Goal: Task Accomplishment & Management: Manage account settings

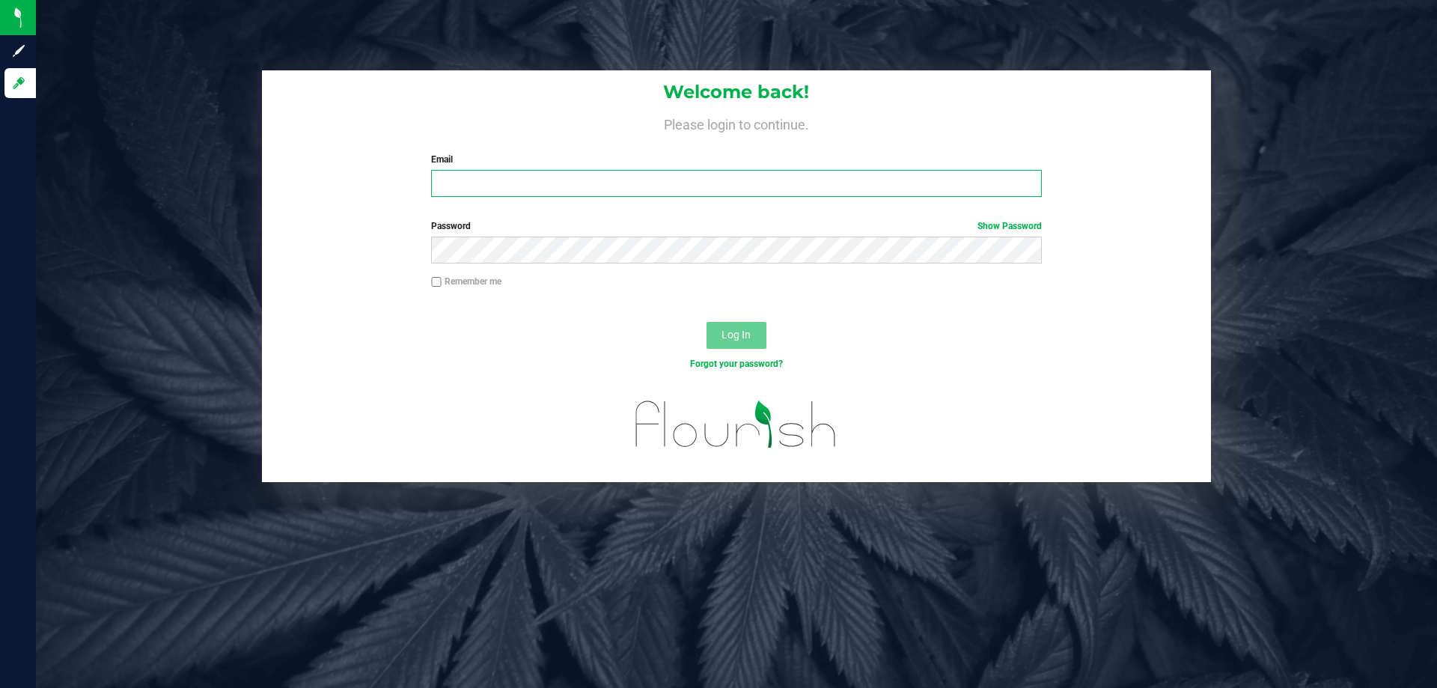
click at [659, 188] on input "Email" at bounding box center [736, 183] width 610 height 27
click at [623, 189] on input "Email" at bounding box center [736, 183] width 610 height 27
type input "[EMAIL_ADDRESS][DOMAIN_NAME]"
click at [706, 322] on button "Log In" at bounding box center [736, 335] width 60 height 27
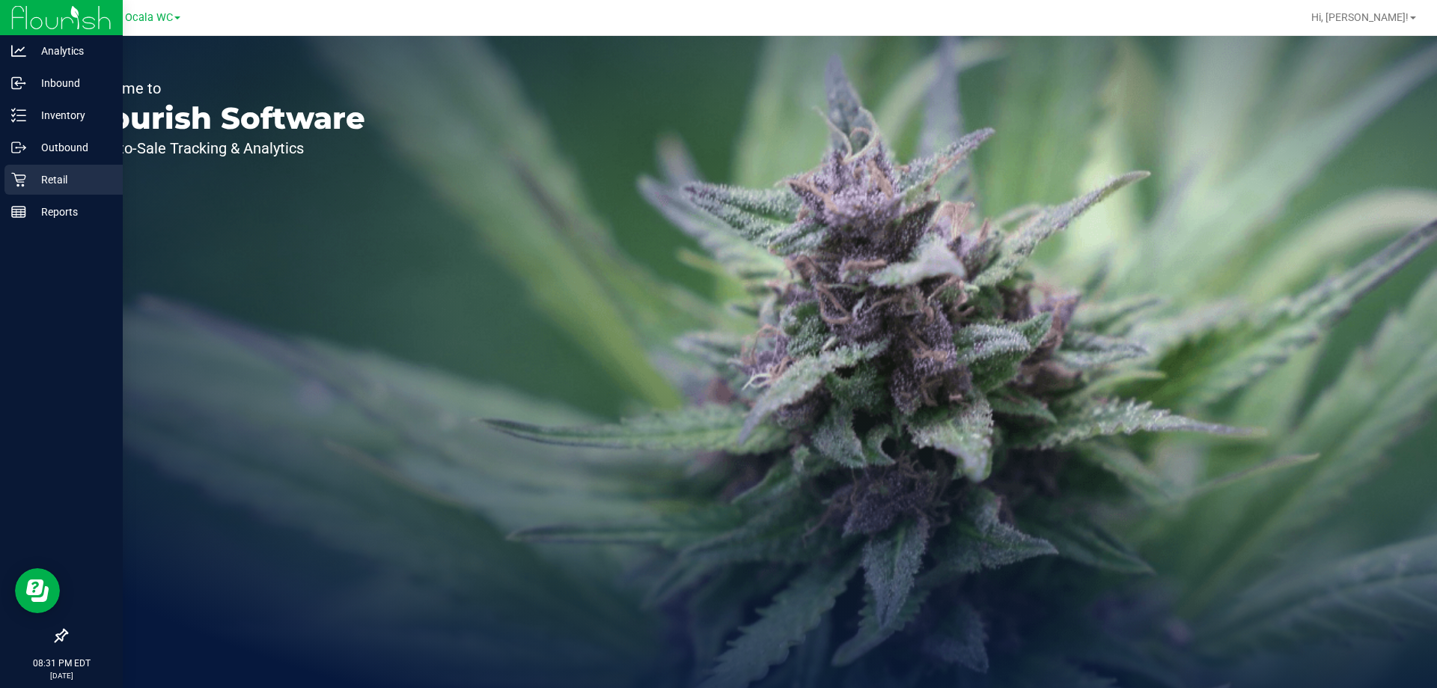
click at [30, 174] on p "Retail" at bounding box center [71, 180] width 90 height 18
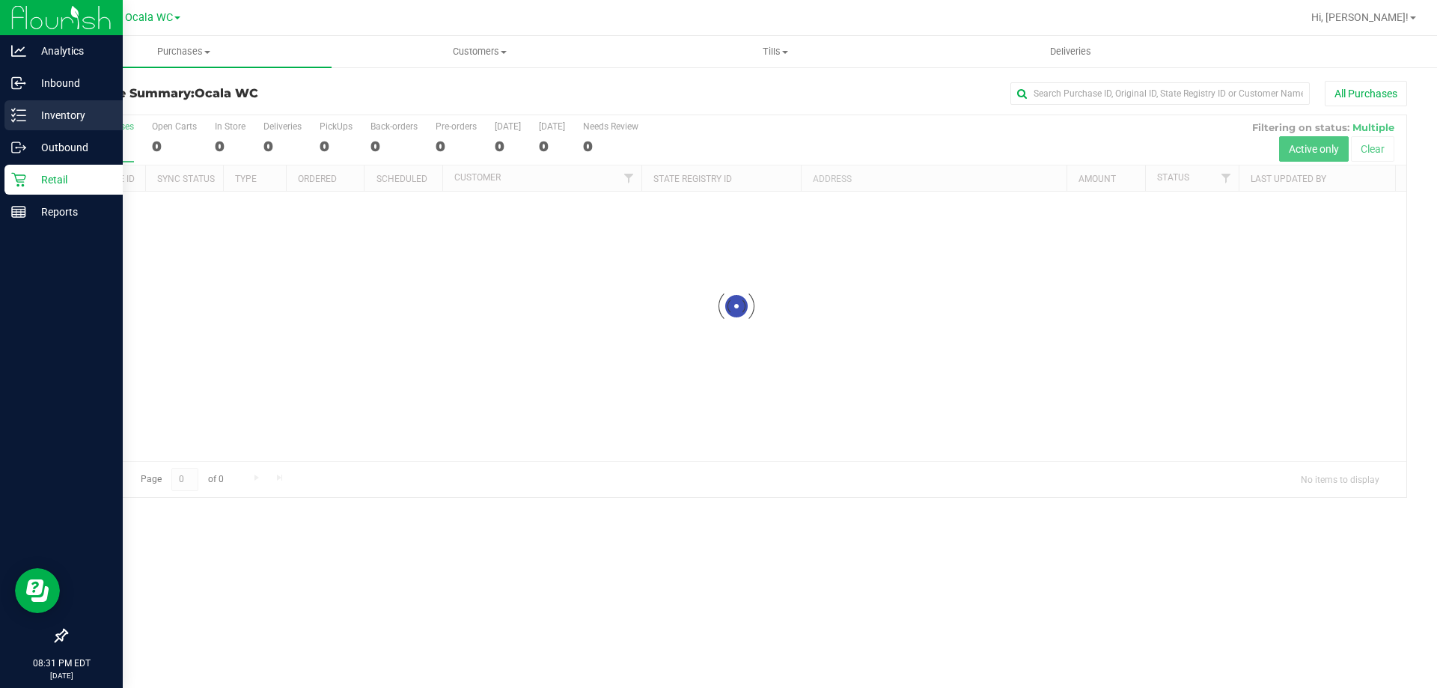
click at [61, 116] on p "Inventory" at bounding box center [71, 115] width 90 height 18
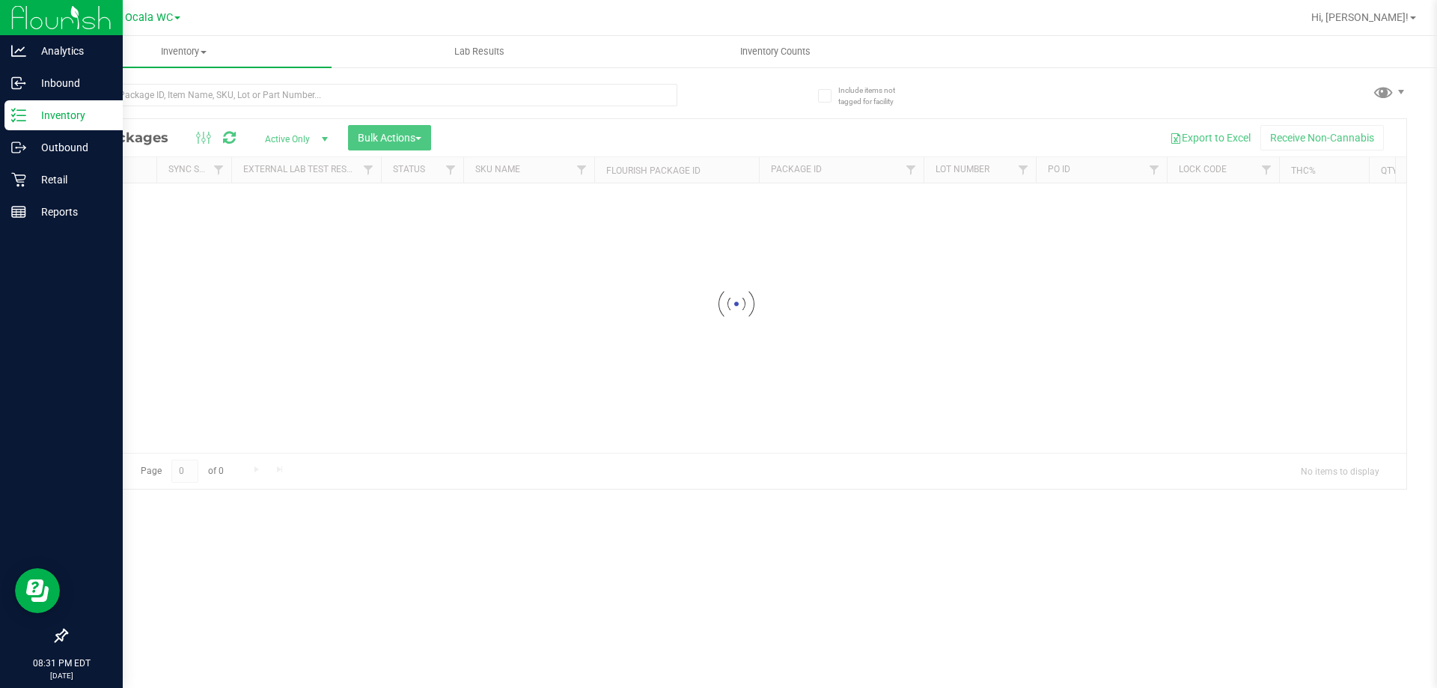
click at [61, 116] on p "Inventory" at bounding box center [71, 115] width 90 height 18
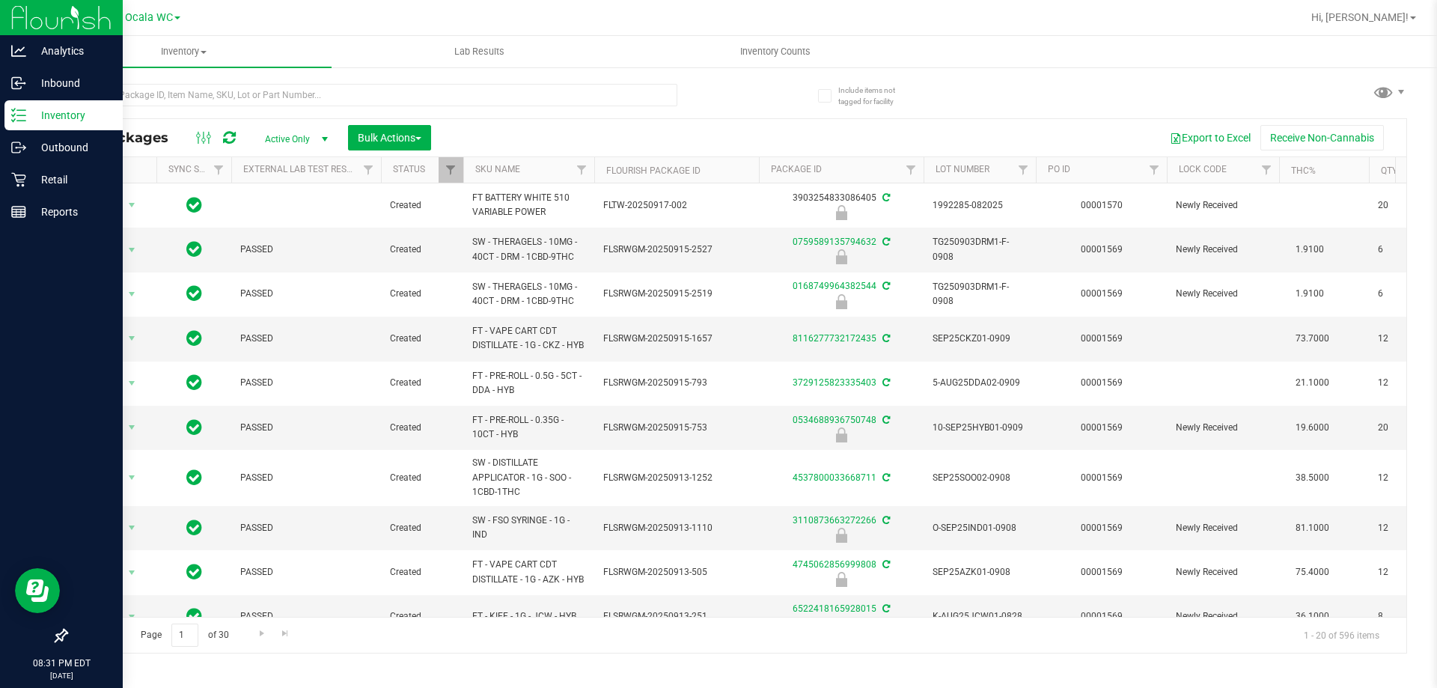
click at [62, 117] on p "Inventory" at bounding box center [71, 115] width 90 height 18
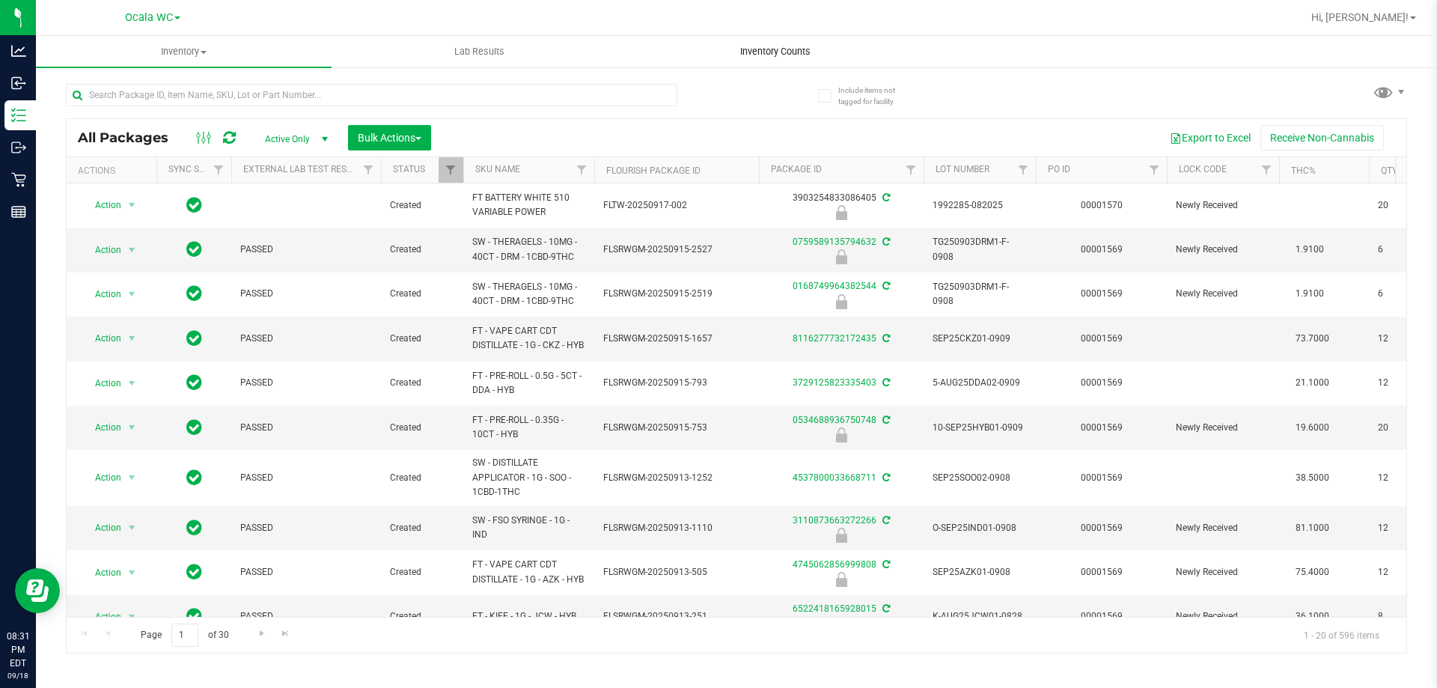
click at [768, 47] on span "Inventory Counts" at bounding box center [775, 51] width 111 height 13
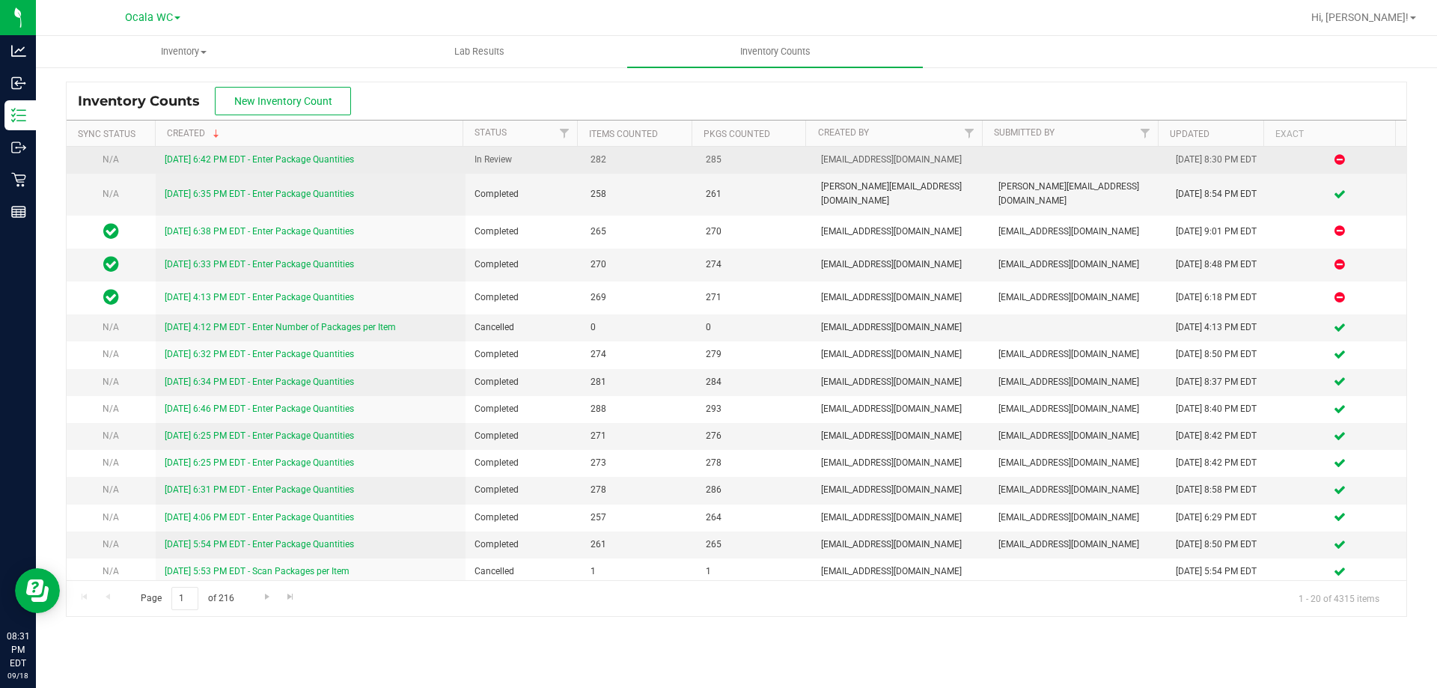
click at [224, 160] on link "[DATE] 6:42 PM EDT - Enter Package Quantities" at bounding box center [259, 159] width 189 height 10
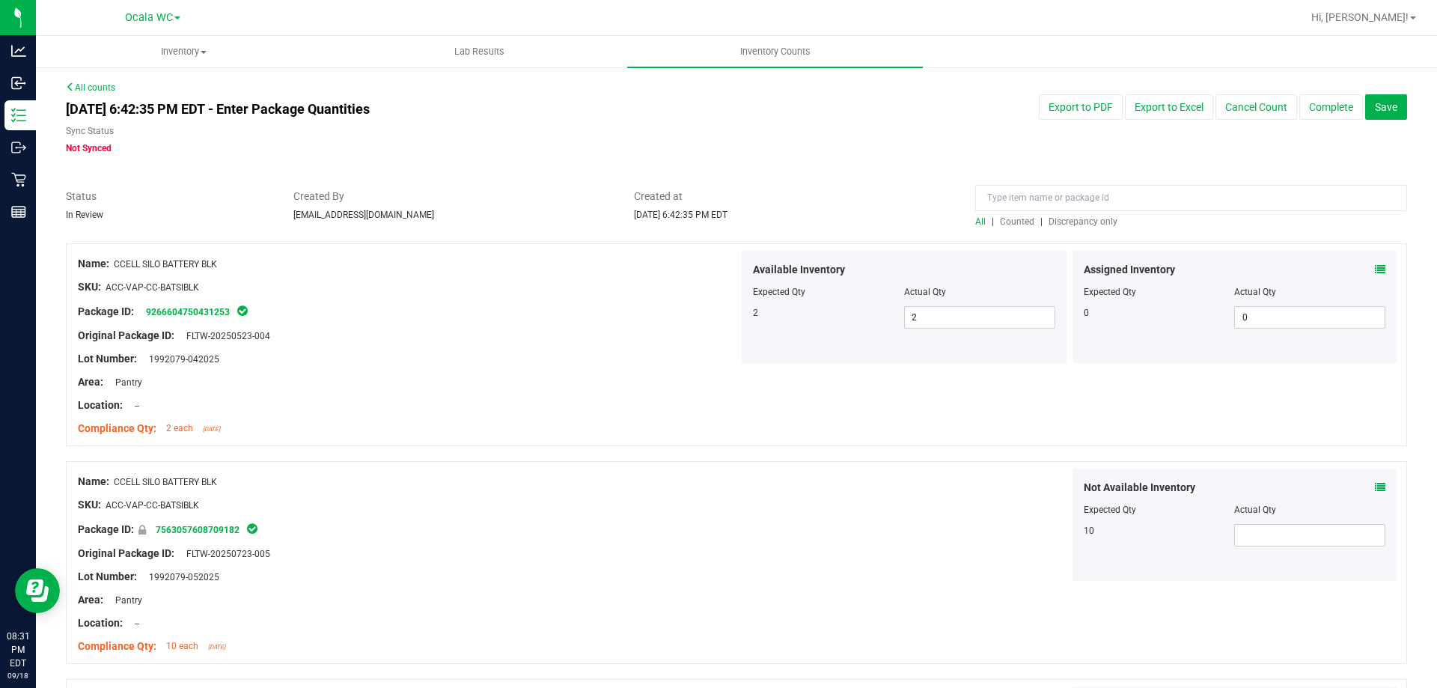
click at [1067, 221] on span "Discrepancy only" at bounding box center [1082, 221] width 69 height 10
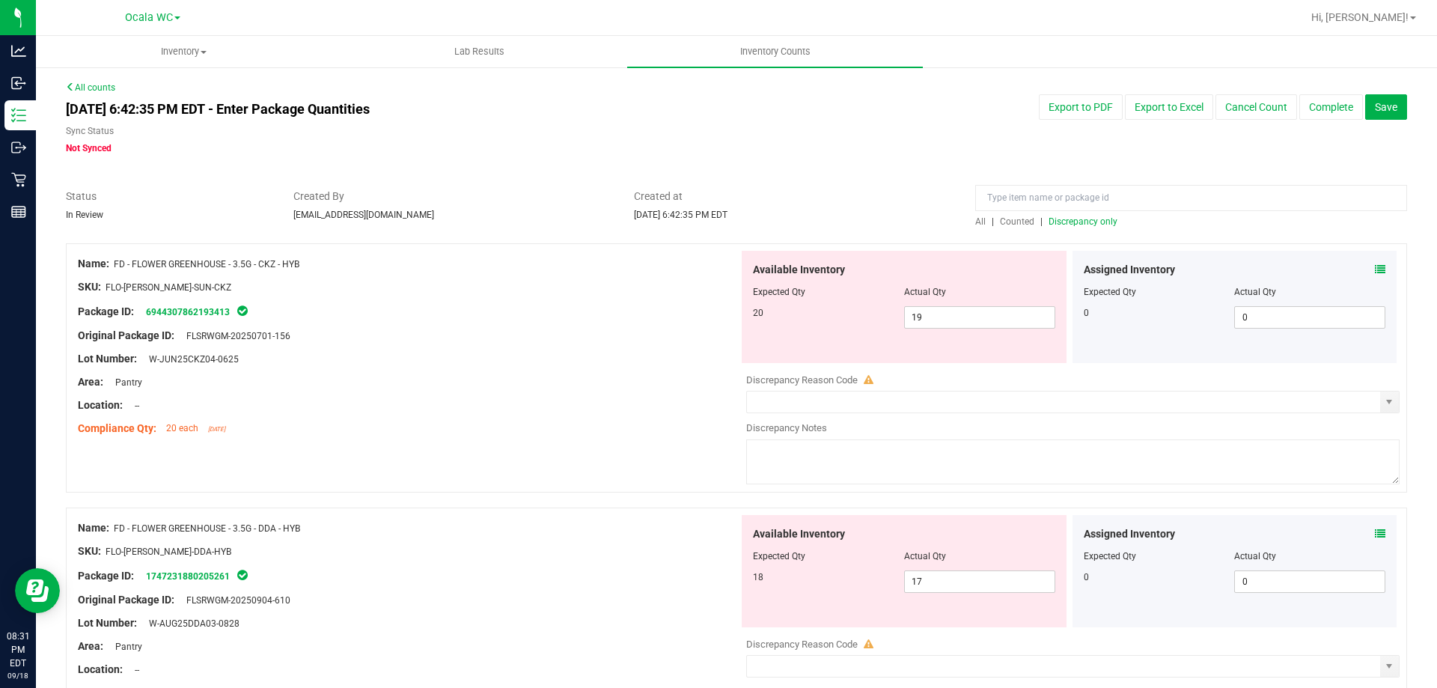
click at [1375, 268] on icon at bounding box center [1380, 269] width 10 height 10
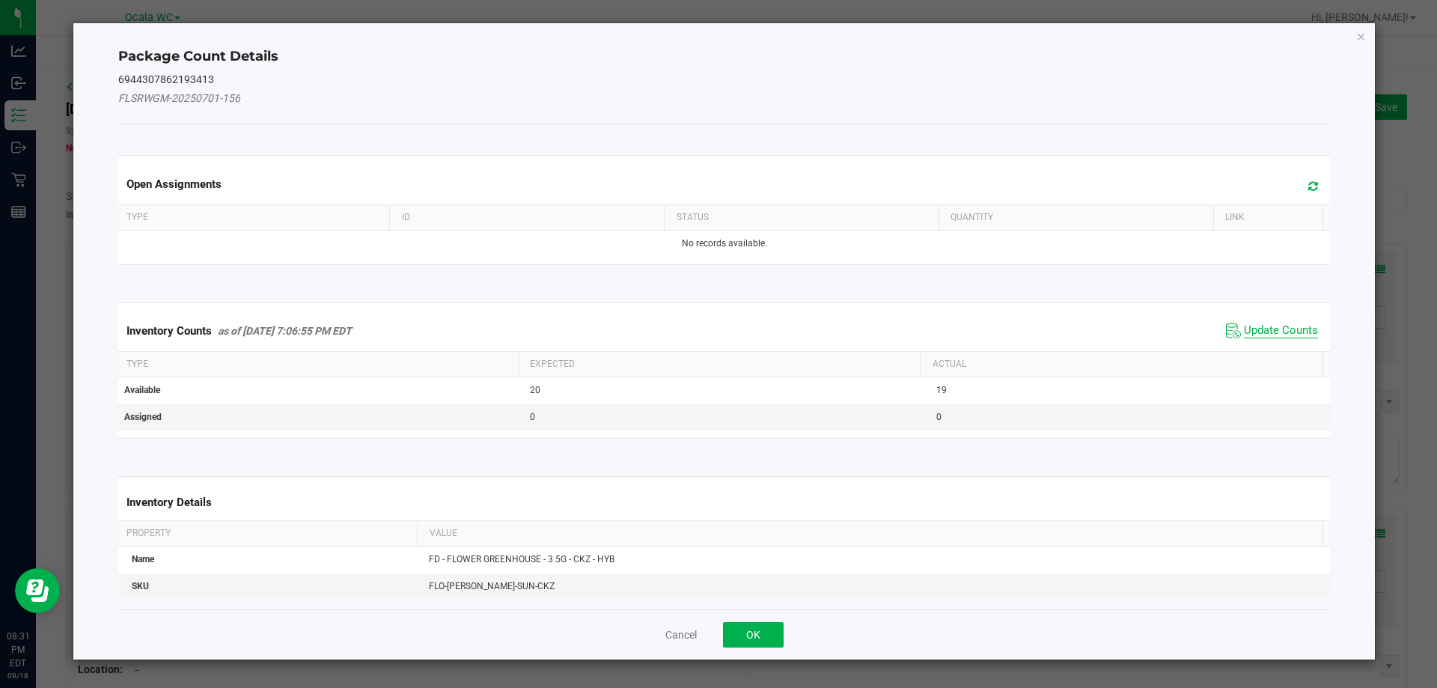
click at [1270, 328] on span "Update Counts" at bounding box center [1281, 330] width 74 height 15
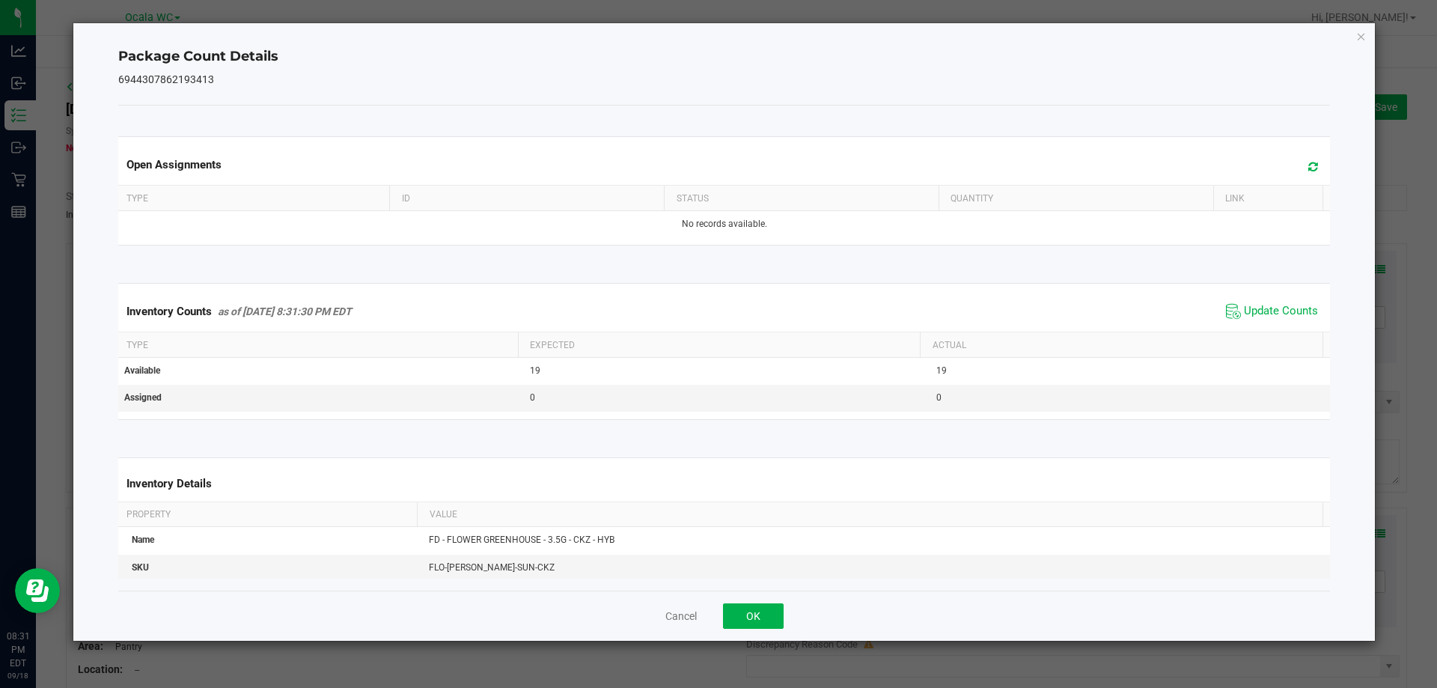
click at [758, 633] on div "Cancel OK" at bounding box center [724, 615] width 1212 height 50
click at [762, 619] on button "OK" at bounding box center [753, 615] width 61 height 25
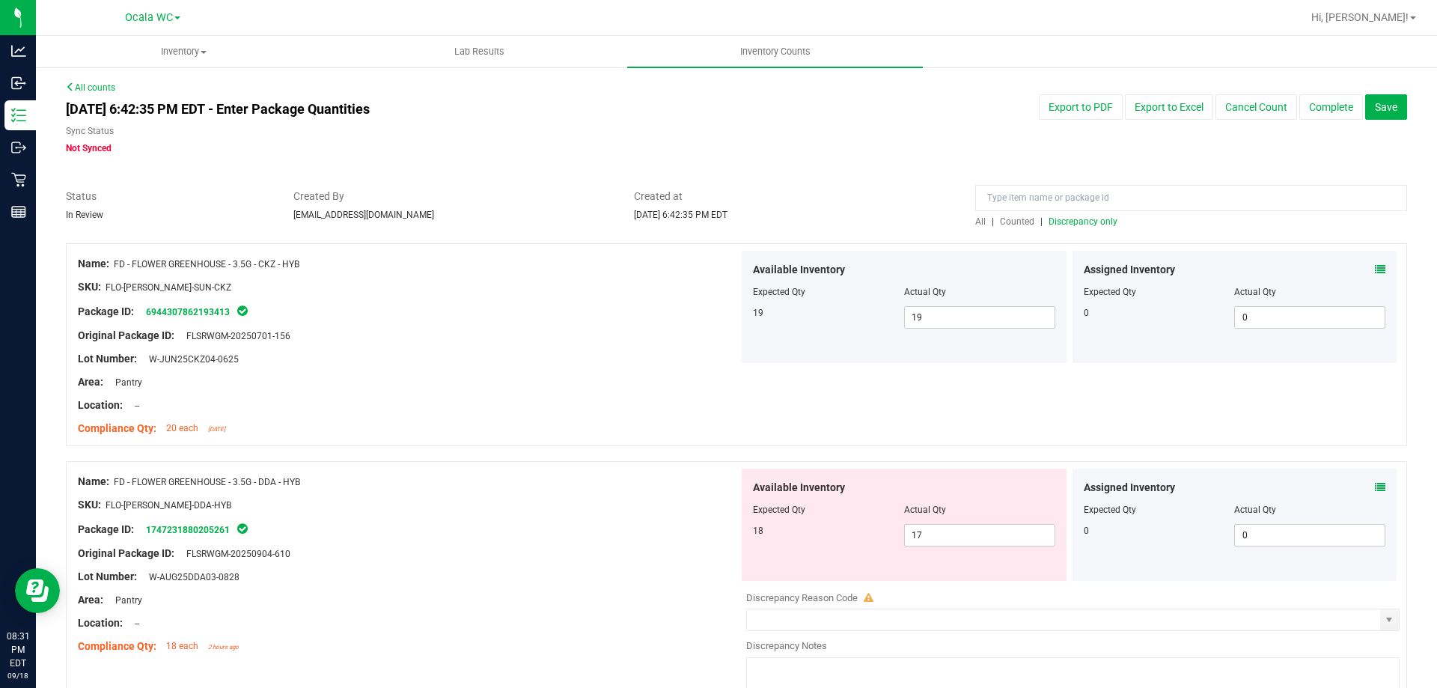
scroll to position [75, 0]
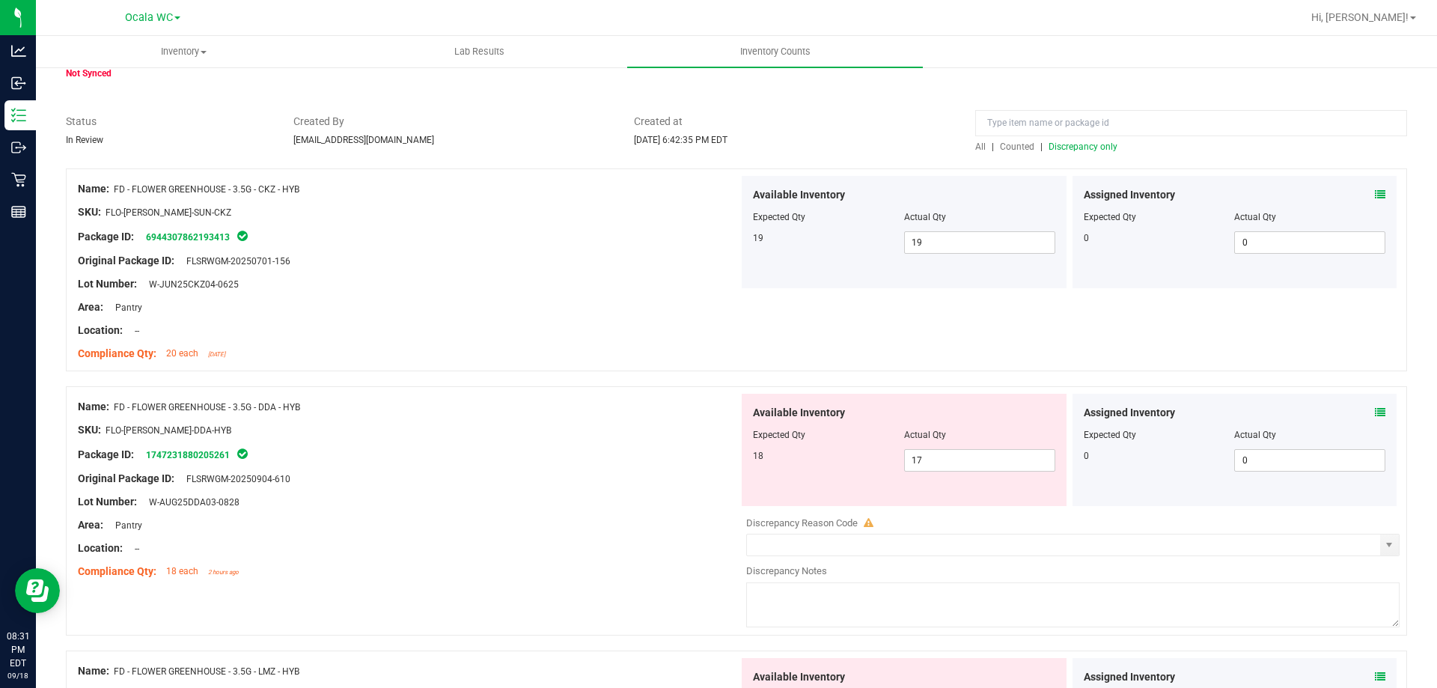
click at [1375, 409] on icon at bounding box center [1380, 412] width 10 height 10
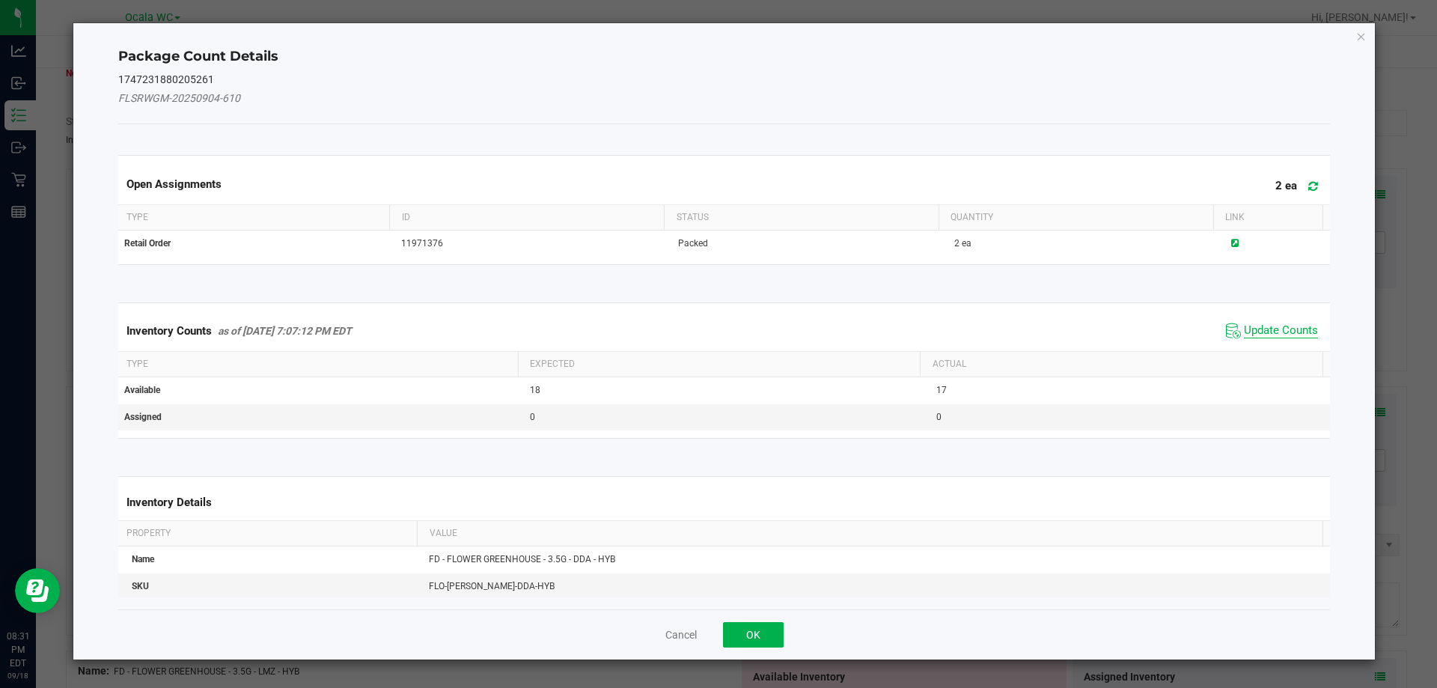
click at [1259, 335] on span "Update Counts" at bounding box center [1281, 330] width 74 height 15
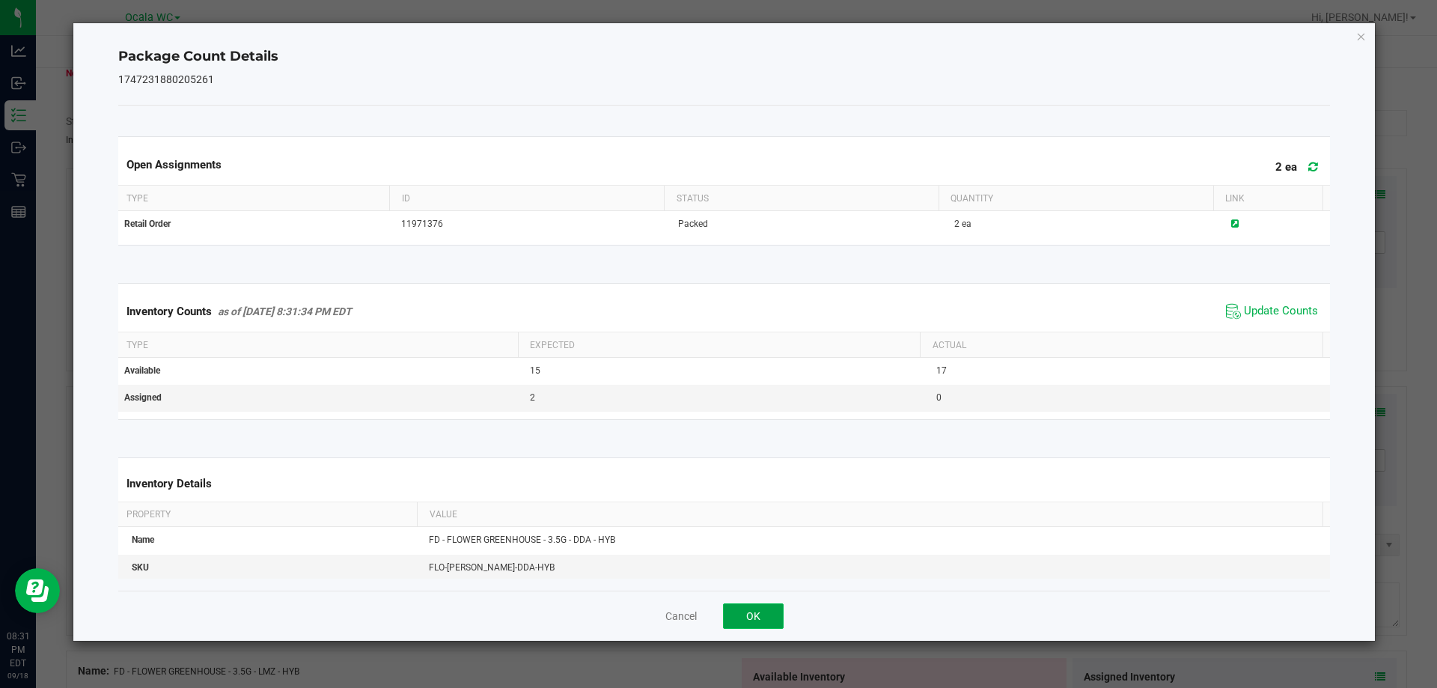
click at [732, 617] on button "OK" at bounding box center [753, 615] width 61 height 25
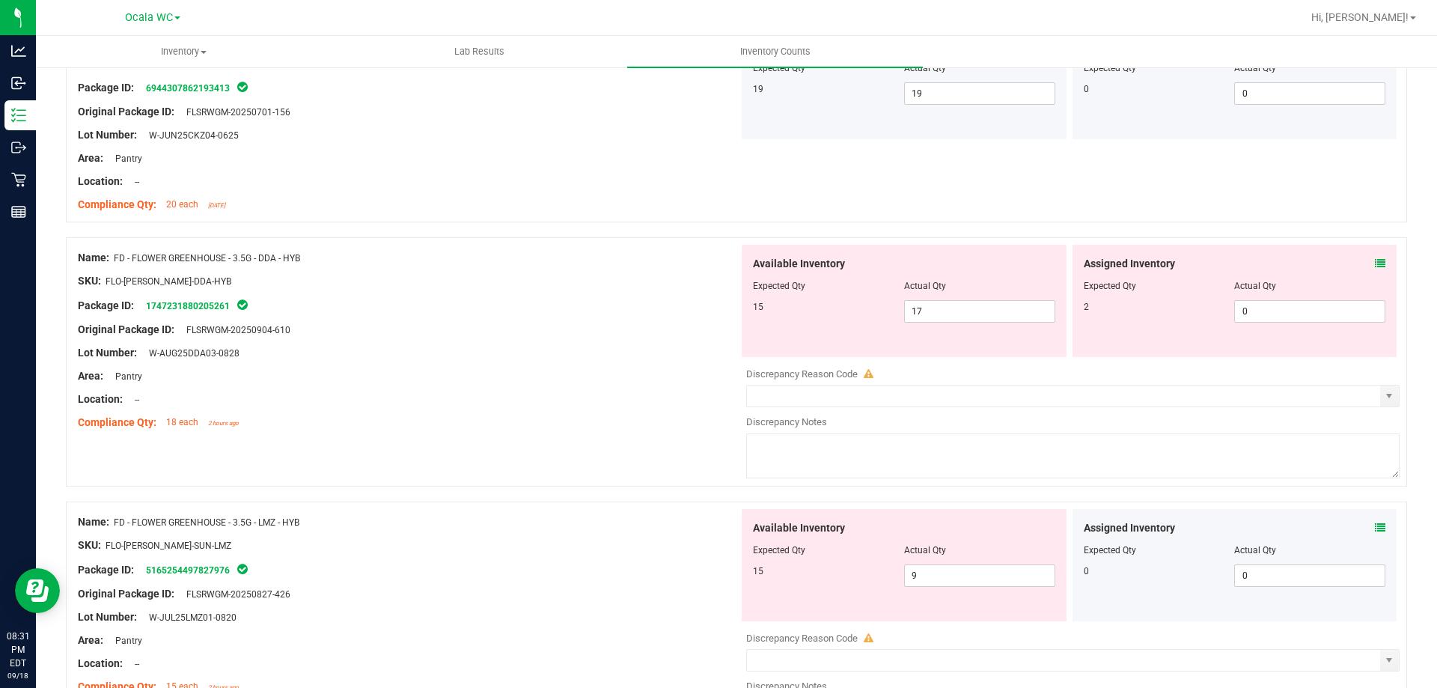
scroll to position [224, 0]
click at [1375, 525] on icon at bounding box center [1380, 527] width 10 height 10
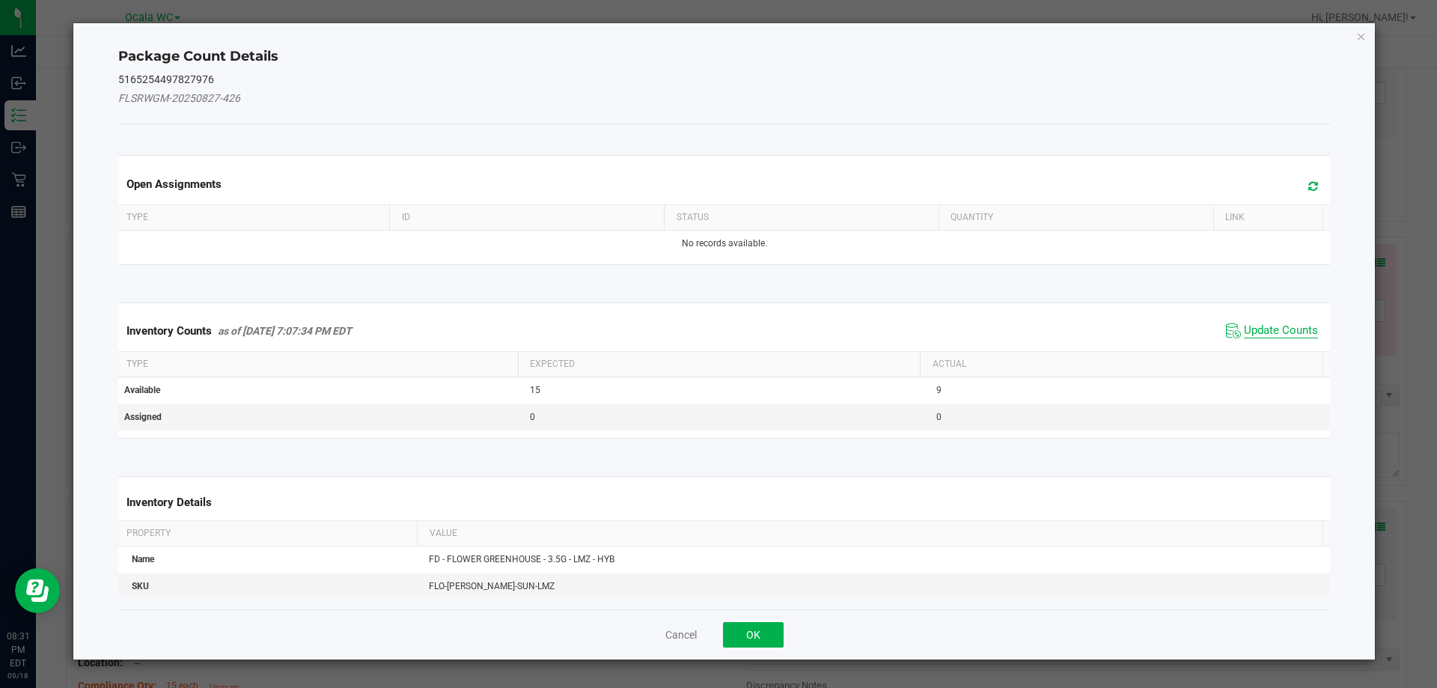
click at [1287, 332] on span "Update Counts" at bounding box center [1281, 330] width 74 height 15
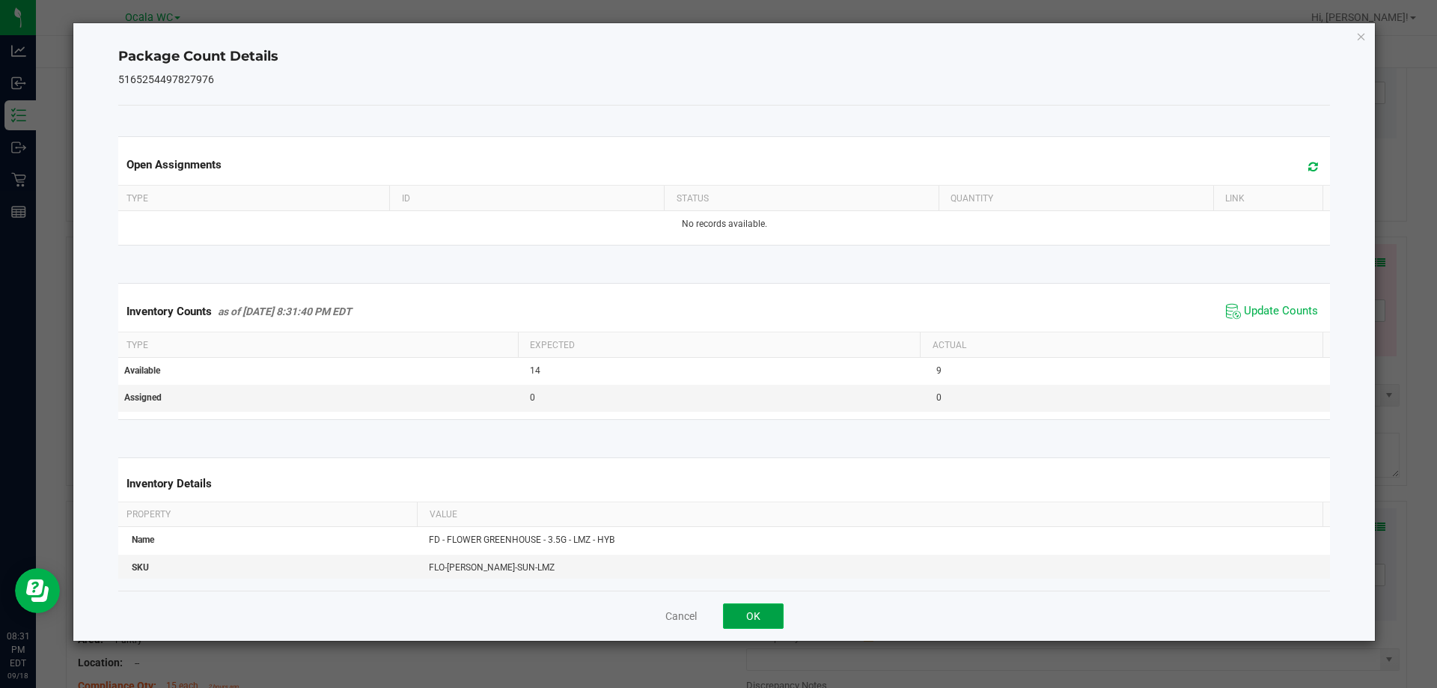
click at [736, 618] on button "OK" at bounding box center [753, 615] width 61 height 25
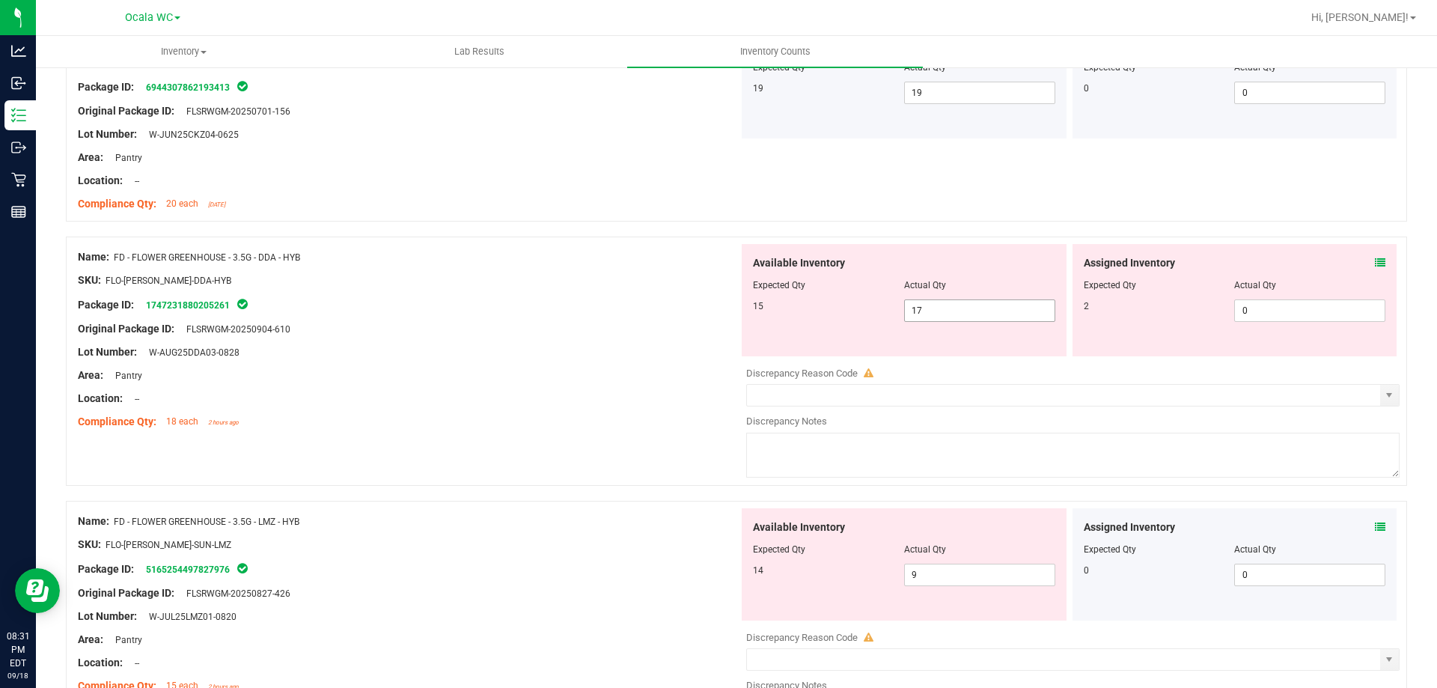
click at [975, 310] on span "17 17" at bounding box center [979, 310] width 151 height 22
click at [975, 310] on input "17" at bounding box center [980, 310] width 150 height 21
type input "15"
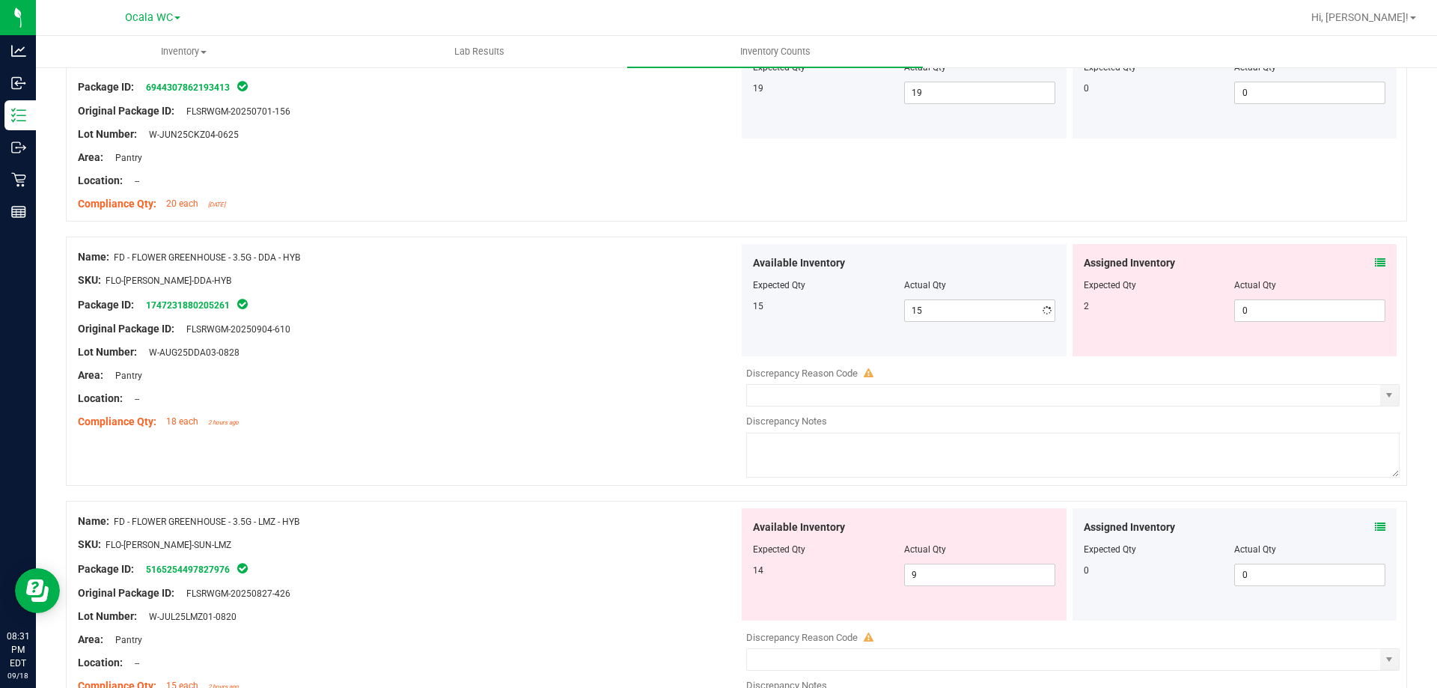
click at [530, 417] on div "Compliance Qty: 18 each 2 hours ago" at bounding box center [408, 422] width 661 height 16
click at [1375, 263] on icon at bounding box center [1380, 262] width 10 height 10
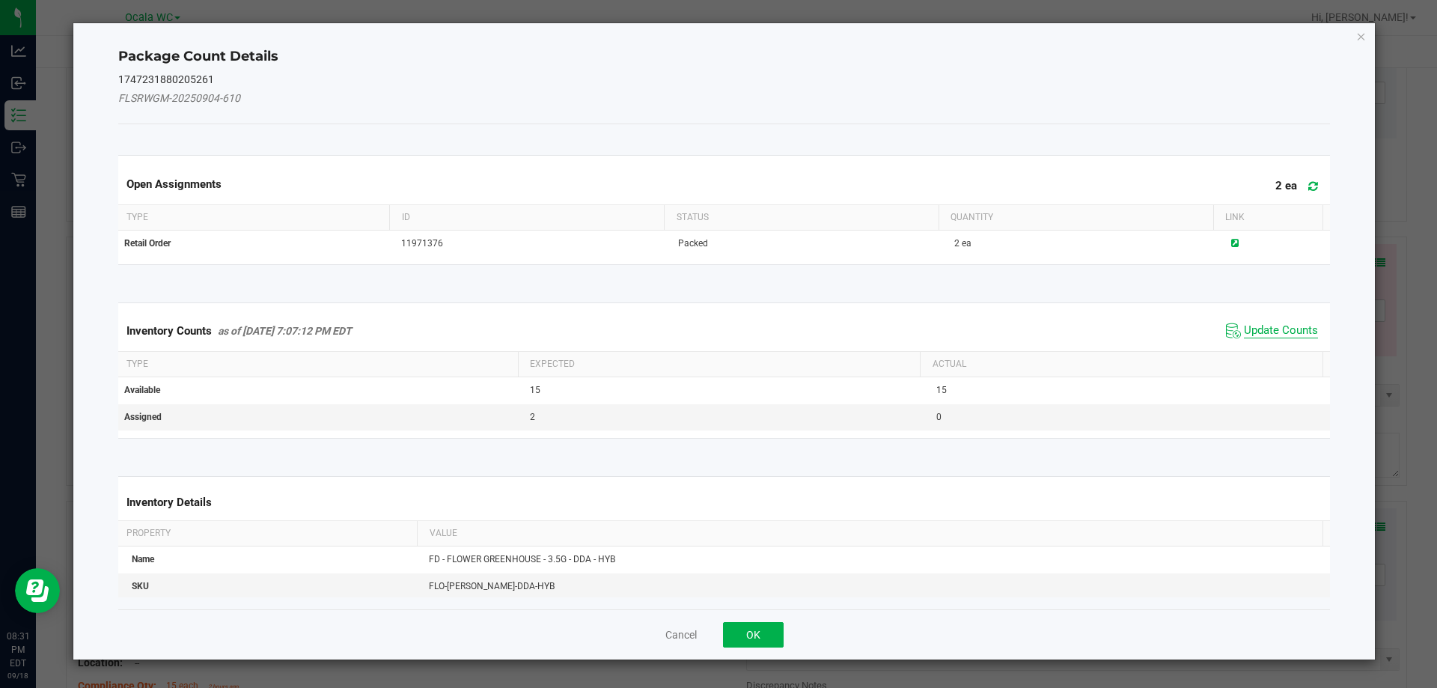
click at [1278, 323] on span "Update Counts" at bounding box center [1281, 330] width 74 height 15
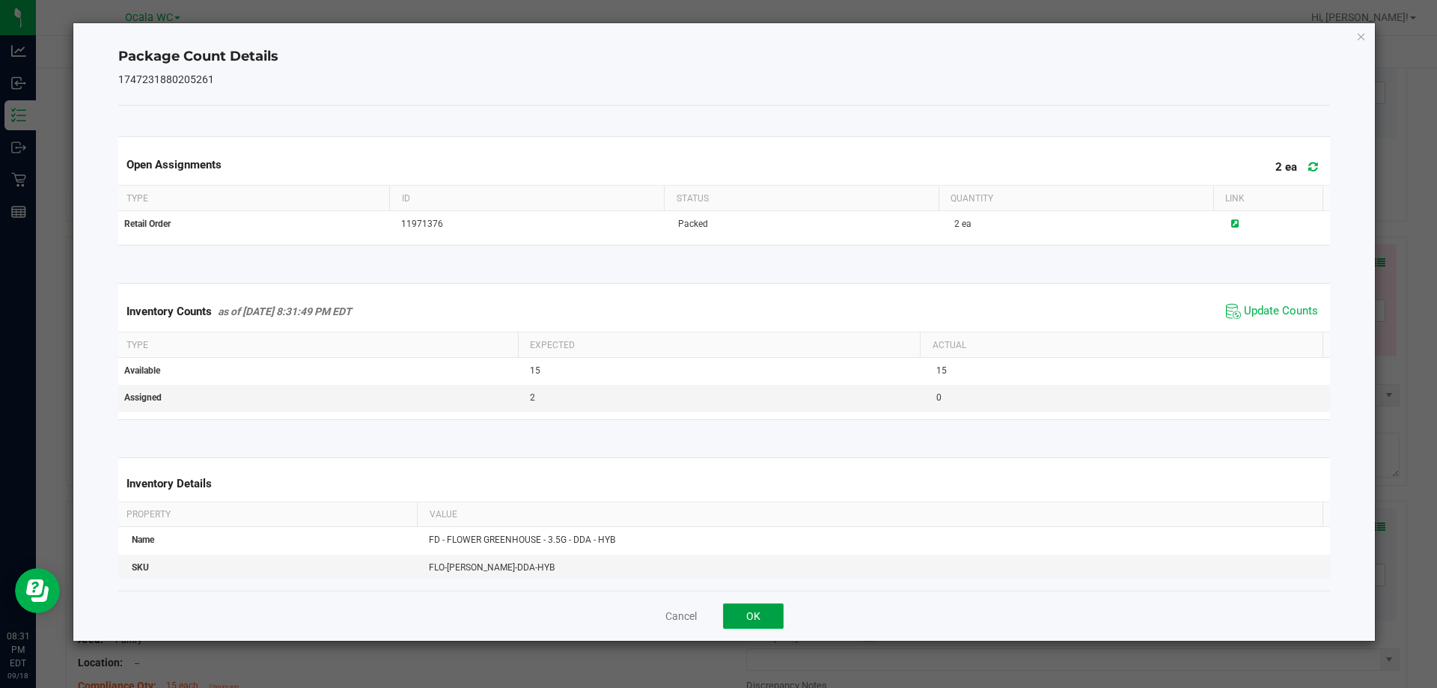
click at [748, 622] on button "OK" at bounding box center [753, 615] width 61 height 25
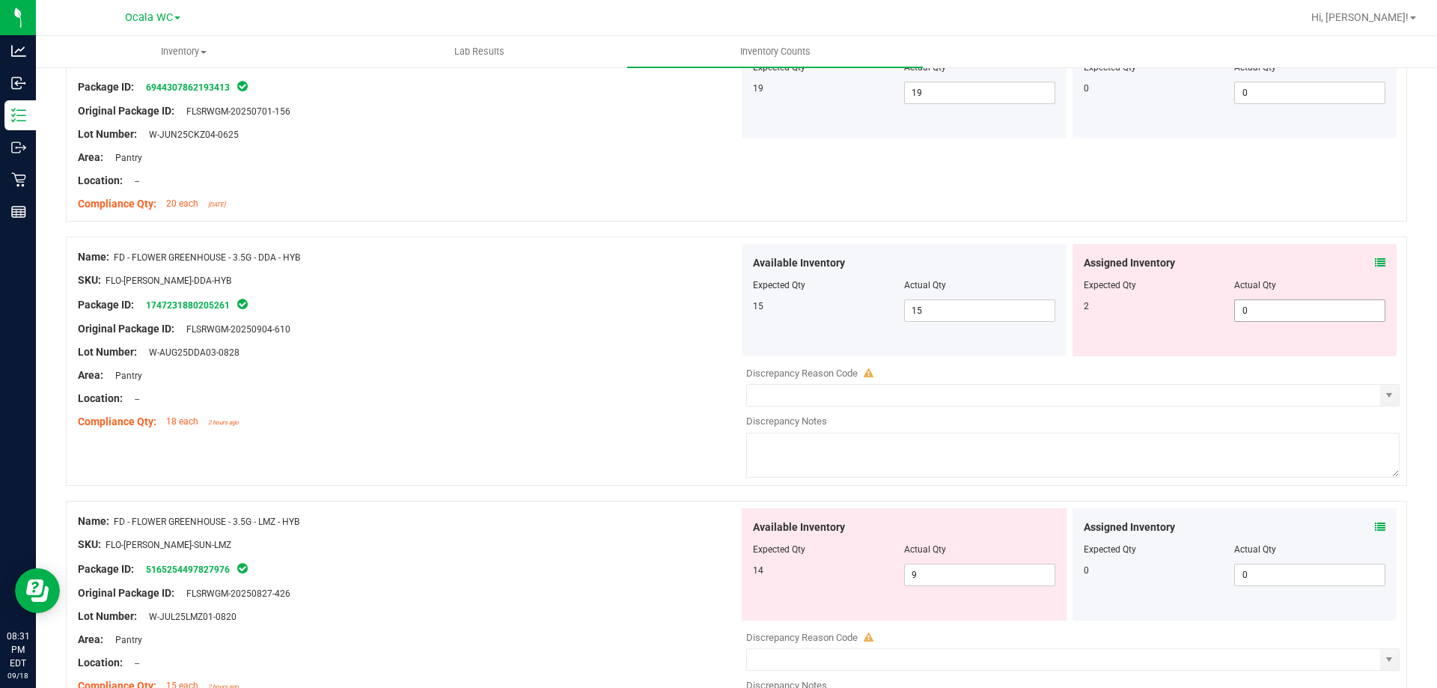
click at [1262, 302] on span "0 0" at bounding box center [1309, 310] width 151 height 22
click at [1262, 302] on input "0" at bounding box center [1310, 310] width 150 height 21
type input "2"
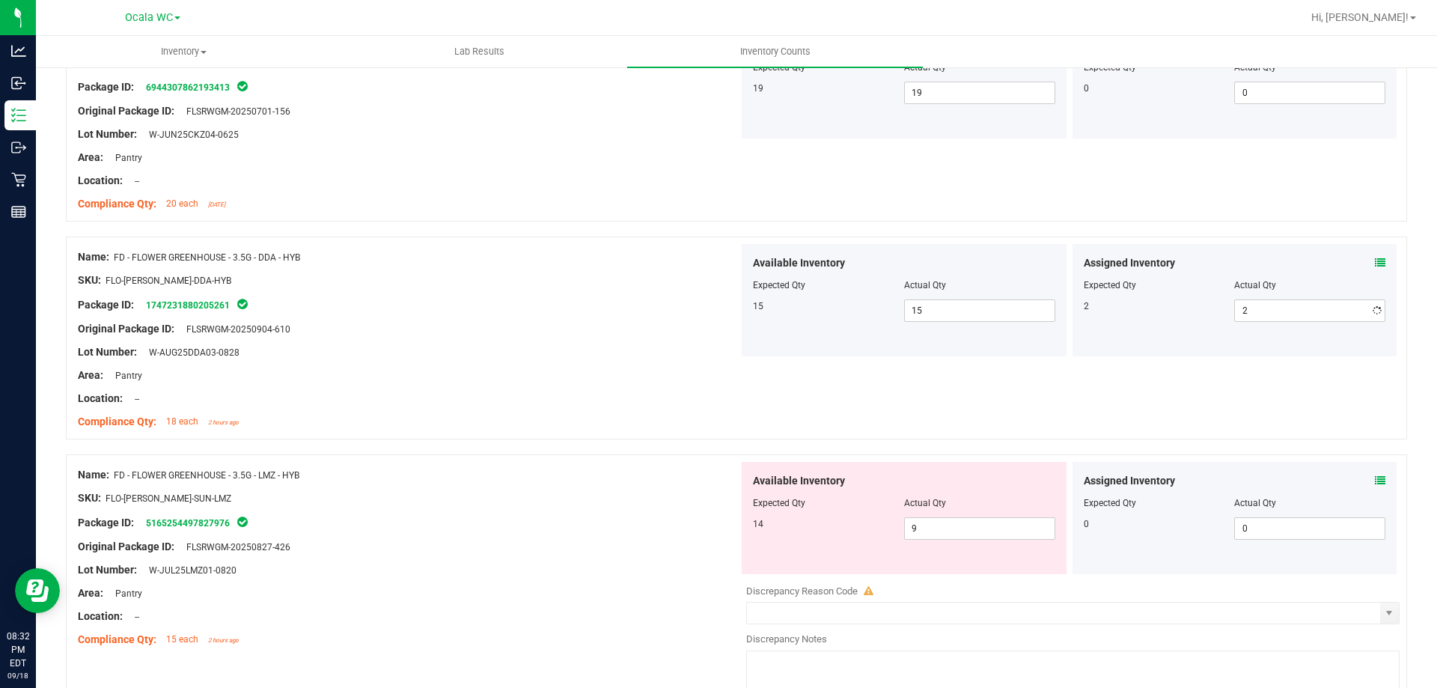
click at [554, 323] on div "Original Package ID: FLSRWGM-20250904-610" at bounding box center [408, 329] width 661 height 16
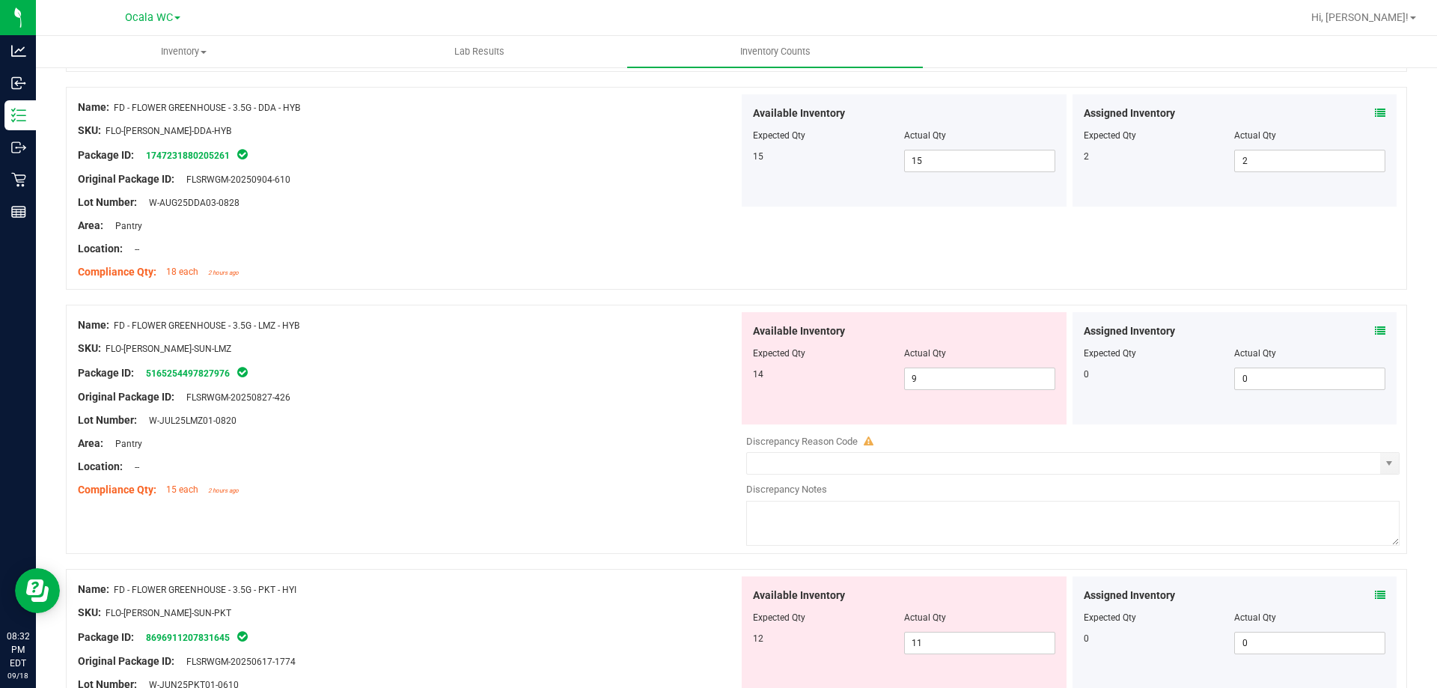
click at [1375, 323] on span at bounding box center [1380, 331] width 10 height 16
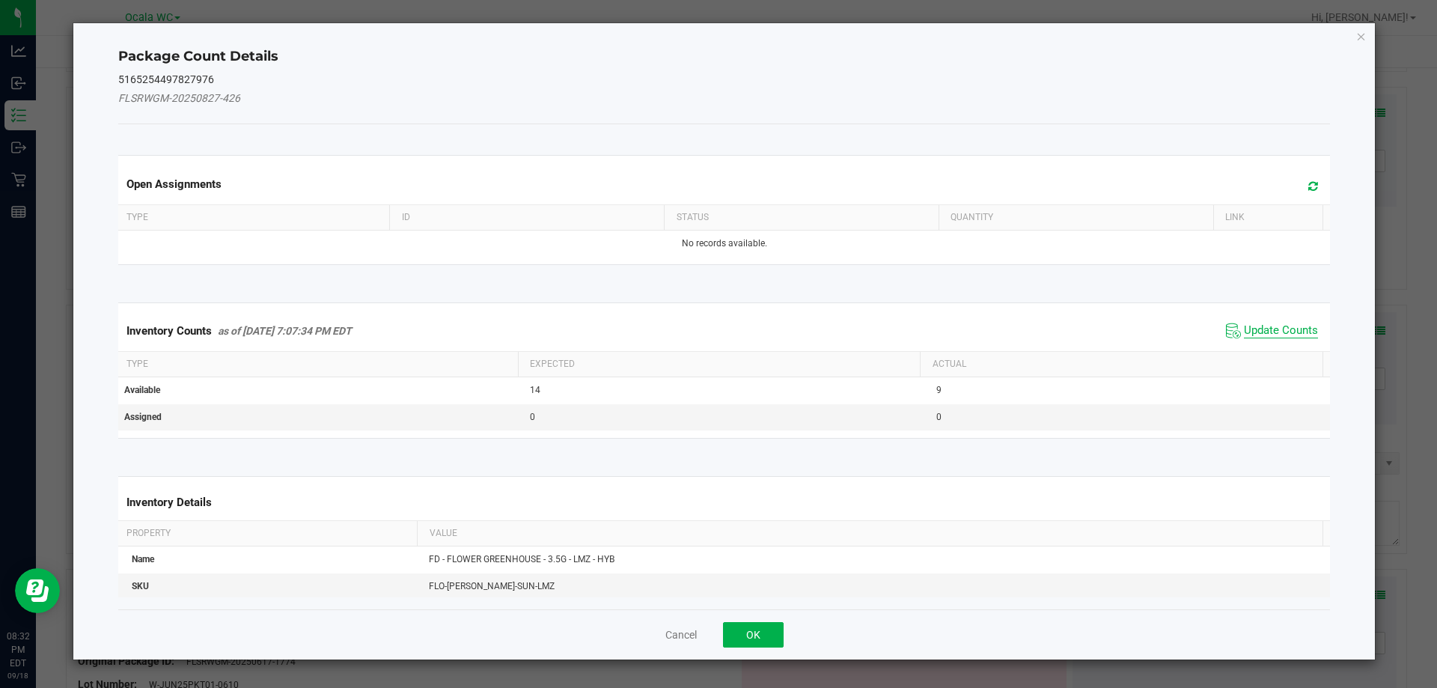
click at [1273, 323] on span "Update Counts" at bounding box center [1281, 330] width 74 height 15
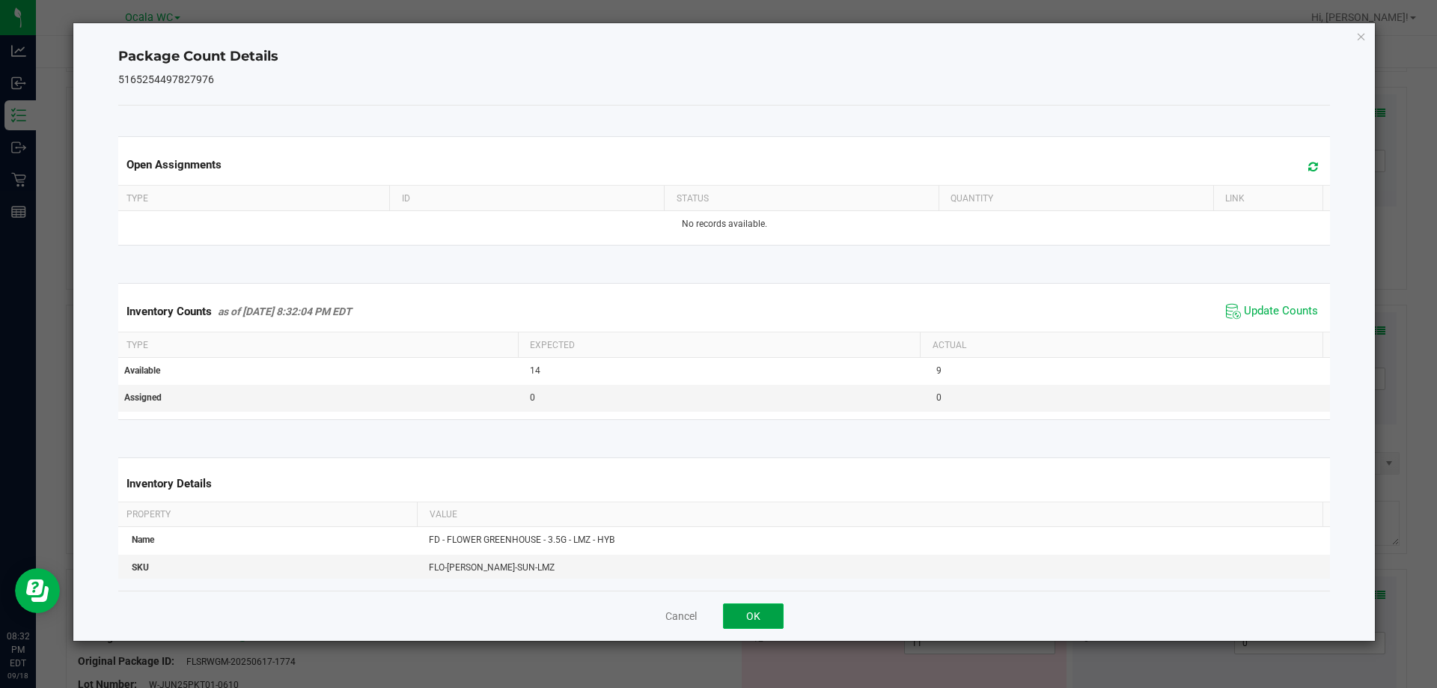
click at [759, 620] on button "OK" at bounding box center [753, 615] width 61 height 25
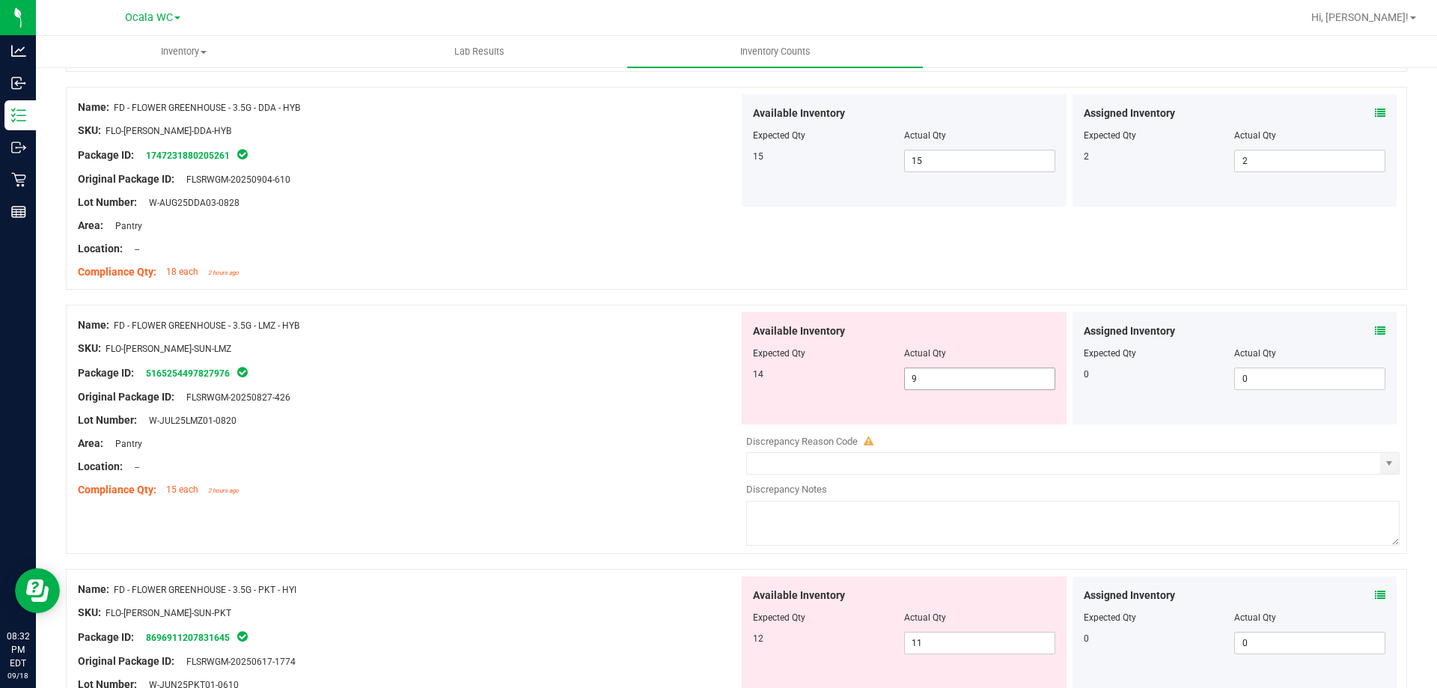
click at [953, 374] on span "9 9" at bounding box center [979, 378] width 151 height 22
click at [953, 374] on input "9" at bounding box center [980, 378] width 150 height 21
type input "14"
click at [416, 316] on div "Name: FD - FLOWER GREENHOUSE - 3.5G - LMZ - HYB SKU: FLO-[PERSON_NAME]-SUN-LMZ …" at bounding box center [408, 407] width 661 height 191
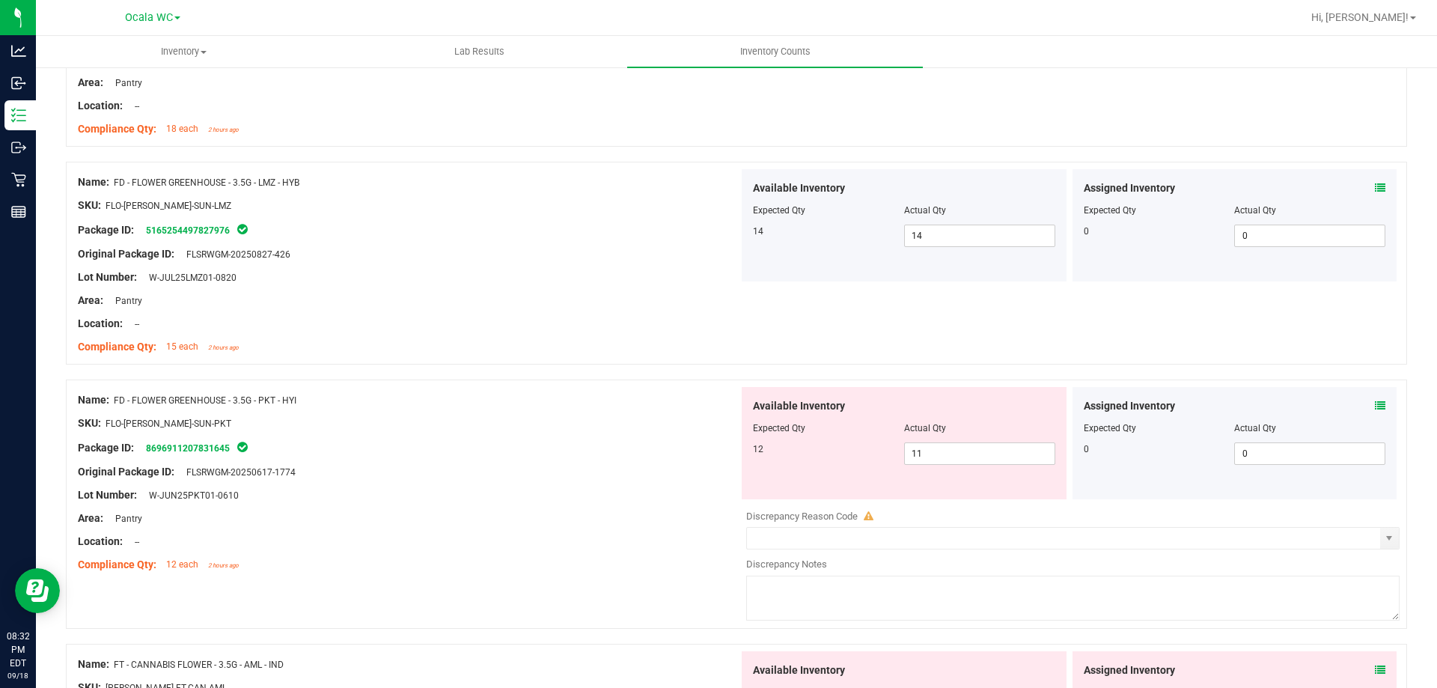
scroll to position [524, 0]
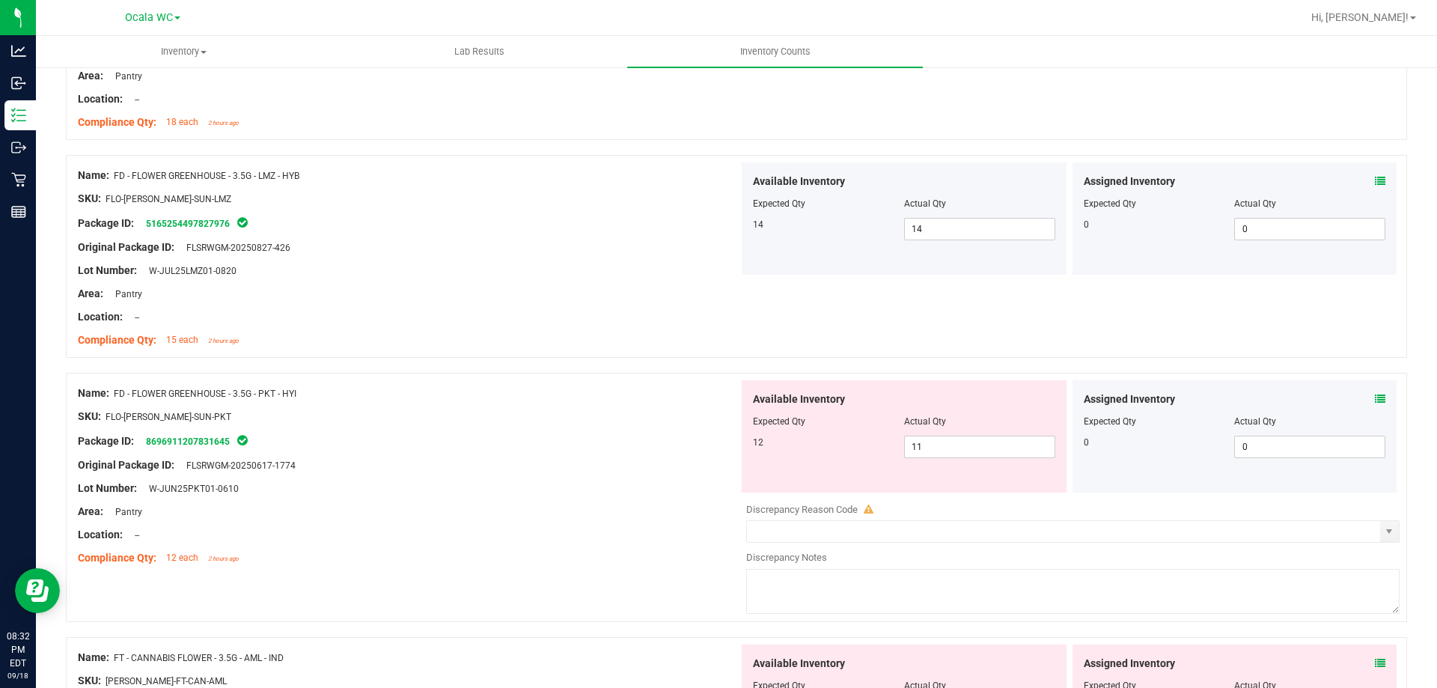
click at [1375, 403] on icon at bounding box center [1380, 399] width 10 height 10
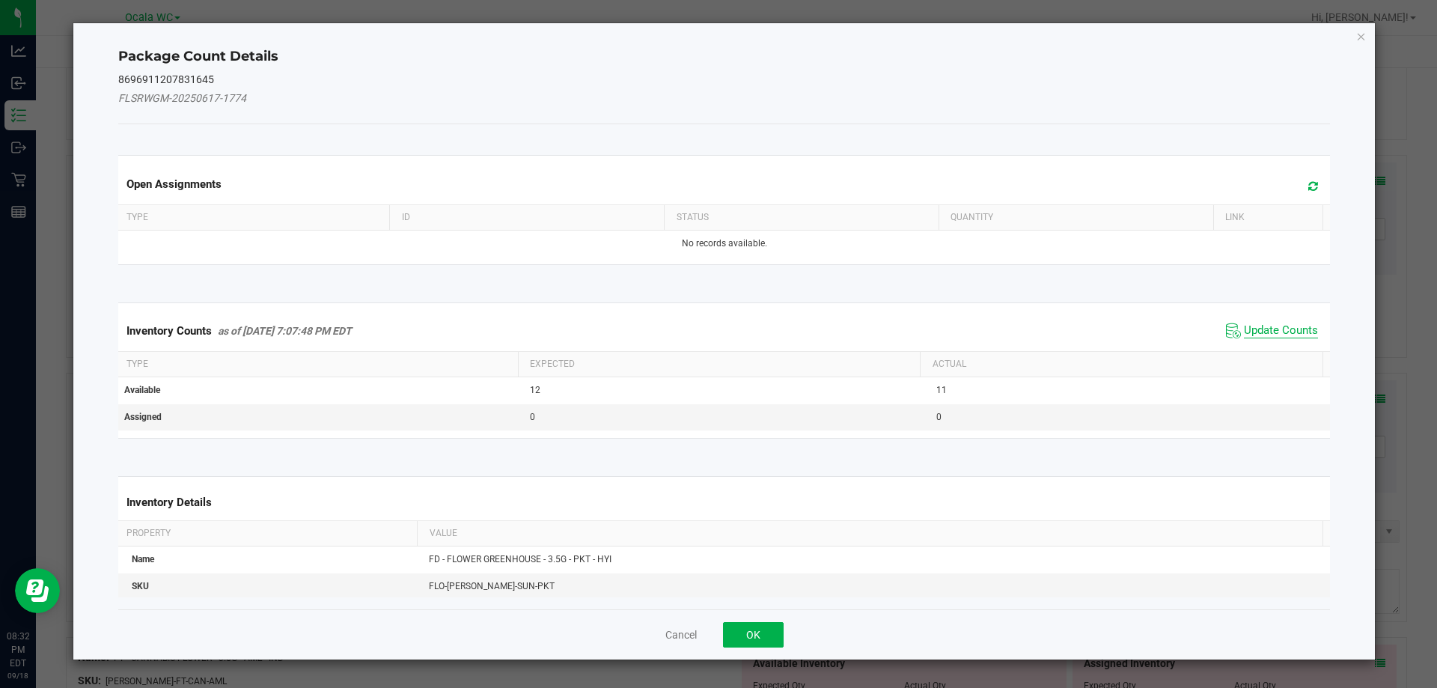
click at [1274, 329] on span "Update Counts" at bounding box center [1281, 330] width 74 height 15
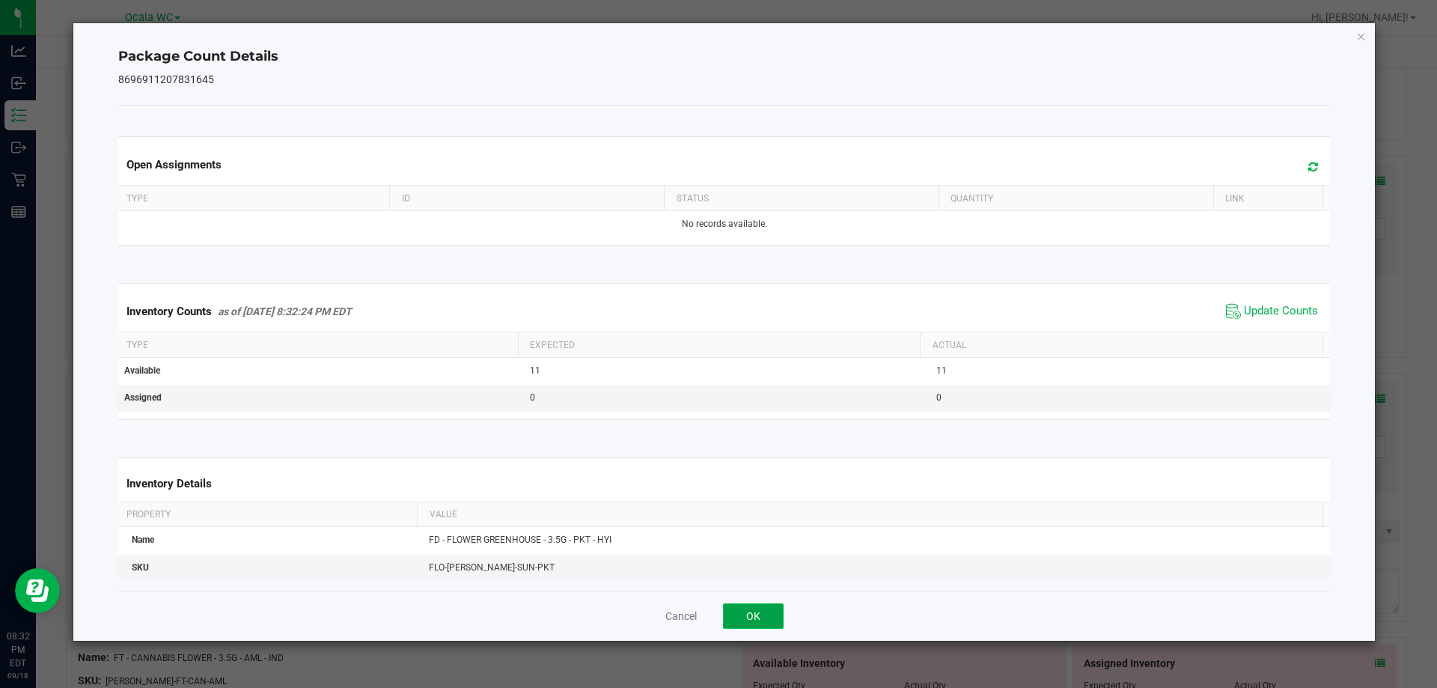
click at [745, 616] on button "OK" at bounding box center [753, 615] width 61 height 25
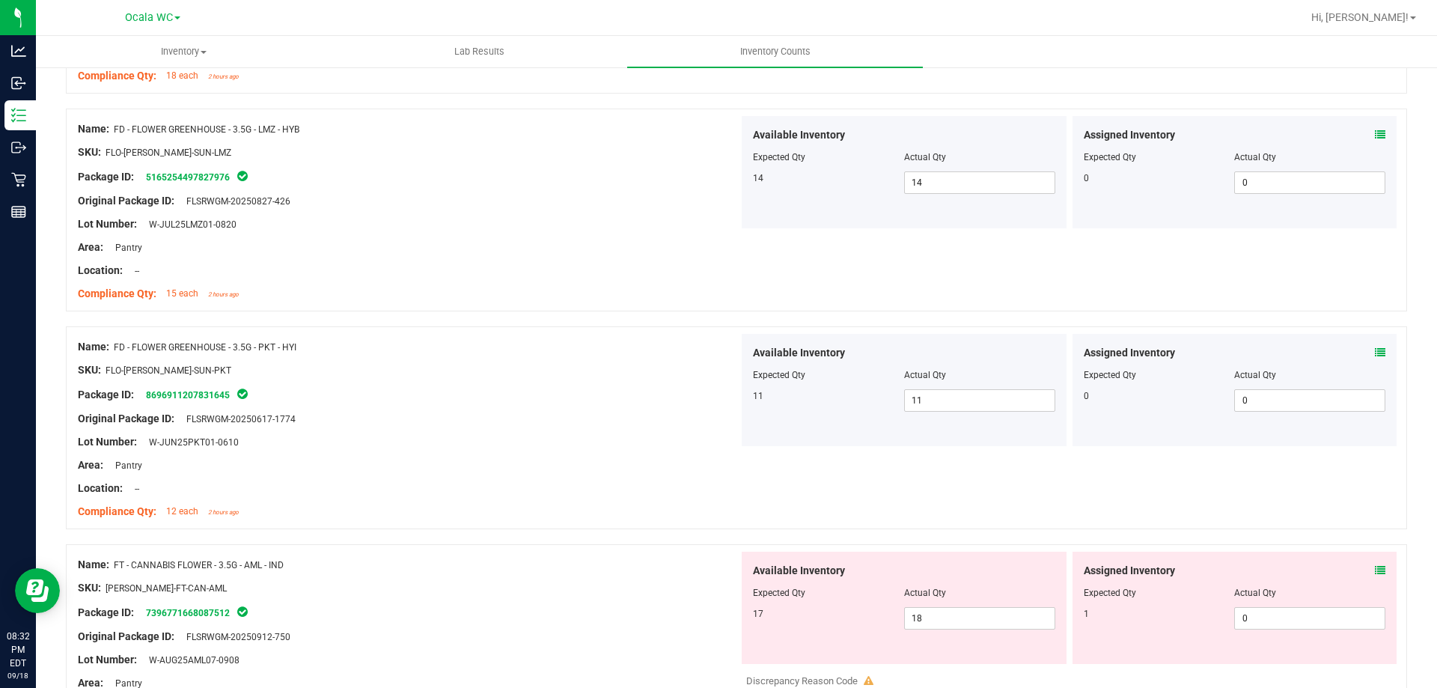
scroll to position [673, 0]
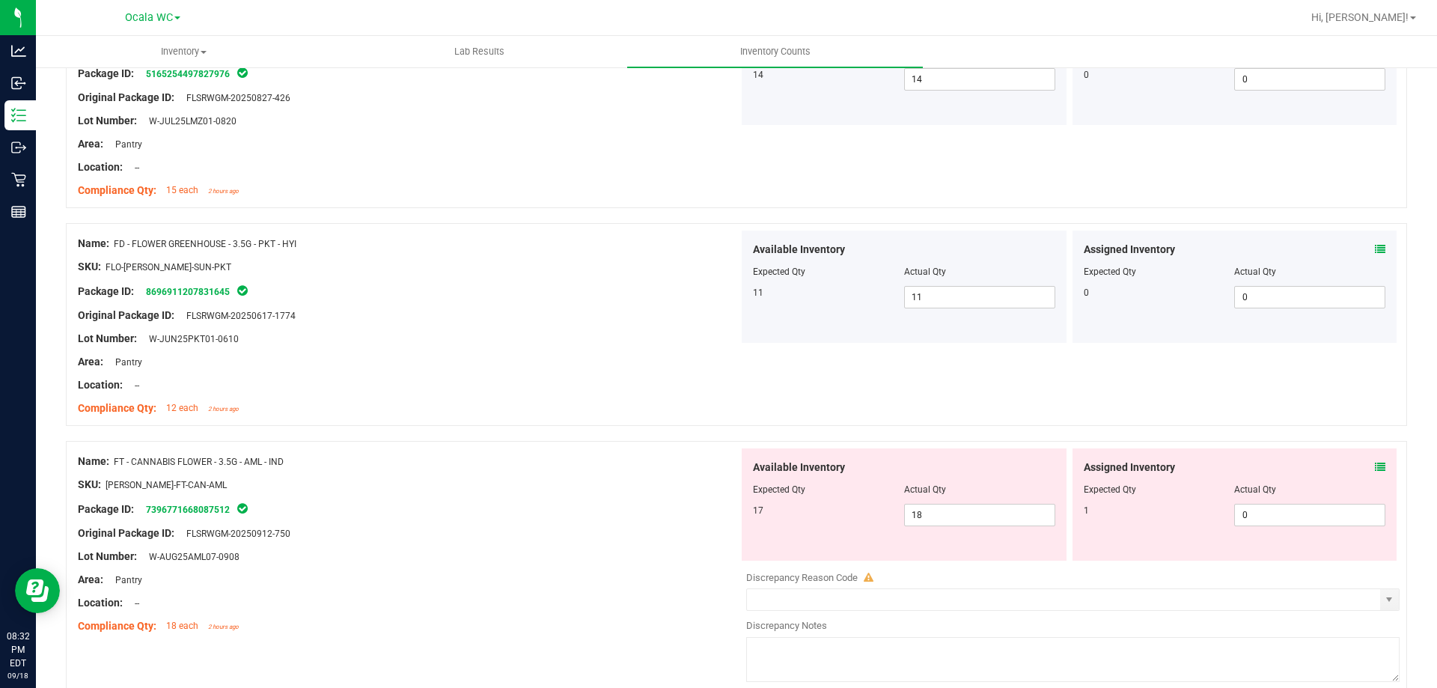
click at [1374, 467] on div "Assigned Inventory Expected Qty Actual Qty 1 0 0" at bounding box center [1234, 504] width 325 height 112
click at [1361, 458] on div "Assigned Inventory Expected Qty Actual Qty 1 0 0" at bounding box center [1234, 504] width 325 height 112
click at [1375, 465] on icon at bounding box center [1380, 467] width 10 height 10
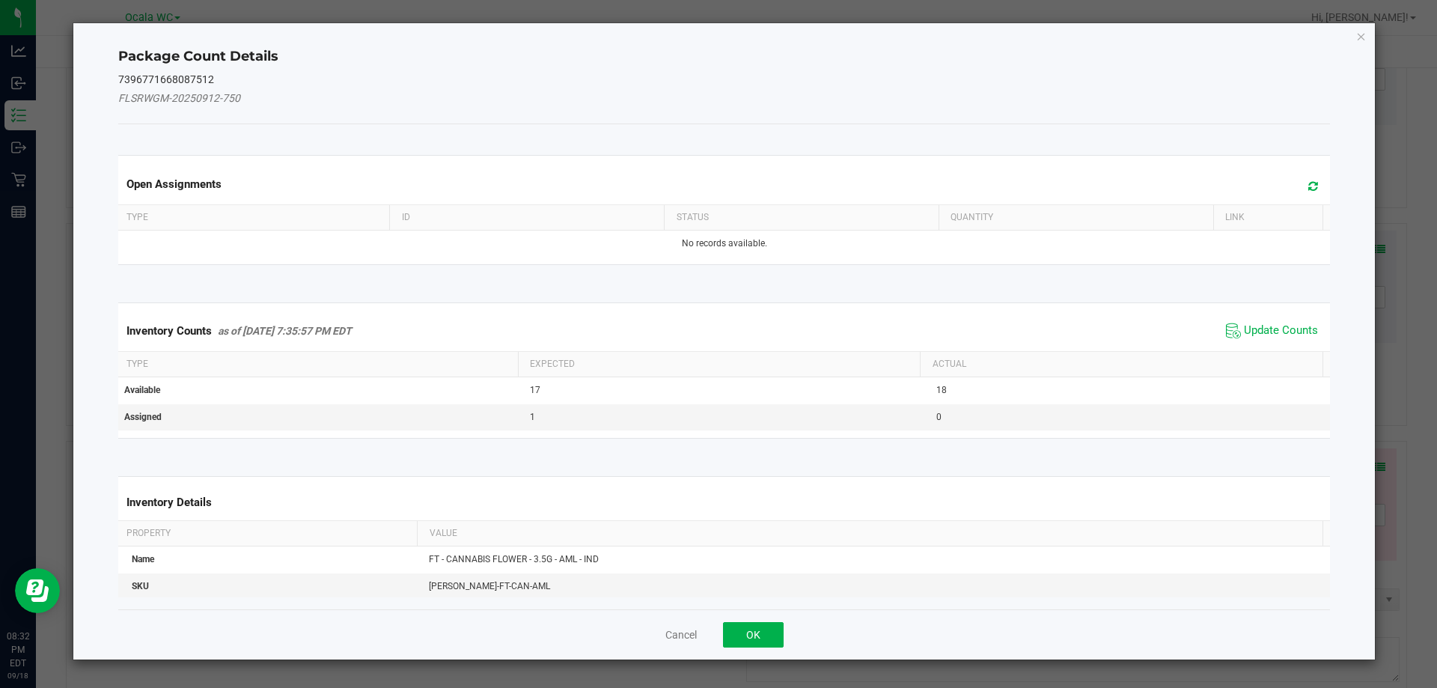
click at [1278, 322] on span "Update Counts" at bounding box center [1272, 331] width 100 height 22
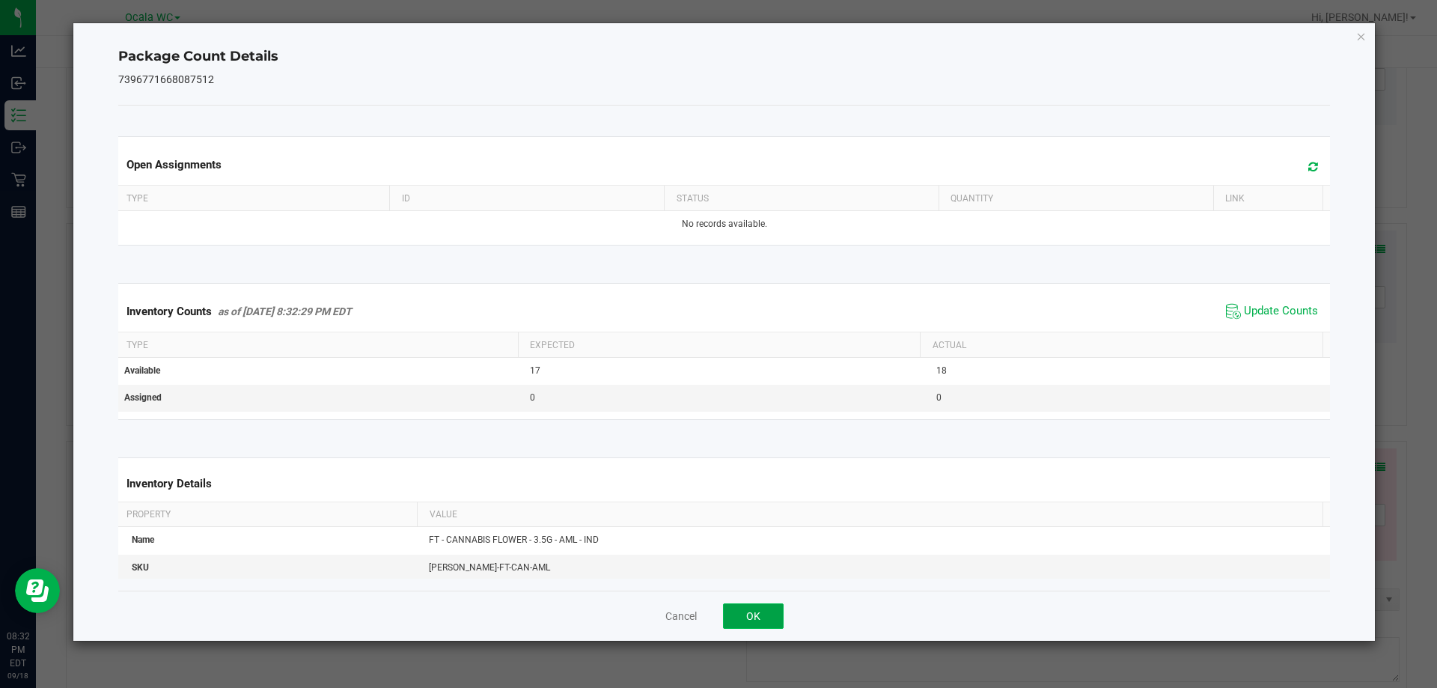
click at [758, 609] on button "OK" at bounding box center [753, 615] width 61 height 25
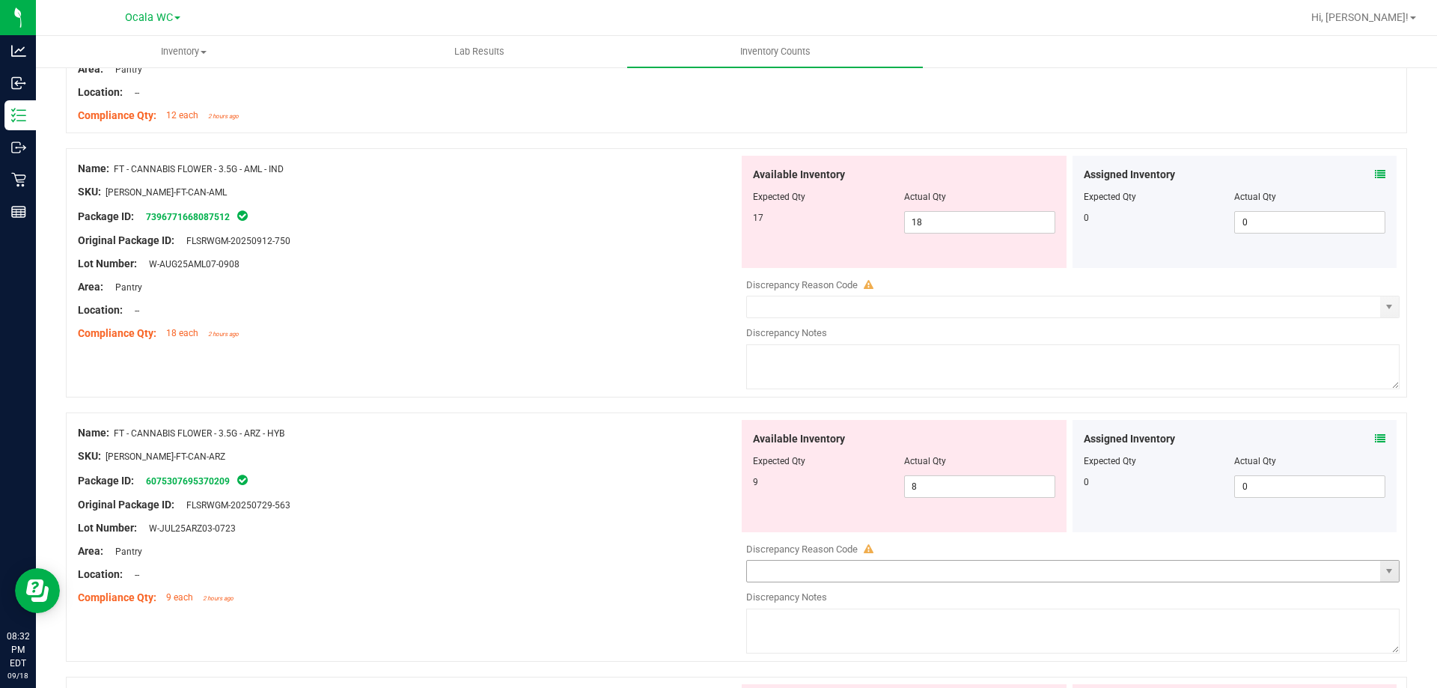
scroll to position [973, 0]
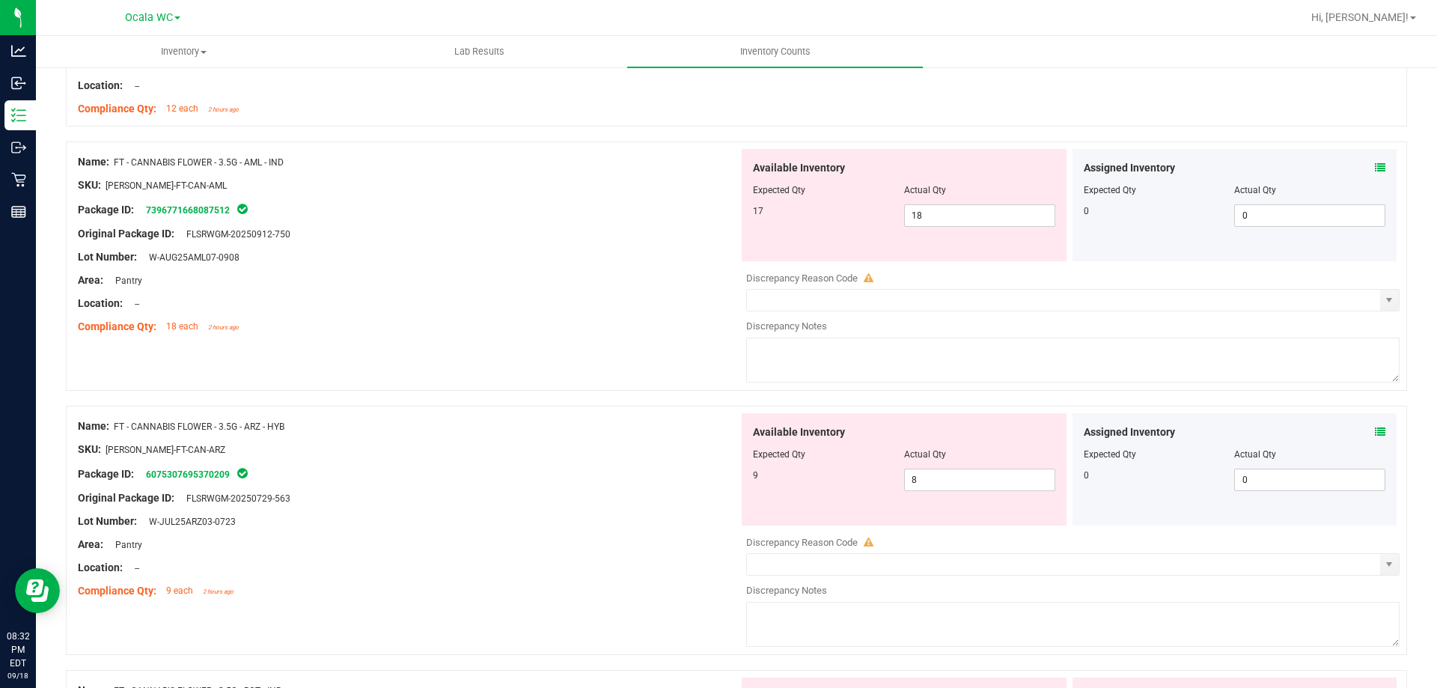
click at [1375, 435] on icon at bounding box center [1380, 432] width 10 height 10
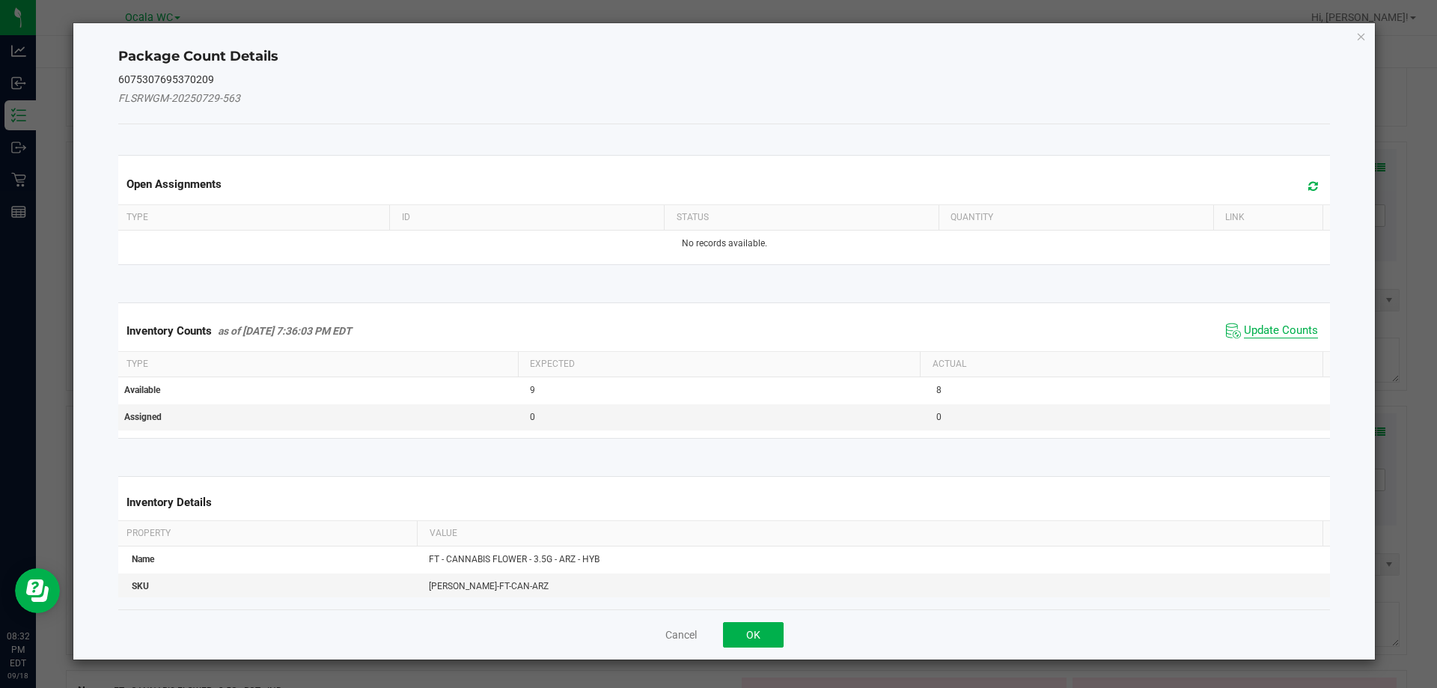
click at [1279, 329] on span "Update Counts" at bounding box center [1281, 330] width 74 height 15
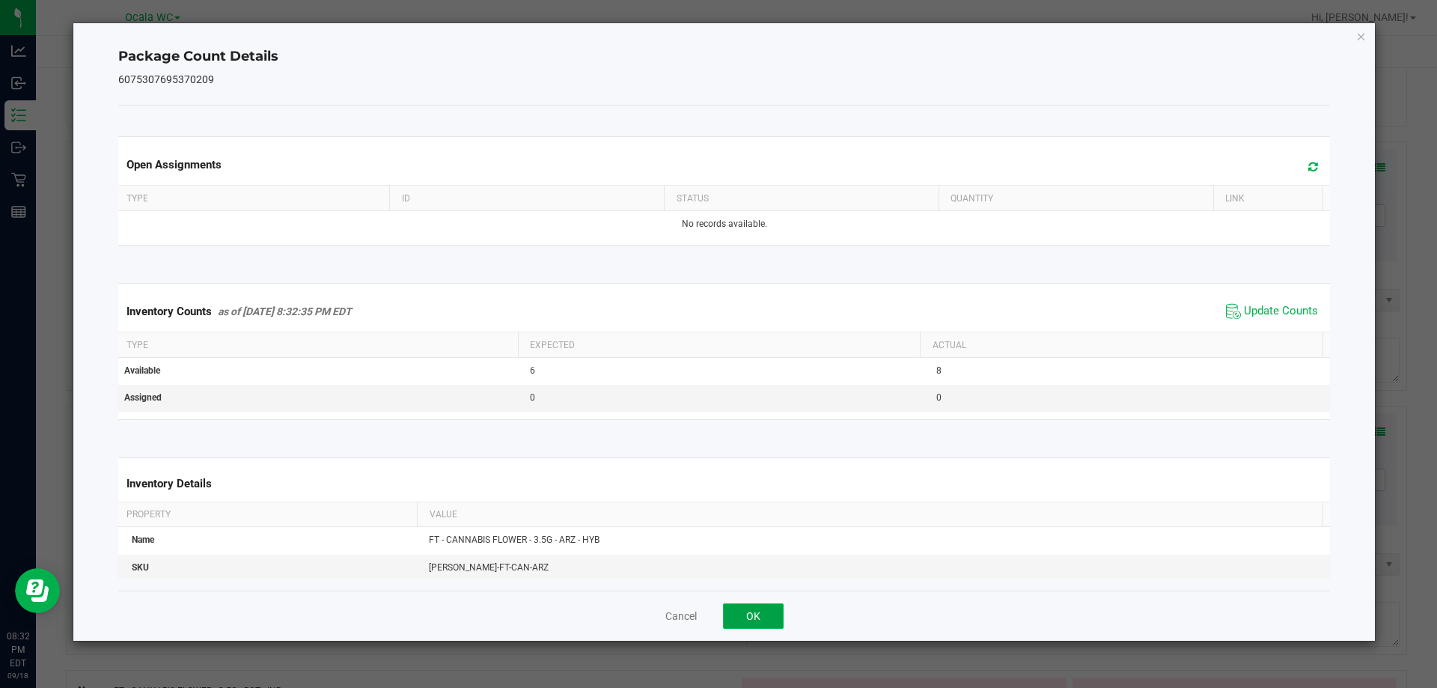
click at [770, 614] on button "OK" at bounding box center [753, 615] width 61 height 25
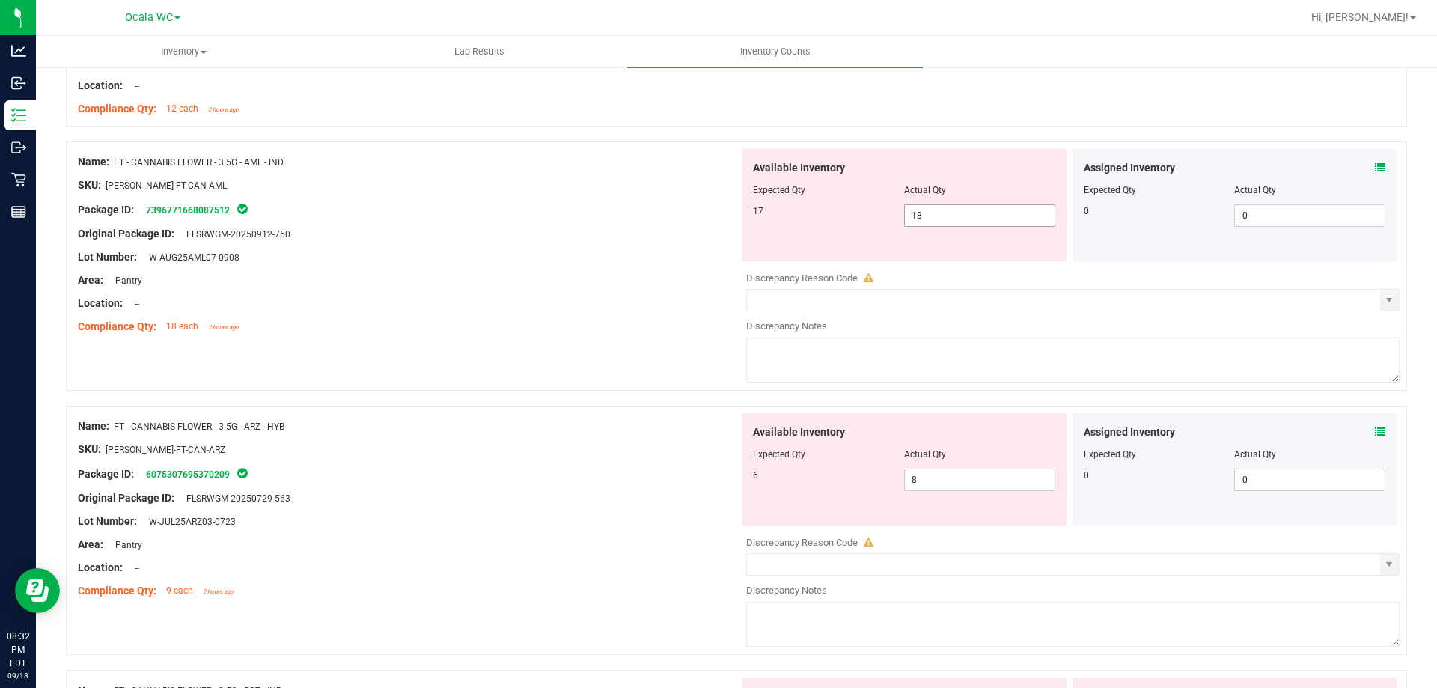
click at [938, 210] on span "18 18" at bounding box center [979, 215] width 151 height 22
click at [938, 210] on input "18" at bounding box center [980, 215] width 150 height 21
type input "17"
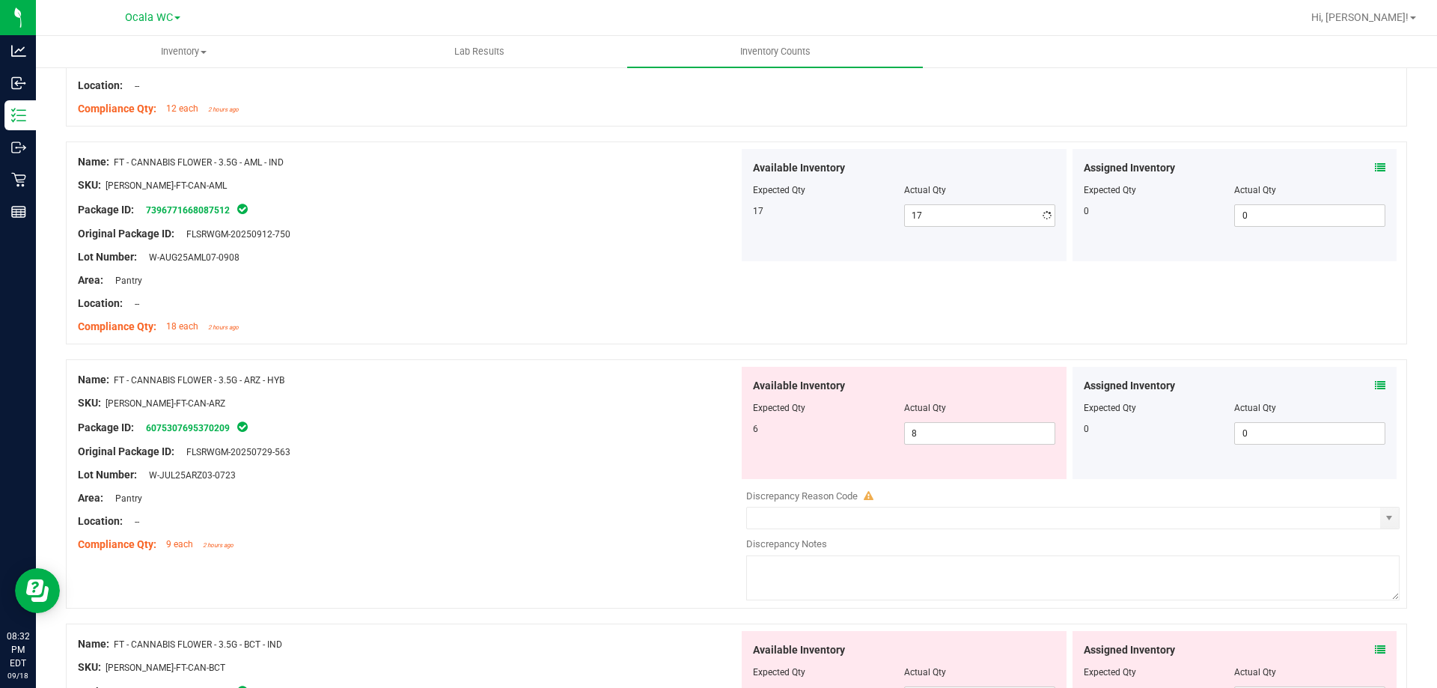
click at [574, 249] on div "Lot Number: W-AUG25AML07-0908" at bounding box center [408, 257] width 661 height 16
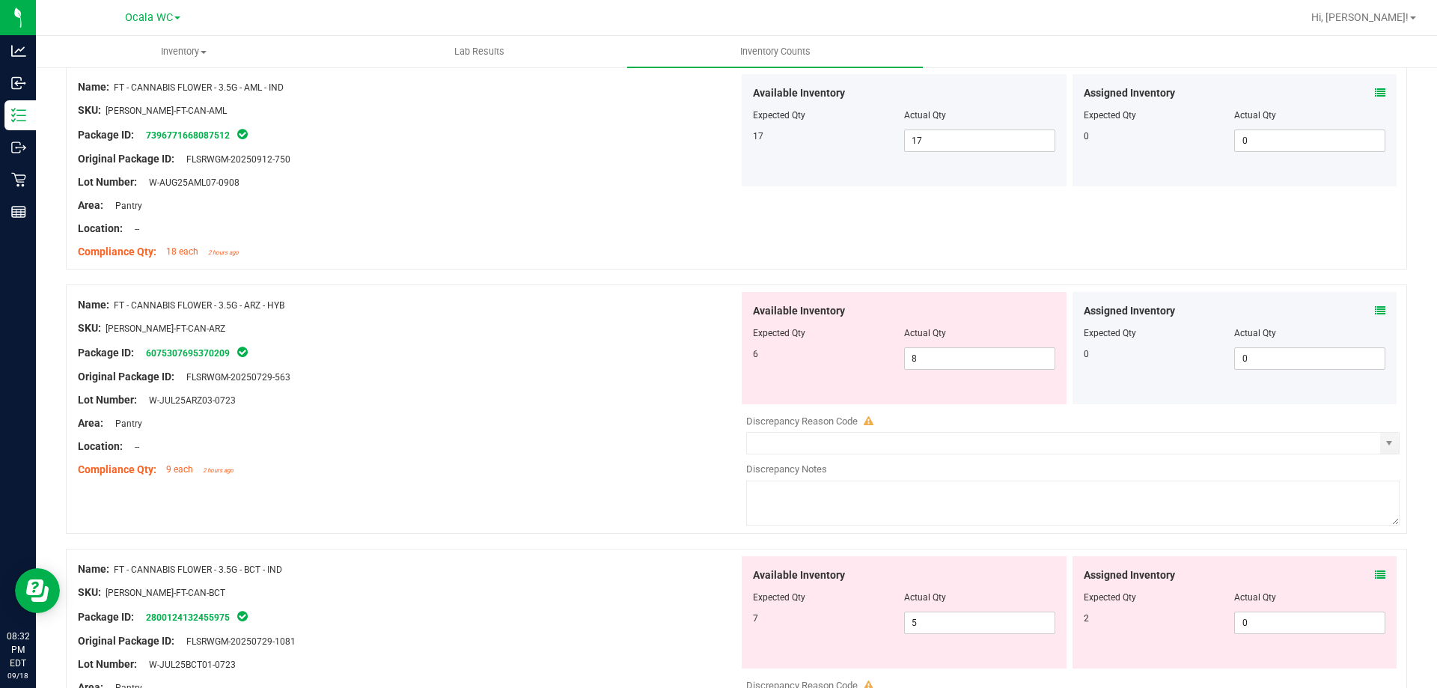
click at [1375, 311] on icon at bounding box center [1380, 310] width 10 height 10
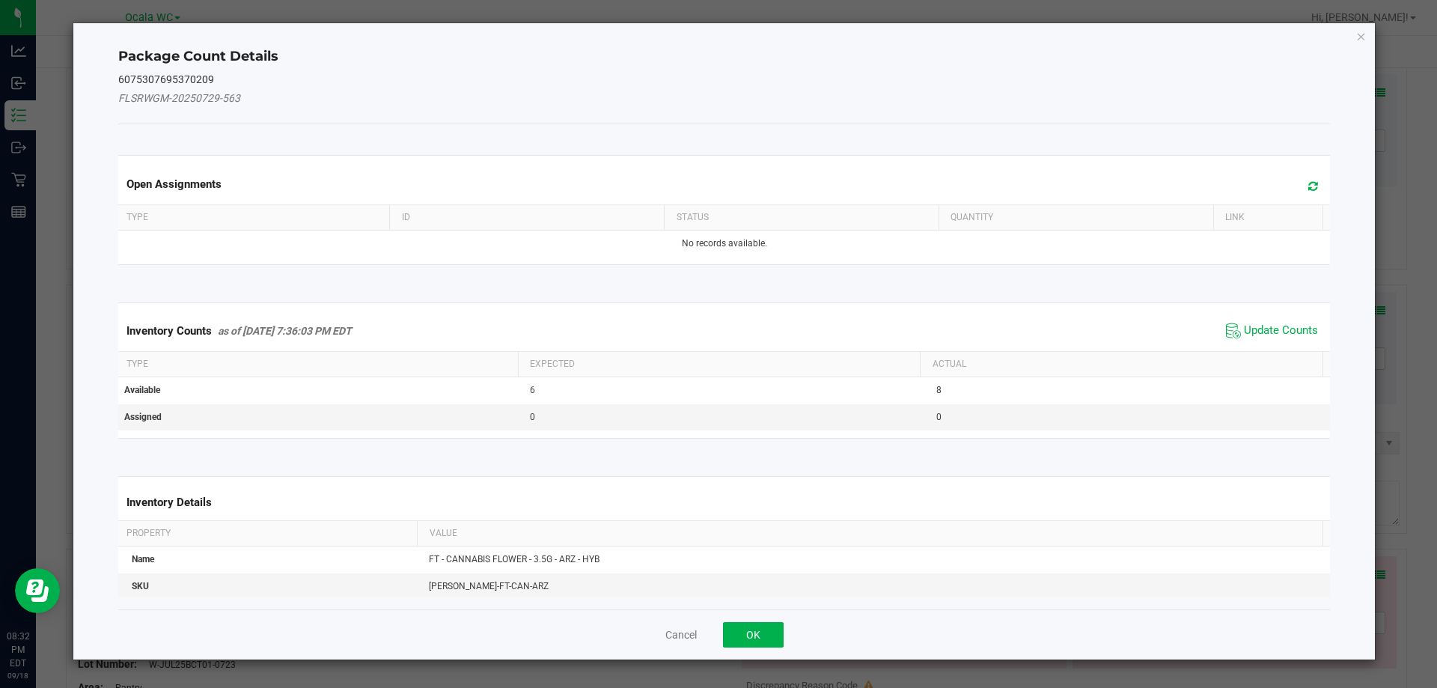
click at [1263, 320] on span "Update Counts" at bounding box center [1272, 331] width 100 height 22
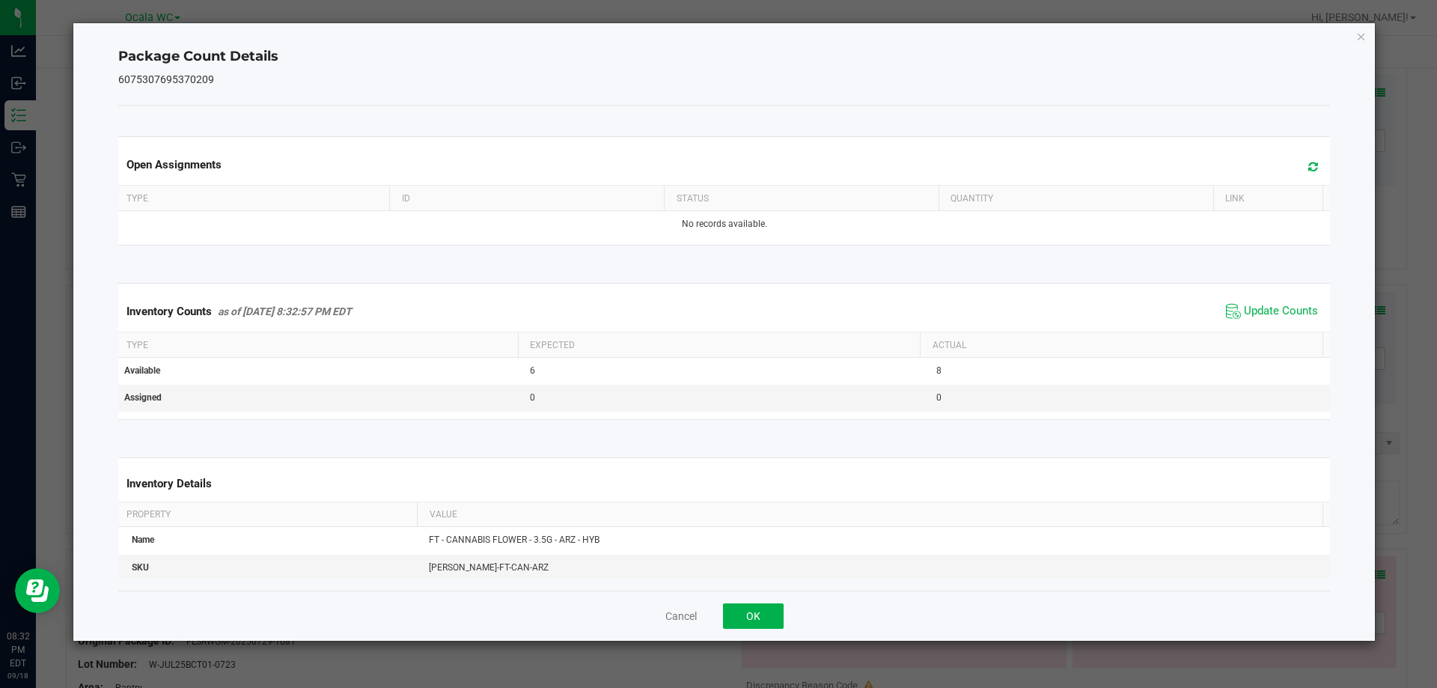
click at [1263, 330] on div "Inventory Counts as of [DATE] 8:32:57 PM EDT Update Counts" at bounding box center [724, 311] width 1218 height 40
click at [745, 611] on button "OK" at bounding box center [753, 615] width 61 height 25
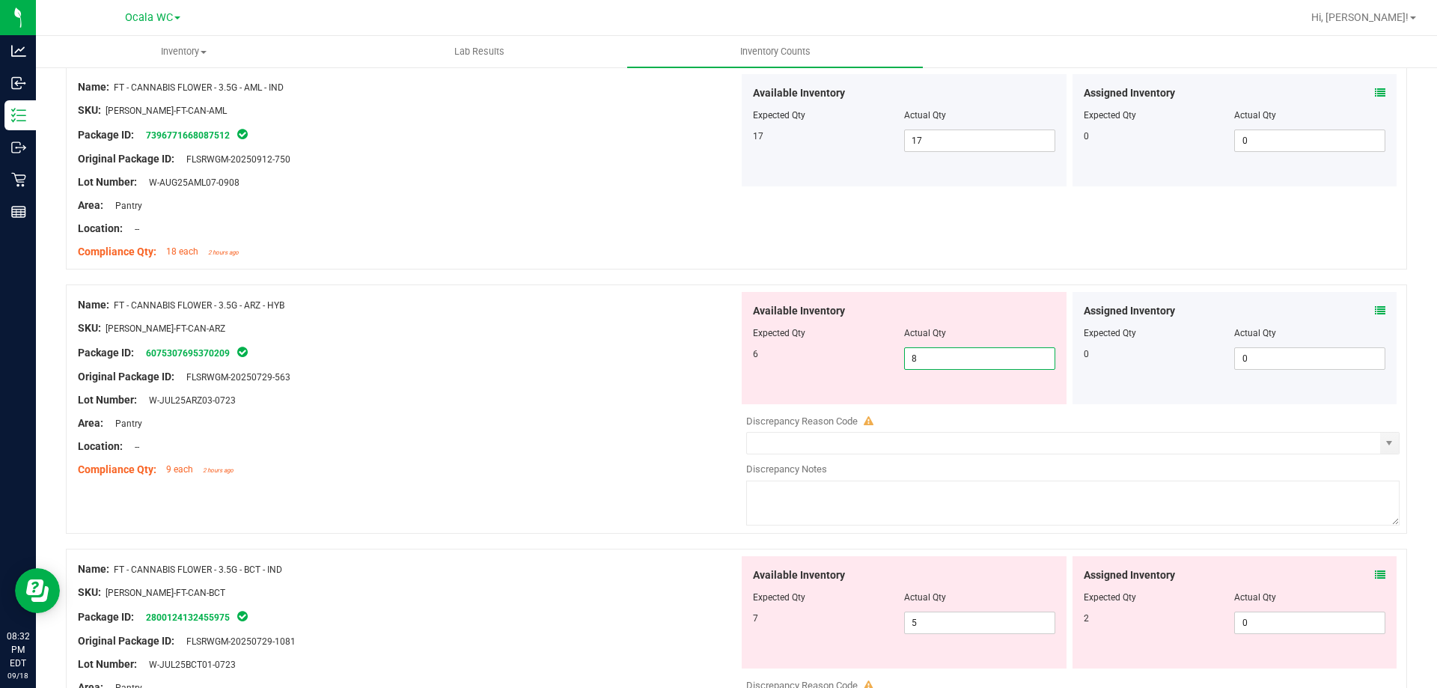
click at [937, 352] on span "8 8" at bounding box center [979, 358] width 151 height 22
click at [937, 352] on input "8" at bounding box center [980, 358] width 150 height 21
click at [546, 427] on div "Area: Pantry" at bounding box center [408, 423] width 661 height 16
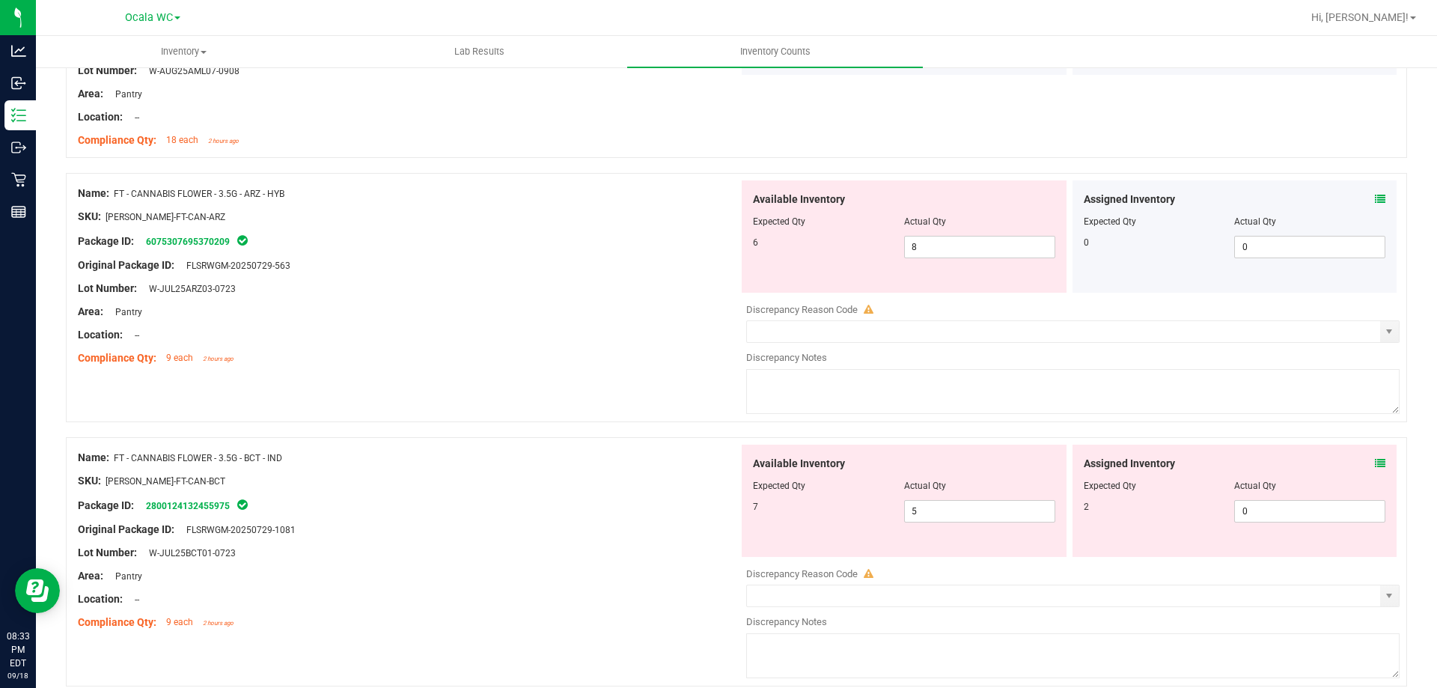
scroll to position [1272, 0]
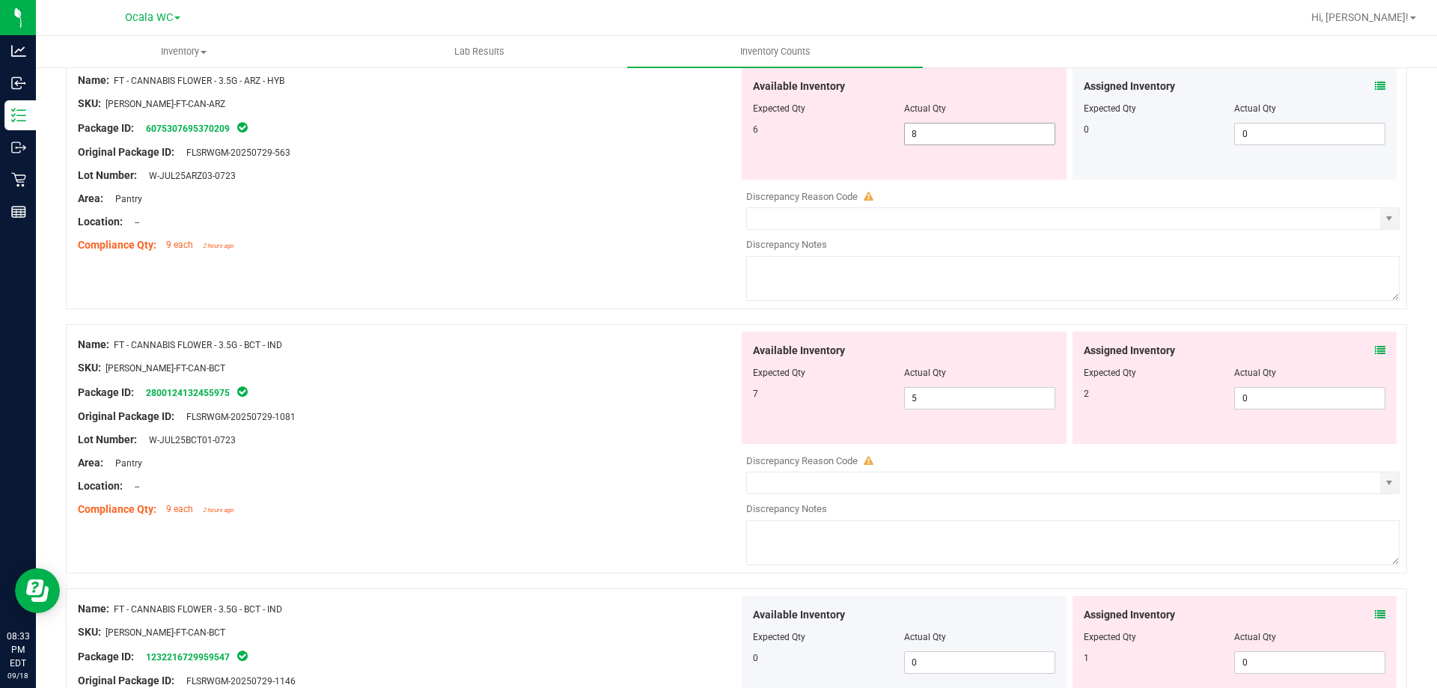
click at [986, 126] on span "8 8" at bounding box center [979, 134] width 151 height 22
click at [986, 126] on input "8" at bounding box center [980, 133] width 150 height 21
click at [952, 140] on input "8" at bounding box center [980, 133] width 150 height 21
type input "6"
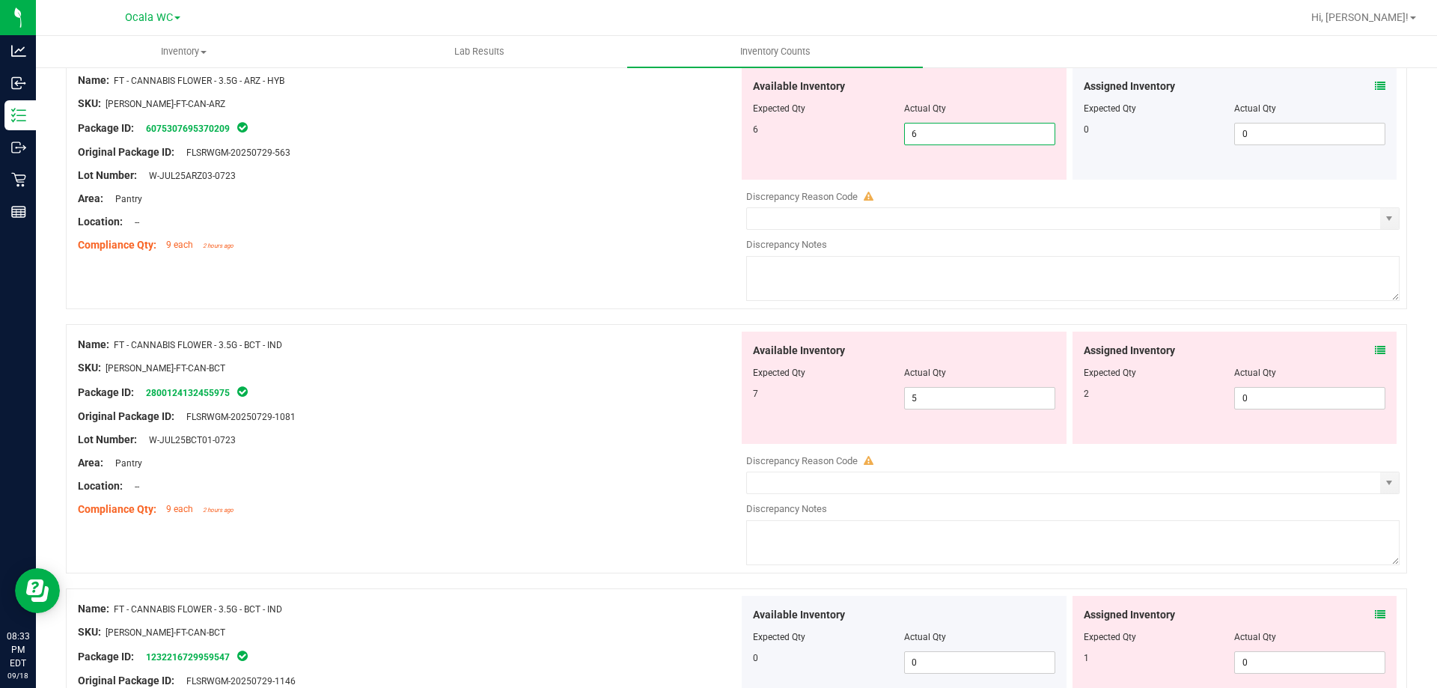
type input "6"
click at [712, 198] on div "Area: Pantry" at bounding box center [408, 199] width 661 height 16
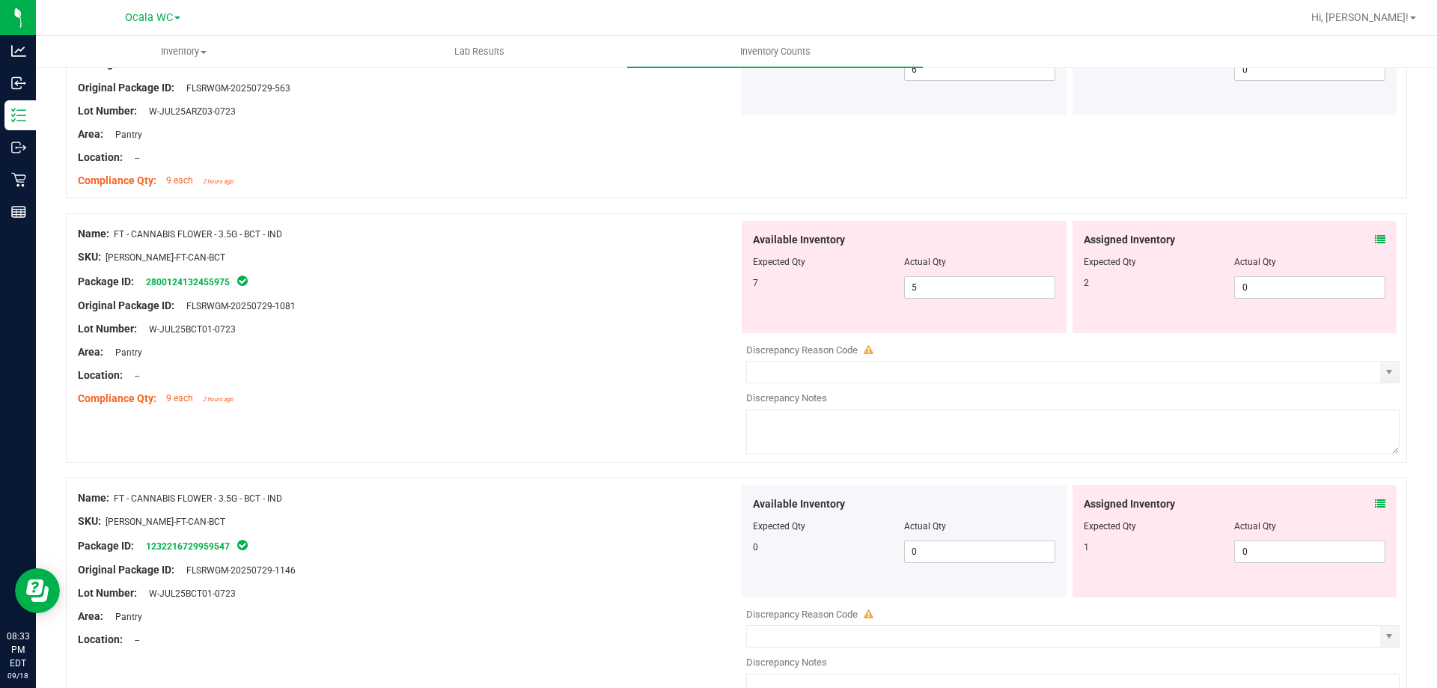
scroll to position [1422, 0]
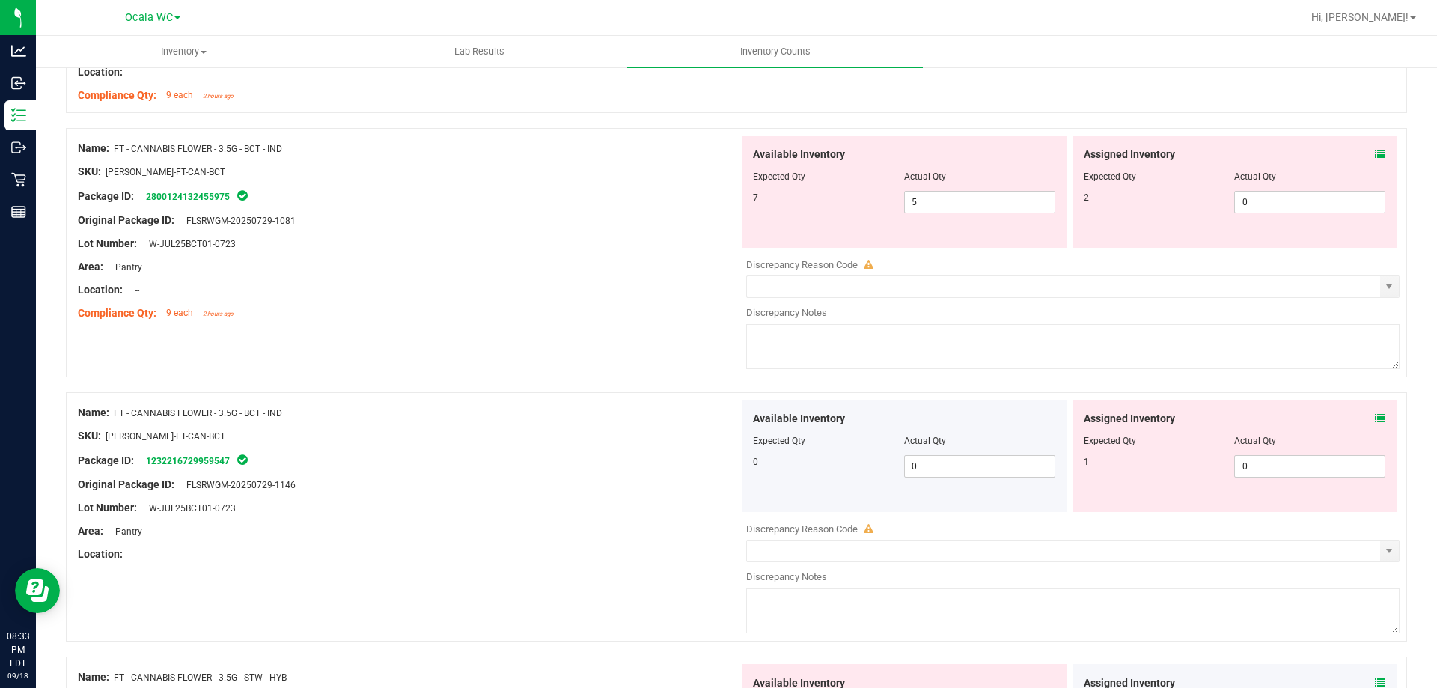
click at [1375, 153] on icon at bounding box center [1380, 154] width 10 height 10
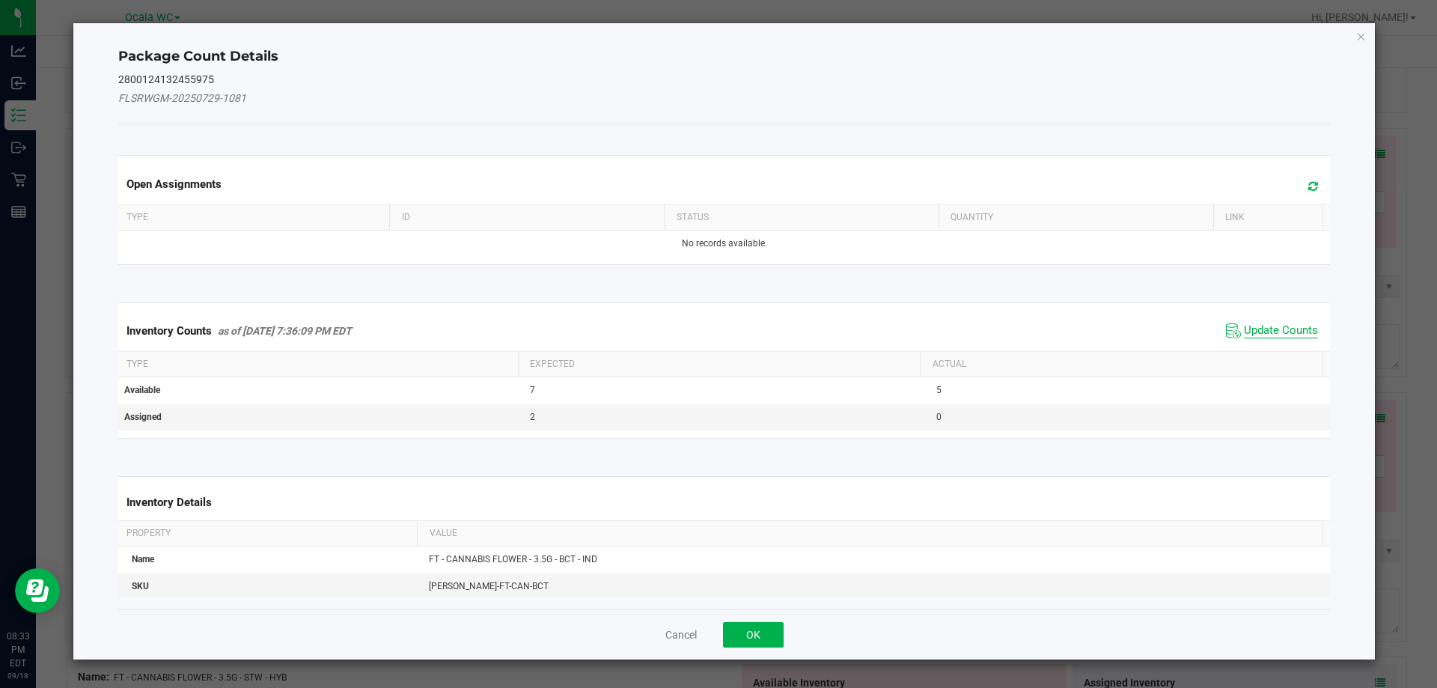
click at [1257, 326] on span "Update Counts" at bounding box center [1281, 330] width 74 height 15
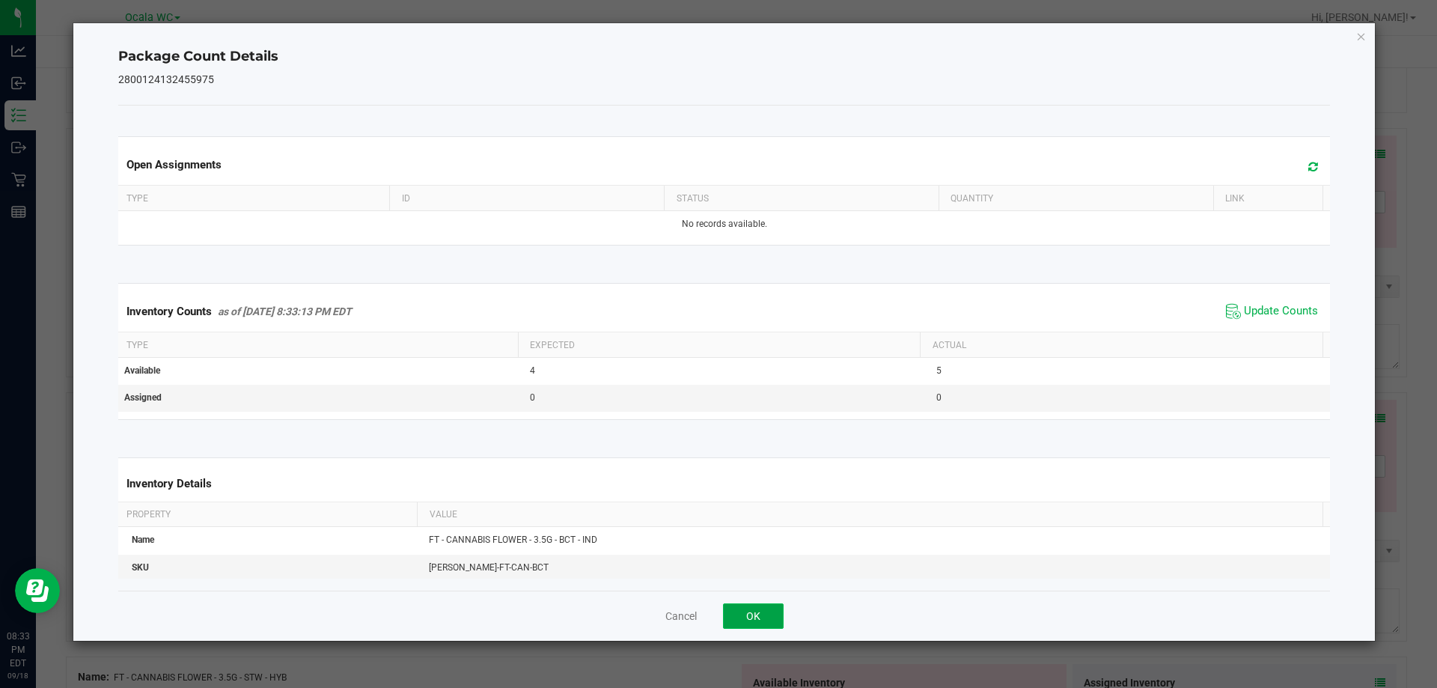
click at [764, 626] on button "OK" at bounding box center [753, 615] width 61 height 25
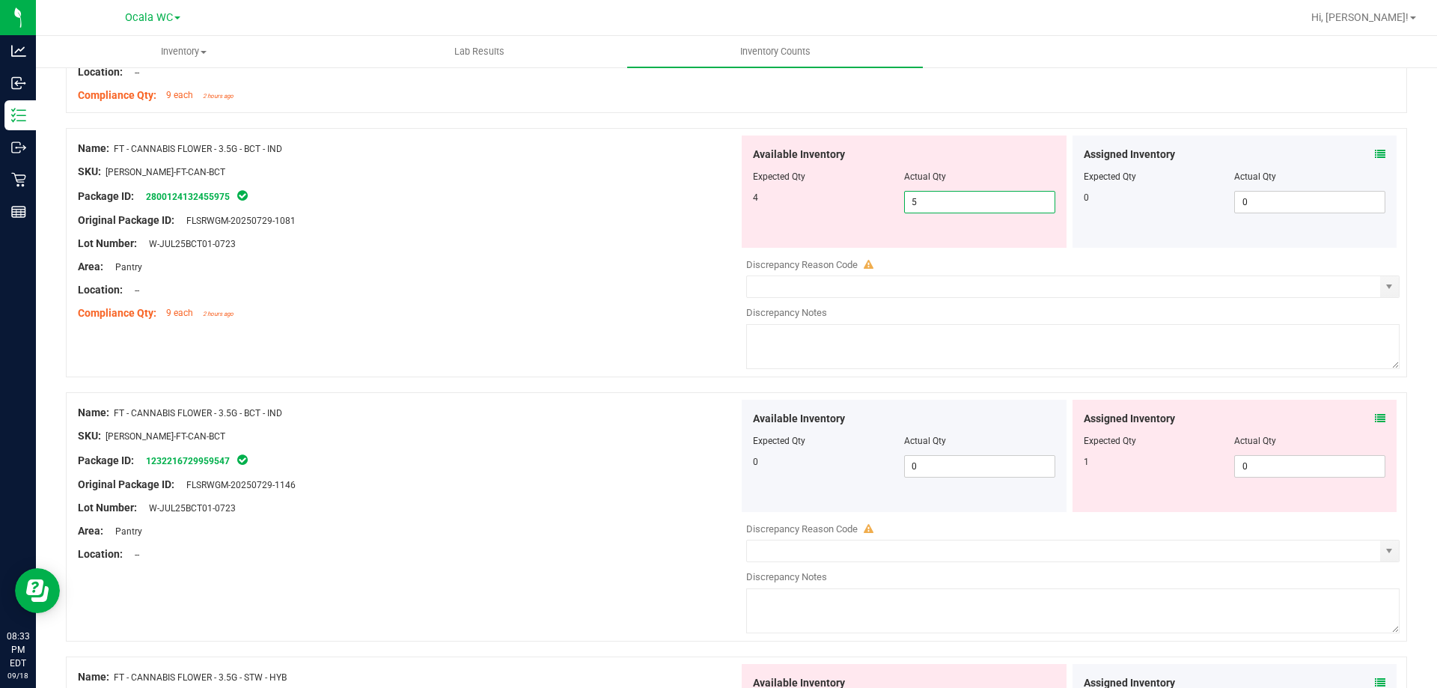
click at [967, 204] on span "5 5" at bounding box center [979, 202] width 151 height 22
click at [967, 204] on input "5" at bounding box center [980, 202] width 150 height 21
type input "4"
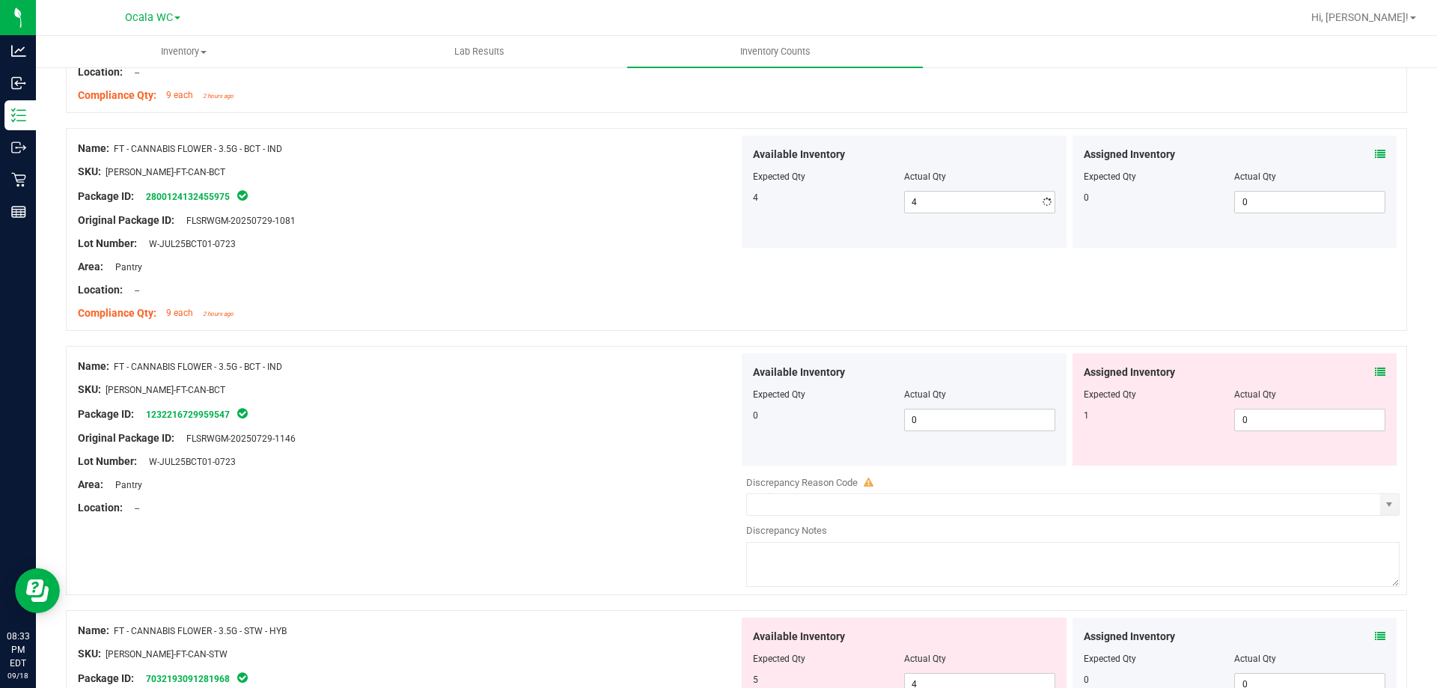
click at [566, 266] on div "Area: Pantry" at bounding box center [408, 267] width 661 height 16
click at [1250, 410] on span "0 0" at bounding box center [1309, 420] width 151 height 22
click at [1250, 410] on input "0" at bounding box center [1310, 419] width 150 height 21
type input "1"
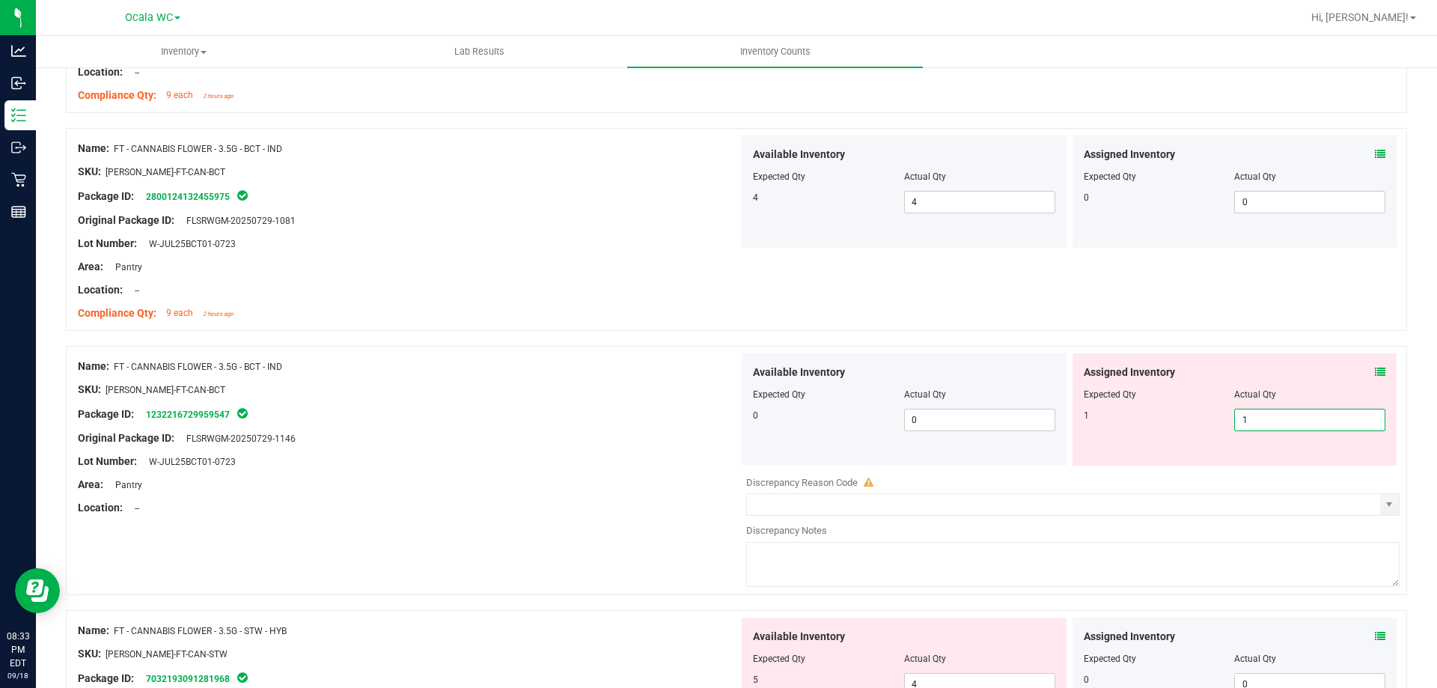
click at [595, 439] on div "Original Package ID: FLSRWGM-20250729-1146" at bounding box center [408, 438] width 661 height 16
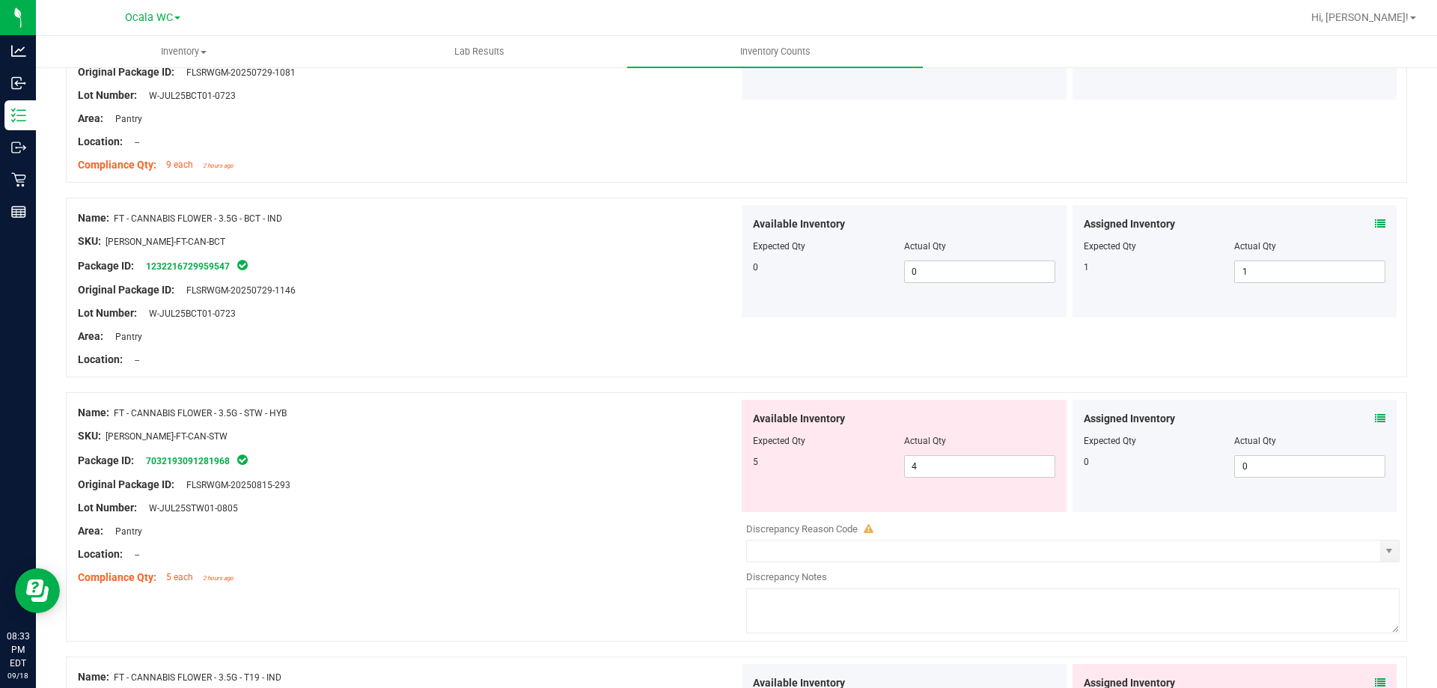
scroll to position [1571, 0]
click at [1375, 413] on icon at bounding box center [1380, 417] width 10 height 10
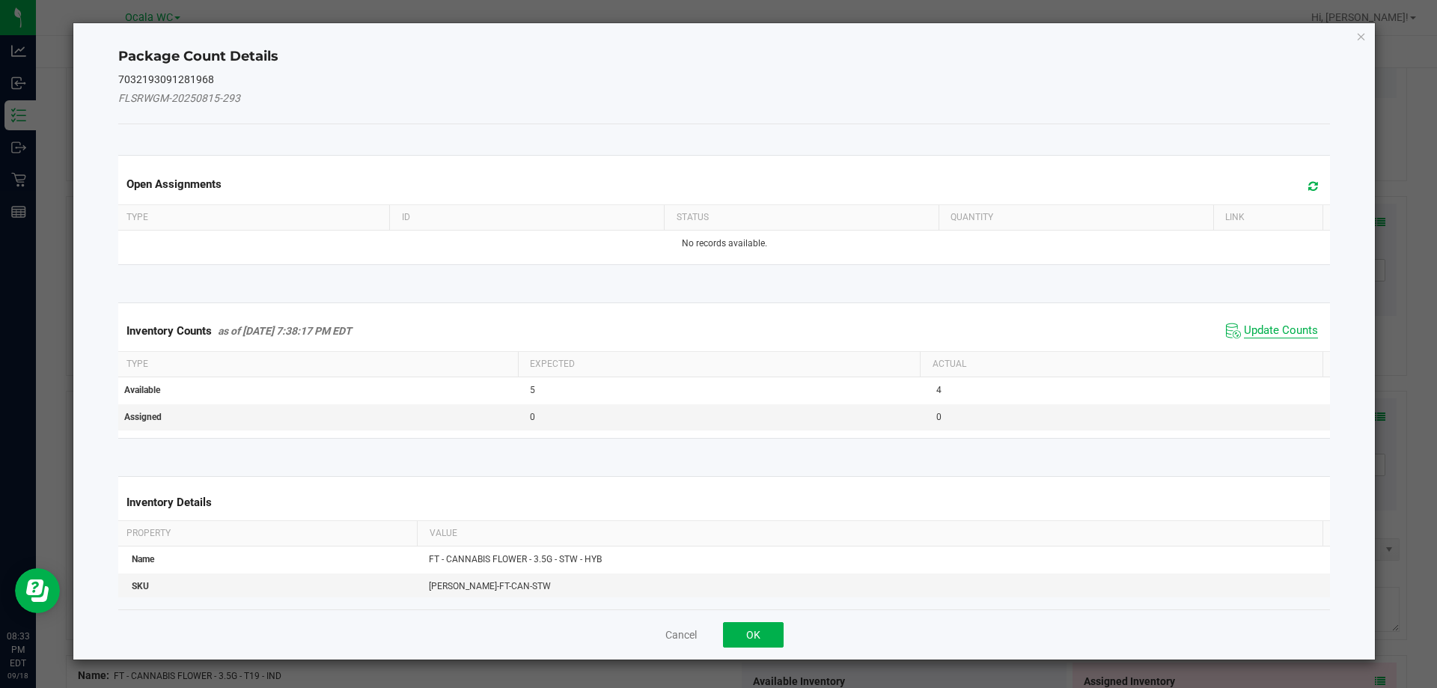
click at [1266, 323] on span "Update Counts" at bounding box center [1281, 330] width 74 height 15
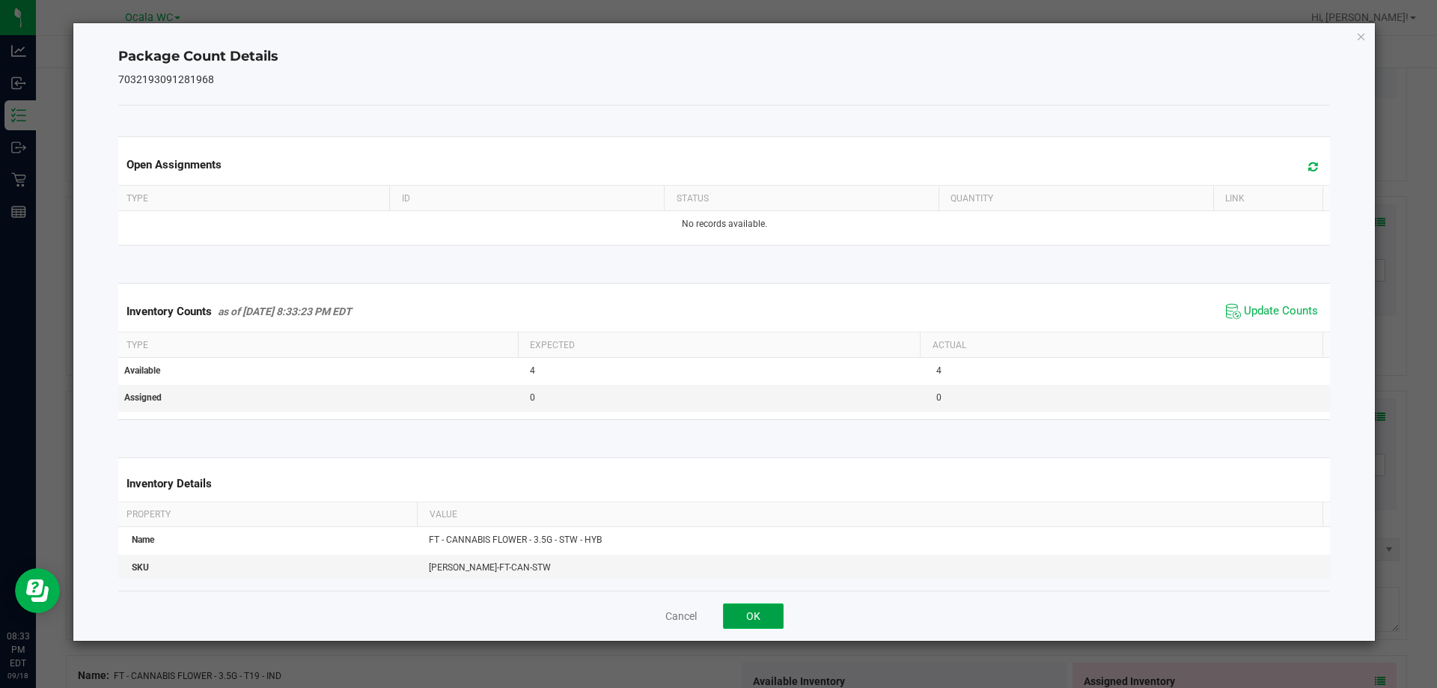
click at [764, 615] on button "OK" at bounding box center [753, 615] width 61 height 25
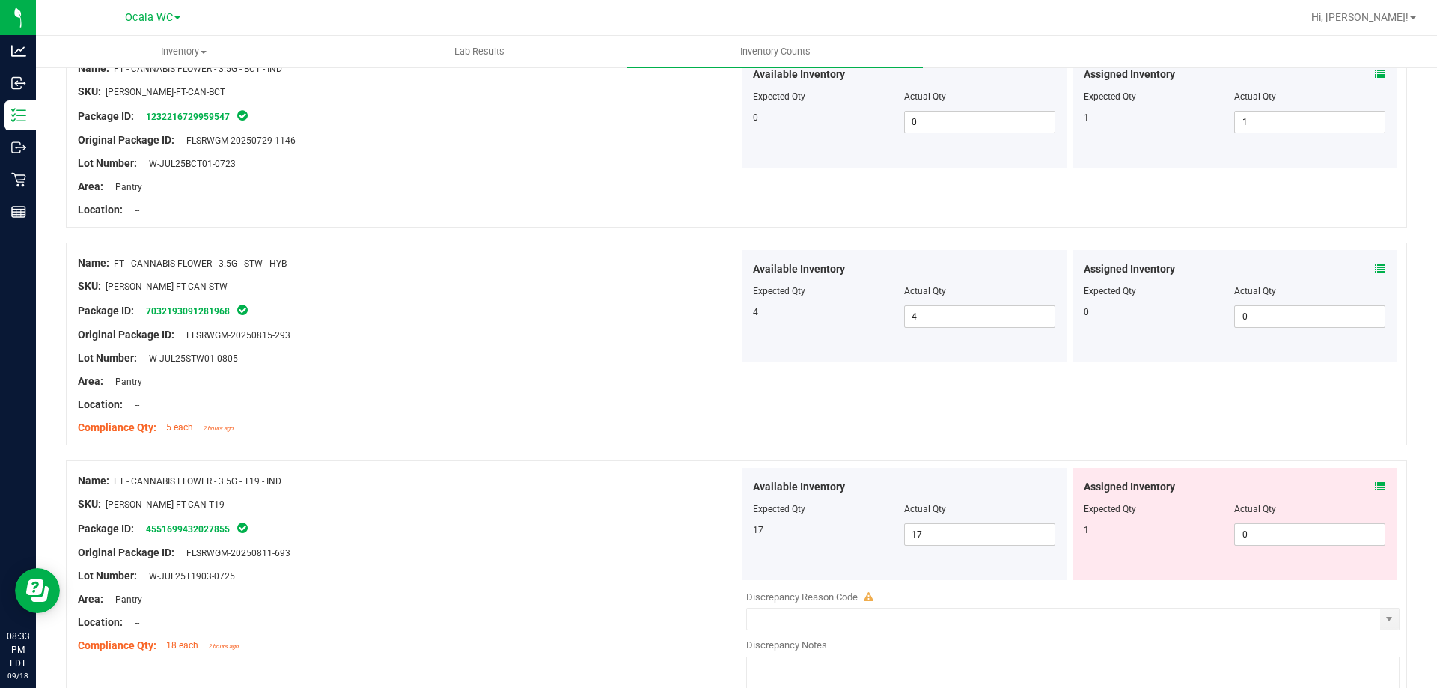
scroll to position [1721, 0]
click at [1375, 484] on icon at bounding box center [1380, 485] width 10 height 10
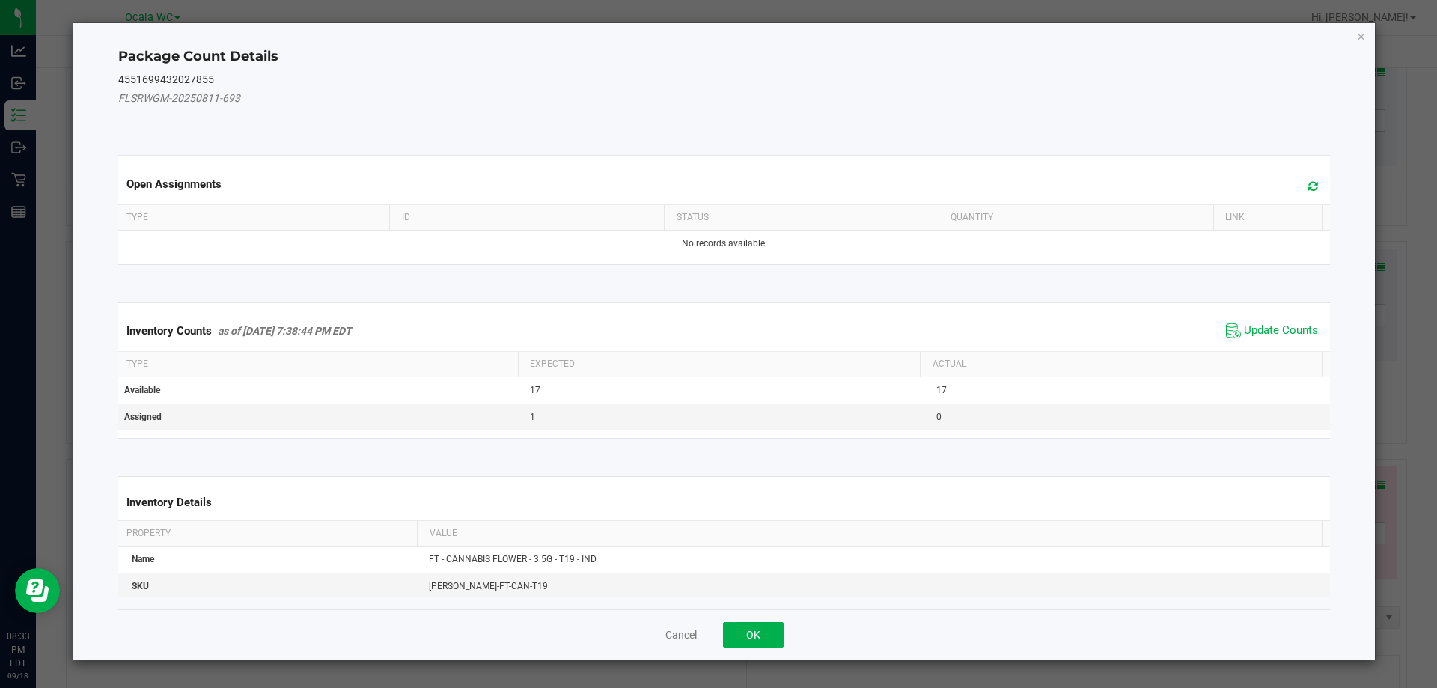
click at [1274, 327] on span "Update Counts" at bounding box center [1281, 330] width 74 height 15
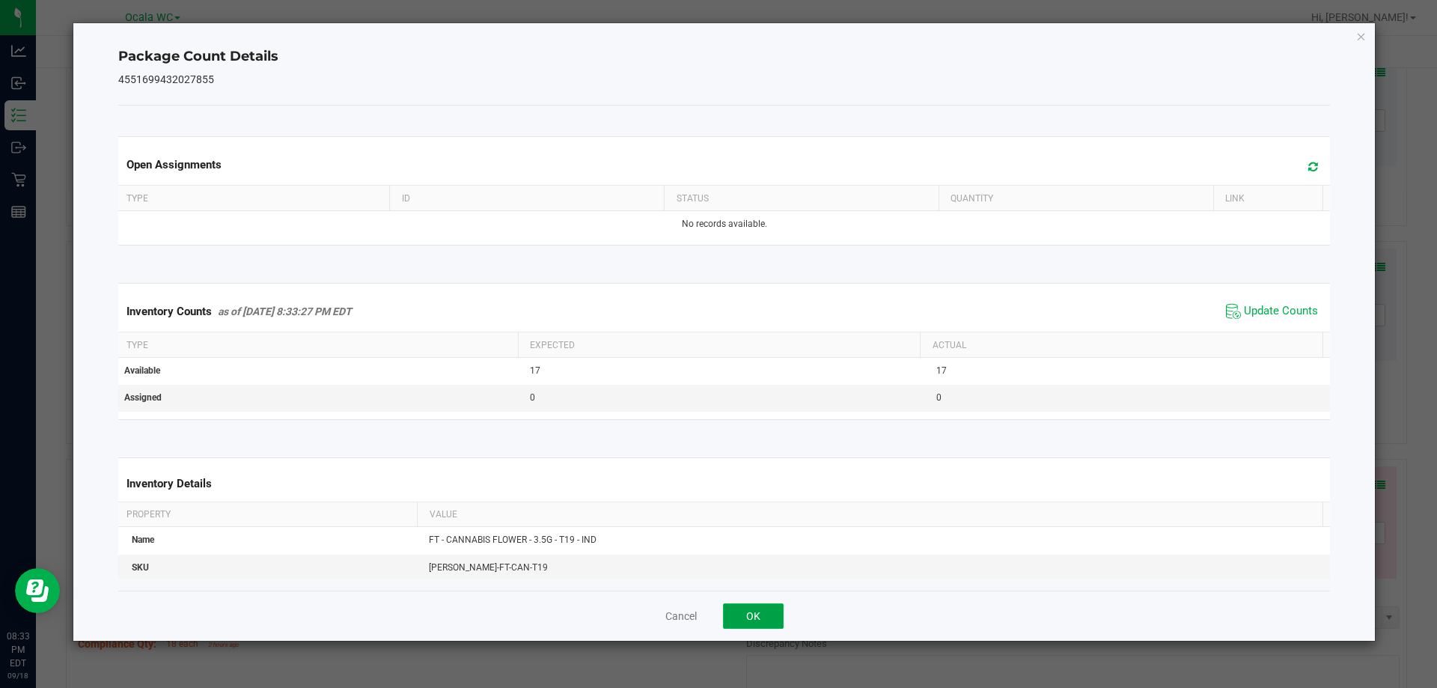
click at [777, 612] on button "OK" at bounding box center [753, 615] width 61 height 25
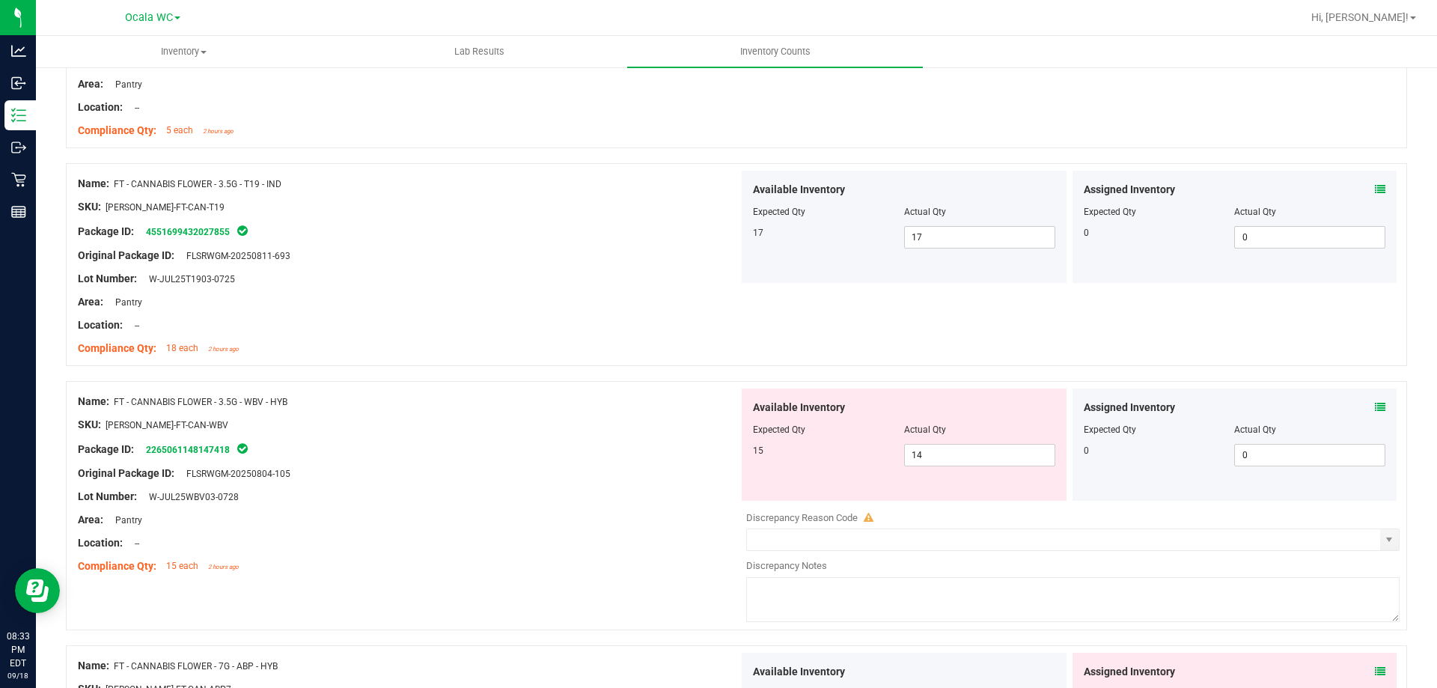
scroll to position [2020, 0]
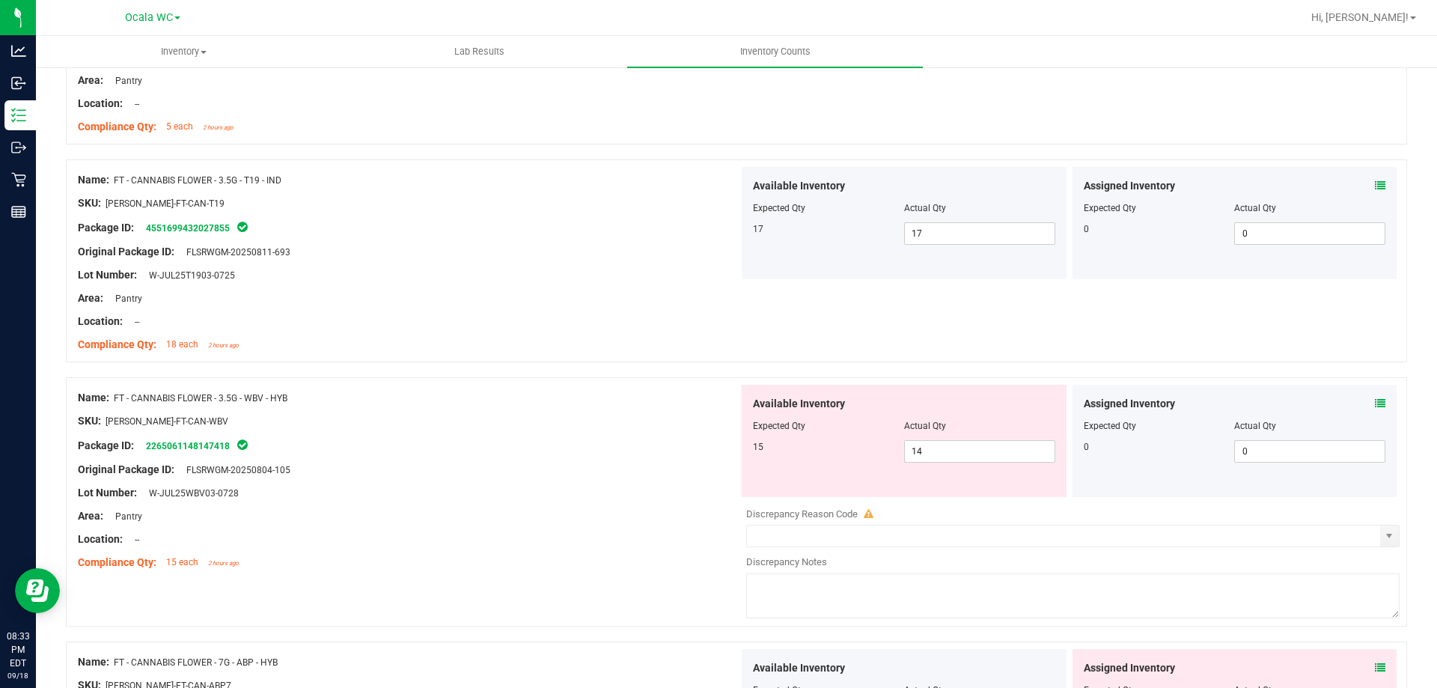
click at [1375, 407] on icon at bounding box center [1380, 403] width 10 height 10
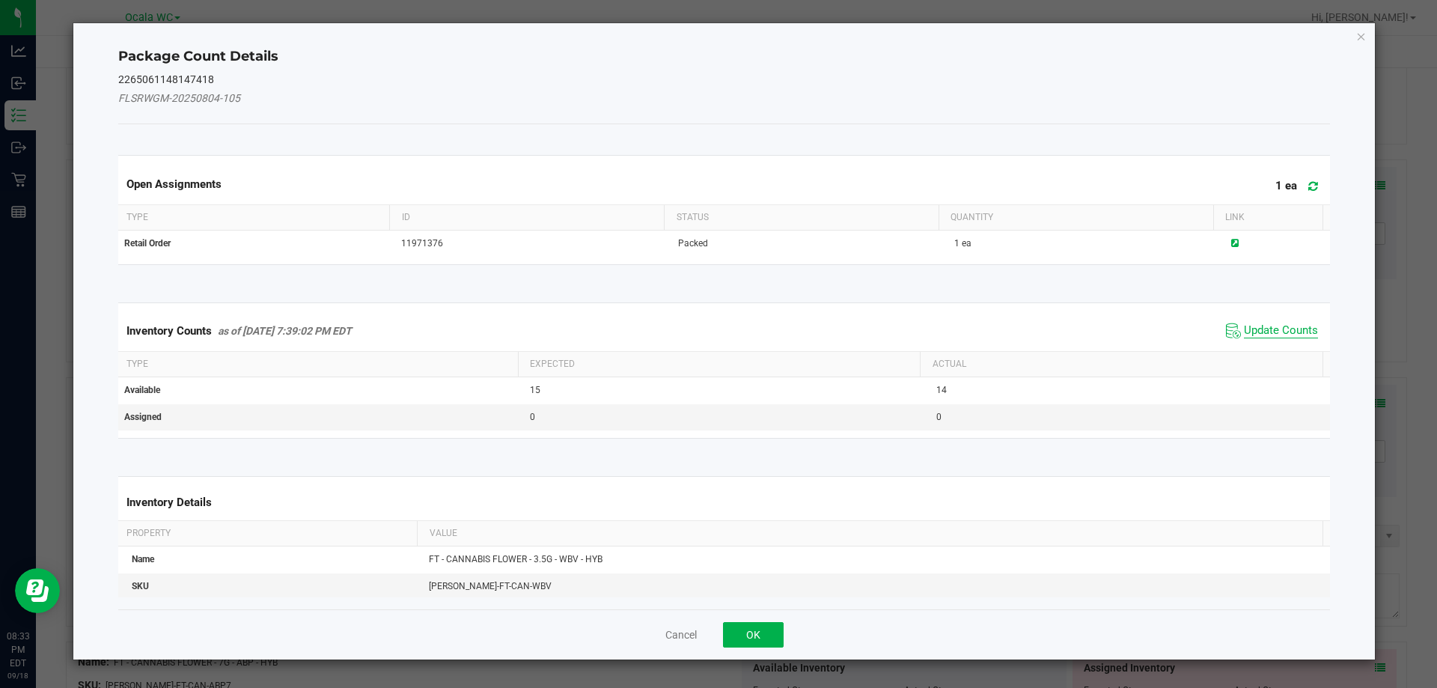
click at [1272, 329] on span "Update Counts" at bounding box center [1281, 330] width 74 height 15
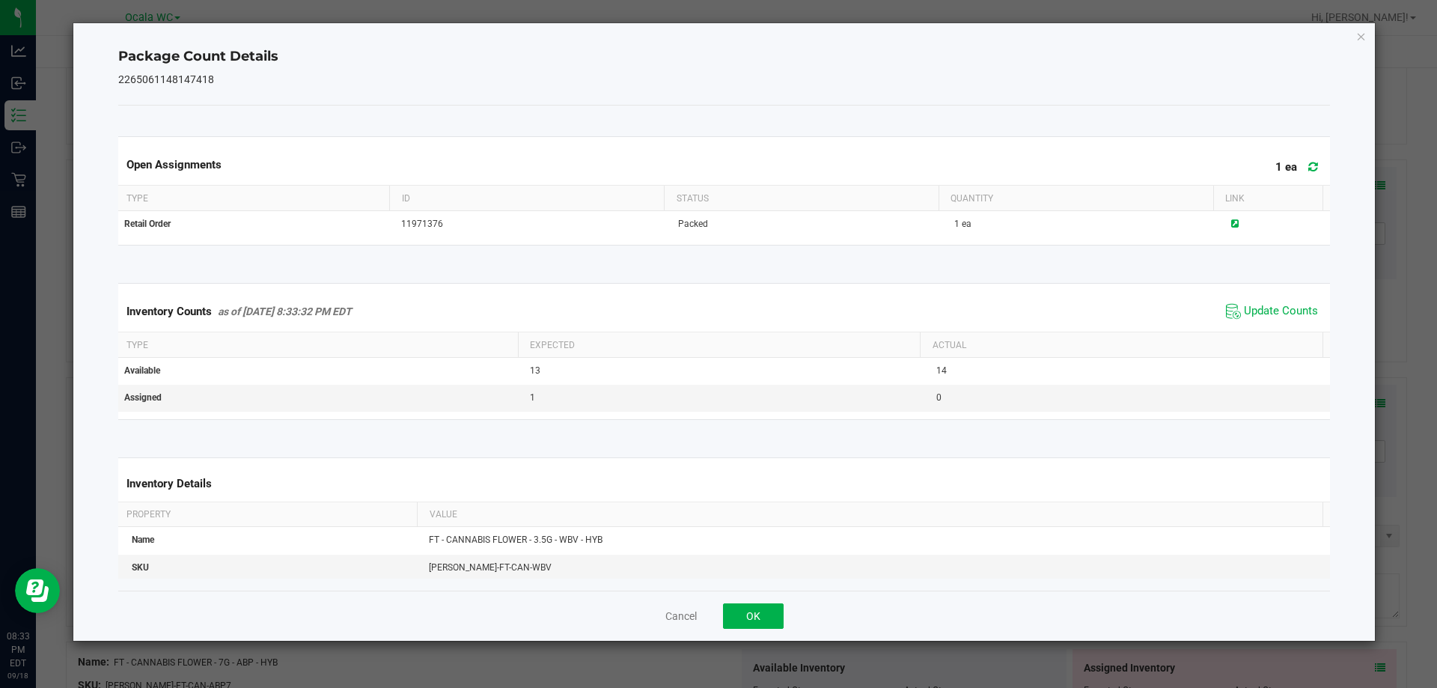
click at [745, 602] on div "Cancel OK" at bounding box center [724, 615] width 1212 height 50
click at [745, 618] on button "OK" at bounding box center [753, 615] width 61 height 25
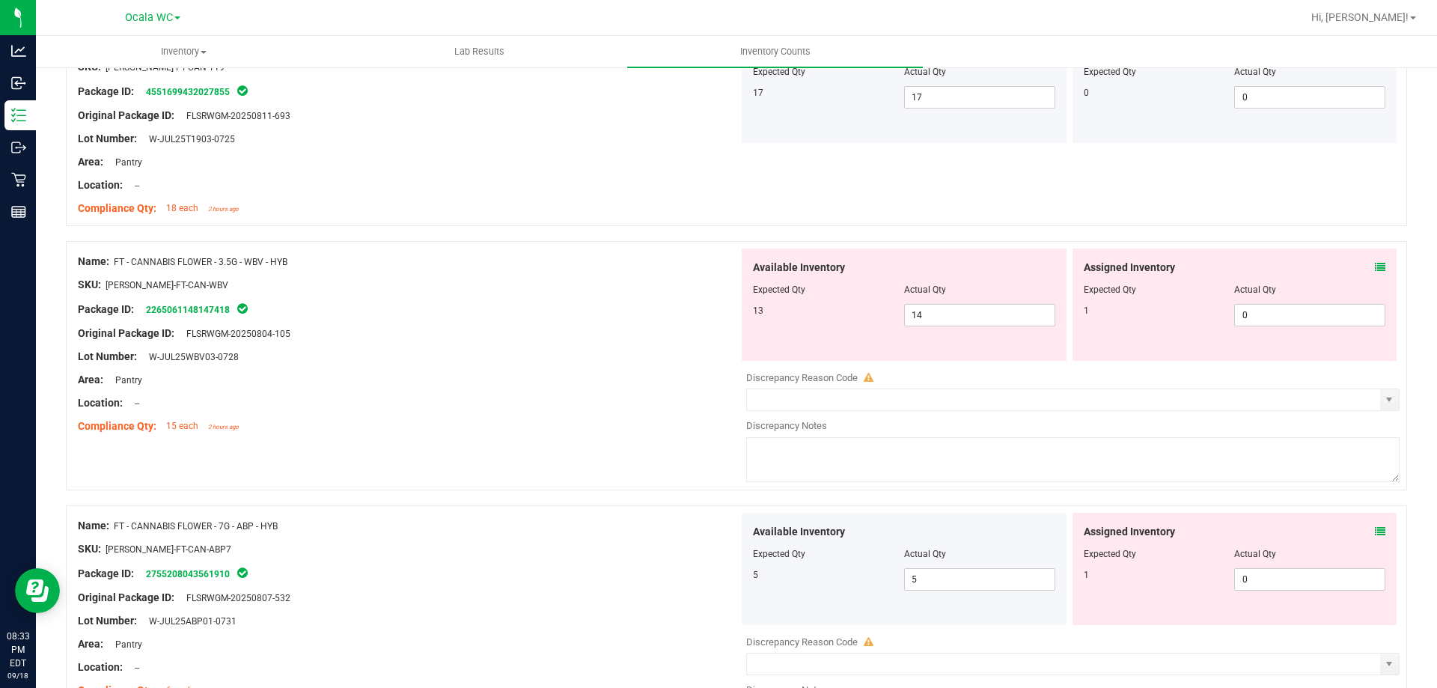
scroll to position [2170, 0]
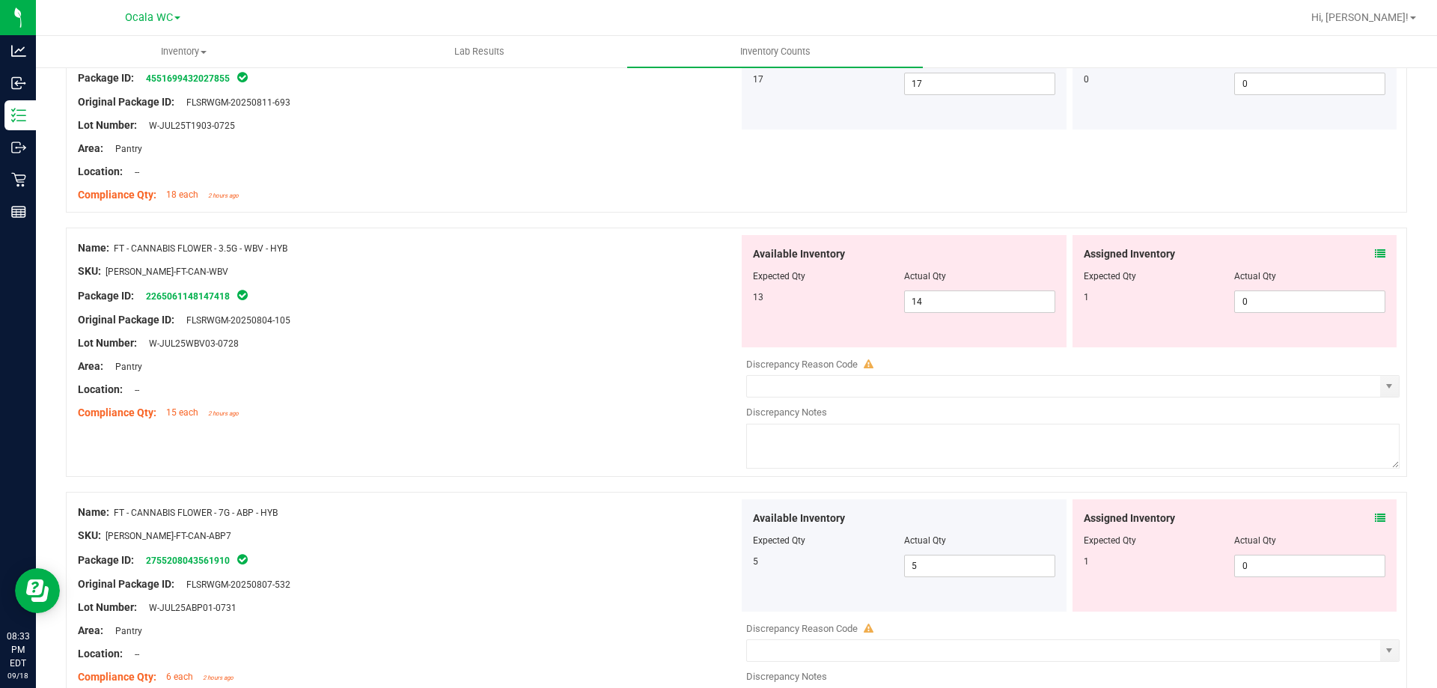
click at [1375, 521] on icon at bounding box center [1380, 518] width 10 height 10
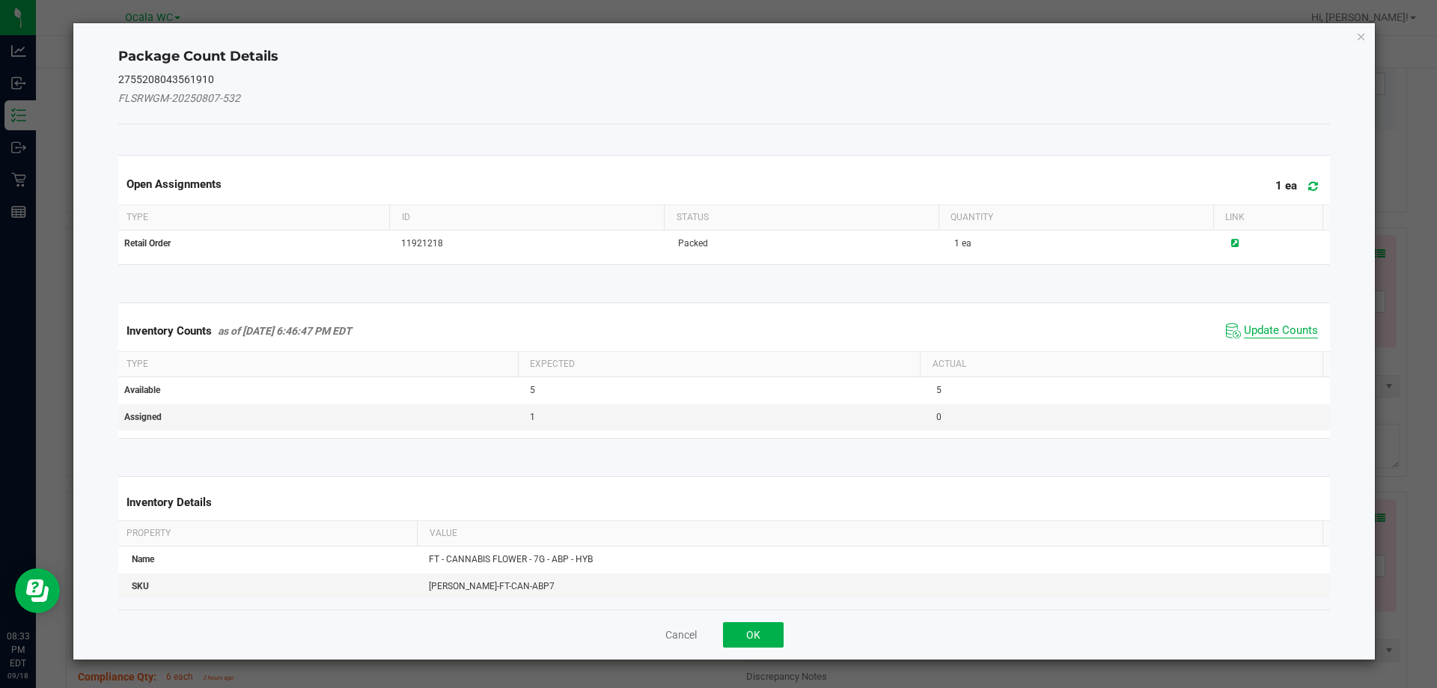
click at [1274, 331] on span "Update Counts" at bounding box center [1281, 330] width 74 height 15
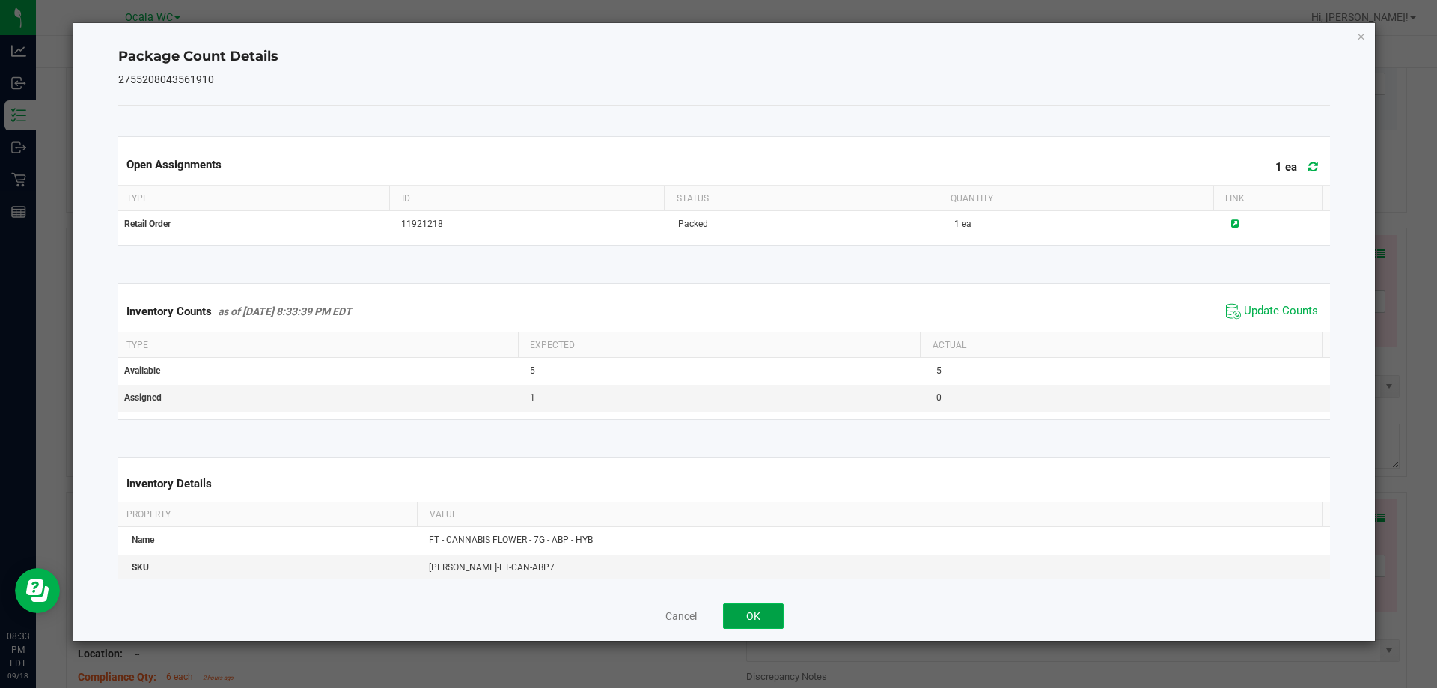
click at [771, 620] on button "OK" at bounding box center [753, 615] width 61 height 25
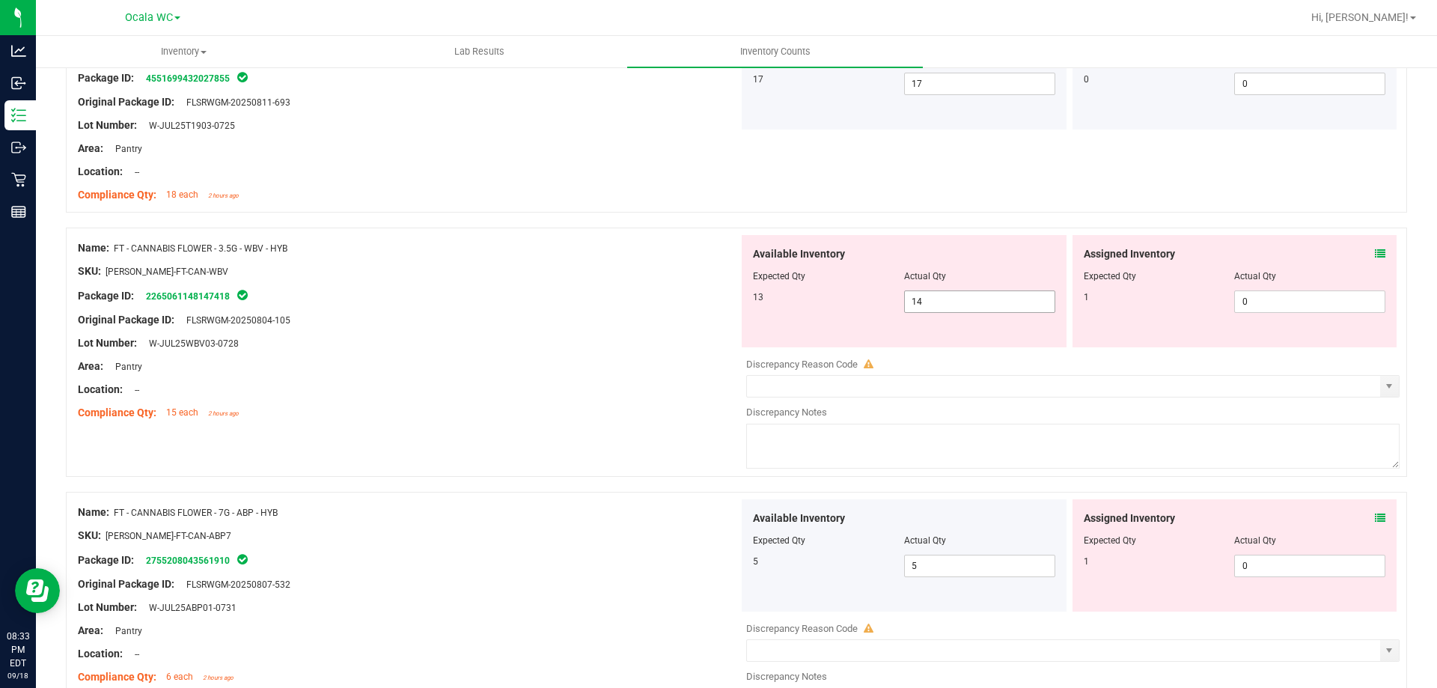
click at [975, 303] on span "14 14" at bounding box center [979, 301] width 151 height 22
click at [975, 303] on input "14" at bounding box center [980, 301] width 150 height 21
type input "13"
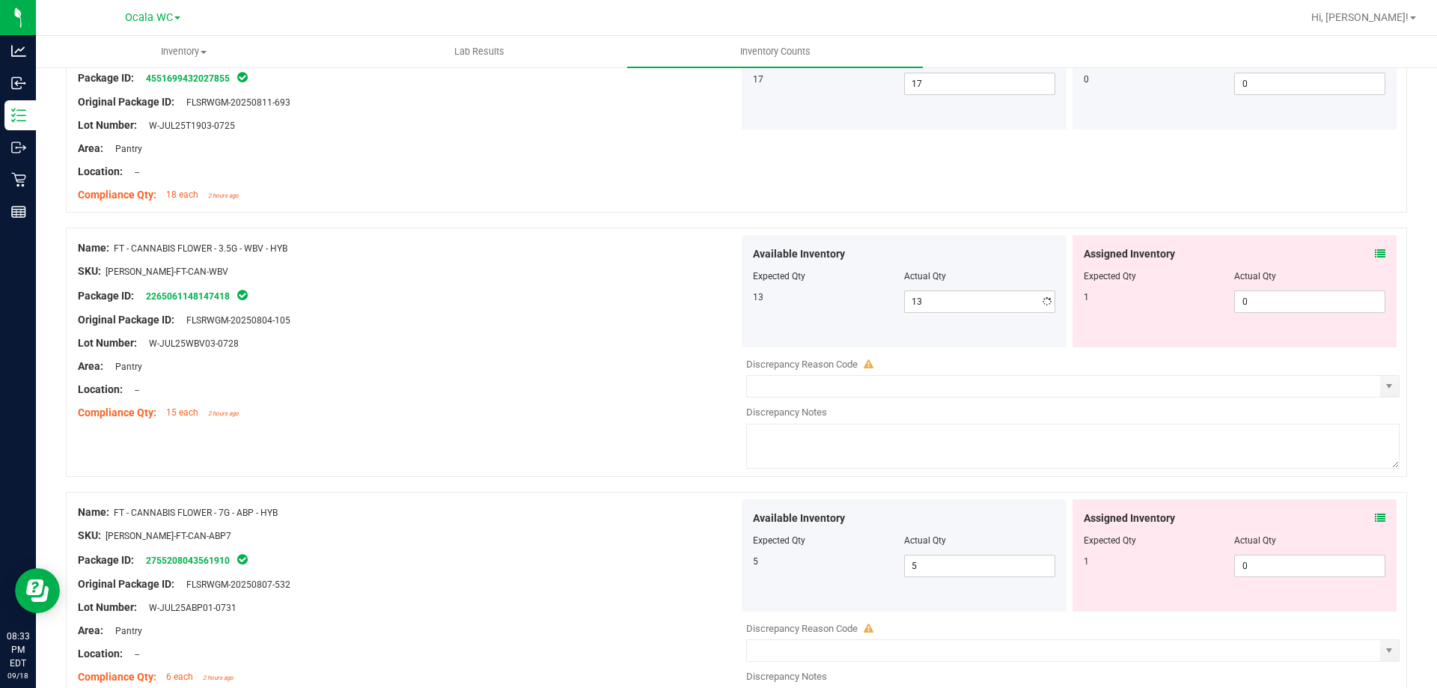
click at [586, 335] on div "Lot Number: W-JUL25WBV03-0728" at bounding box center [408, 343] width 661 height 16
click at [1312, 303] on span "0 0" at bounding box center [1309, 301] width 151 height 22
click at [1312, 303] on input "0" at bounding box center [1310, 301] width 150 height 21
type input "1"
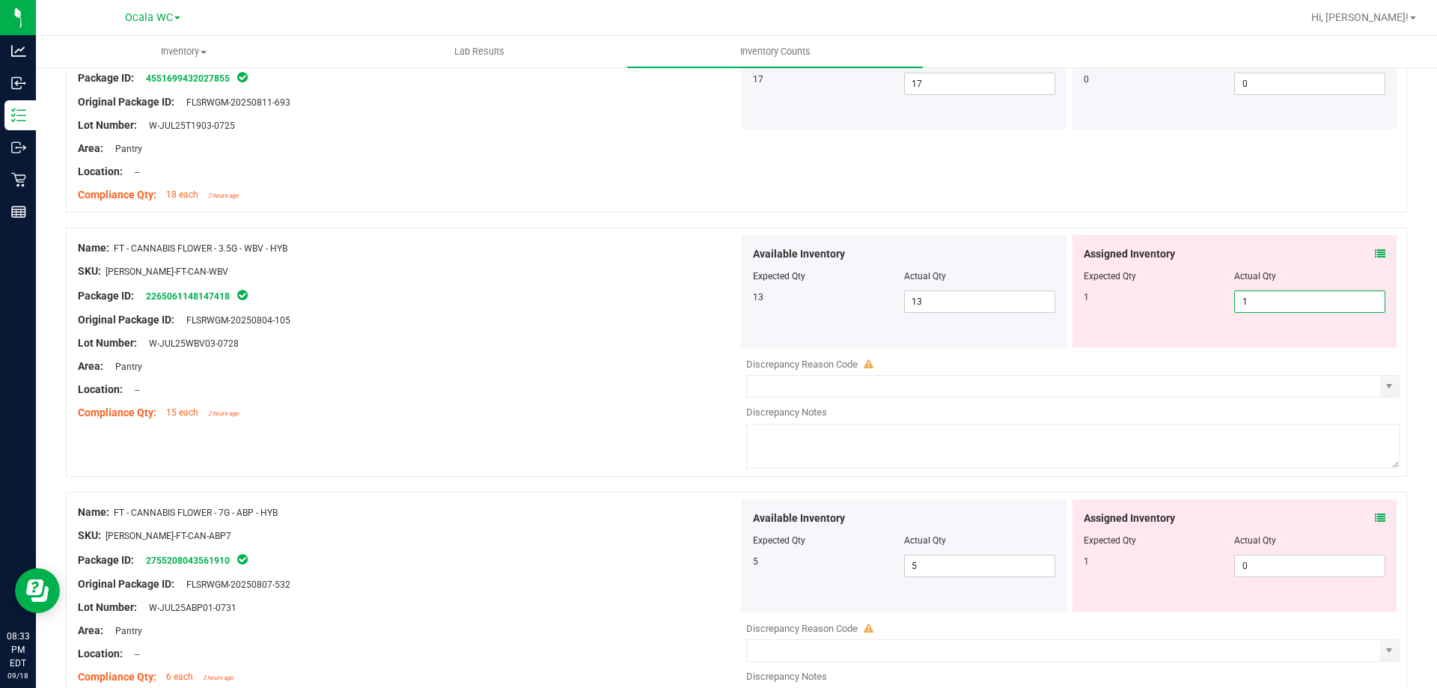
click at [560, 371] on div "Area: Pantry" at bounding box center [408, 366] width 661 height 16
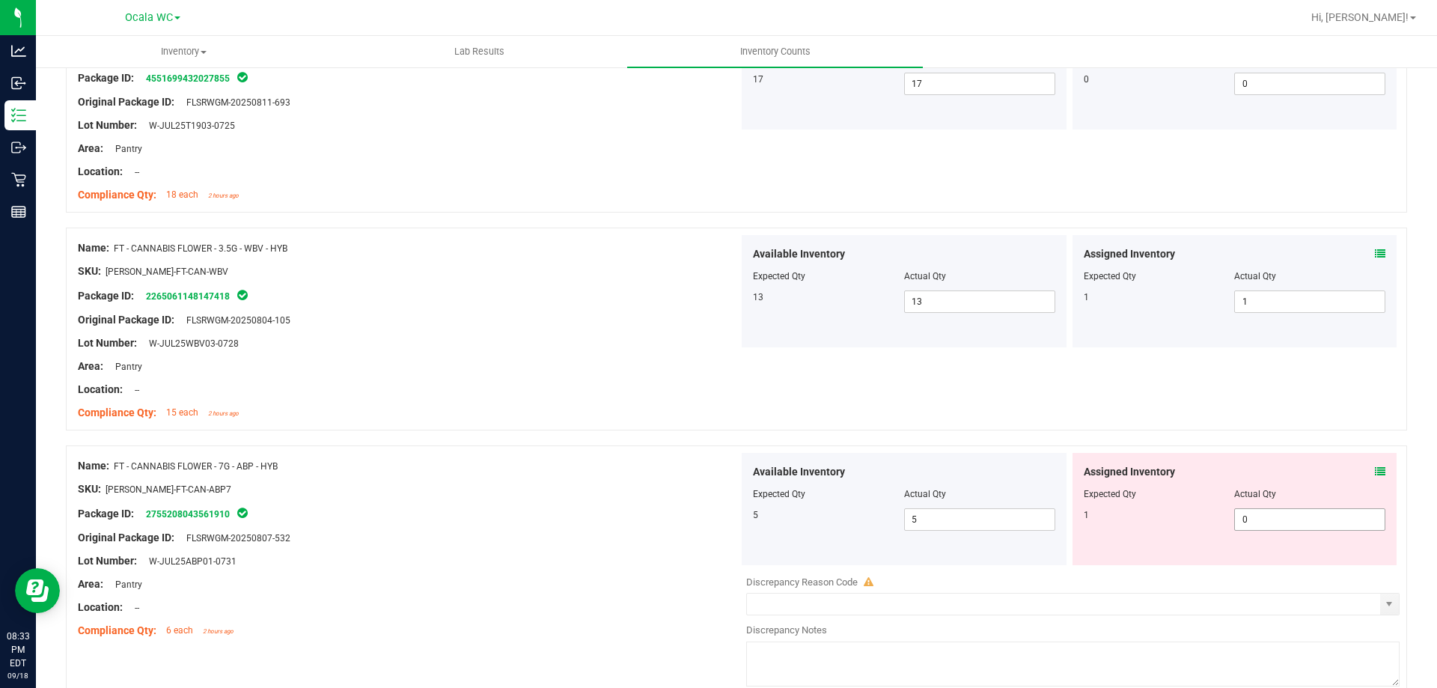
click at [1262, 522] on span "0 0" at bounding box center [1309, 519] width 151 height 22
click at [1262, 522] on input "0" at bounding box center [1310, 519] width 150 height 21
type input "1"
click at [625, 567] on div "Lot Number: W-JUL25ABP01-0731" at bounding box center [408, 561] width 661 height 16
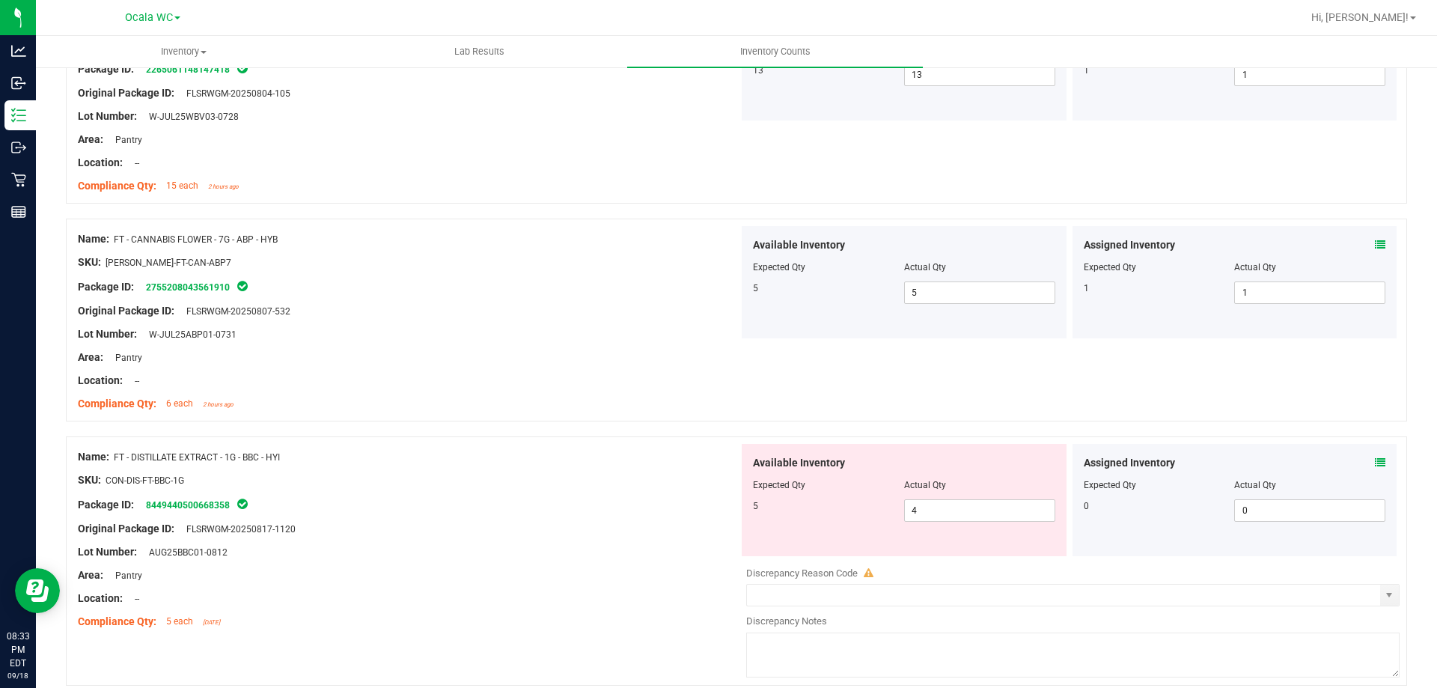
scroll to position [2469, 0]
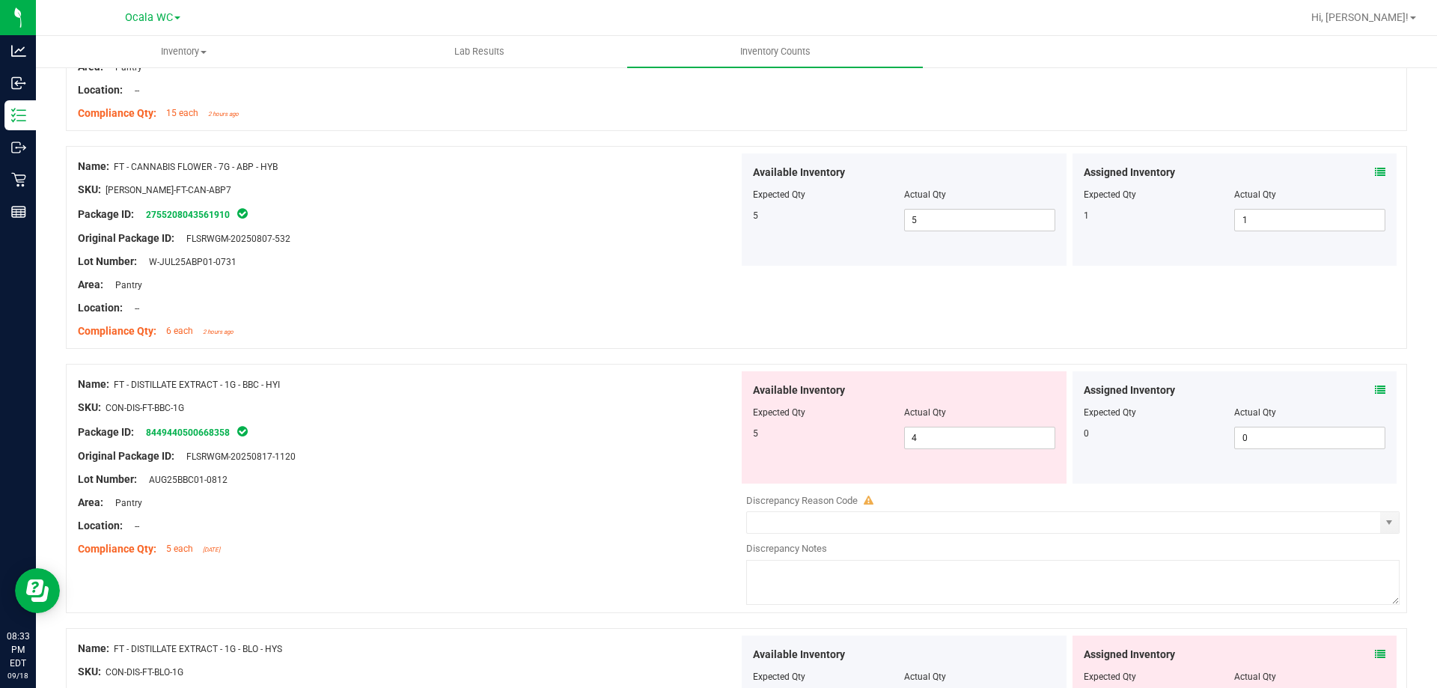
click at [1375, 386] on icon at bounding box center [1380, 390] width 10 height 10
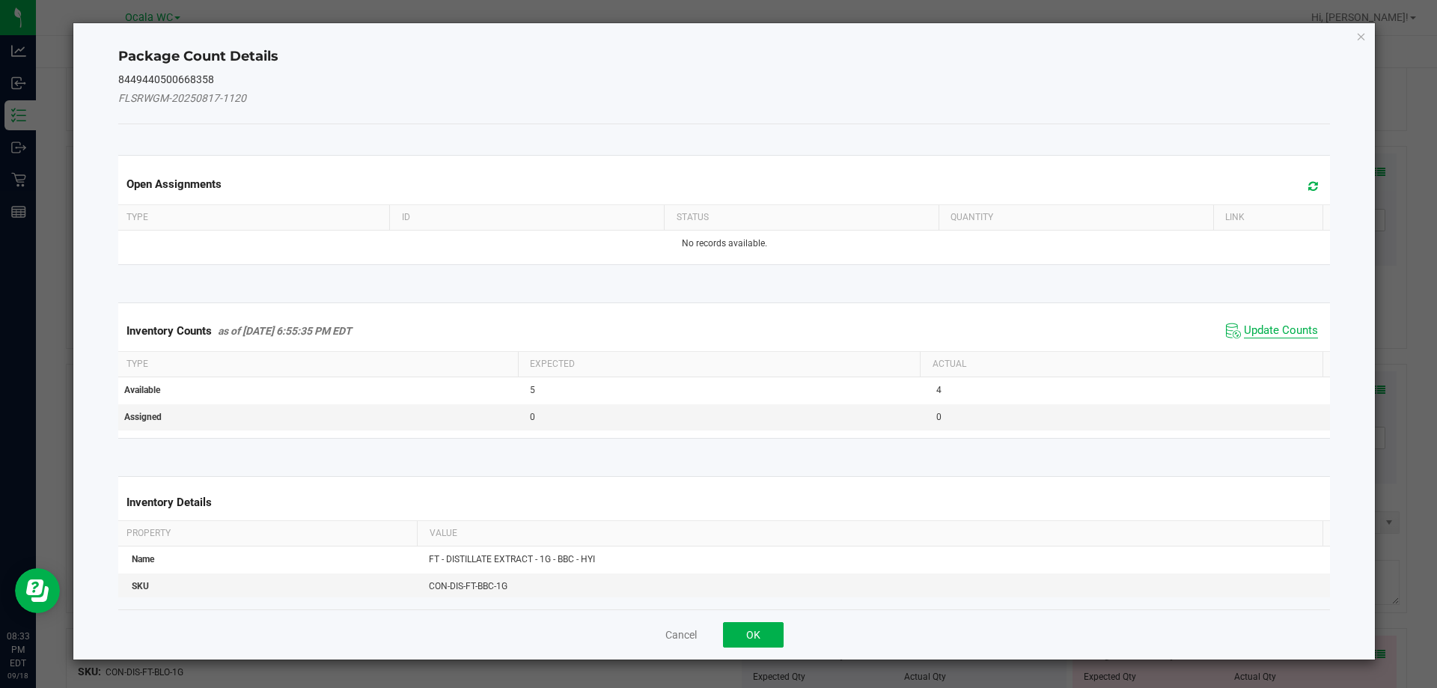
click at [1289, 327] on span "Update Counts" at bounding box center [1281, 330] width 74 height 15
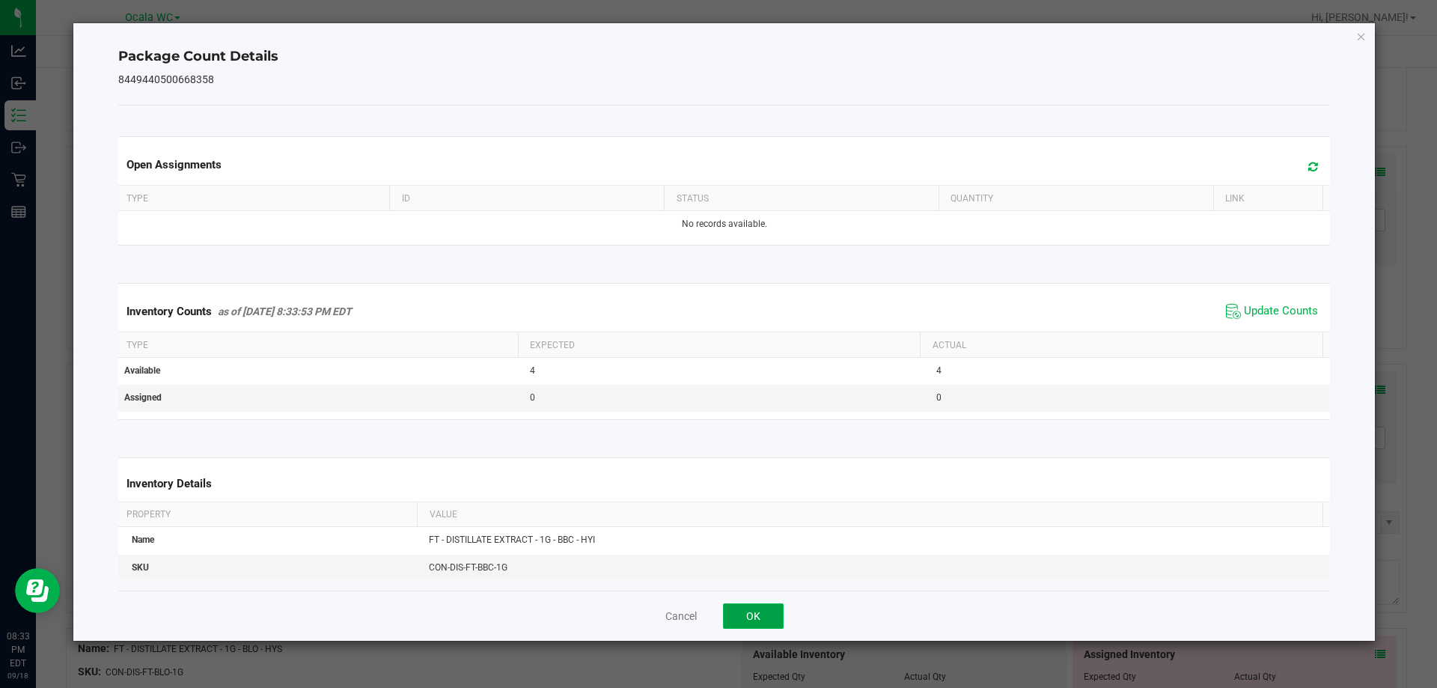
click at [744, 608] on button "OK" at bounding box center [753, 615] width 61 height 25
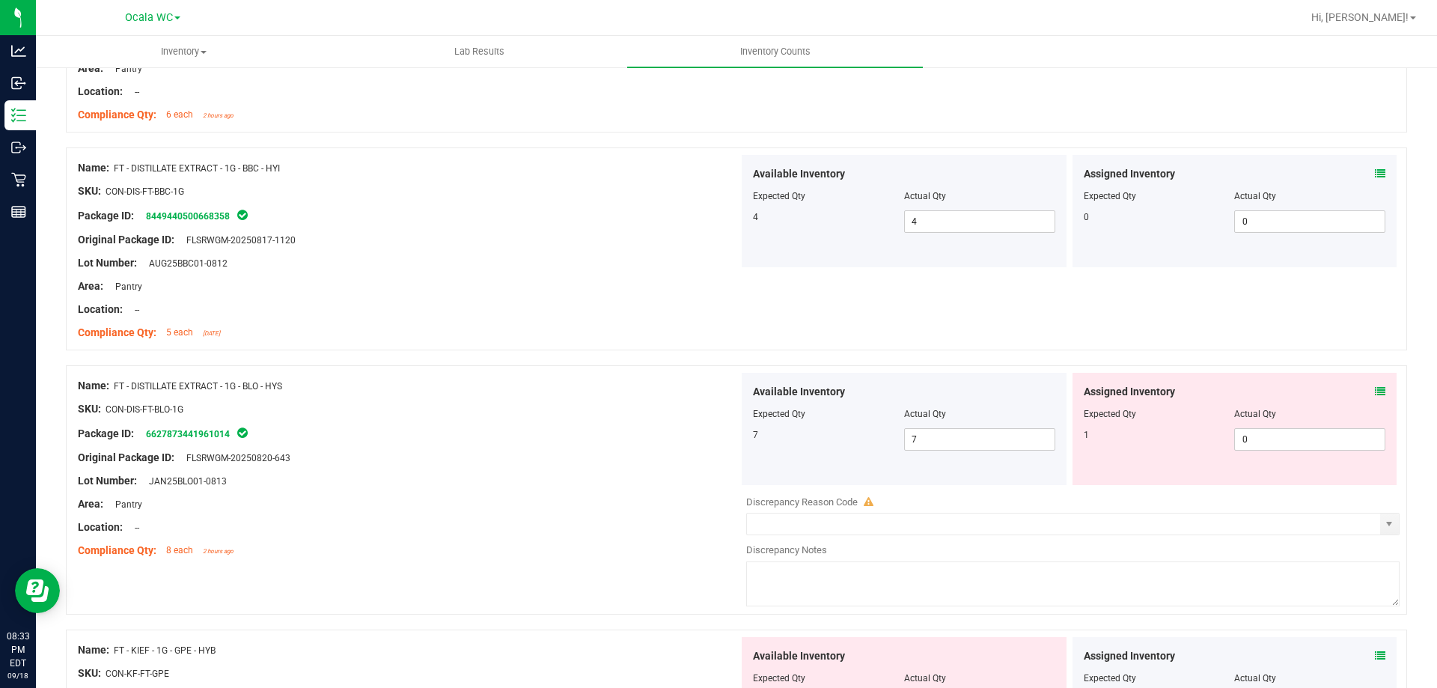
scroll to position [2769, 0]
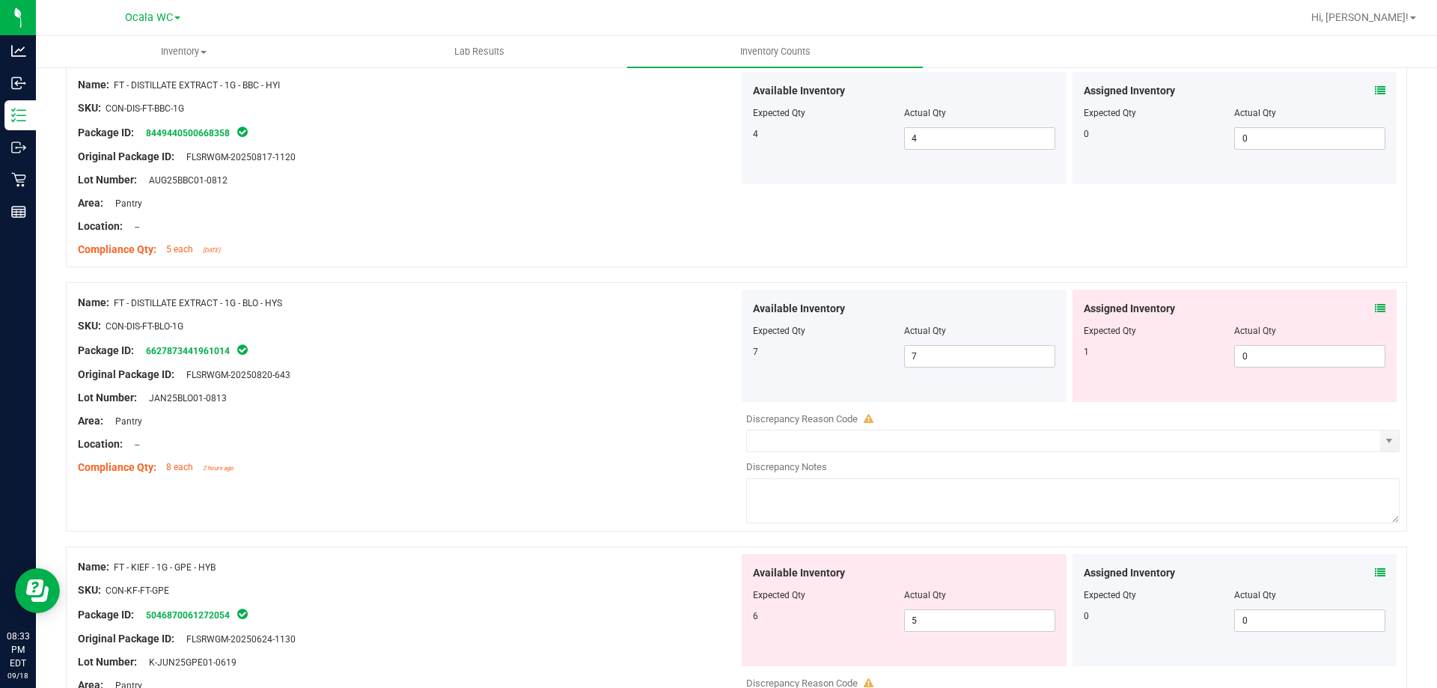
click at [1375, 309] on icon at bounding box center [1380, 308] width 10 height 10
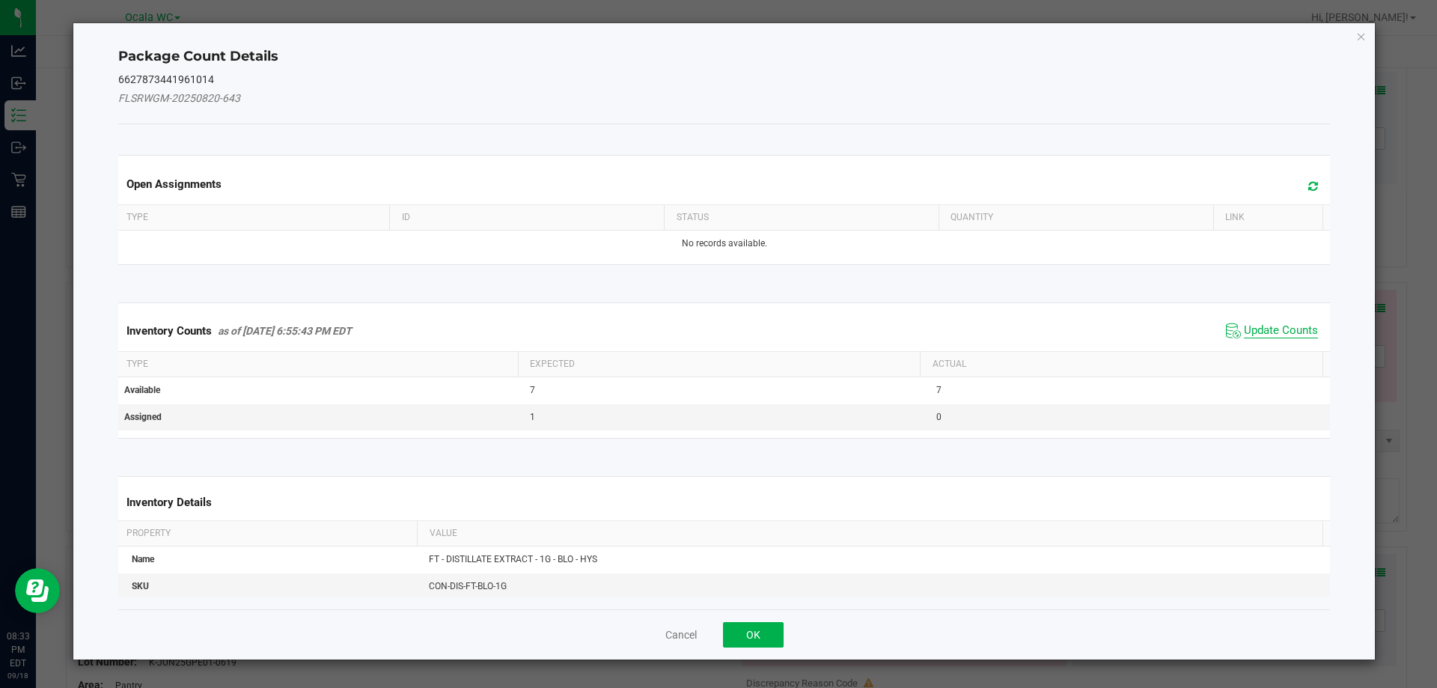
click at [1280, 329] on span "Update Counts" at bounding box center [1281, 330] width 74 height 15
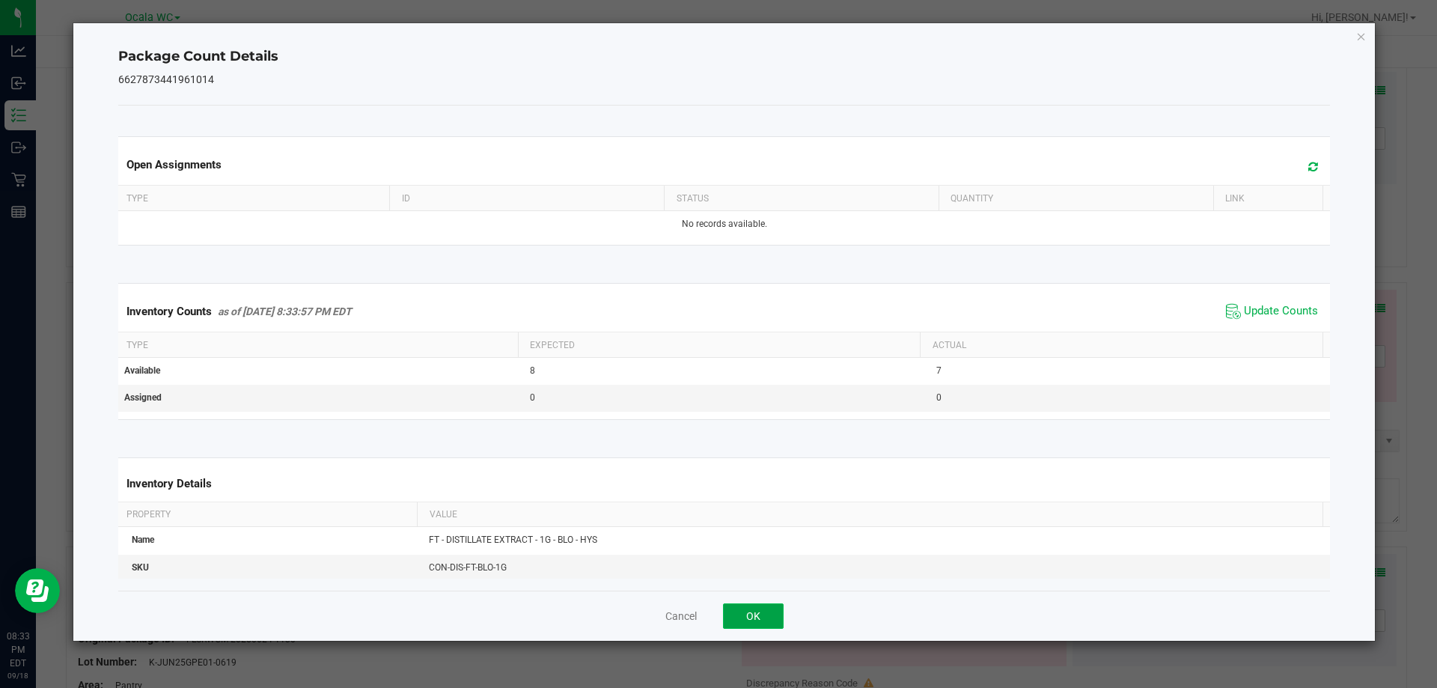
click at [764, 605] on button "OK" at bounding box center [753, 615] width 61 height 25
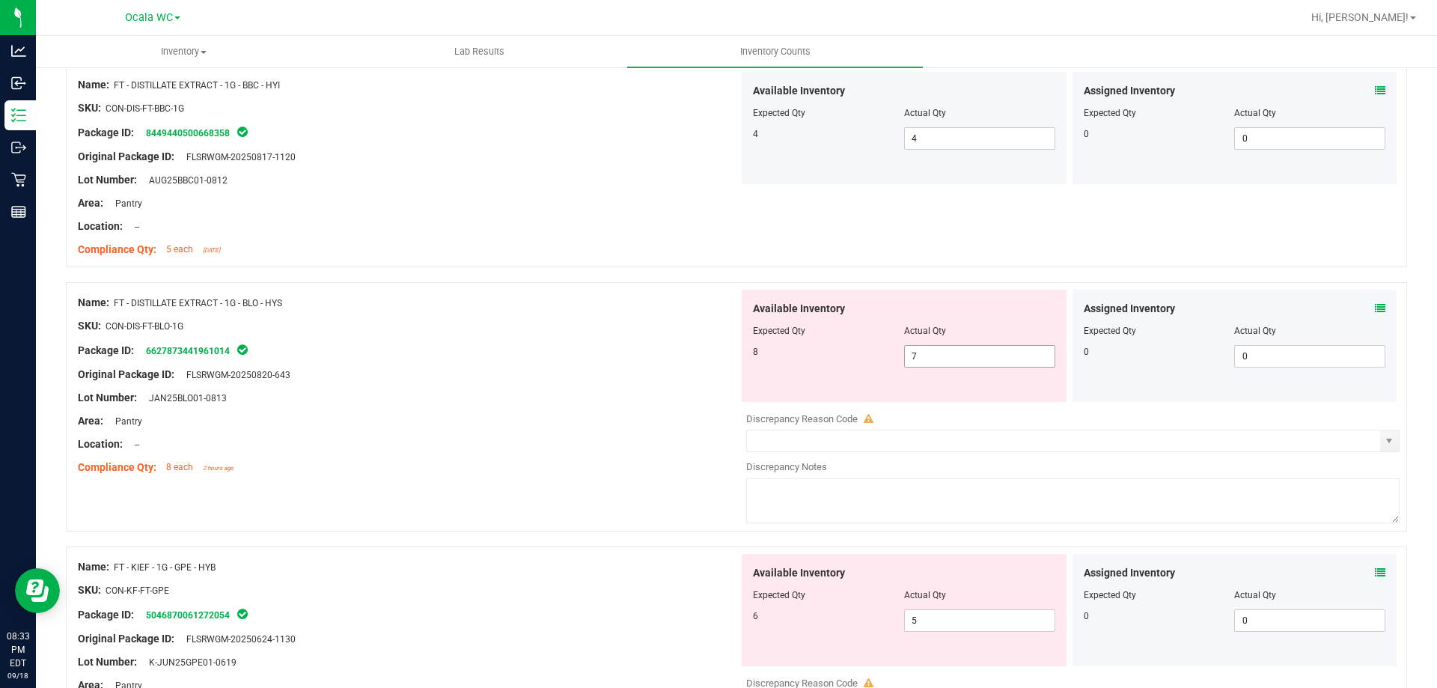
click at [961, 358] on span "7 7" at bounding box center [979, 356] width 151 height 22
click at [961, 358] on input "7" at bounding box center [980, 356] width 150 height 21
type input "8"
click at [504, 404] on div "Lot Number: JAN25BLO01-0813" at bounding box center [408, 398] width 661 height 16
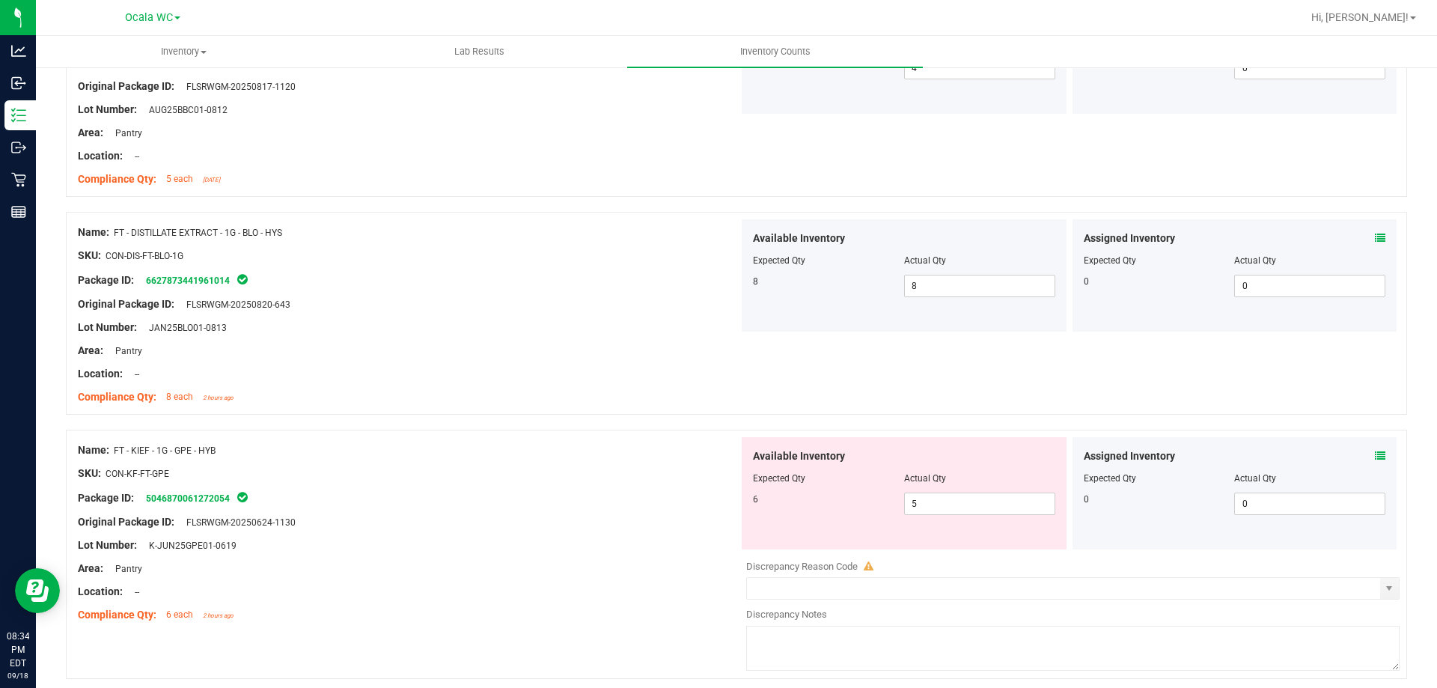
scroll to position [2918, 0]
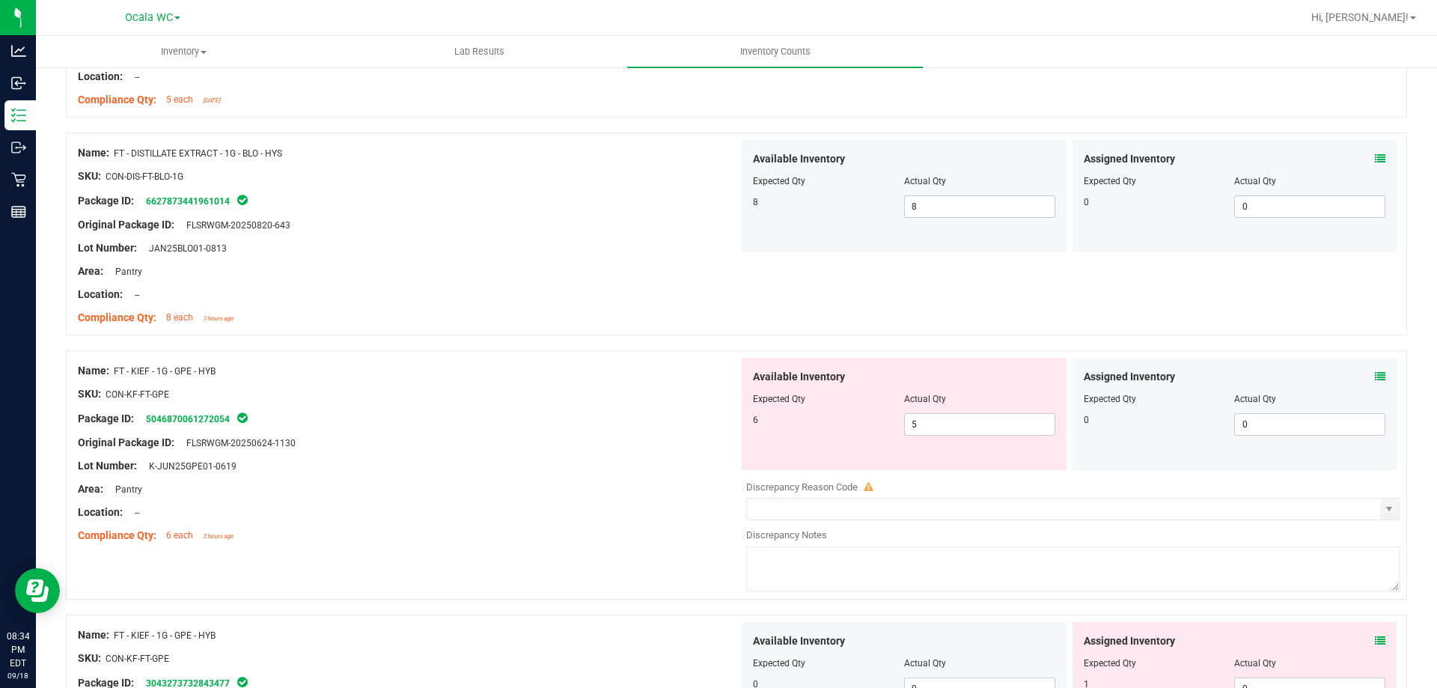
click at [1374, 369] on div "Assigned Inventory Expected Qty Actual Qty 0 0 0" at bounding box center [1234, 414] width 325 height 112
click at [1375, 369] on span at bounding box center [1380, 377] width 10 height 16
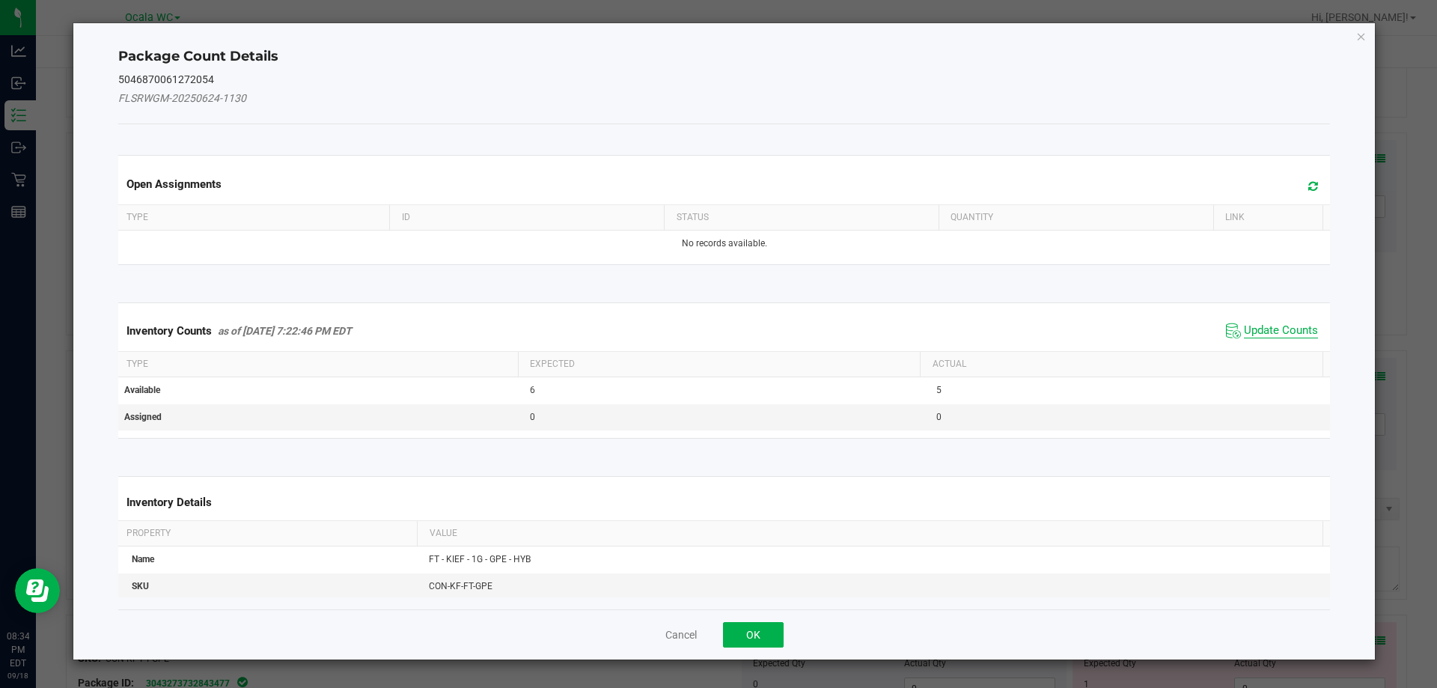
click at [1268, 328] on span "Update Counts" at bounding box center [1281, 330] width 74 height 15
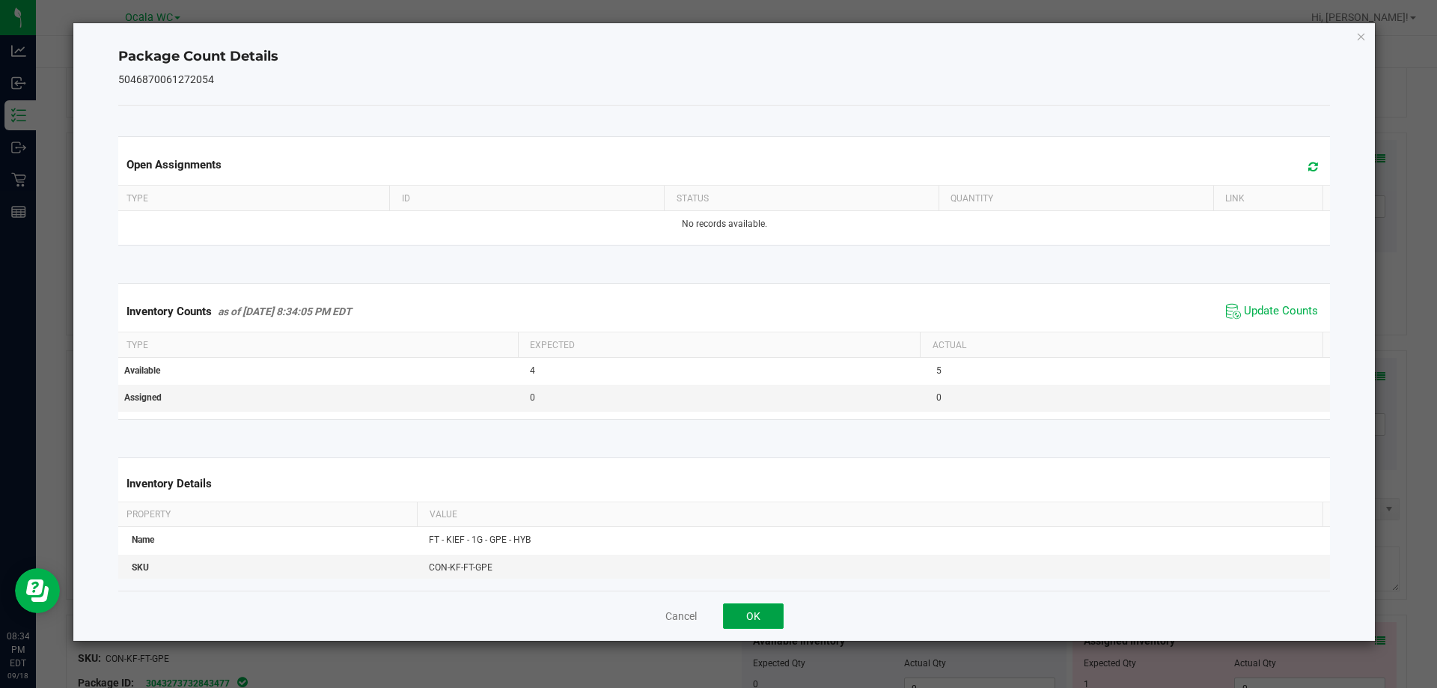
click at [768, 617] on button "OK" at bounding box center [753, 615] width 61 height 25
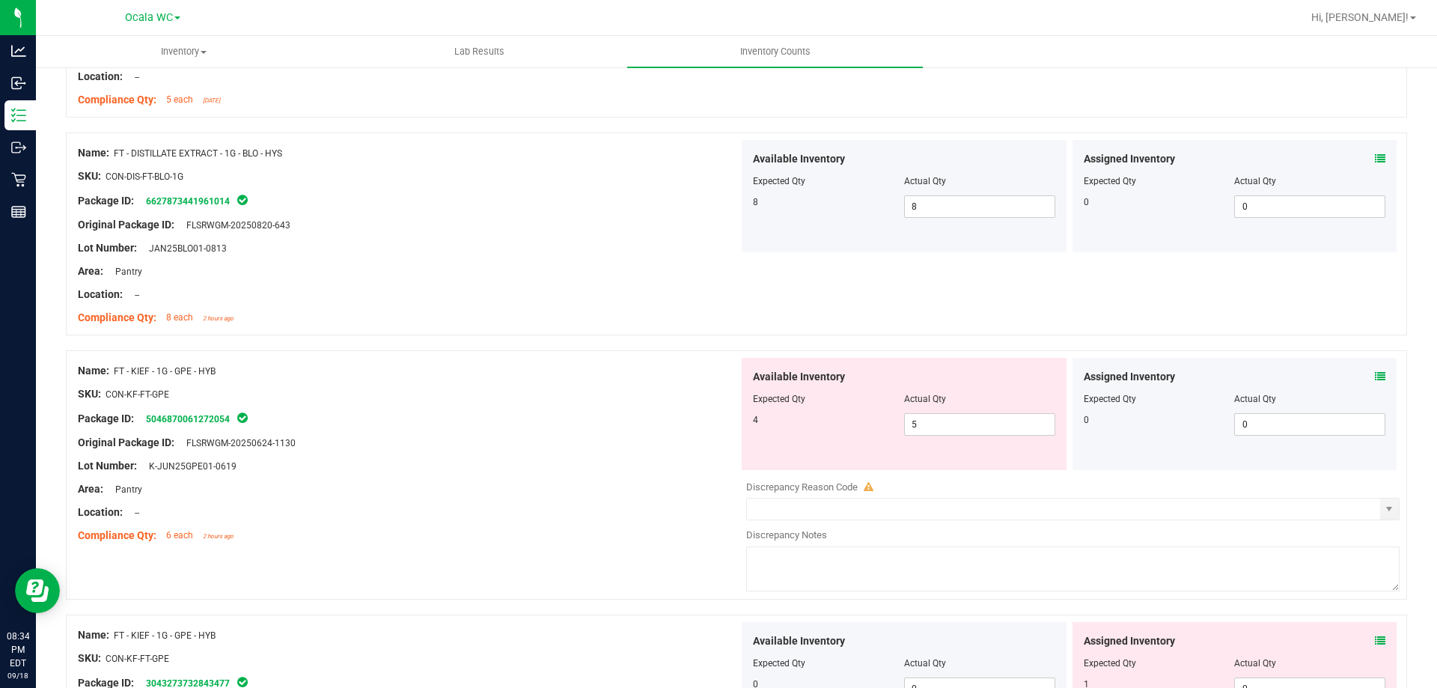
scroll to position [2993, 0]
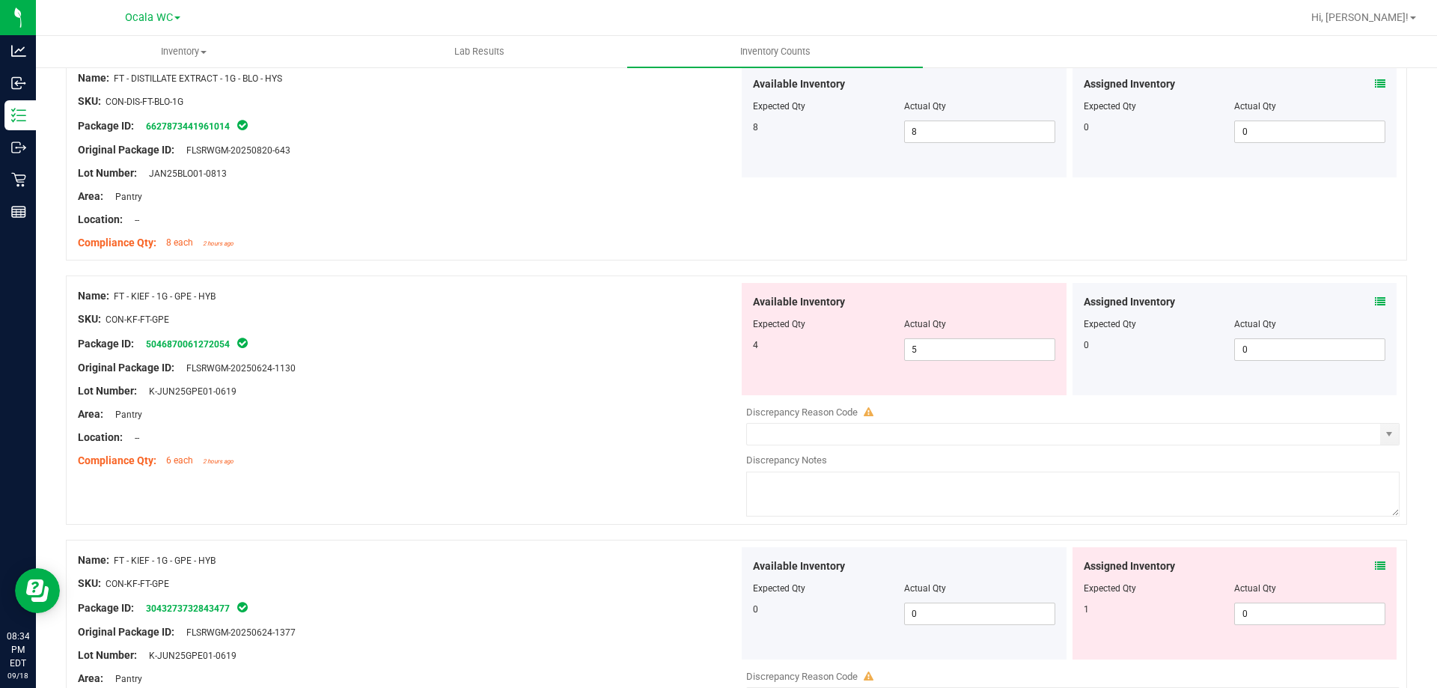
click at [948, 367] on div "Available Inventory Expected Qty Actual Qty 4 5 5" at bounding box center [904, 339] width 325 height 112
click at [954, 351] on span "5 5" at bounding box center [979, 349] width 151 height 22
click at [954, 351] on input "5" at bounding box center [980, 349] width 150 height 21
type input "4"
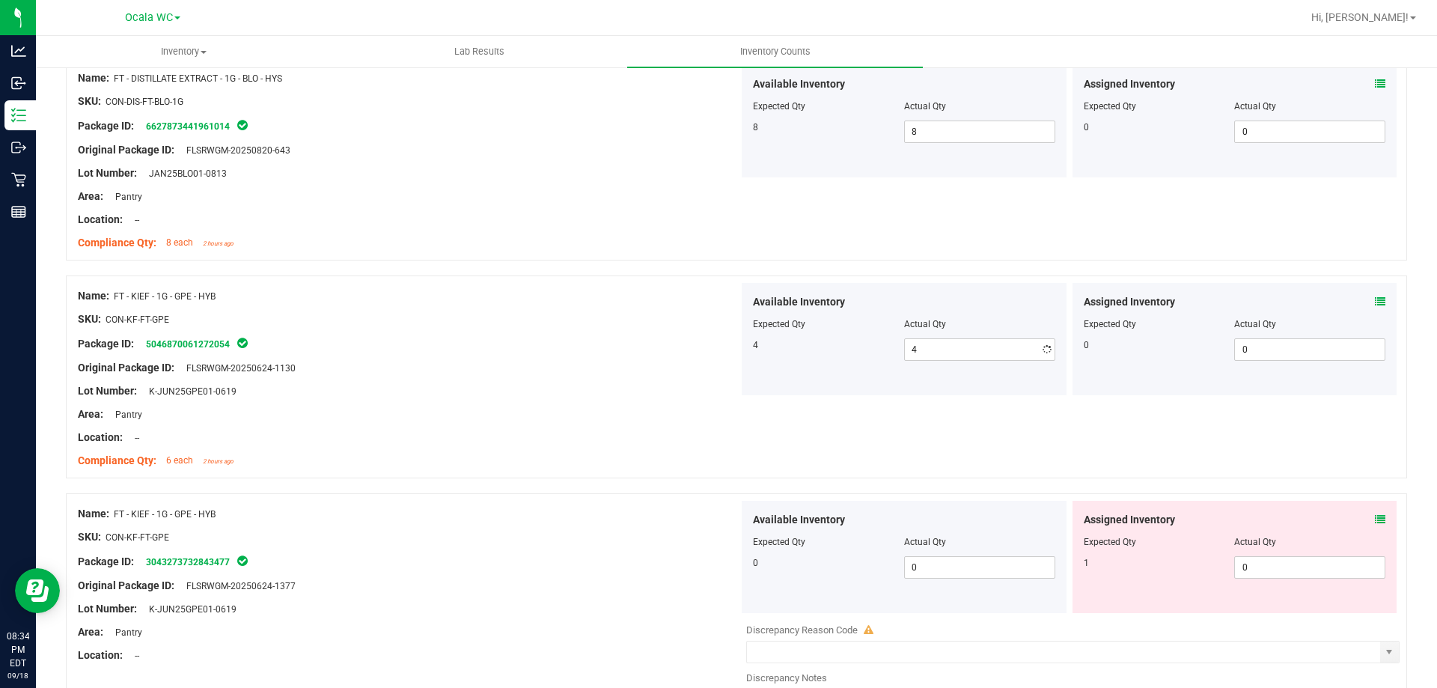
click at [394, 445] on div at bounding box center [408, 448] width 661 height 7
click at [1236, 564] on span "0 0" at bounding box center [1309, 567] width 151 height 22
click at [1236, 564] on input "0" at bounding box center [1310, 567] width 150 height 21
type input "1"
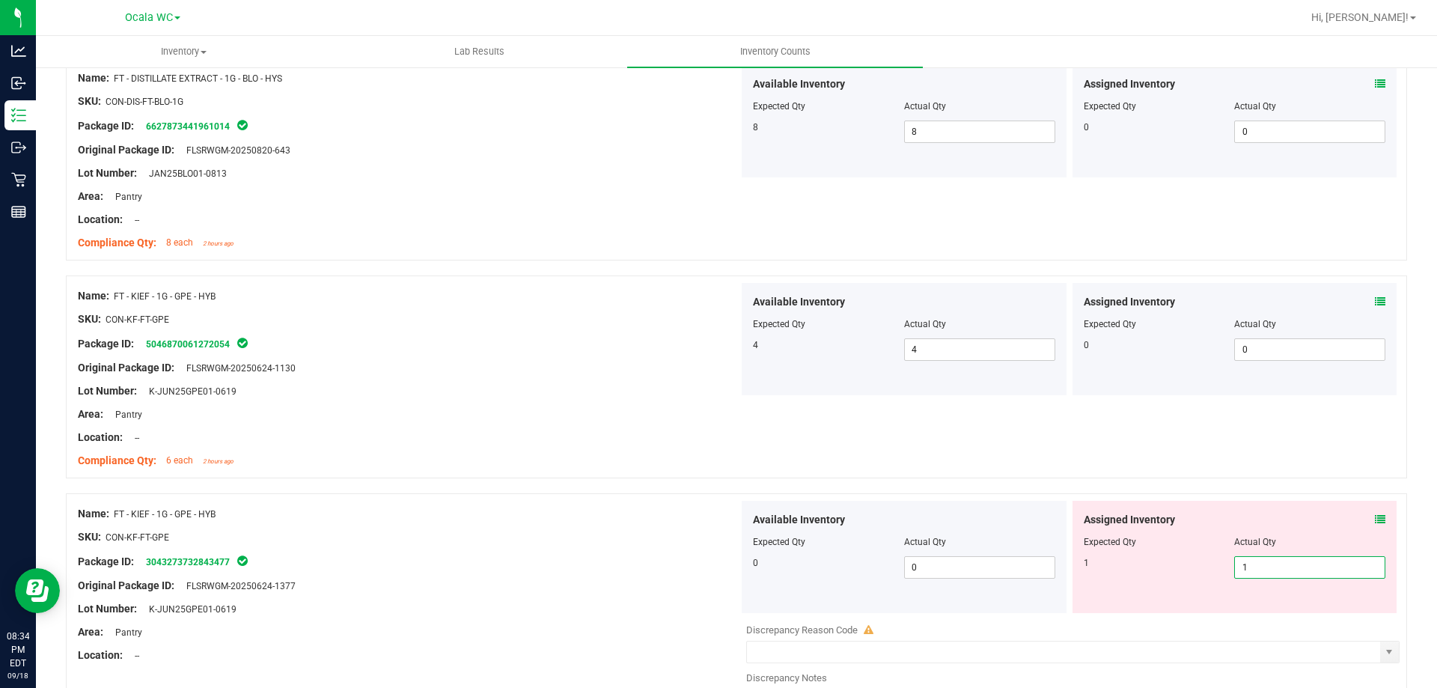
click at [638, 541] on div "SKU: CON-KF-FT-GPE" at bounding box center [408, 537] width 661 height 16
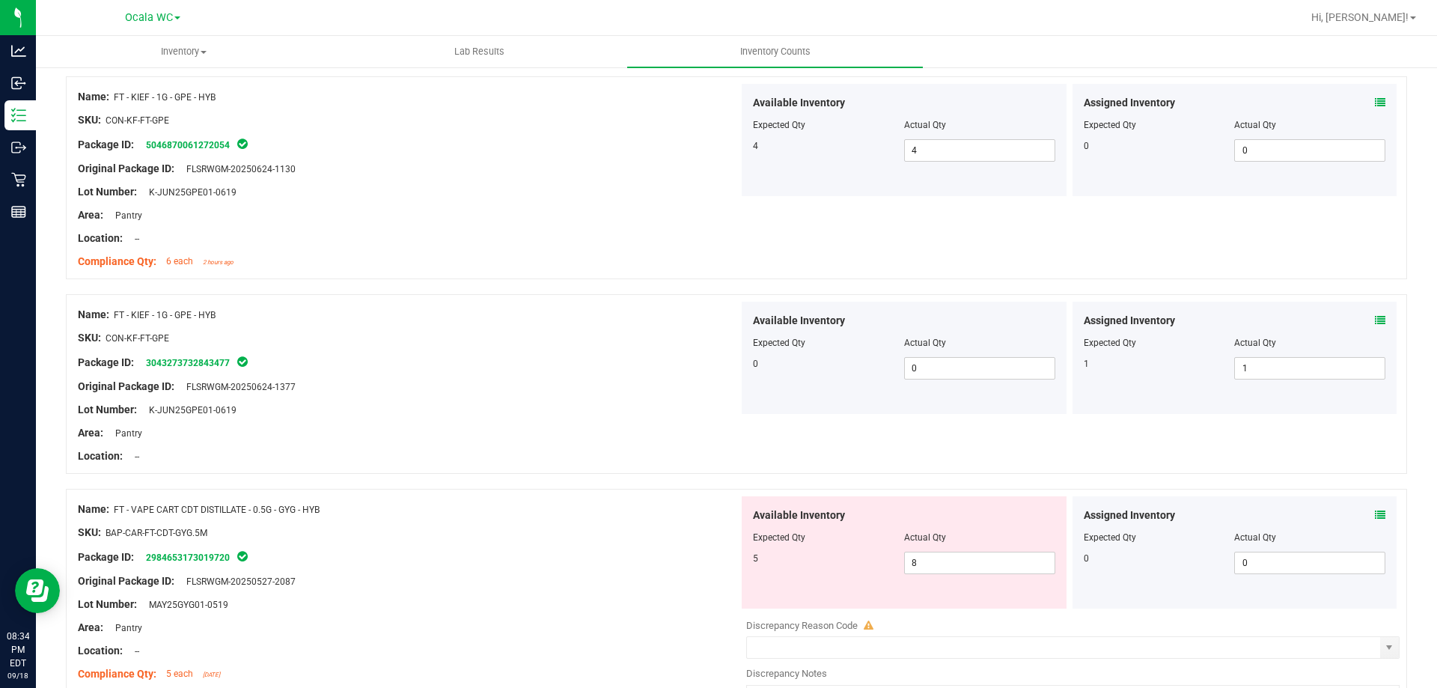
scroll to position [3292, 0]
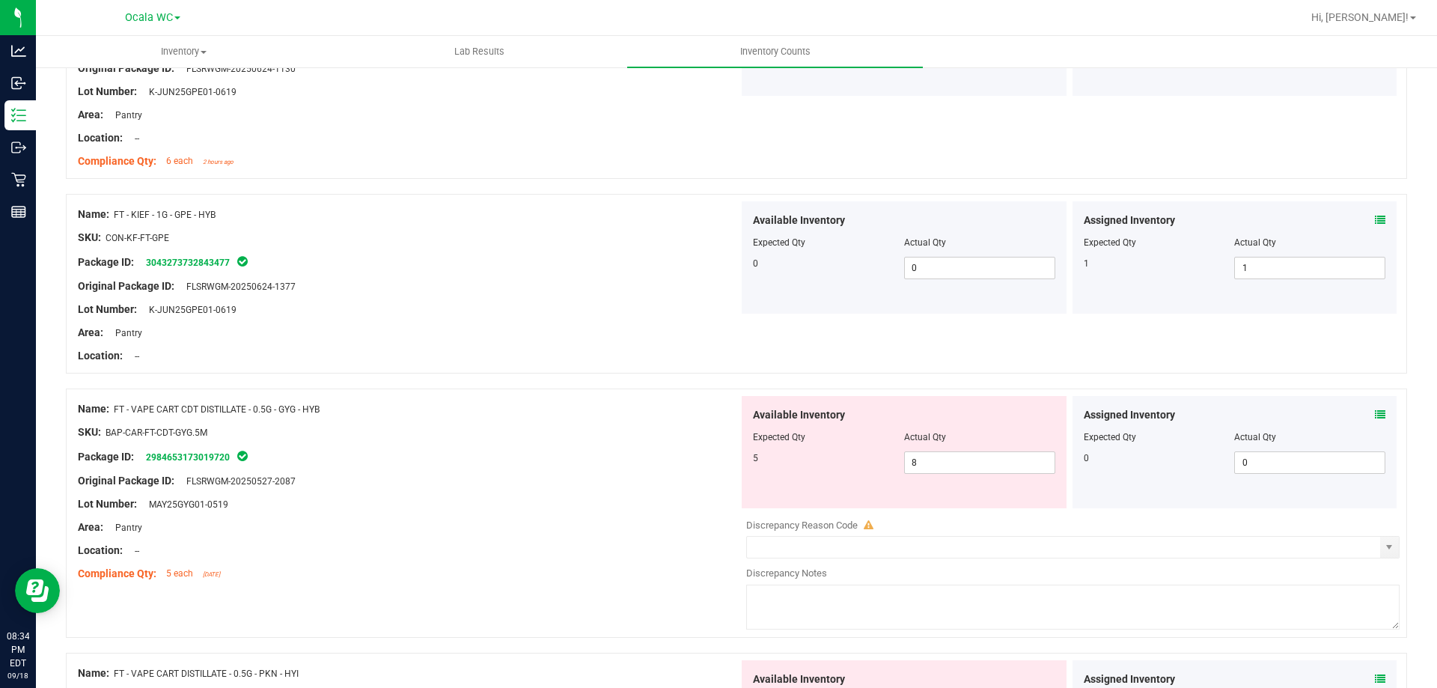
click at [1375, 412] on icon at bounding box center [1380, 414] width 10 height 10
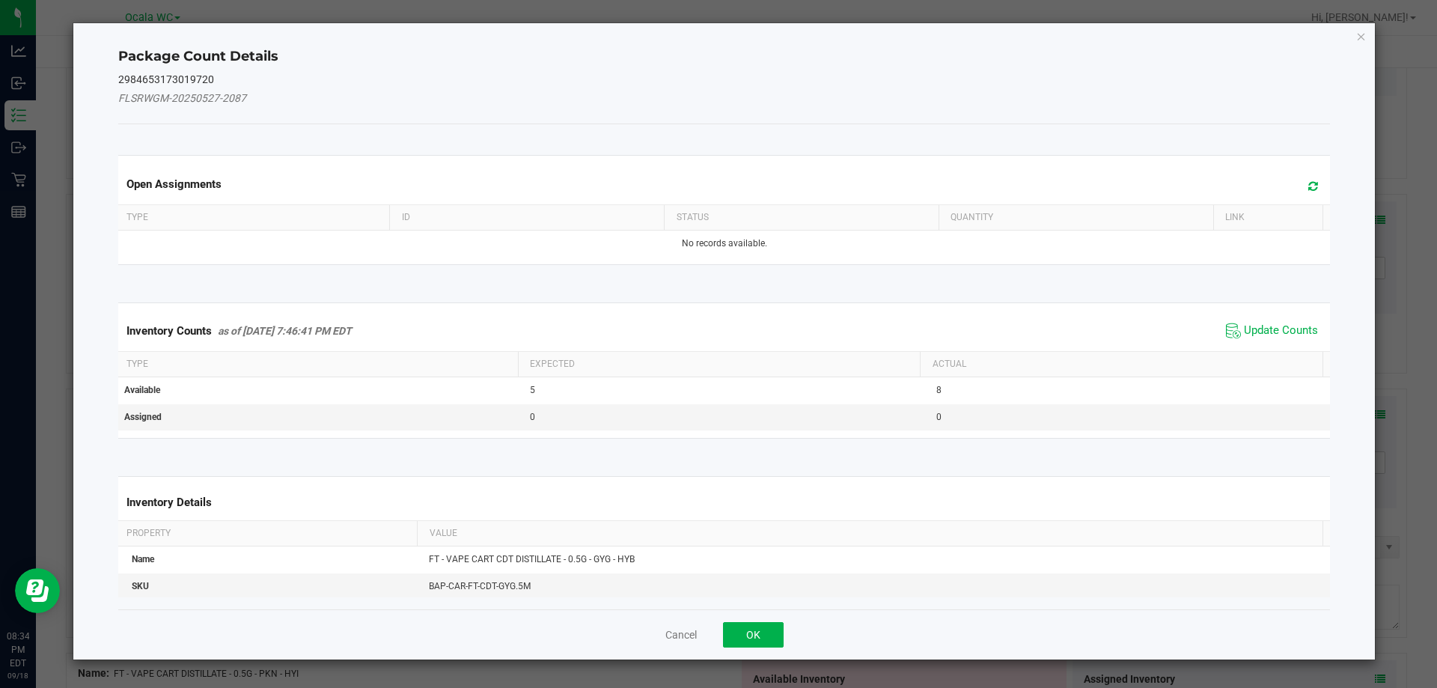
click at [1260, 321] on span "Update Counts" at bounding box center [1272, 331] width 100 height 22
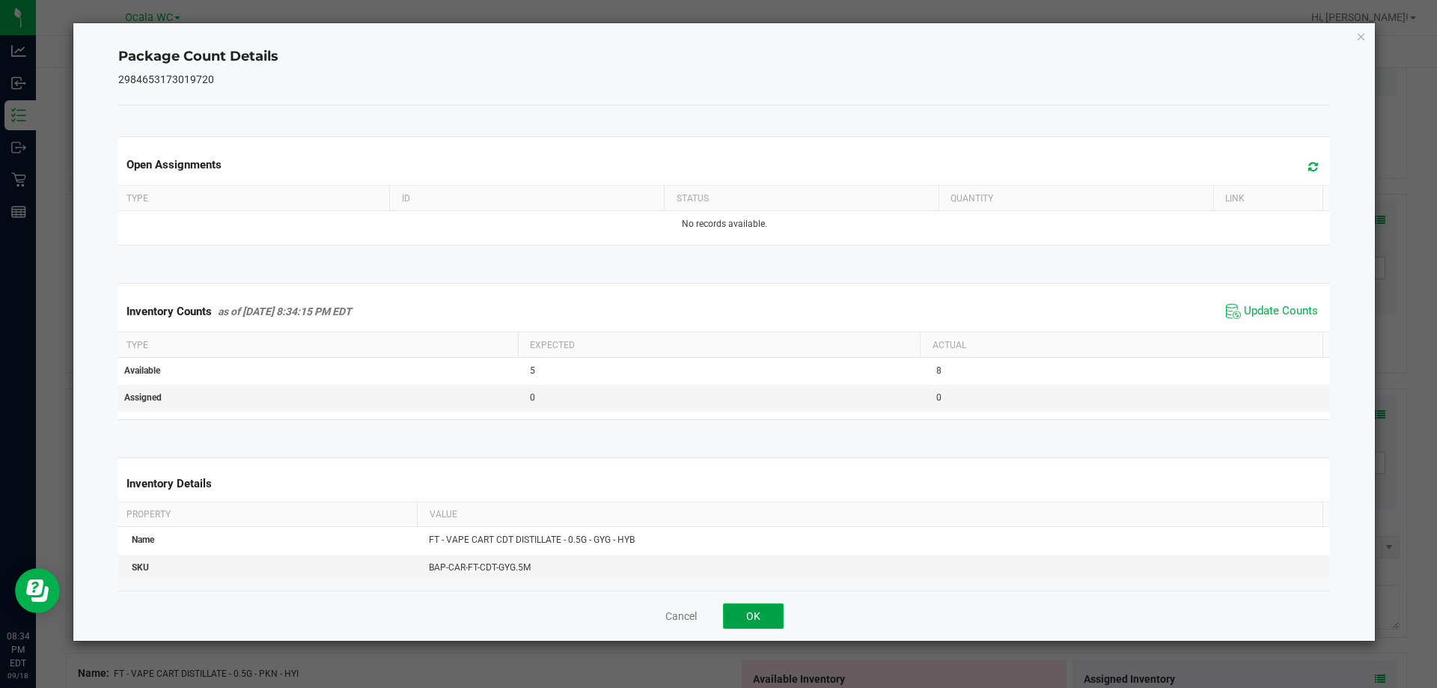
click at [762, 610] on button "OK" at bounding box center [753, 615] width 61 height 25
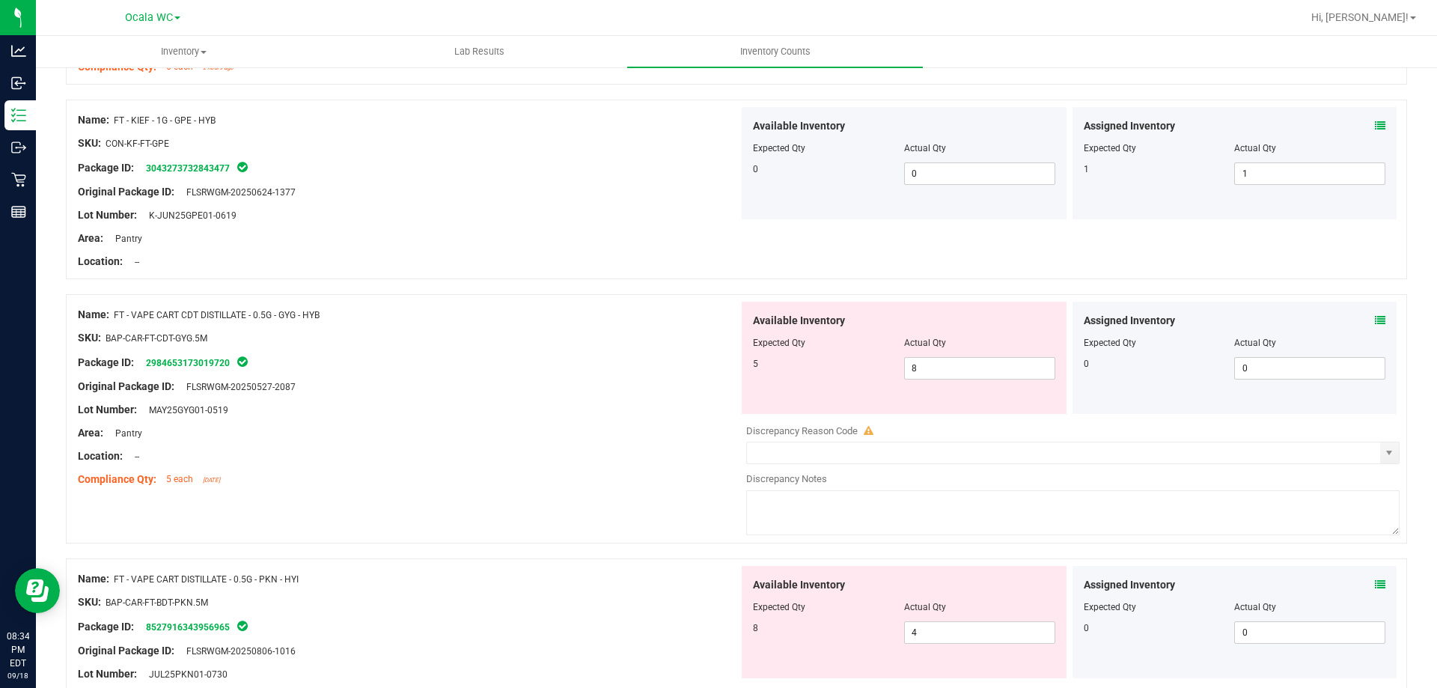
scroll to position [3442, 0]
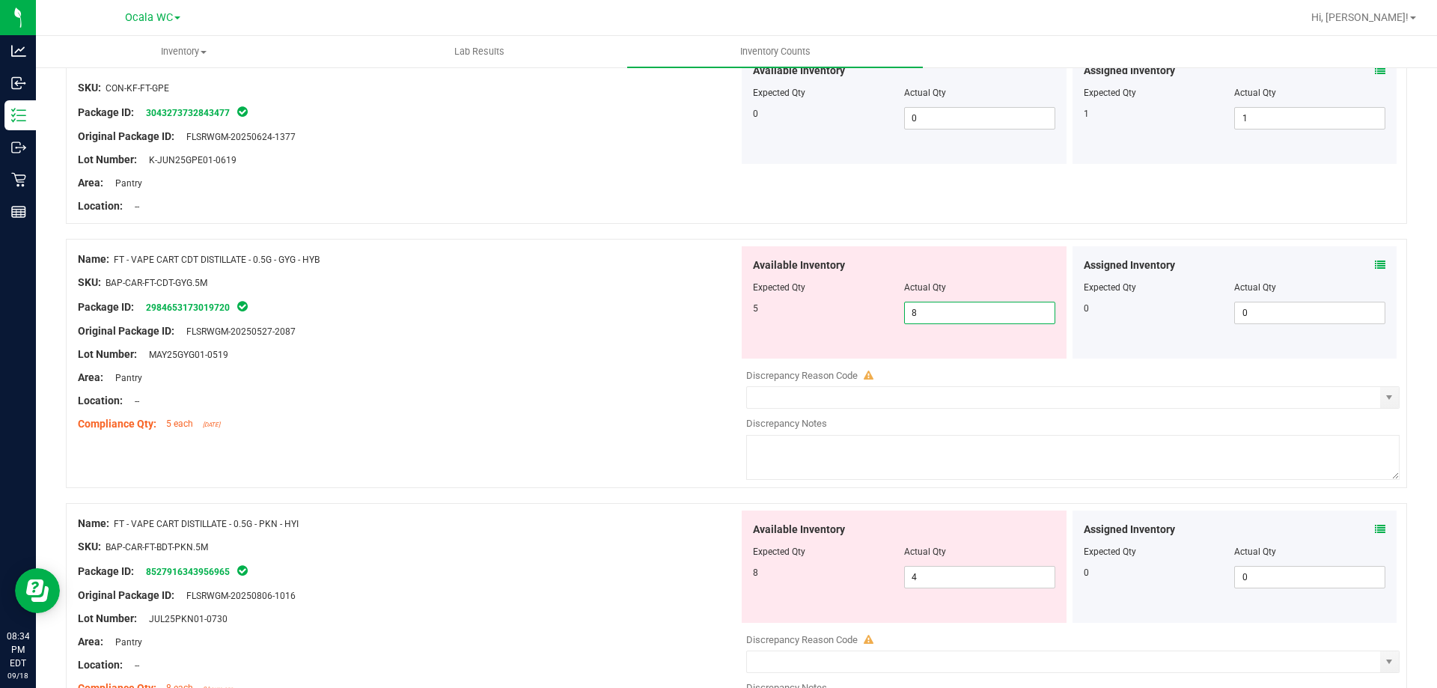
click at [937, 312] on span "8 8" at bounding box center [979, 313] width 151 height 22
click at [937, 312] on input "8" at bounding box center [980, 312] width 150 height 21
type input "5"
click at [669, 329] on div "Original Package ID: FLSRWGM-20250527-2087" at bounding box center [408, 331] width 661 height 16
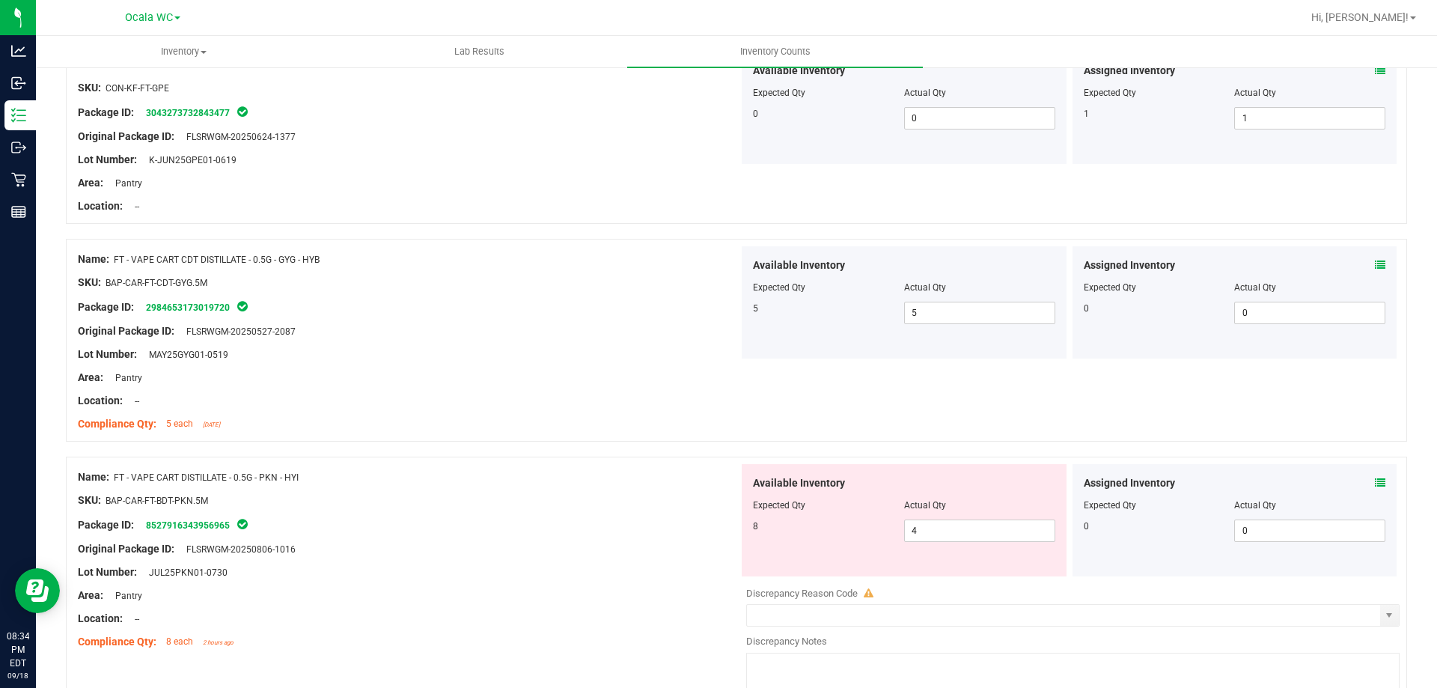
click at [1375, 481] on icon at bounding box center [1380, 482] width 10 height 10
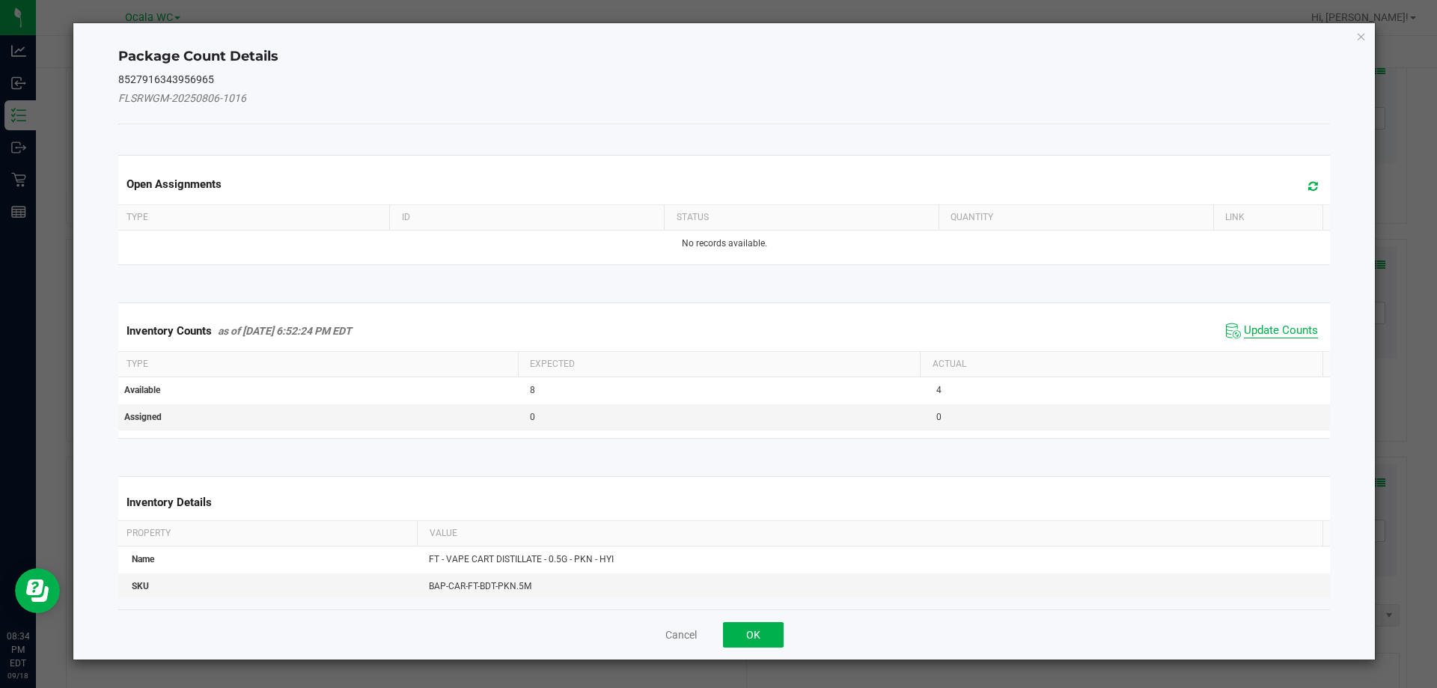
click at [1281, 327] on span "Update Counts" at bounding box center [1281, 330] width 74 height 15
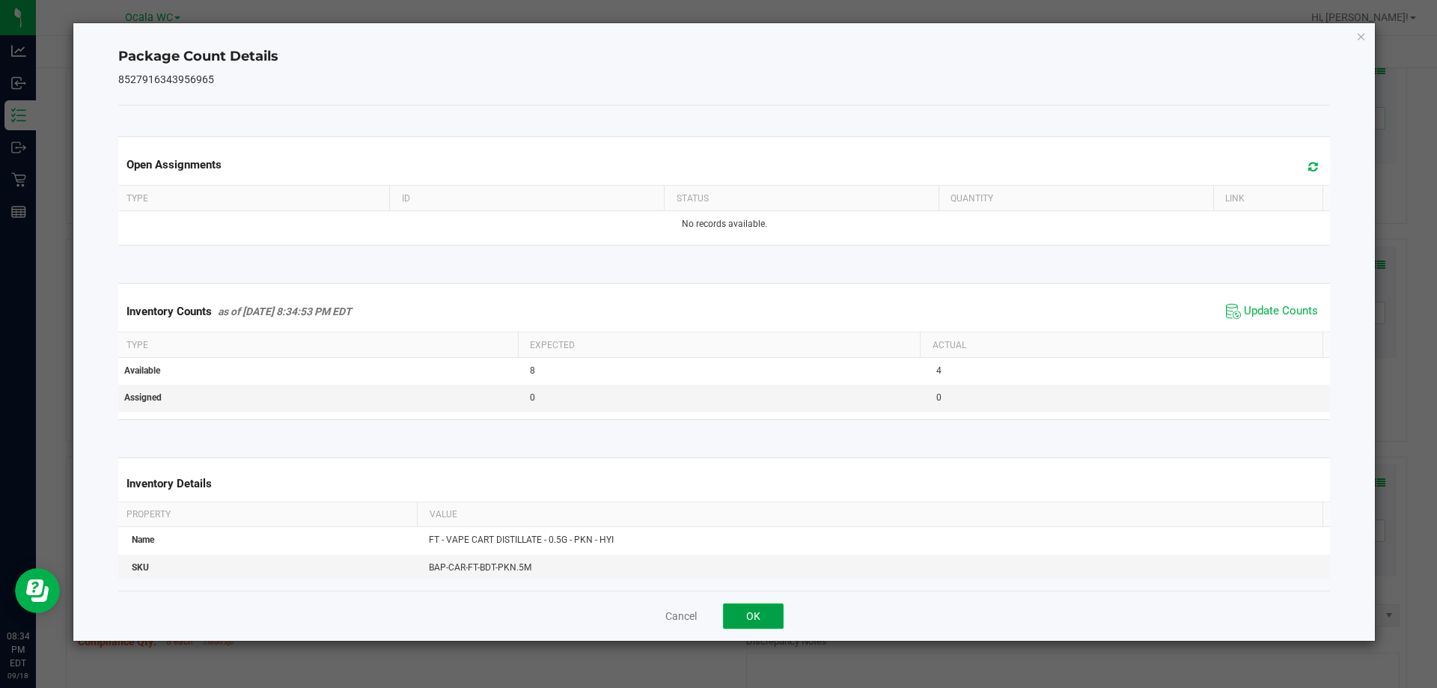
click at [779, 611] on button "OK" at bounding box center [753, 615] width 61 height 25
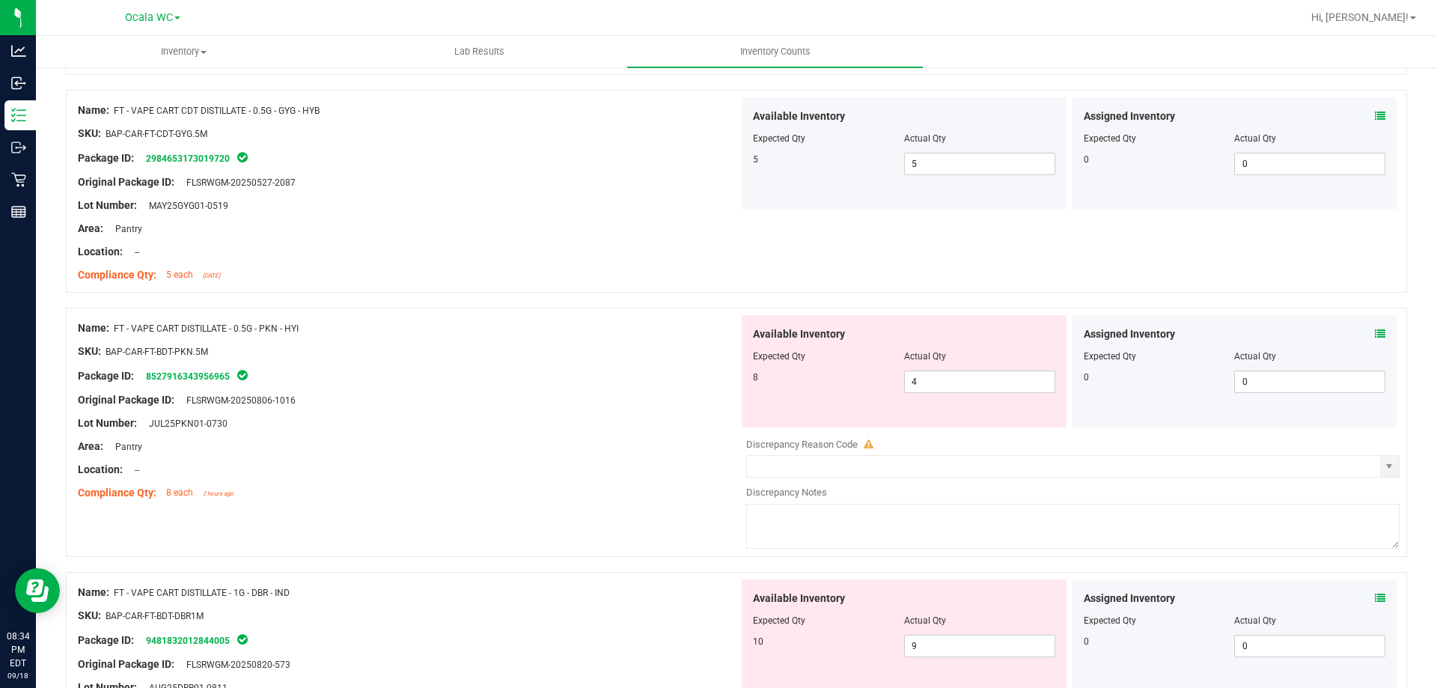
scroll to position [3592, 0]
click at [1375, 336] on icon at bounding box center [1380, 333] width 10 height 10
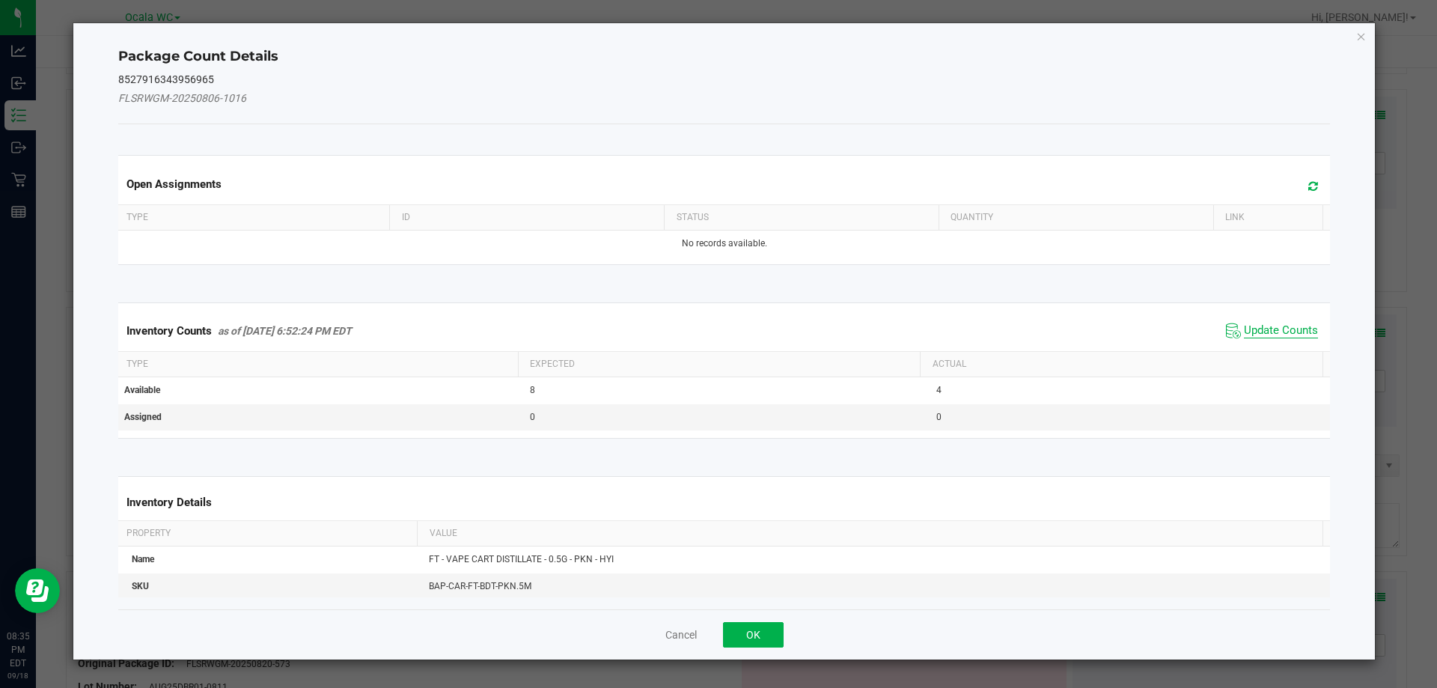
click at [1268, 331] on span "Update Counts" at bounding box center [1281, 330] width 74 height 15
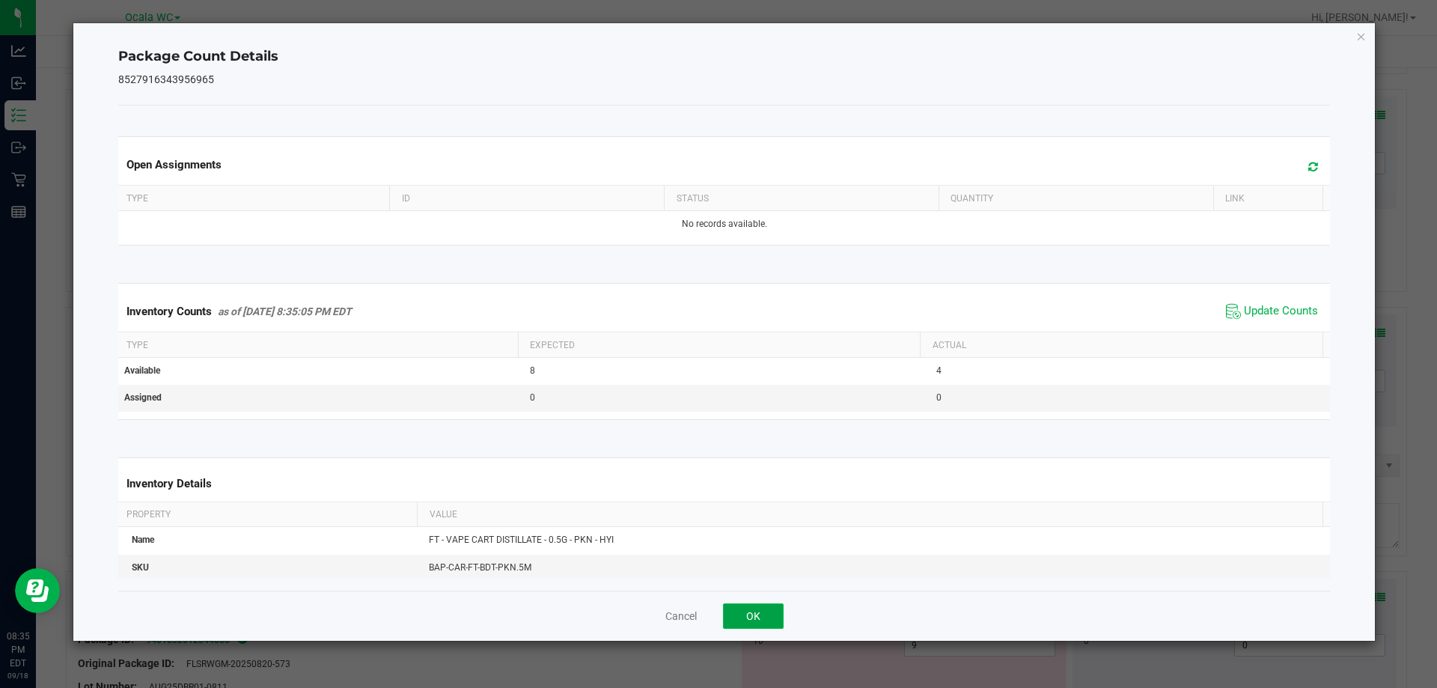
click at [748, 615] on button "OK" at bounding box center [753, 615] width 61 height 25
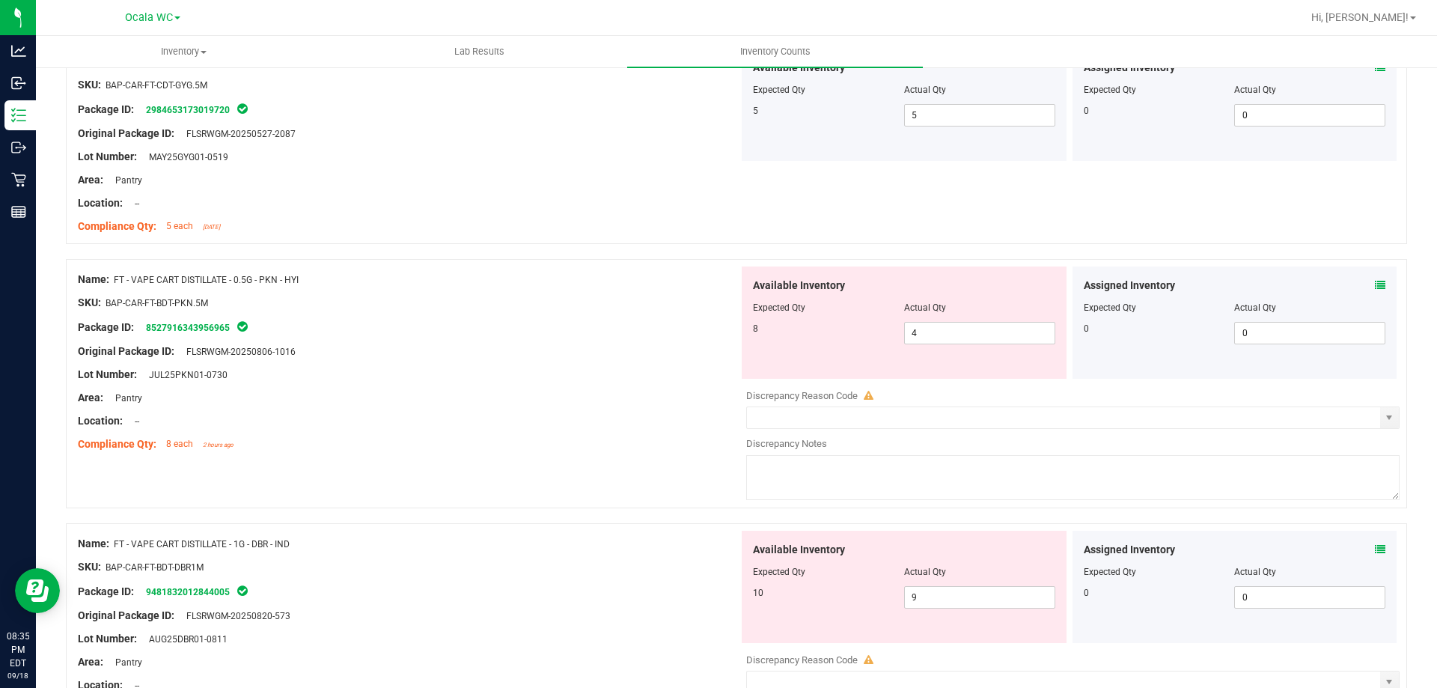
scroll to position [3666, 0]
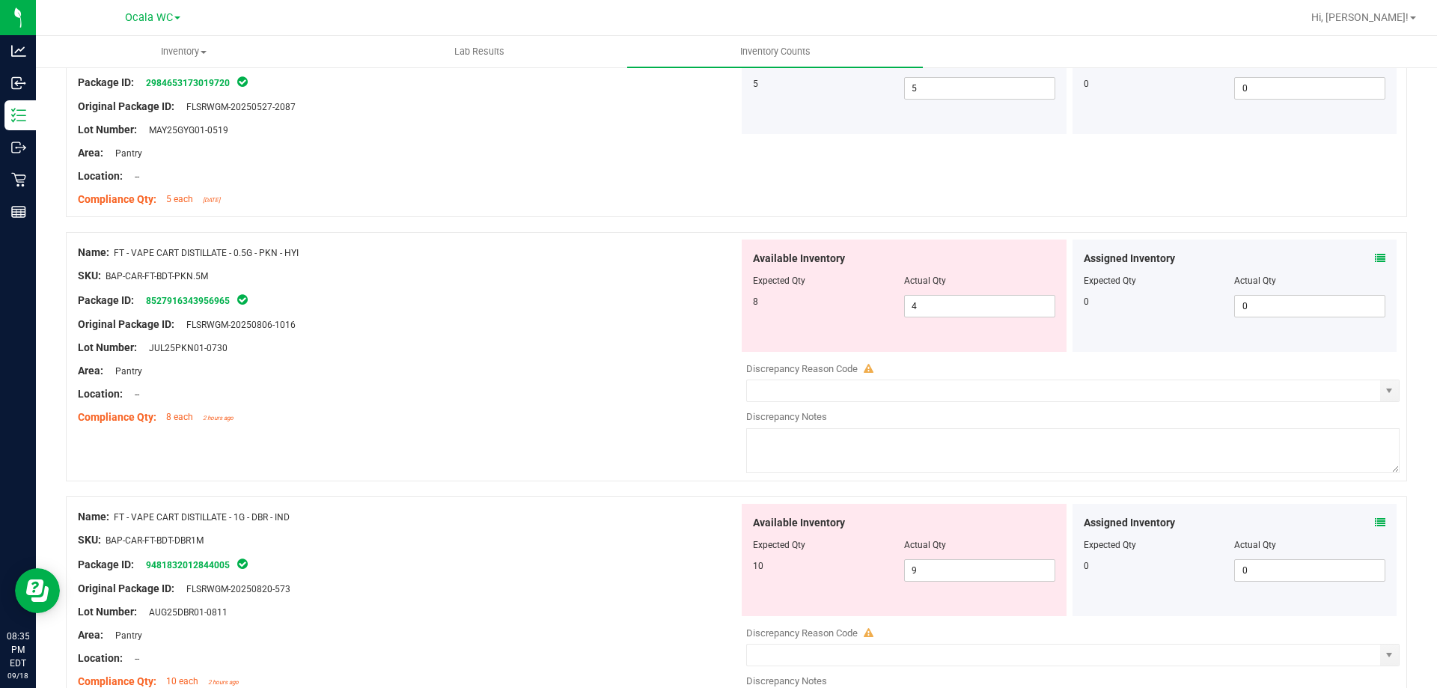
click at [1376, 522] on div "Assigned Inventory Expected Qty Actual Qty 0 0 0" at bounding box center [1234, 560] width 325 height 112
click at [1375, 520] on icon at bounding box center [1380, 522] width 10 height 10
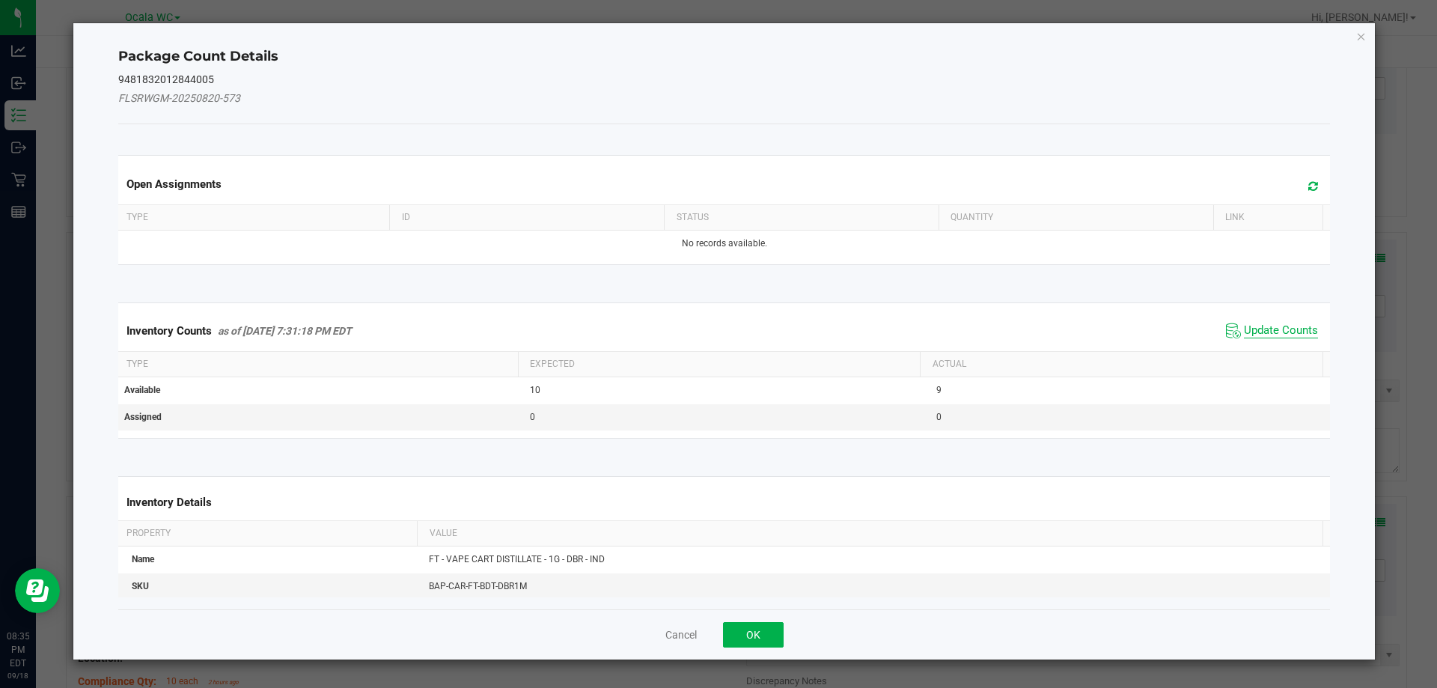
click at [1294, 324] on span "Update Counts" at bounding box center [1281, 330] width 74 height 15
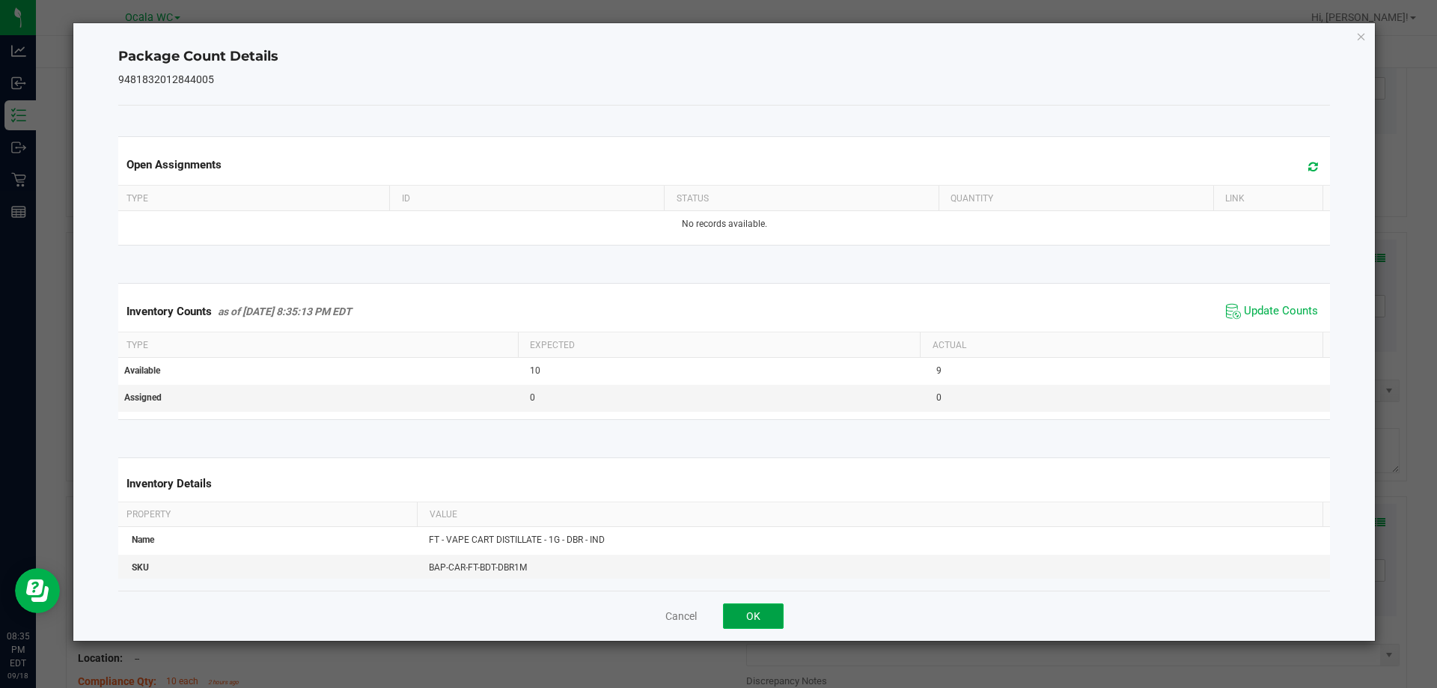
click at [768, 622] on button "OK" at bounding box center [753, 615] width 61 height 25
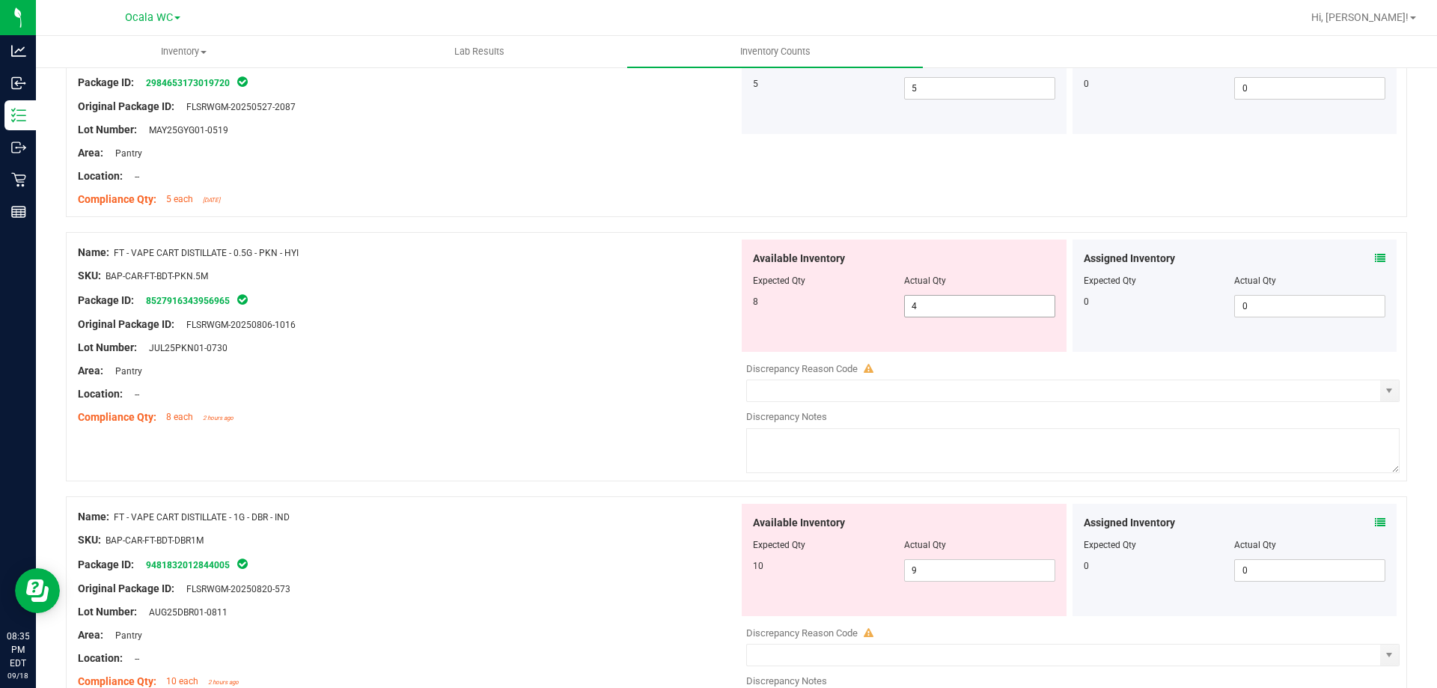
click at [965, 306] on span "4 4" at bounding box center [979, 306] width 151 height 22
click at [965, 306] on input "4" at bounding box center [980, 306] width 150 height 21
type input "8"
click at [608, 365] on div "Area: Pantry" at bounding box center [408, 371] width 661 height 16
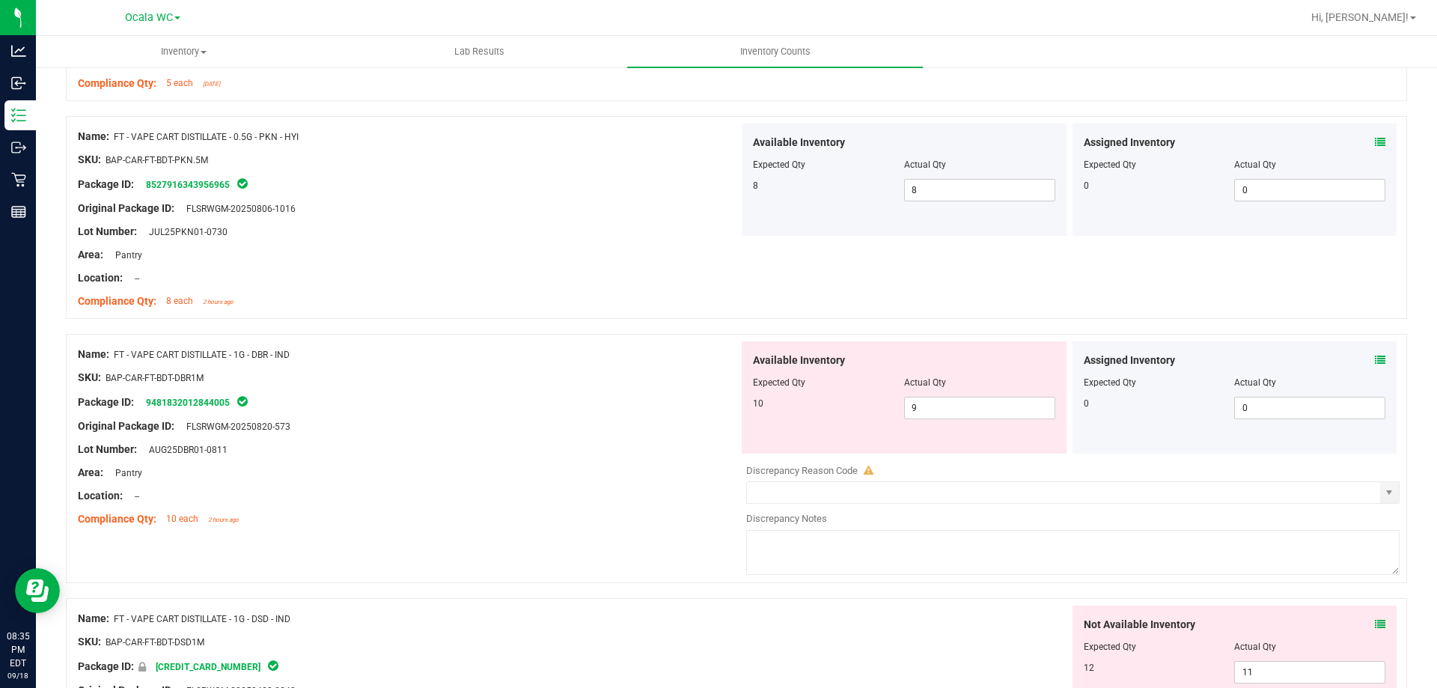
scroll to position [3816, 0]
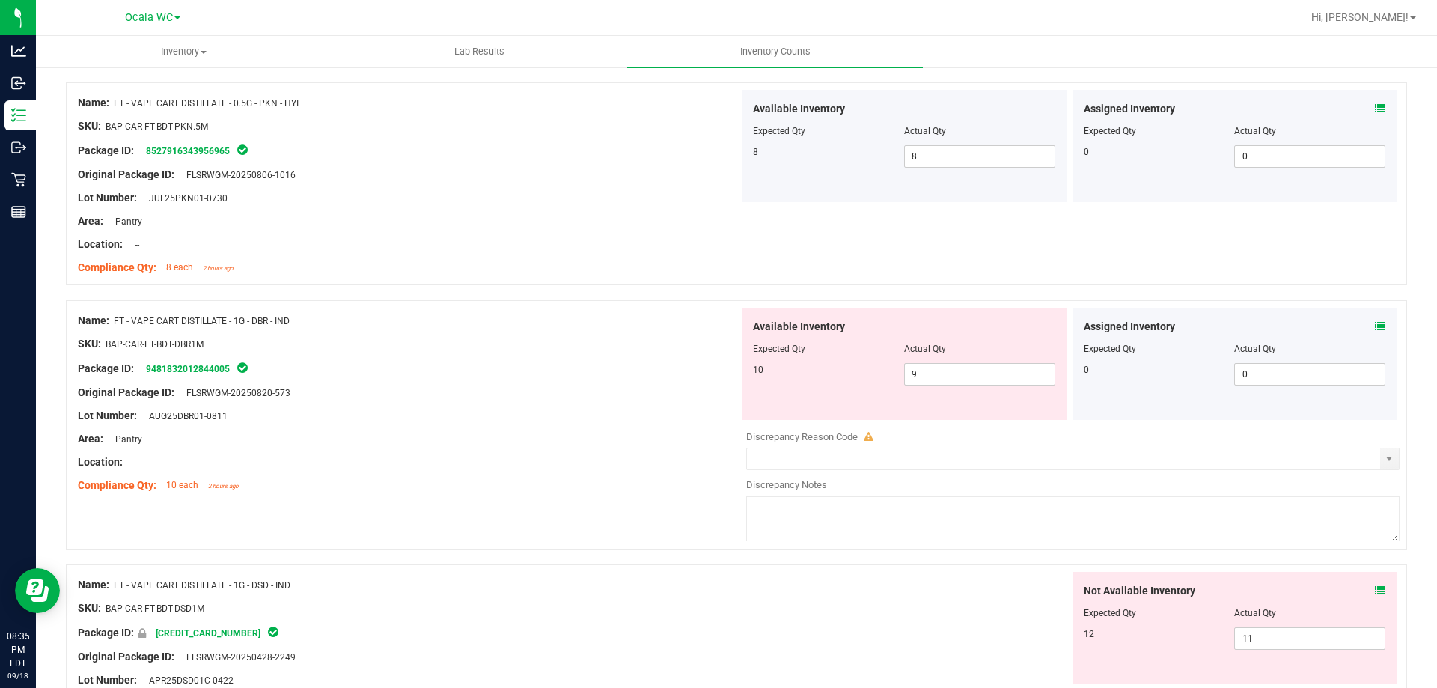
click at [1375, 327] on icon at bounding box center [1380, 326] width 10 height 10
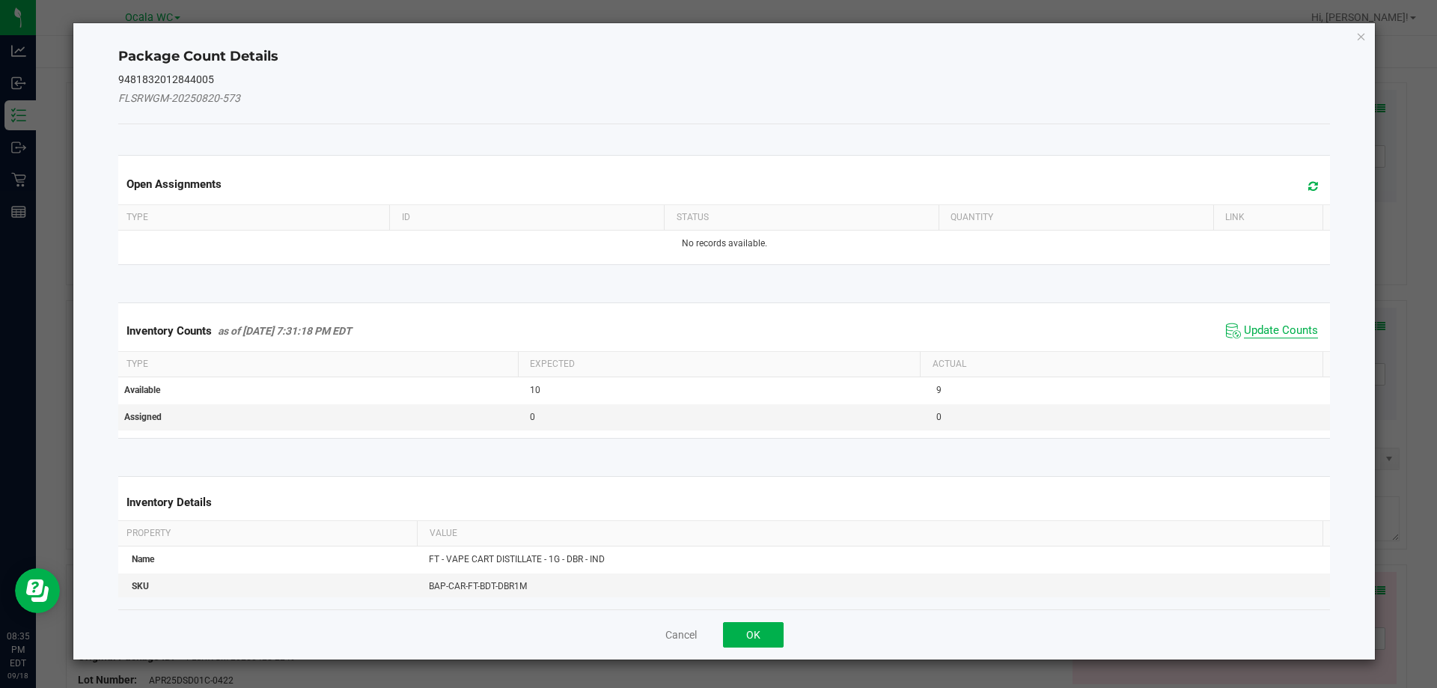
click at [1251, 327] on span "Update Counts" at bounding box center [1281, 330] width 74 height 15
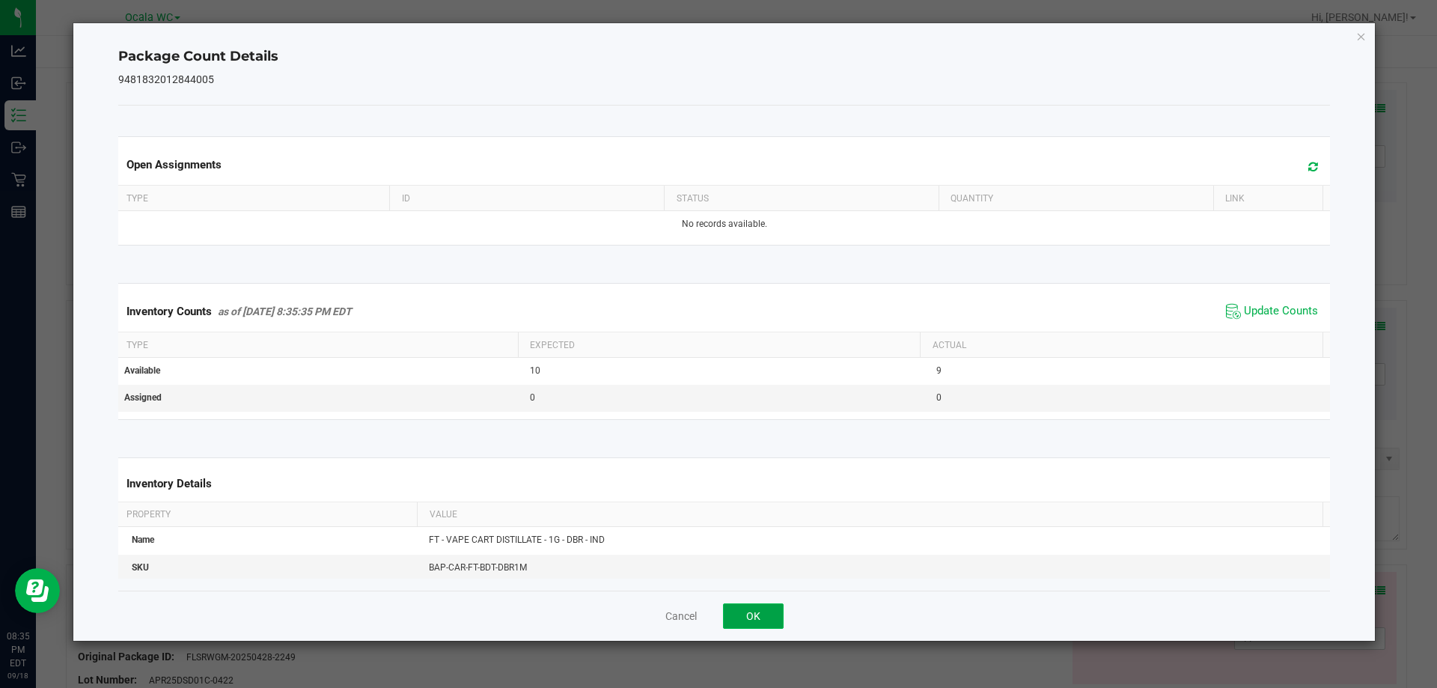
click at [766, 614] on button "OK" at bounding box center [753, 615] width 61 height 25
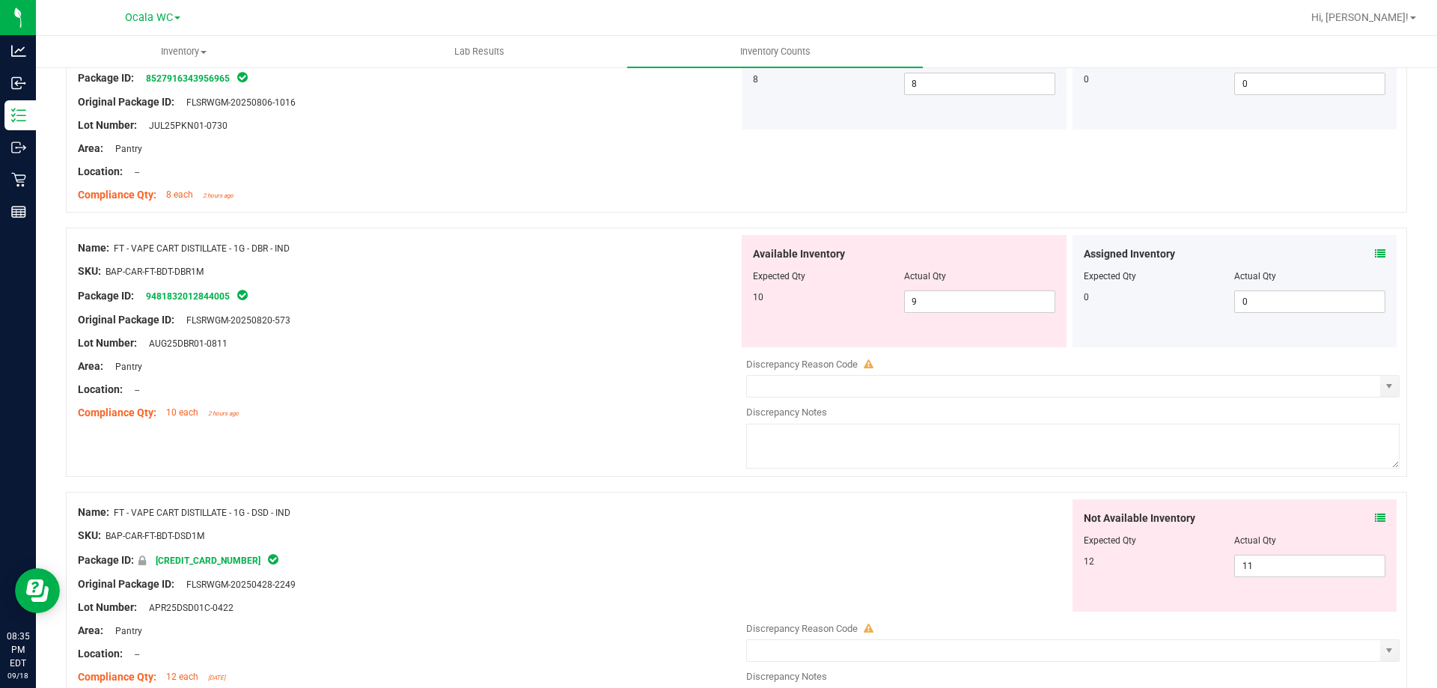
scroll to position [3891, 0]
click at [1375, 512] on icon at bounding box center [1380, 515] width 10 height 10
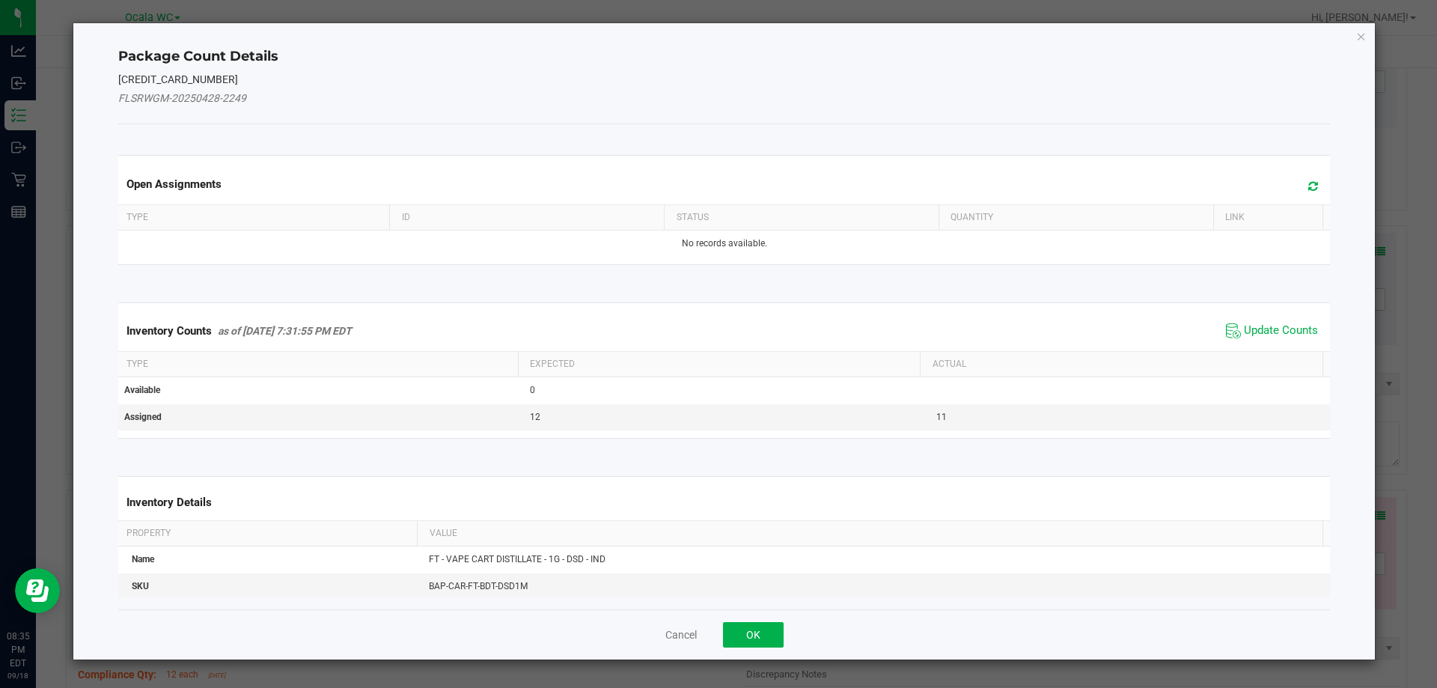
click at [1278, 316] on div "Inventory Counts as of [DATE] 7:31:55 PM EDT Update Counts" at bounding box center [724, 331] width 1218 height 40
click at [1275, 328] on span "Update Counts" at bounding box center [1281, 330] width 74 height 15
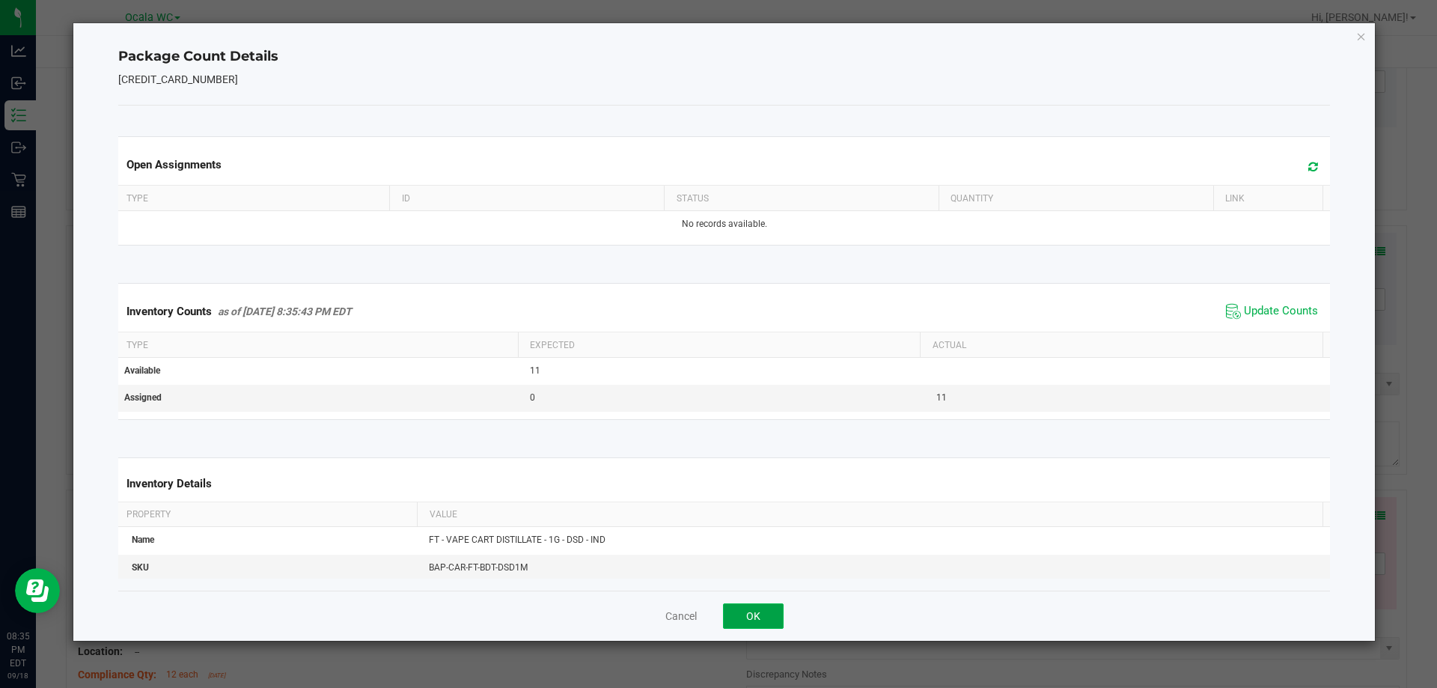
click at [759, 616] on button "OK" at bounding box center [753, 615] width 61 height 25
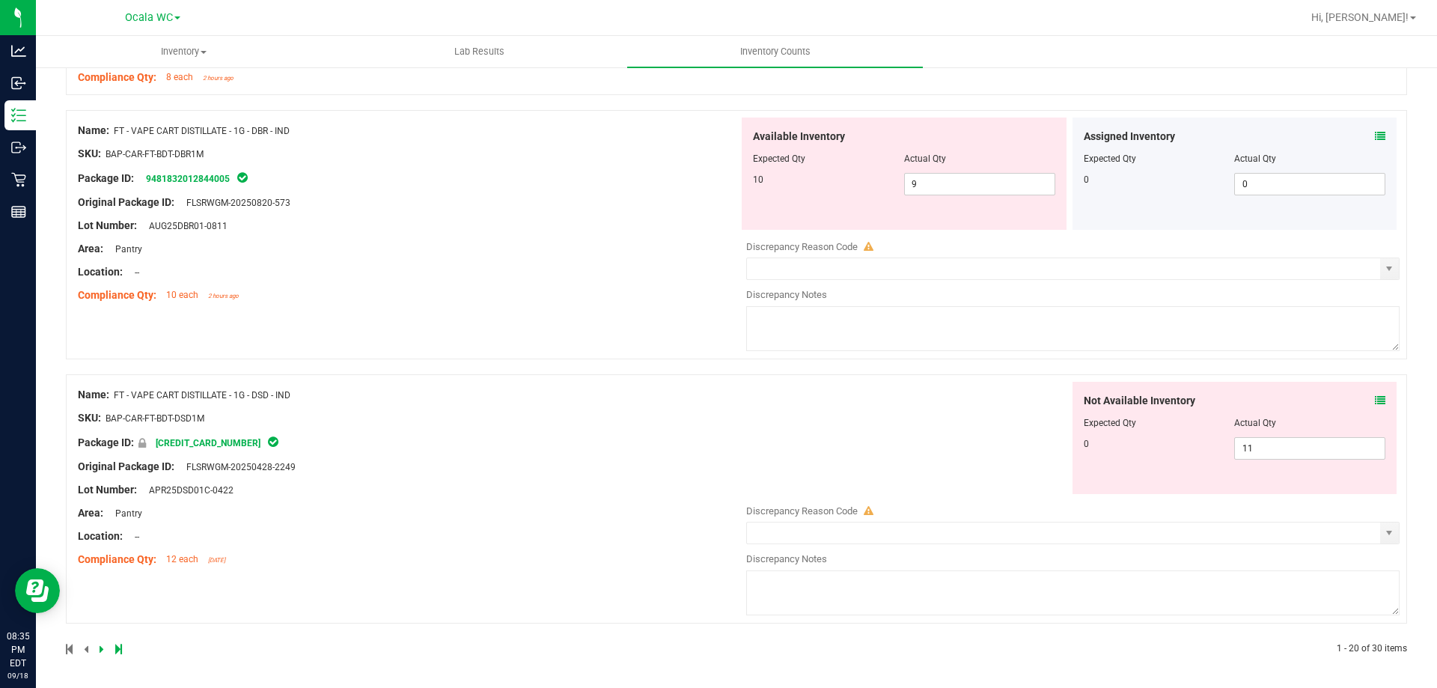
scroll to position [4008, 0]
click at [1280, 453] on span "11 11" at bounding box center [1309, 446] width 151 height 22
click at [1280, 453] on input "11" at bounding box center [1310, 446] width 150 height 21
type input "0"
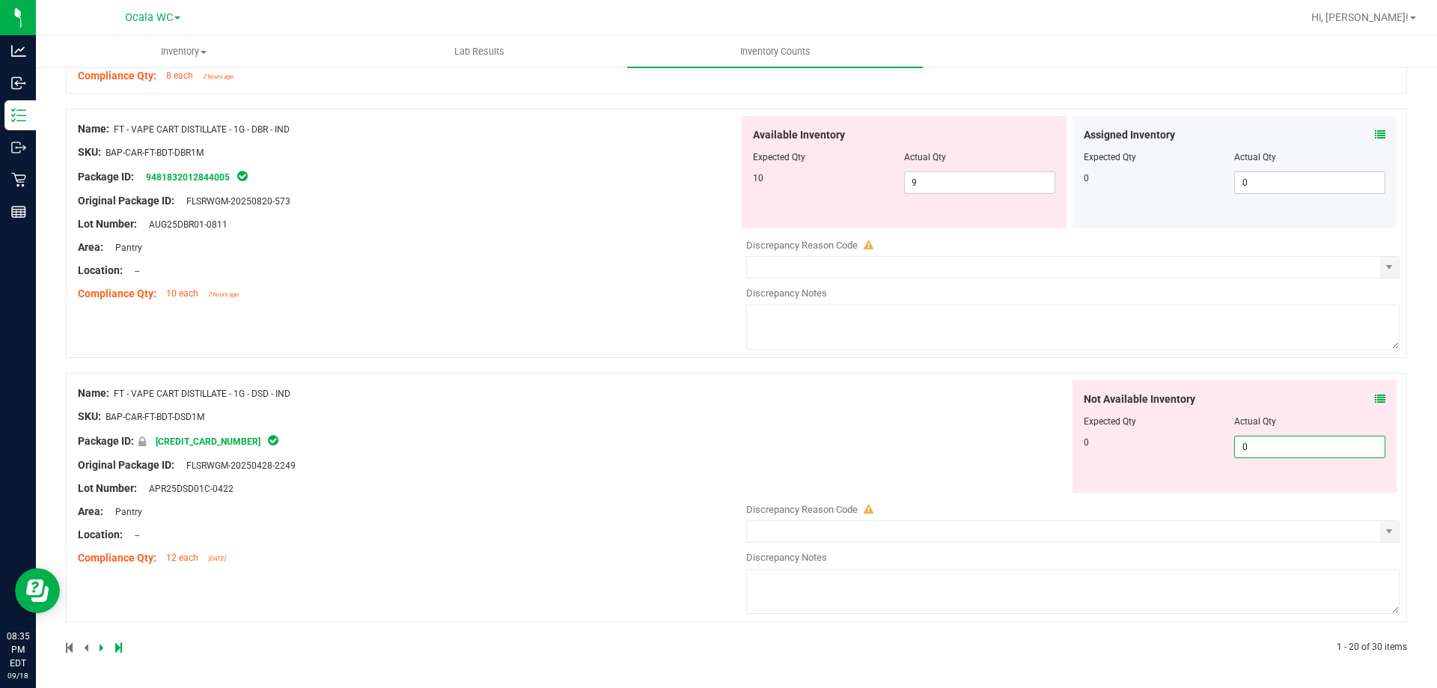
type input "0"
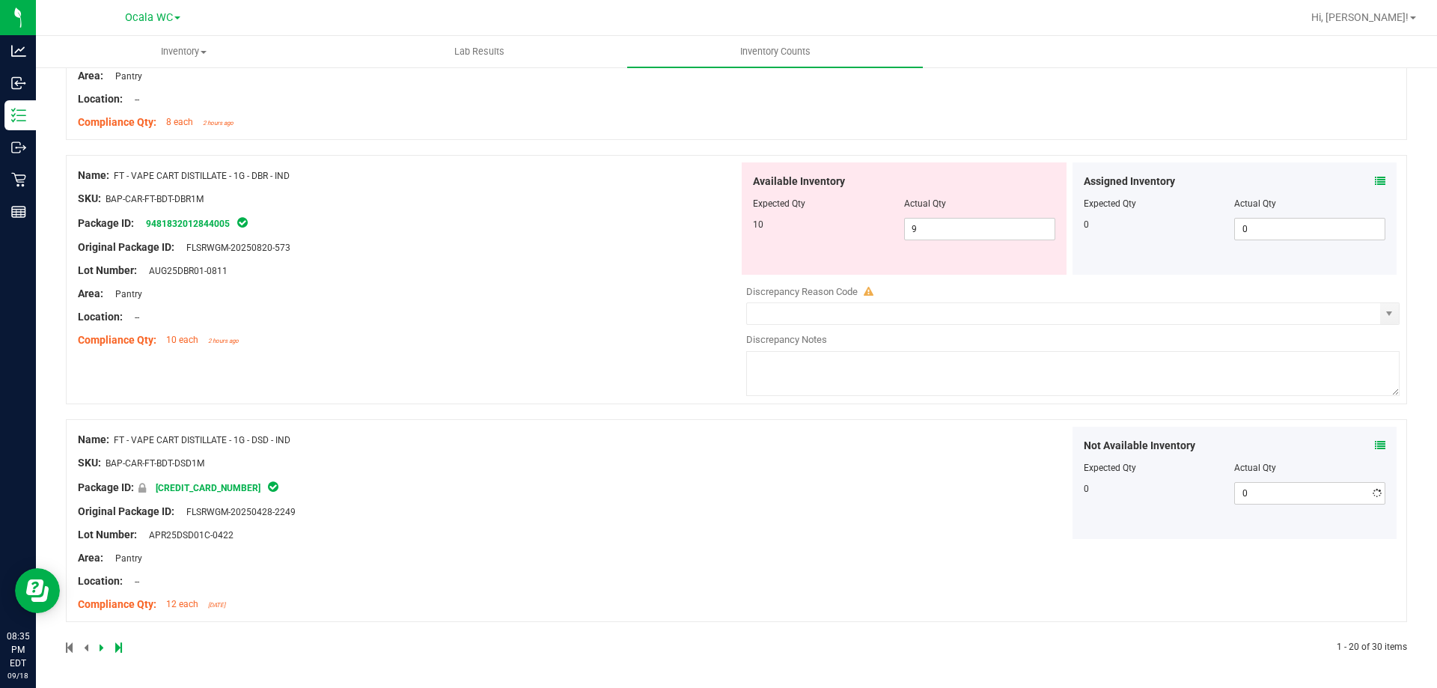
click at [942, 454] on div "Not Available Inventory Expected Qty Actual Qty 0 0 0" at bounding box center [1069, 483] width 661 height 112
click at [971, 231] on span "9 9" at bounding box center [979, 229] width 151 height 22
click at [971, 231] on input "9" at bounding box center [980, 228] width 150 height 21
type input "10"
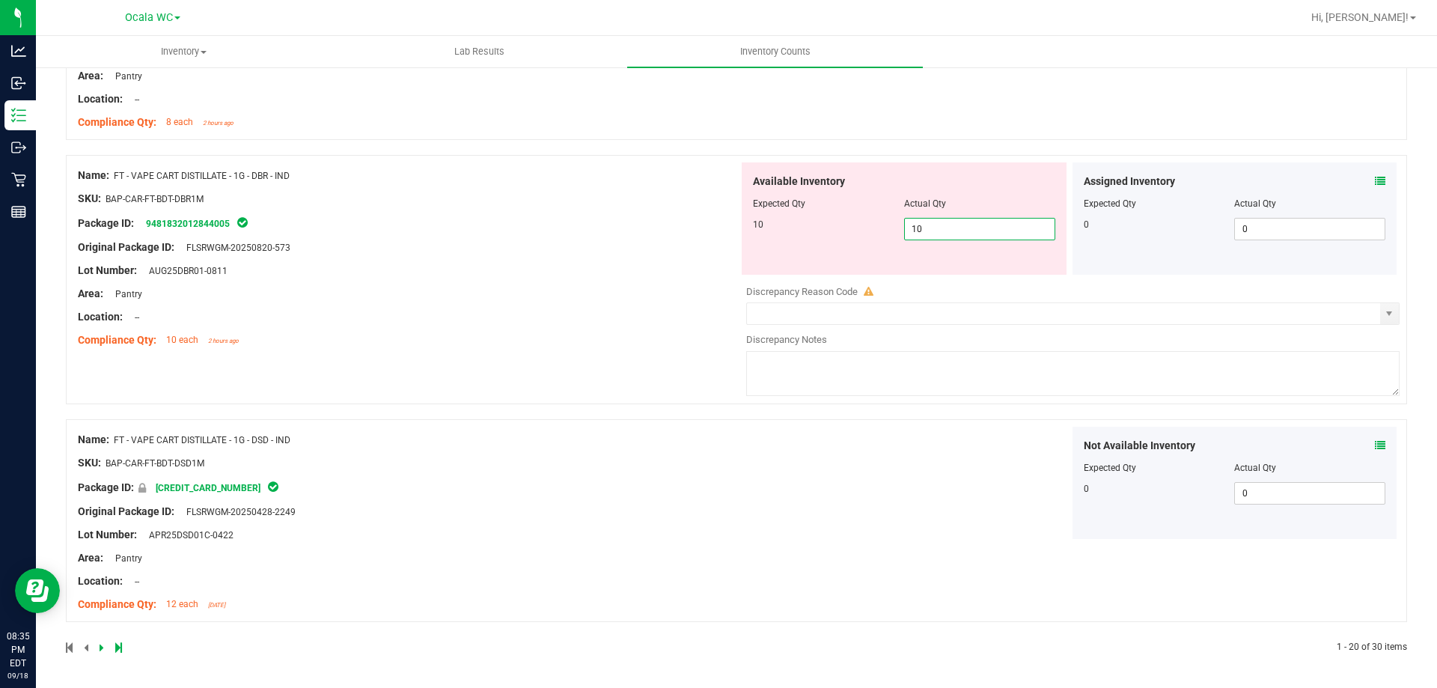
type input "10"
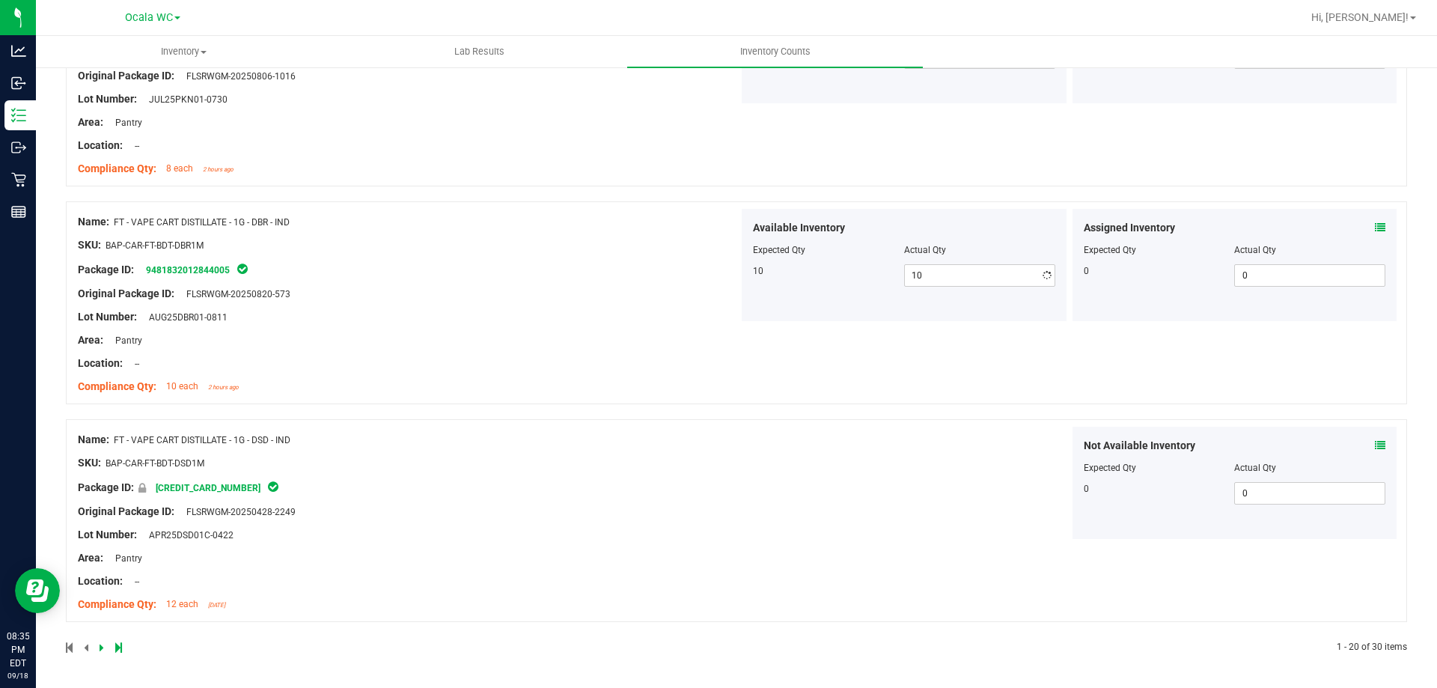
click at [649, 303] on div "Name: FT - VAPE CART DISTILLATE - 1G - DBR - IND SKU: BAP-CAR-FT-BDT-DBR1M Pack…" at bounding box center [408, 304] width 661 height 191
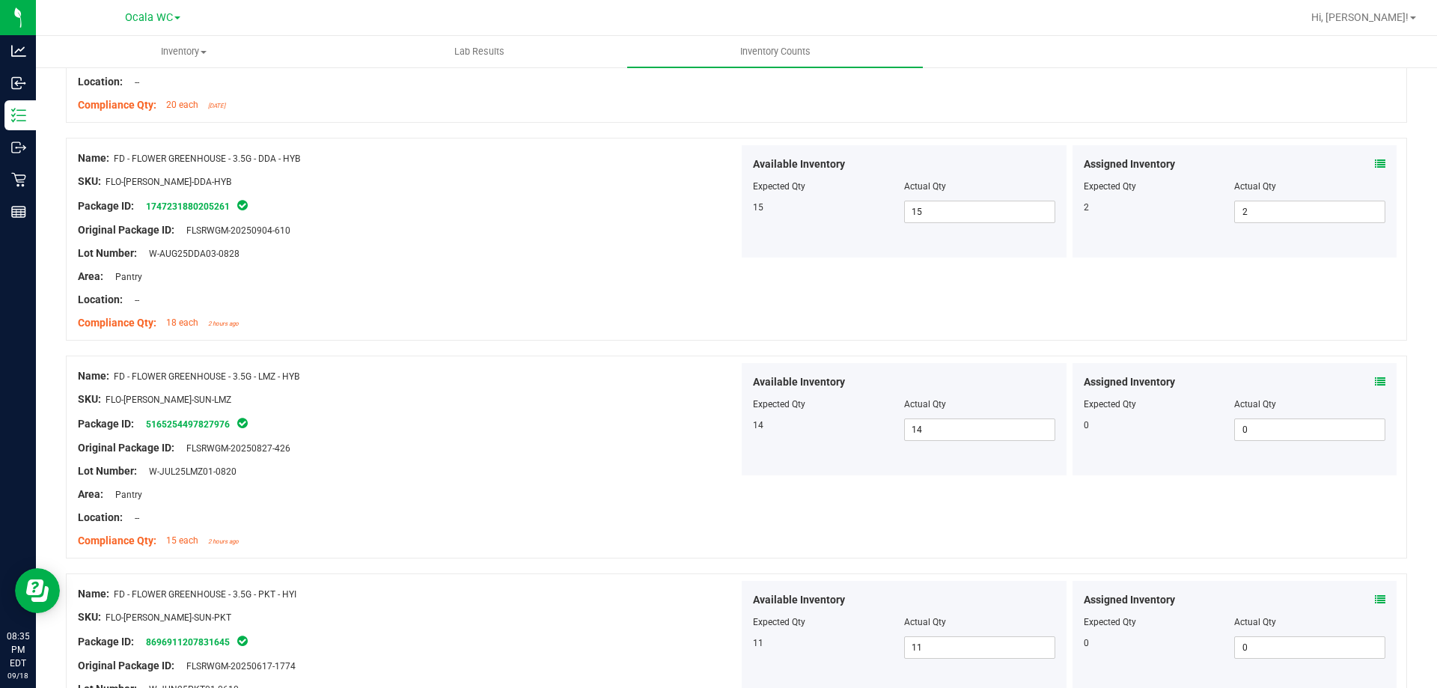
scroll to position [0, 0]
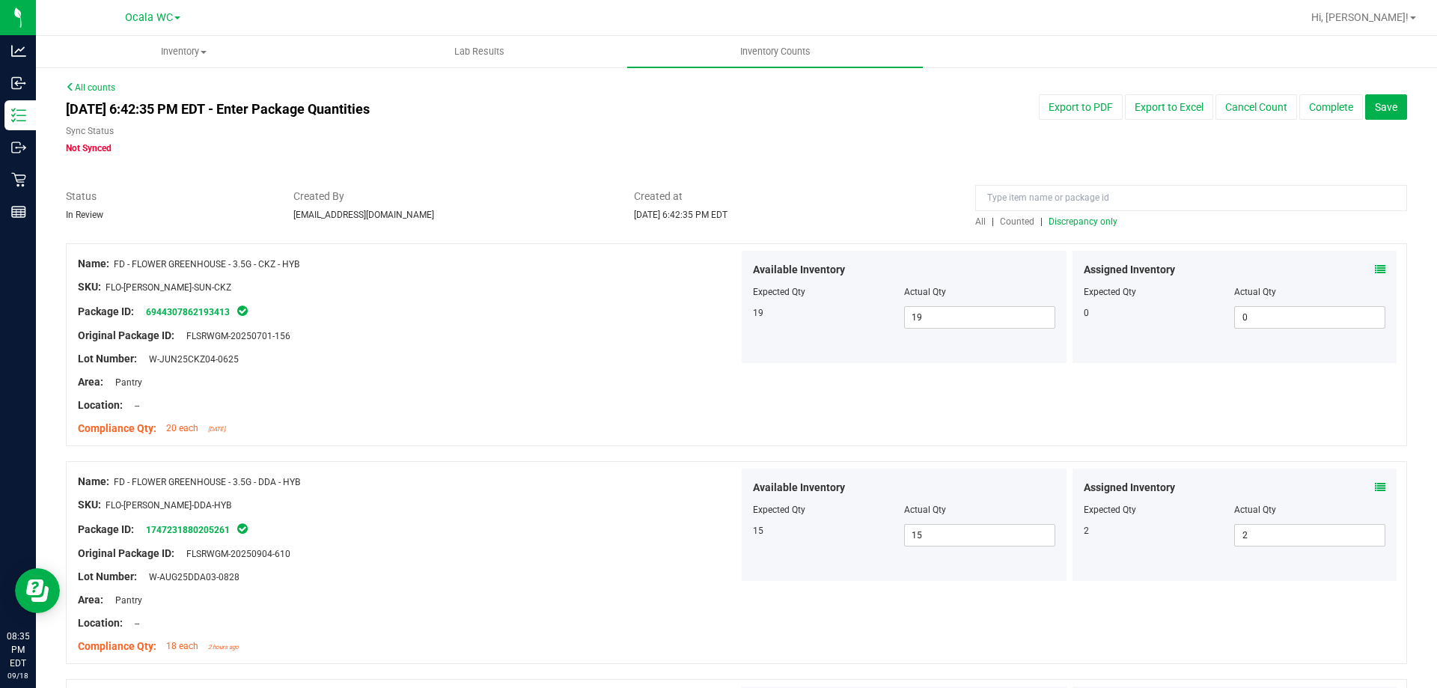
click at [1089, 224] on span "Discrepancy only" at bounding box center [1082, 221] width 69 height 10
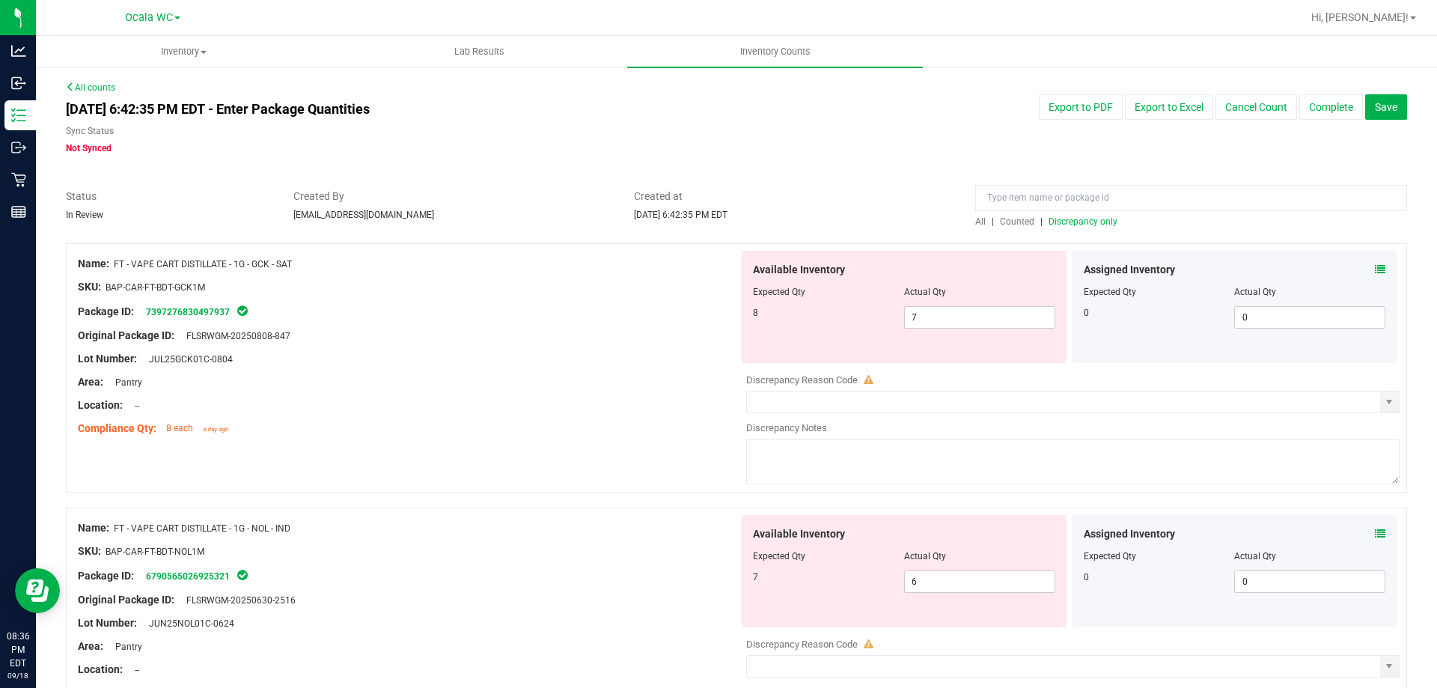
click at [1375, 271] on icon at bounding box center [1380, 269] width 10 height 10
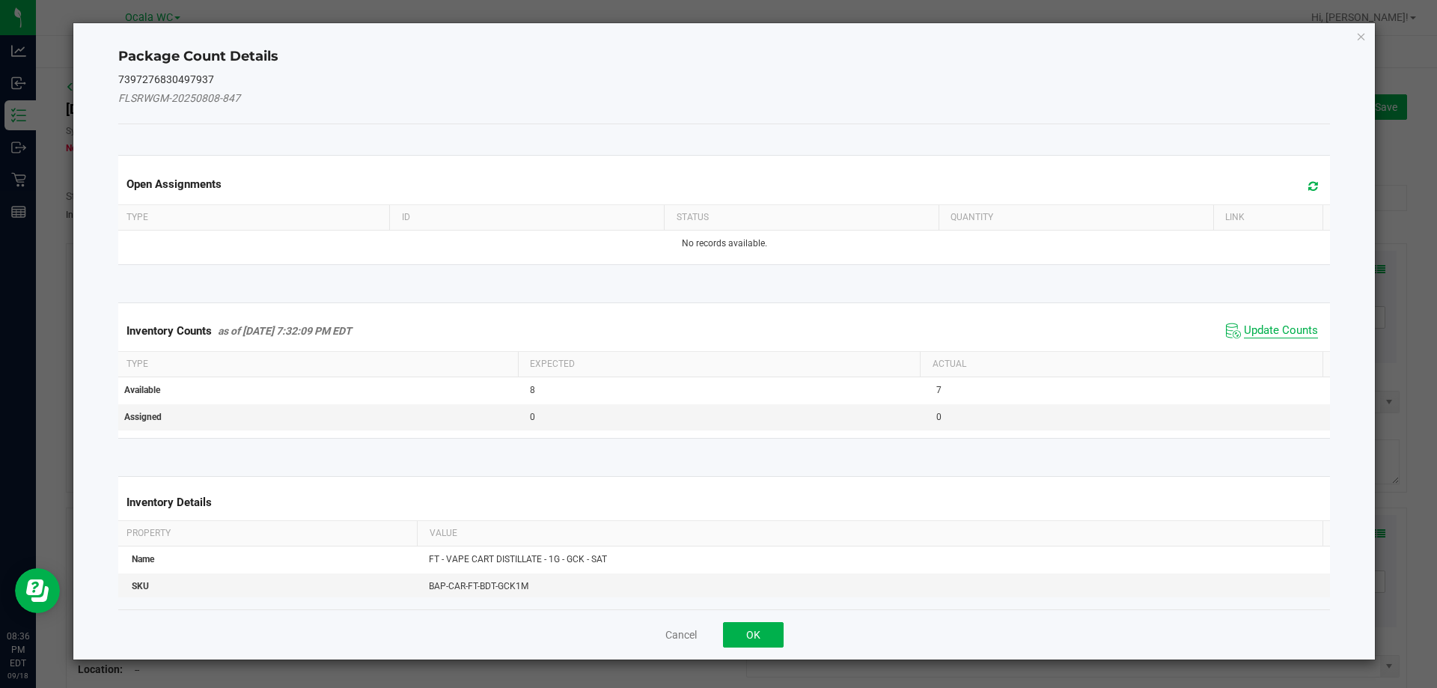
click at [1260, 327] on span "Update Counts" at bounding box center [1281, 330] width 74 height 15
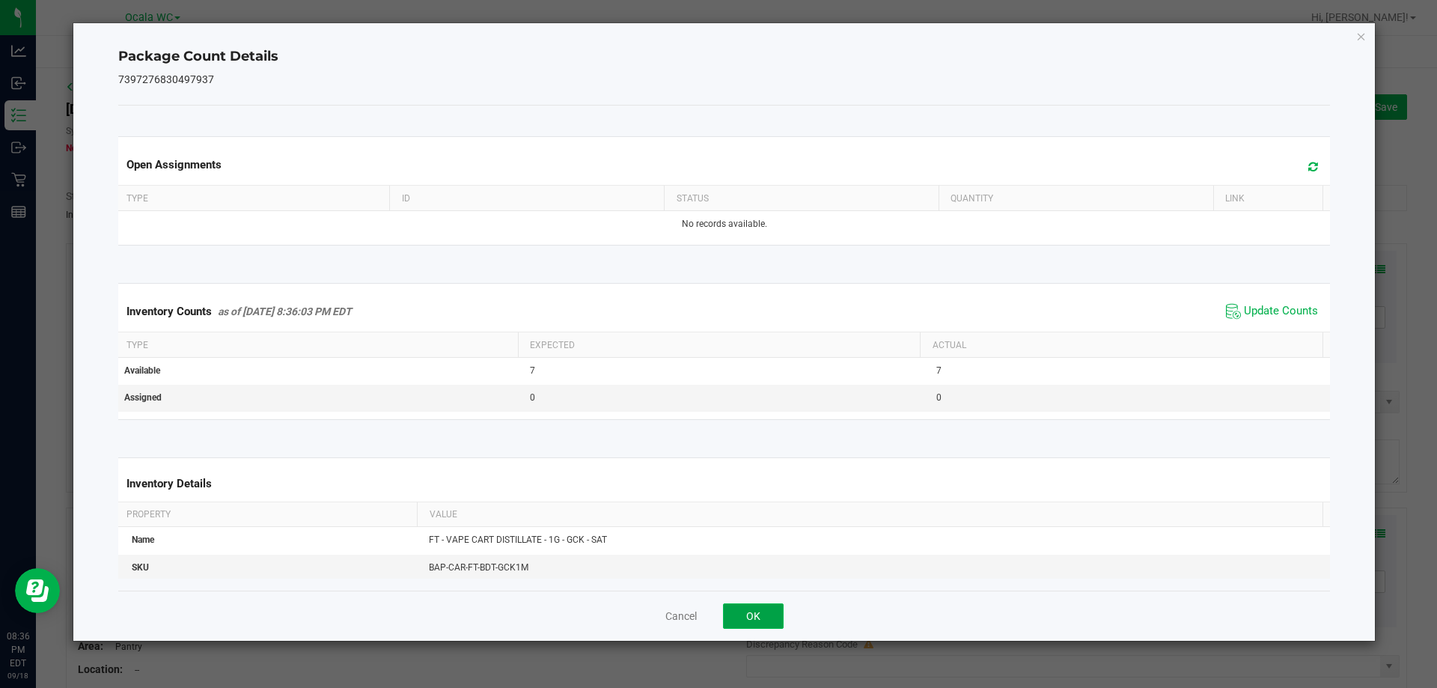
click at [744, 610] on button "OK" at bounding box center [753, 615] width 61 height 25
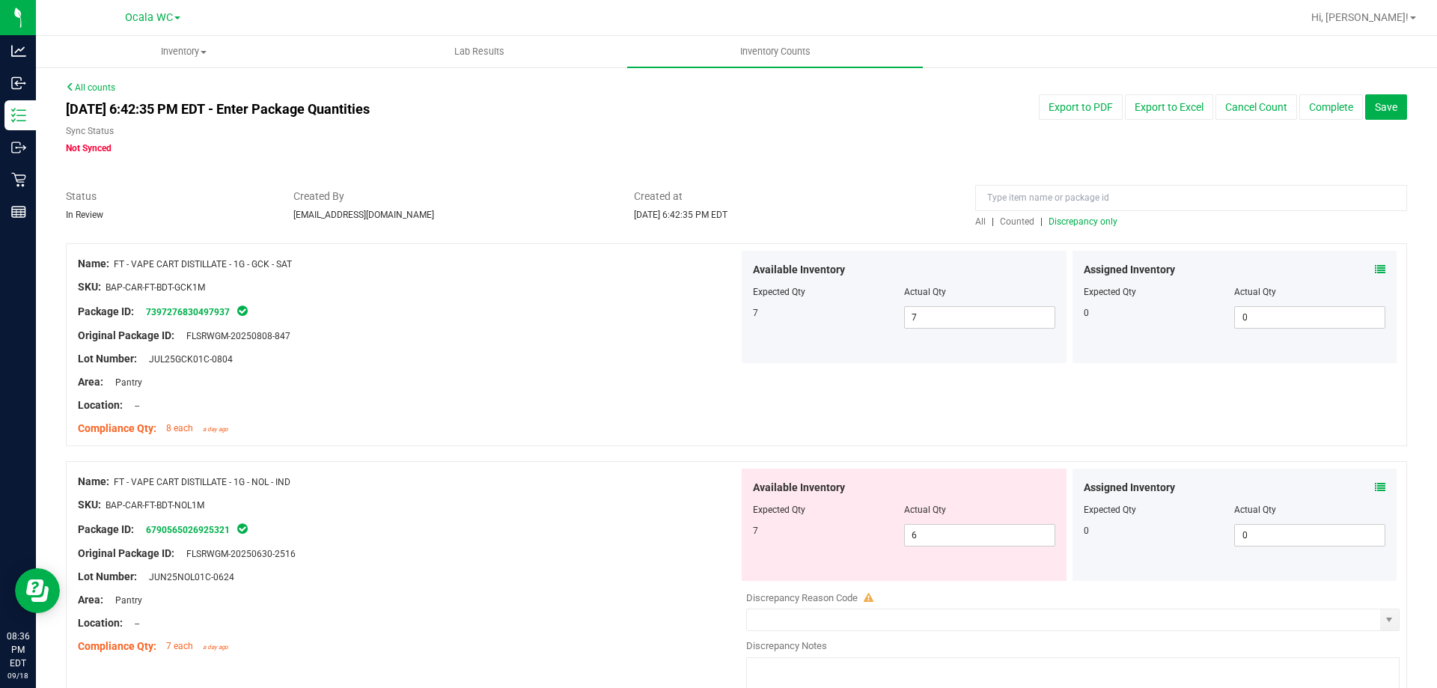
click at [1375, 489] on icon at bounding box center [1380, 487] width 10 height 10
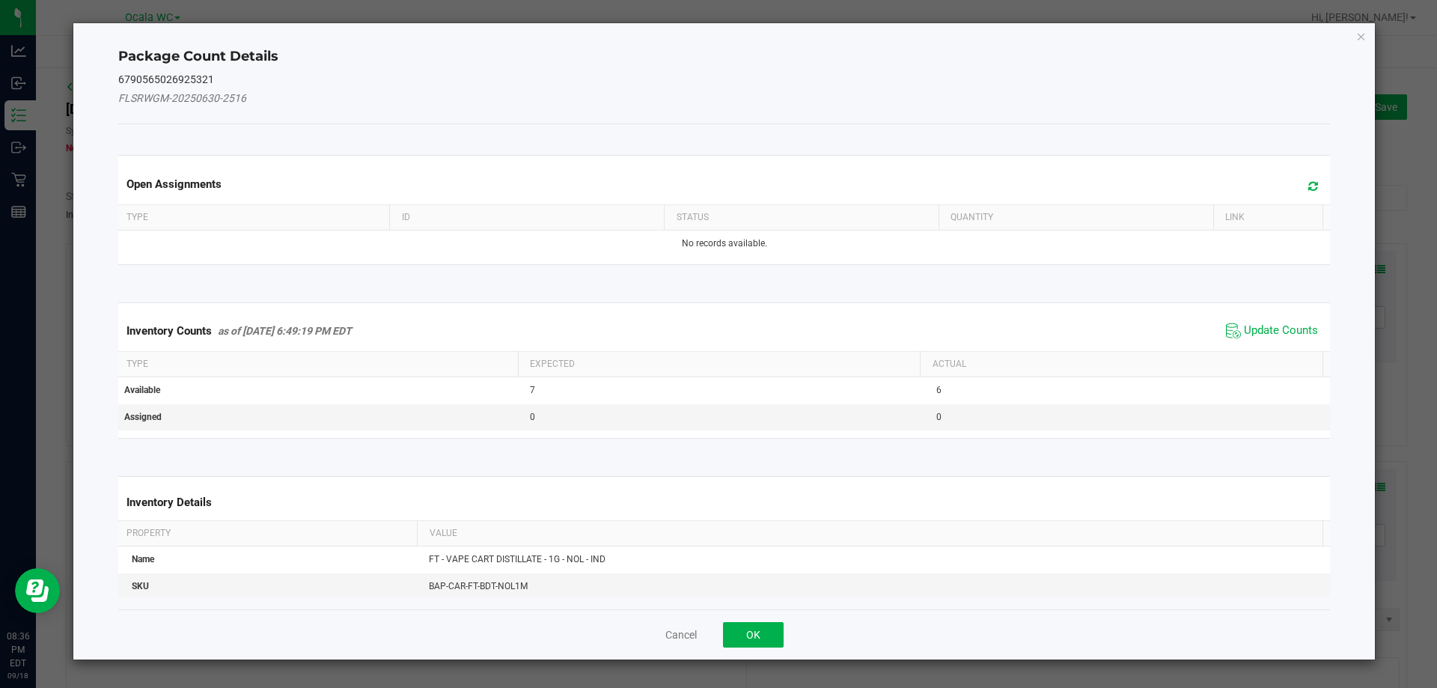
click at [1247, 350] on div "Inventory Counts as of [DATE] 6:49:19 PM EDT Update Counts" at bounding box center [724, 331] width 1218 height 40
click at [1254, 334] on span "Update Counts" at bounding box center [1281, 330] width 74 height 15
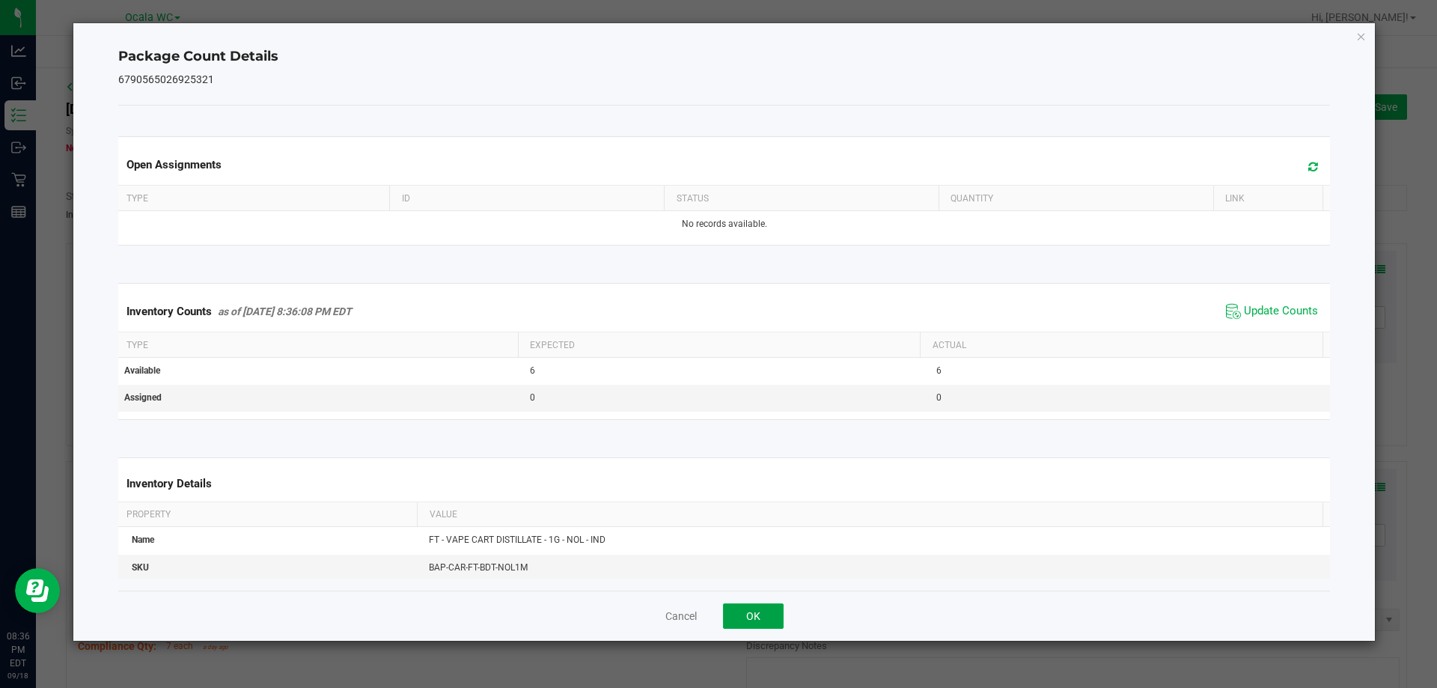
click at [730, 617] on button "OK" at bounding box center [753, 615] width 61 height 25
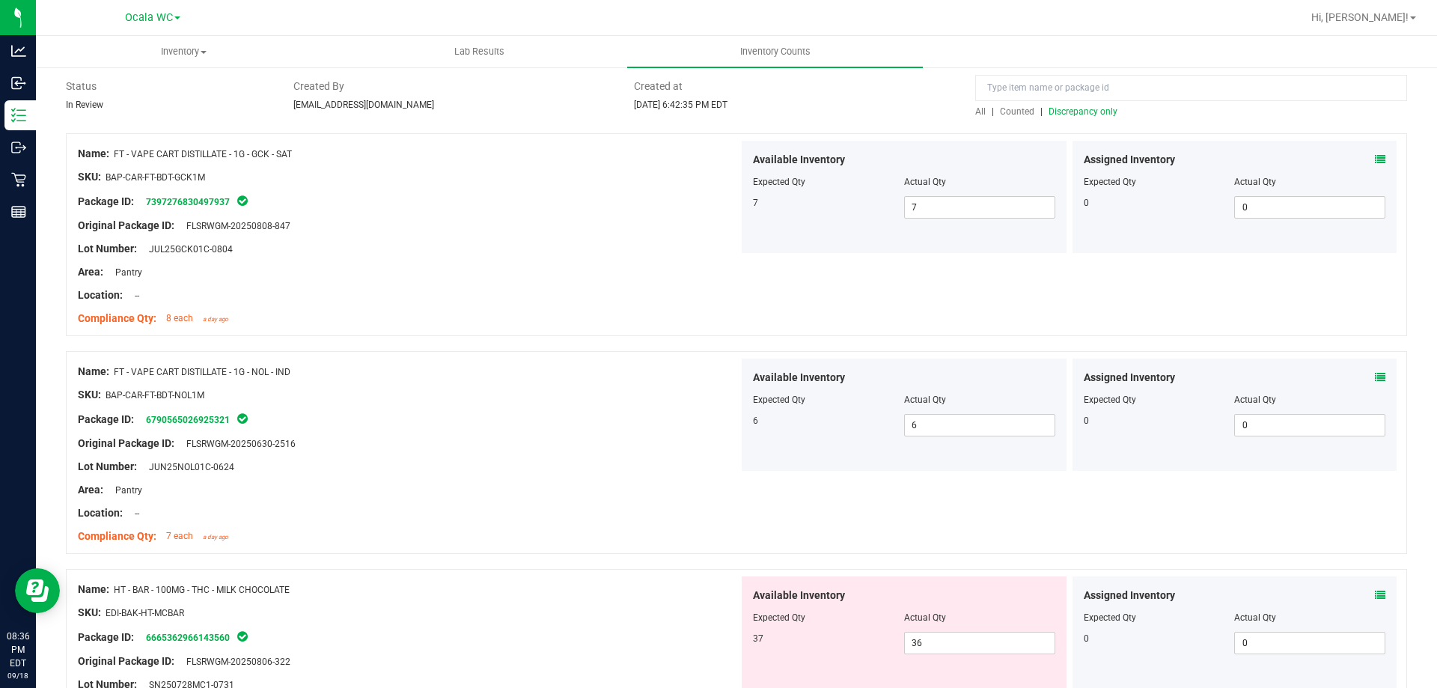
scroll to position [224, 0]
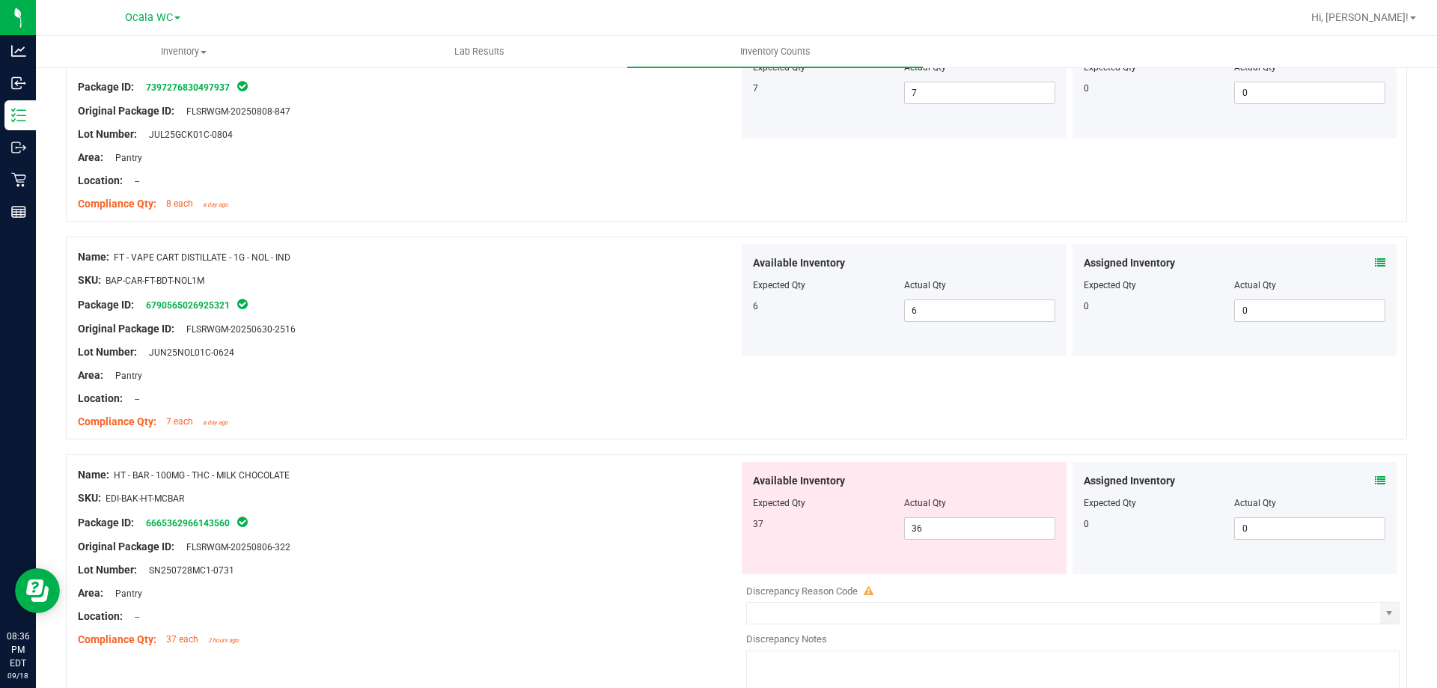
click at [1375, 480] on icon at bounding box center [1380, 480] width 10 height 10
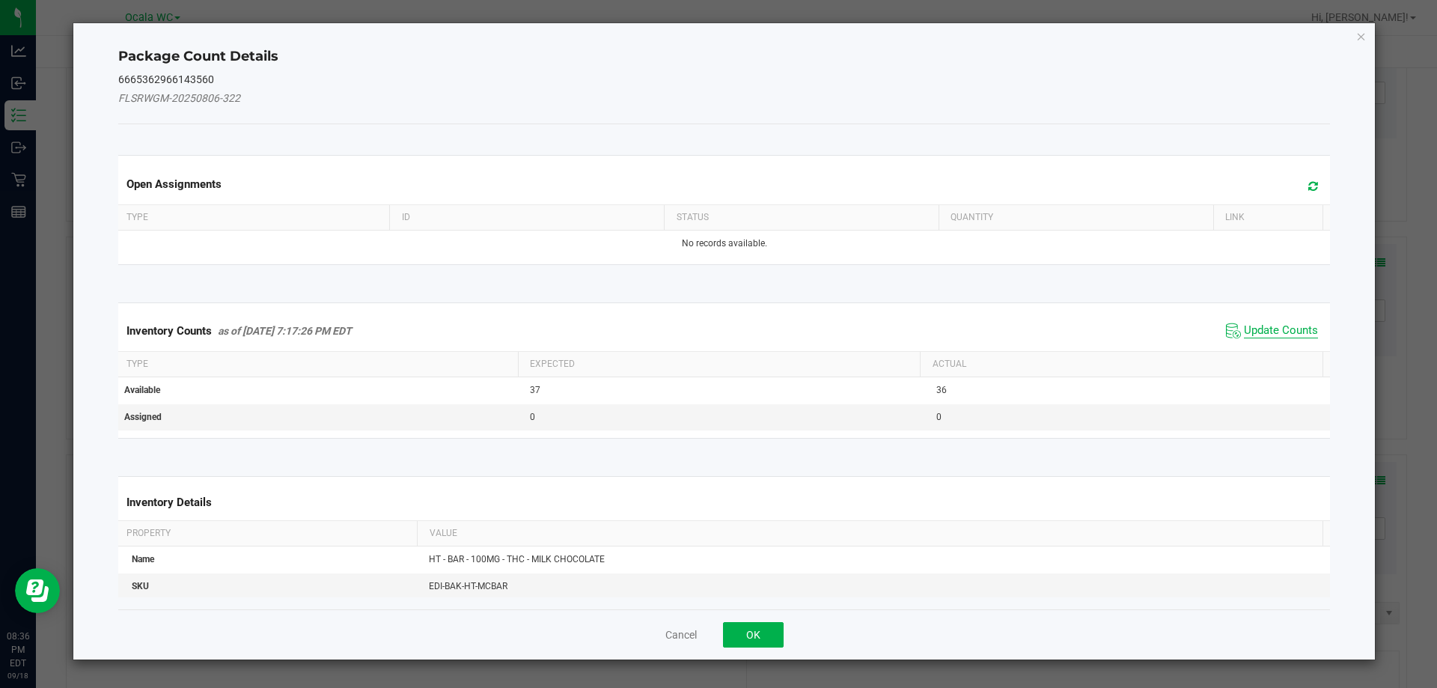
click at [1274, 327] on span "Update Counts" at bounding box center [1281, 330] width 74 height 15
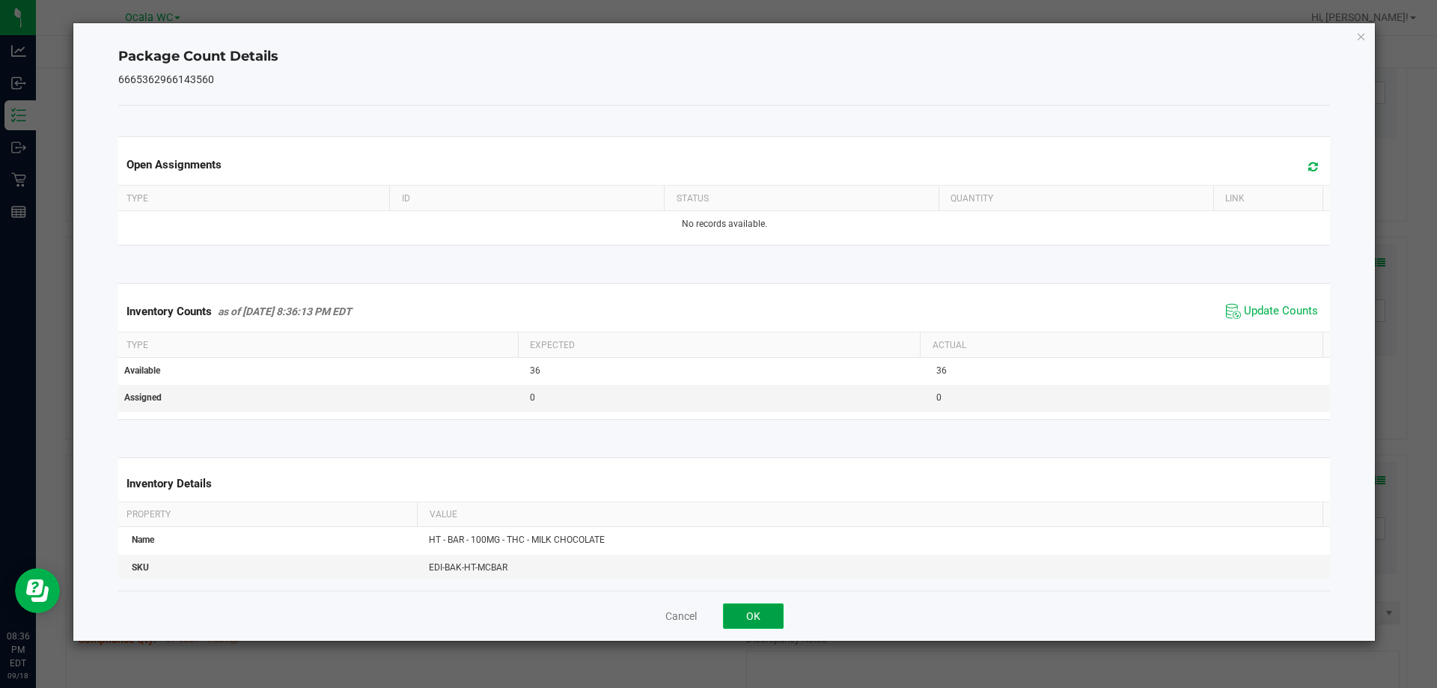
click at [764, 613] on button "OK" at bounding box center [753, 615] width 61 height 25
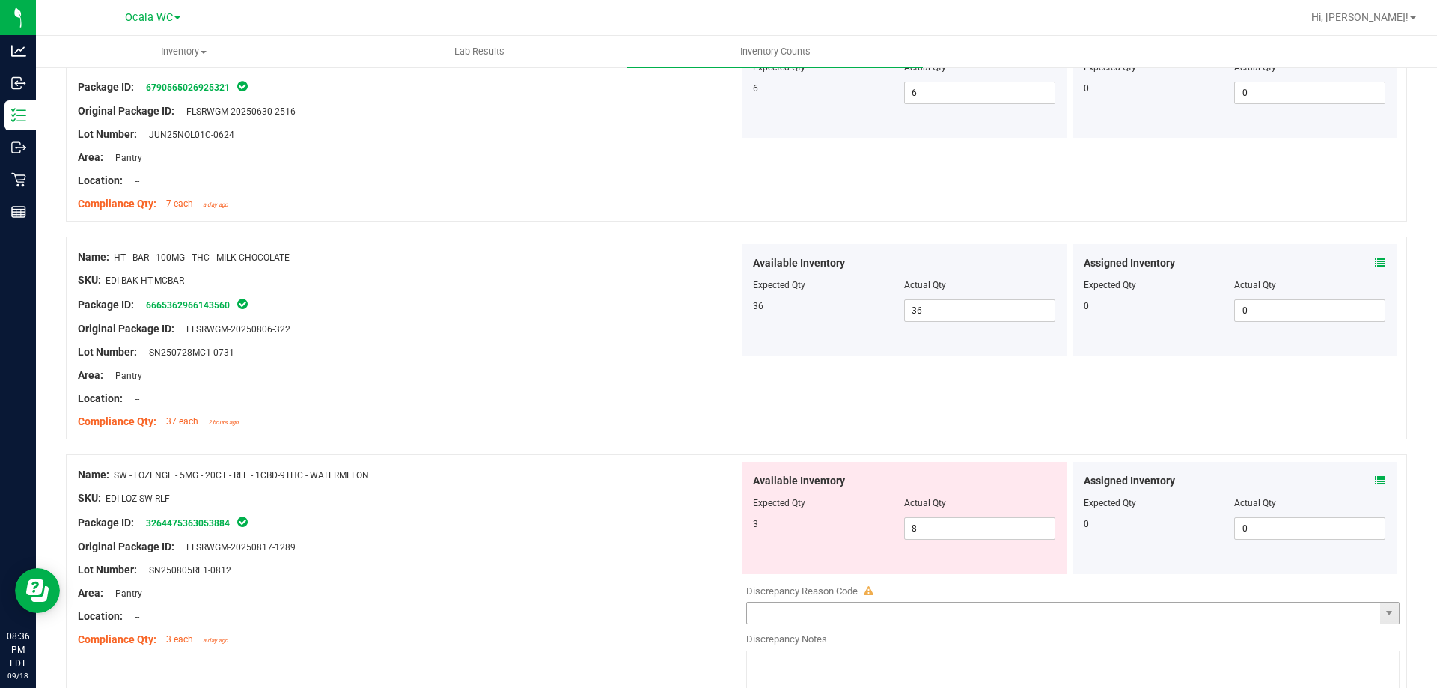
scroll to position [524, 0]
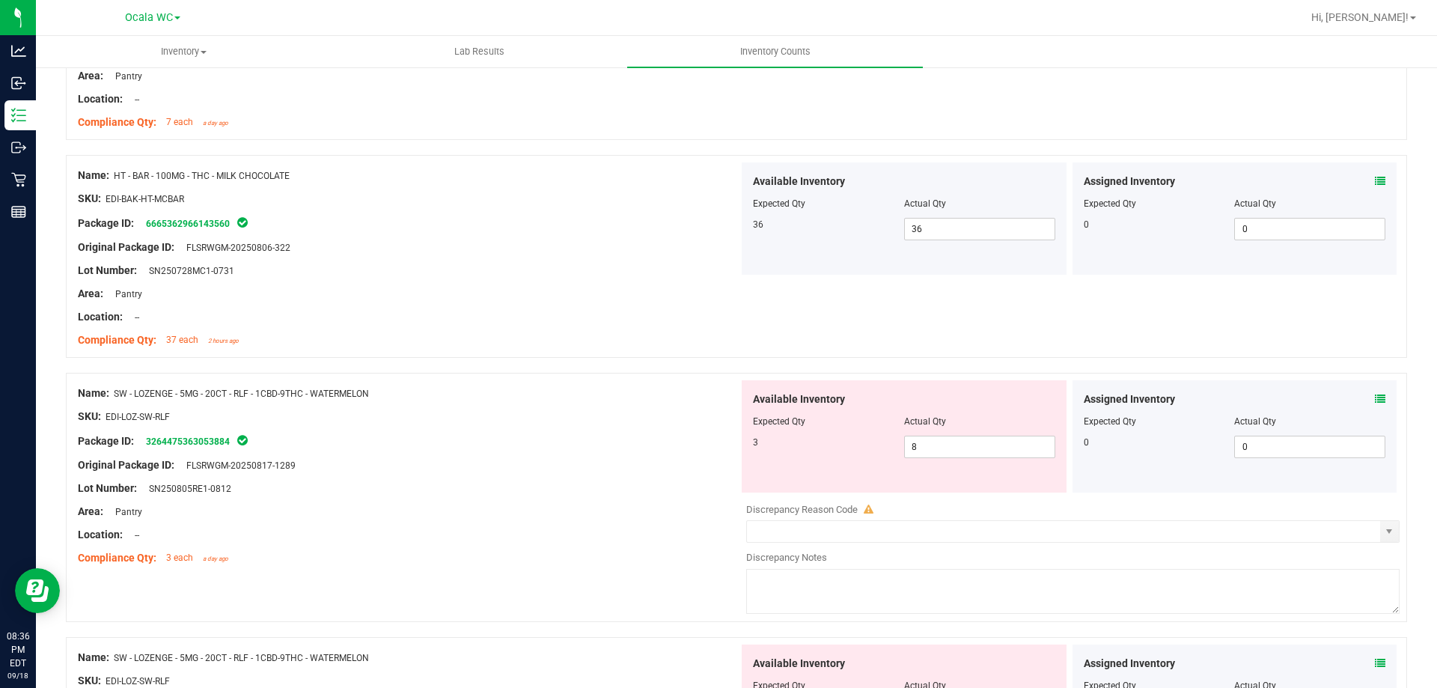
click at [1375, 394] on icon at bounding box center [1380, 399] width 10 height 10
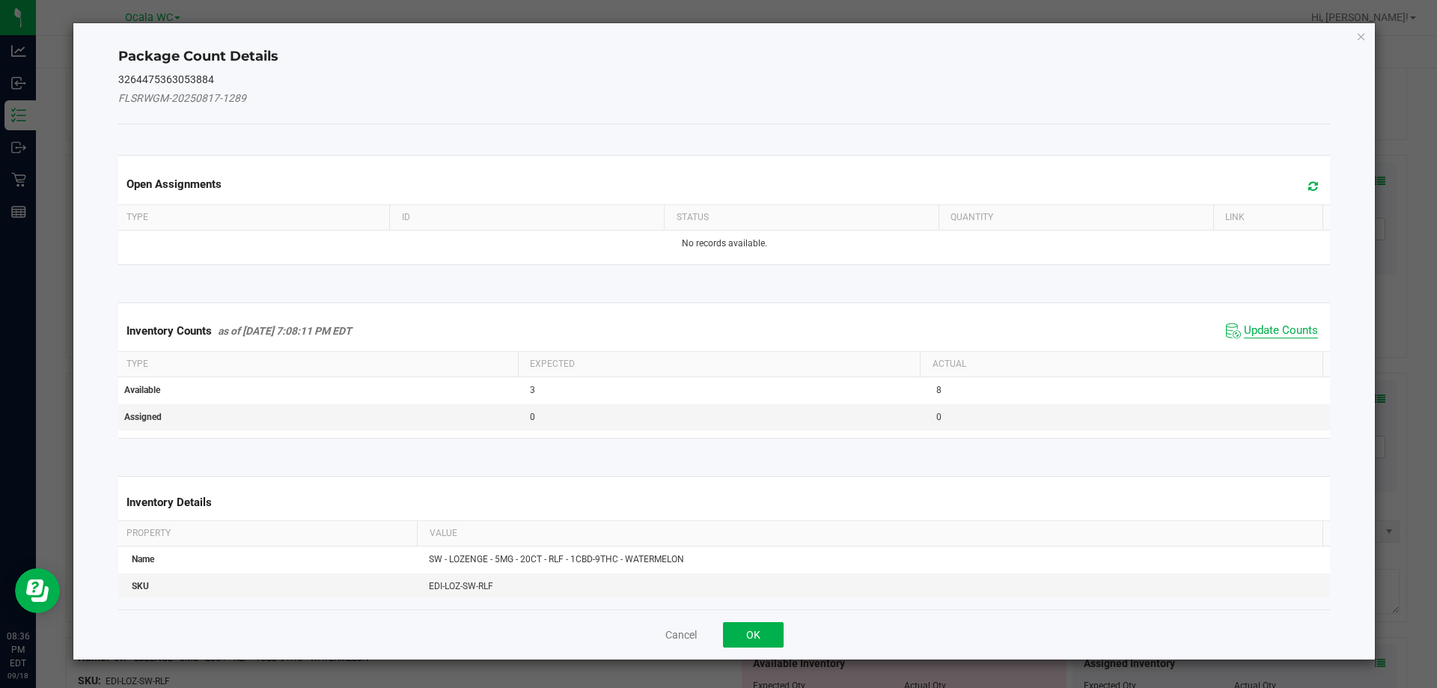
click at [1295, 329] on span "Update Counts" at bounding box center [1281, 330] width 74 height 15
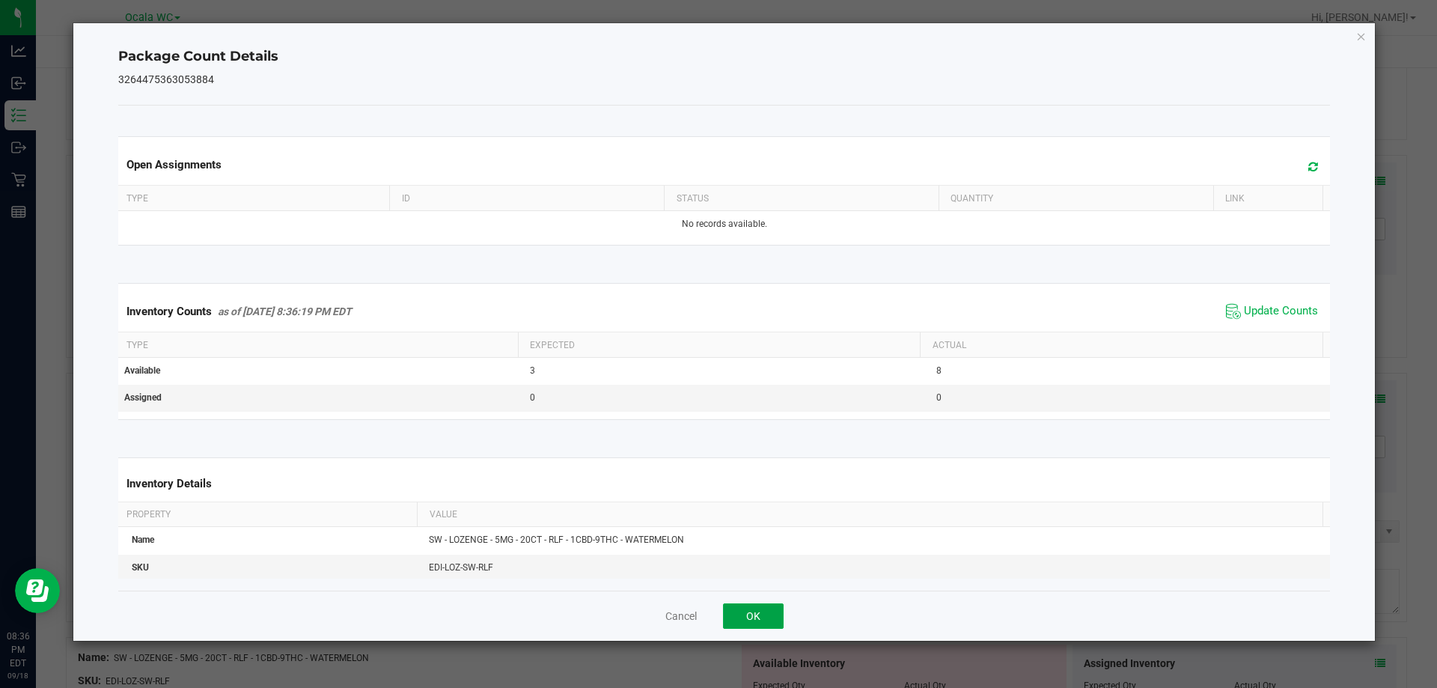
drag, startPoint x: 743, startPoint y: 602, endPoint x: 771, endPoint y: 588, distance: 31.1
click at [745, 602] on div "Cancel OK" at bounding box center [724, 615] width 1212 height 50
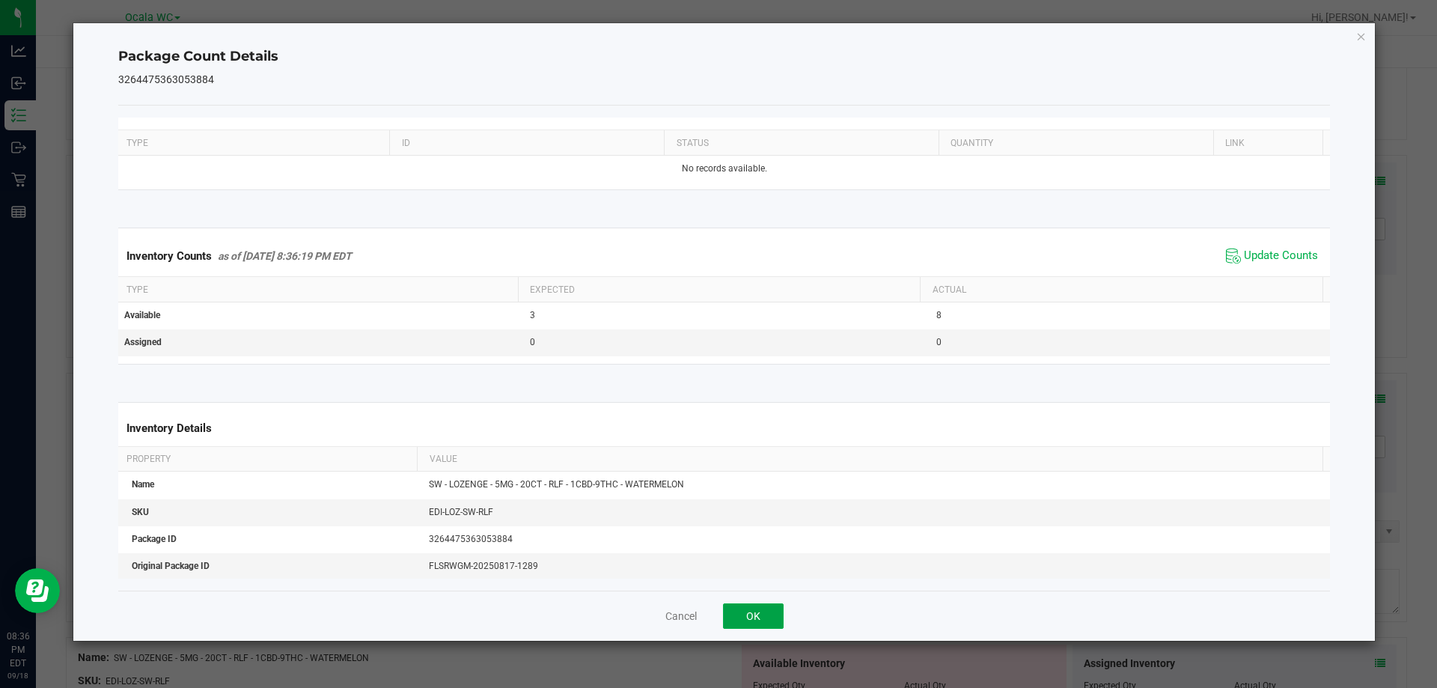
scroll to position [150, 0]
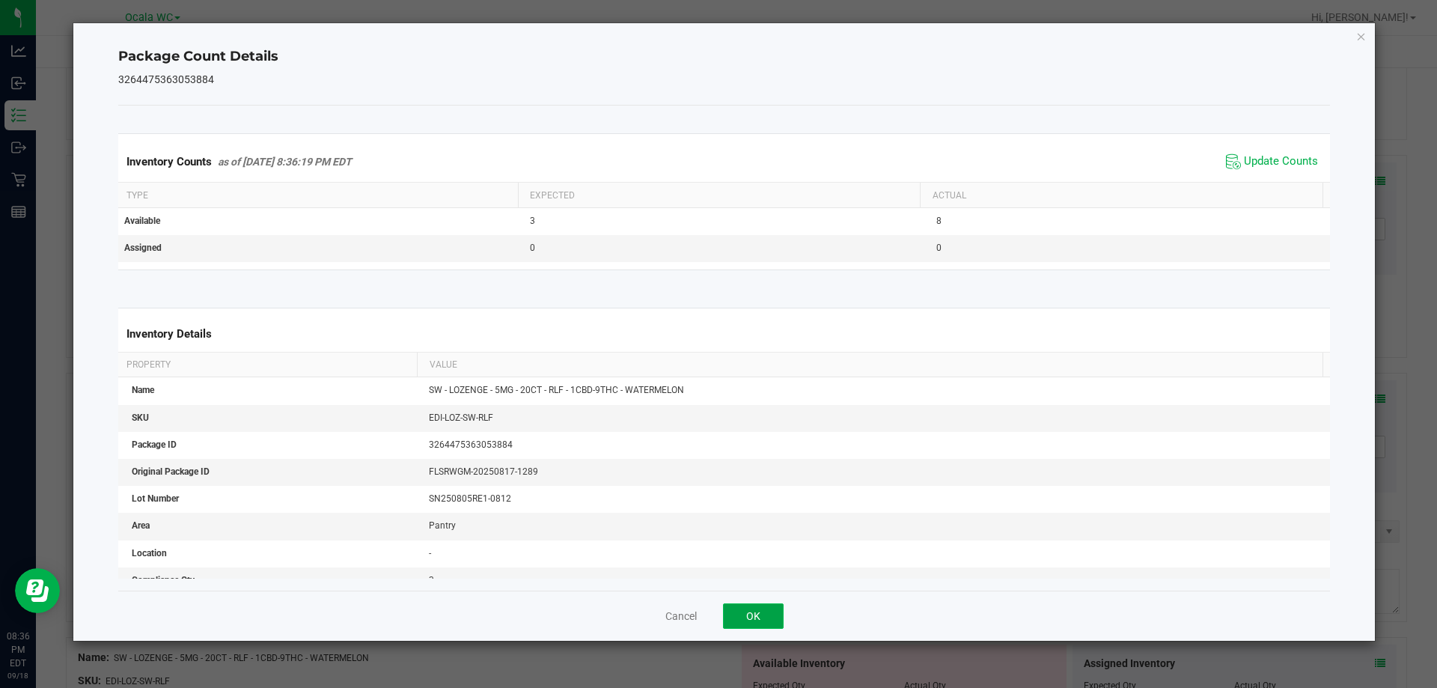
click at [744, 612] on button "OK" at bounding box center [753, 615] width 61 height 25
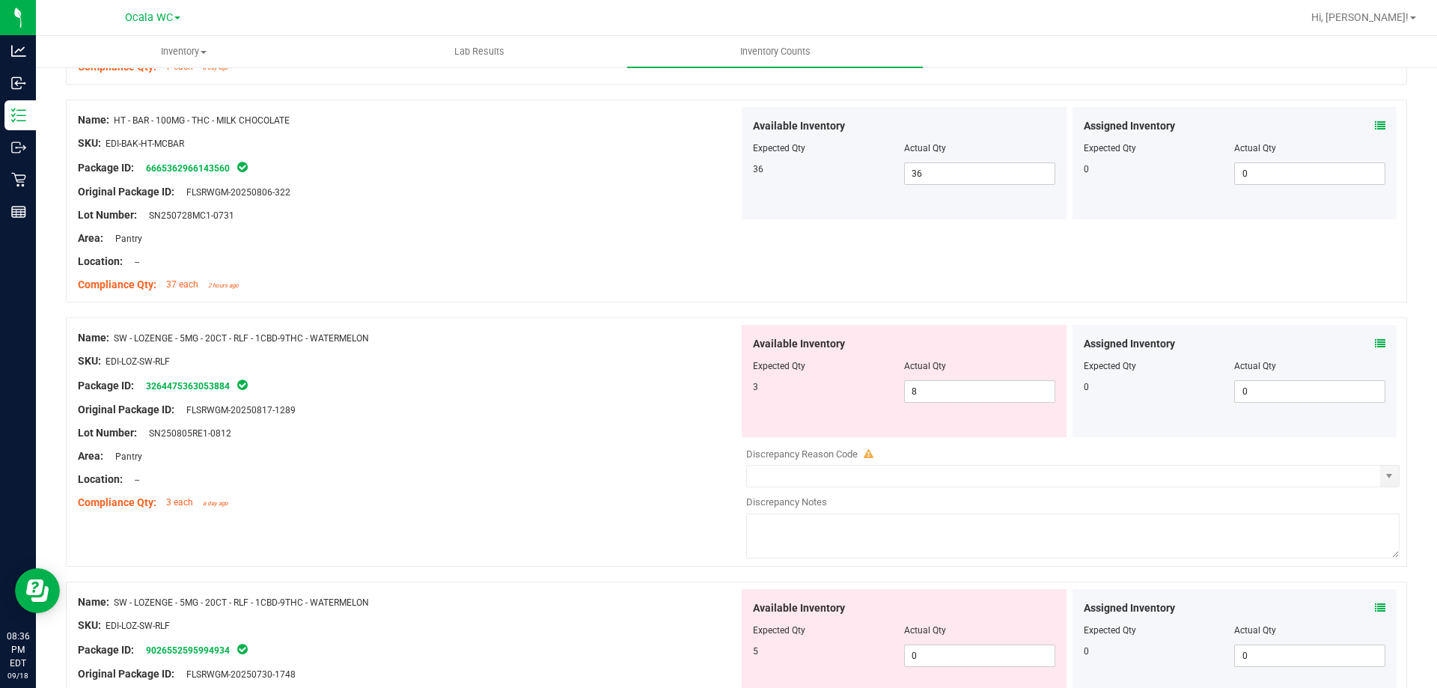
scroll to position [673, 0]
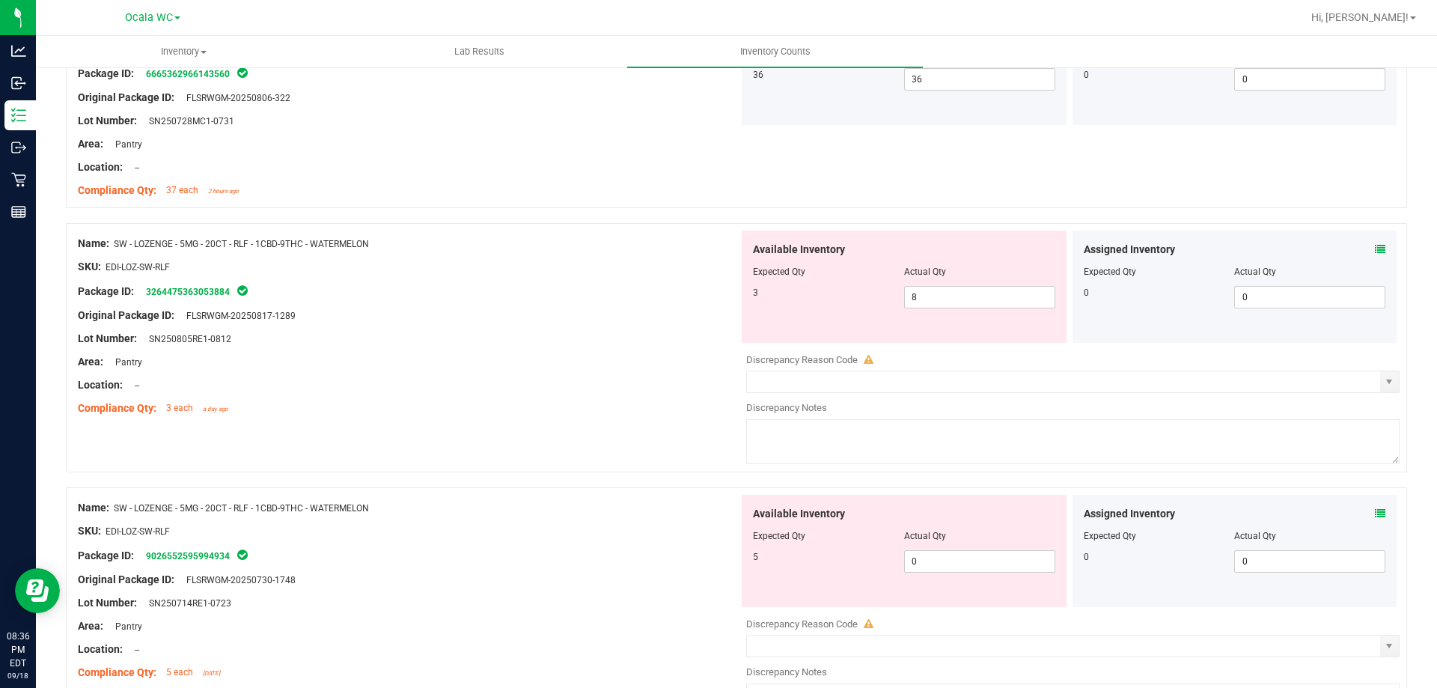
click at [1362, 513] on div "Assigned Inventory" at bounding box center [1234, 514] width 302 height 16
click at [1375, 513] on icon at bounding box center [1380, 513] width 10 height 10
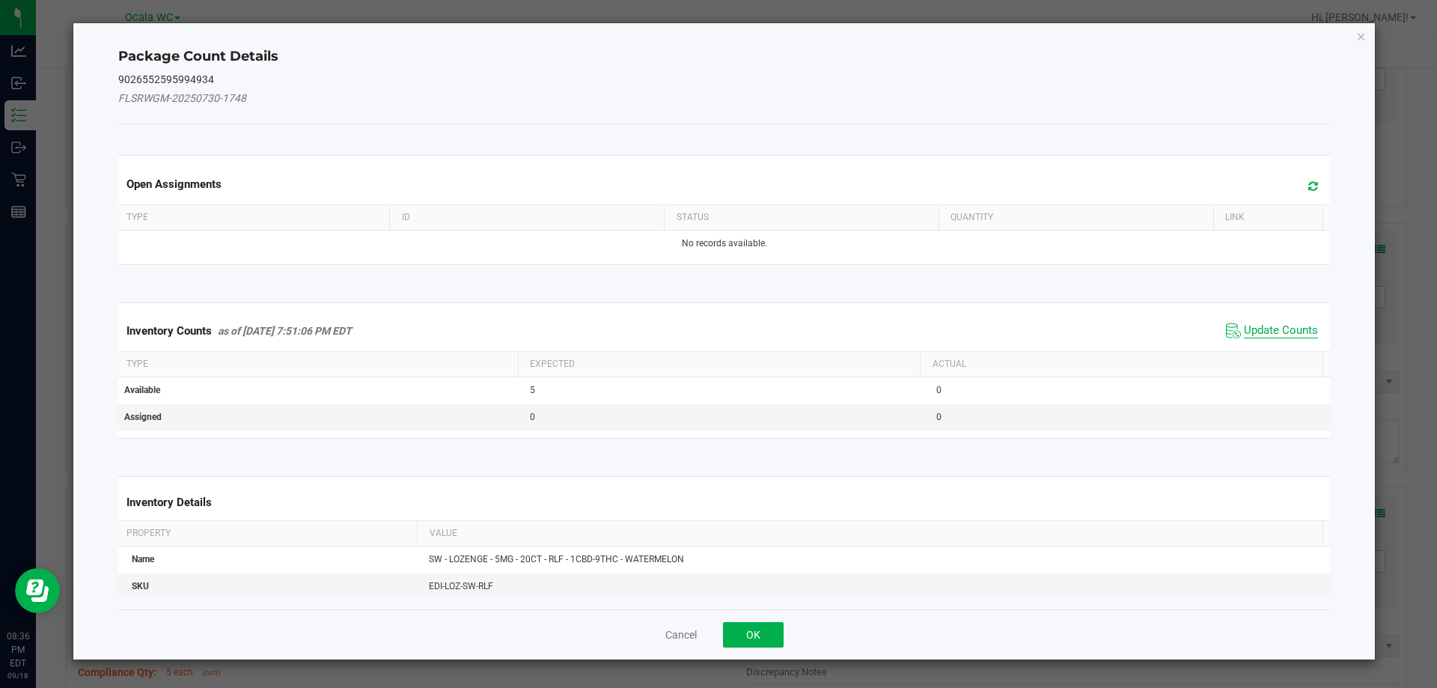
click at [1286, 325] on span "Update Counts" at bounding box center [1281, 330] width 74 height 15
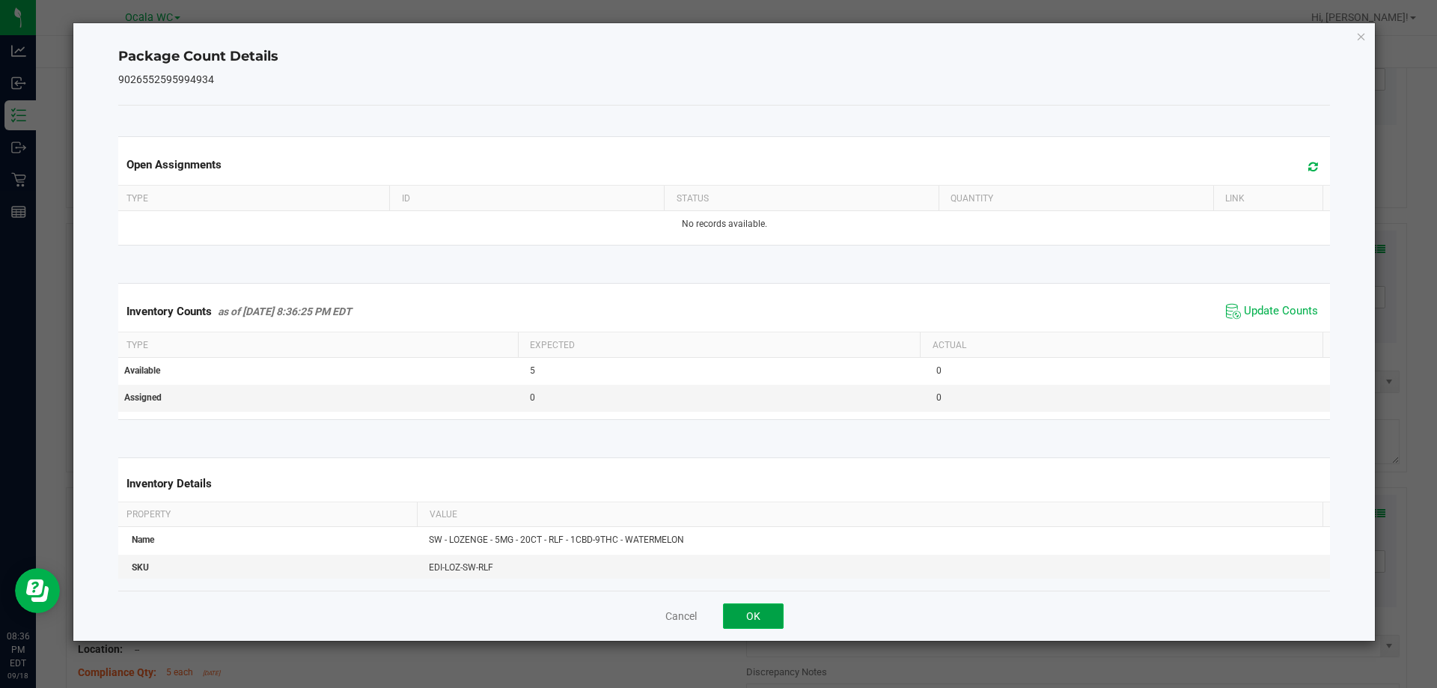
click at [724, 618] on button "OK" at bounding box center [753, 615] width 61 height 25
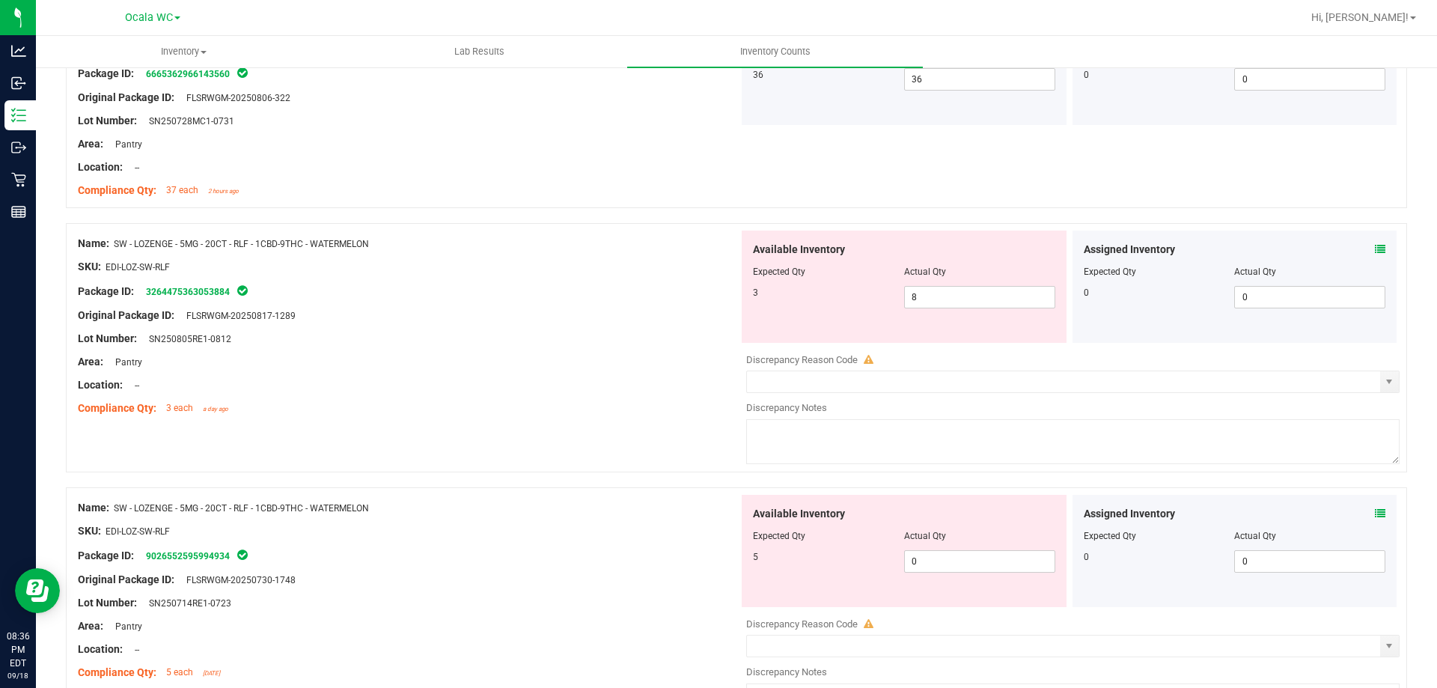
click at [906, 275] on span "Actual Qty" at bounding box center [925, 271] width 42 height 10
click at [920, 297] on span "8 8" at bounding box center [979, 297] width 151 height 22
click at [920, 297] on input "8" at bounding box center [980, 297] width 150 height 21
type input "3"
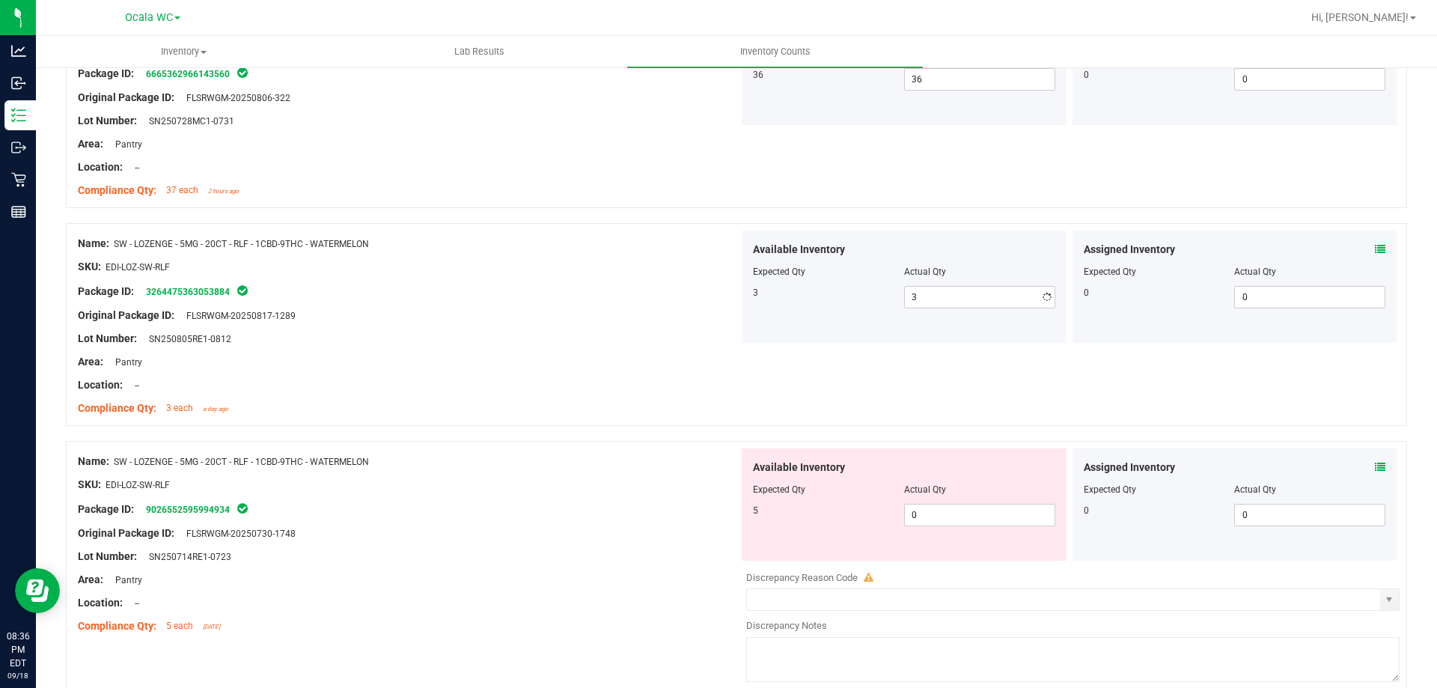
click at [703, 309] on div "Original Package ID: FLSRWGM-20250817-1289" at bounding box center [408, 316] width 661 height 16
click at [941, 510] on span "0 0" at bounding box center [979, 515] width 151 height 22
click at [939, 511] on input "0" at bounding box center [980, 514] width 150 height 21
type input "5"
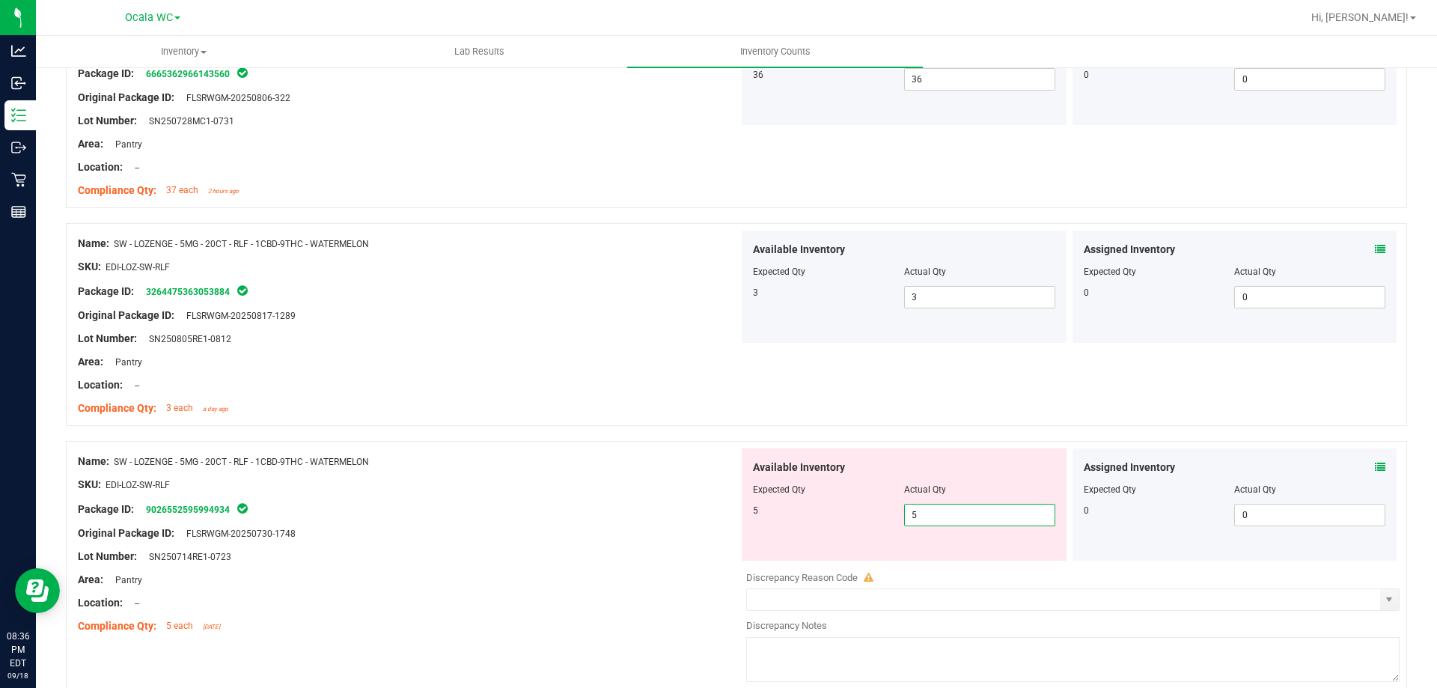
click at [522, 493] on div at bounding box center [408, 495] width 661 height 7
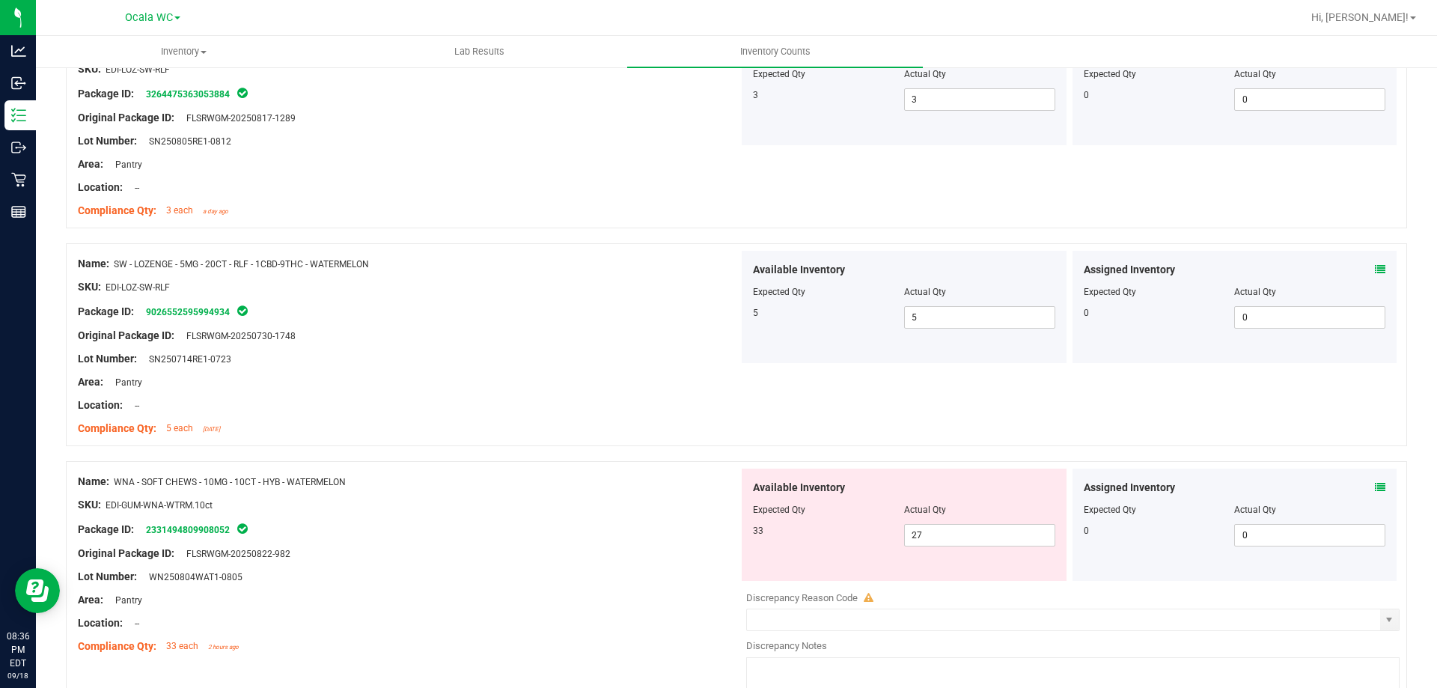
scroll to position [898, 0]
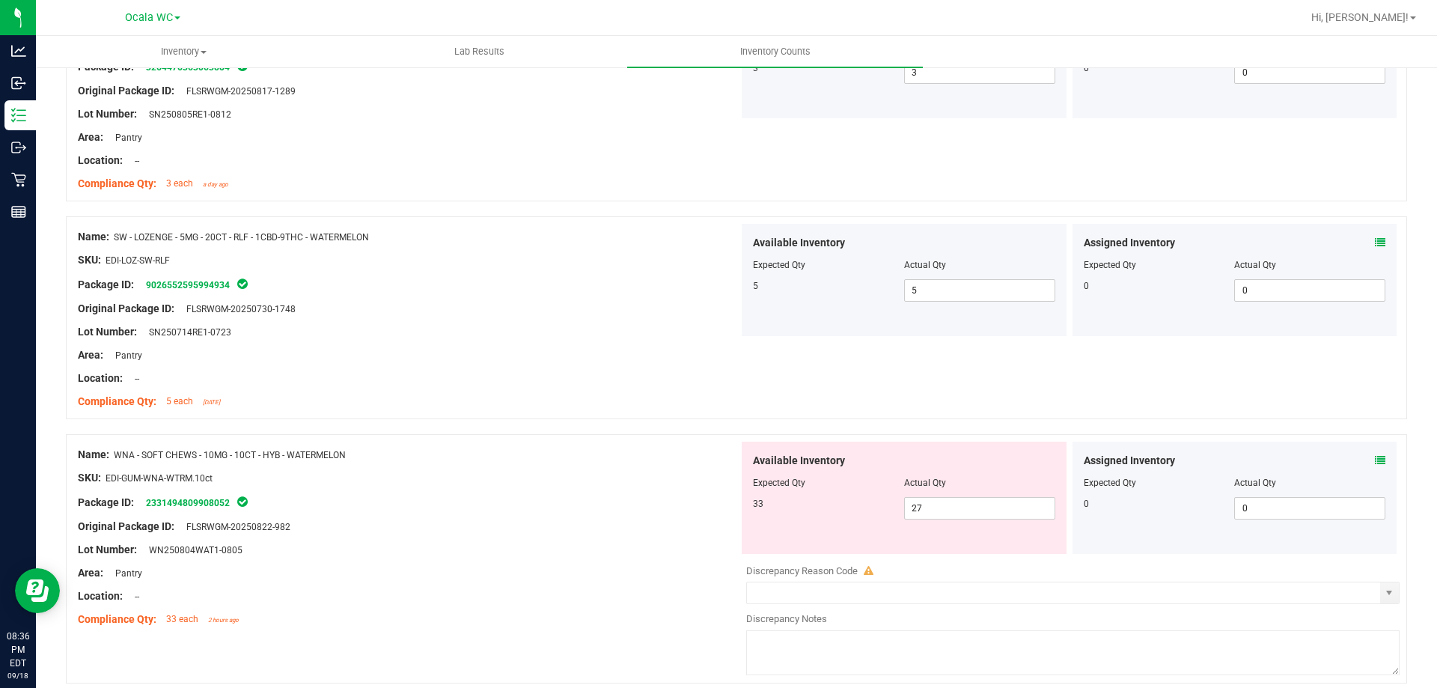
click at [1375, 455] on icon at bounding box center [1380, 460] width 10 height 10
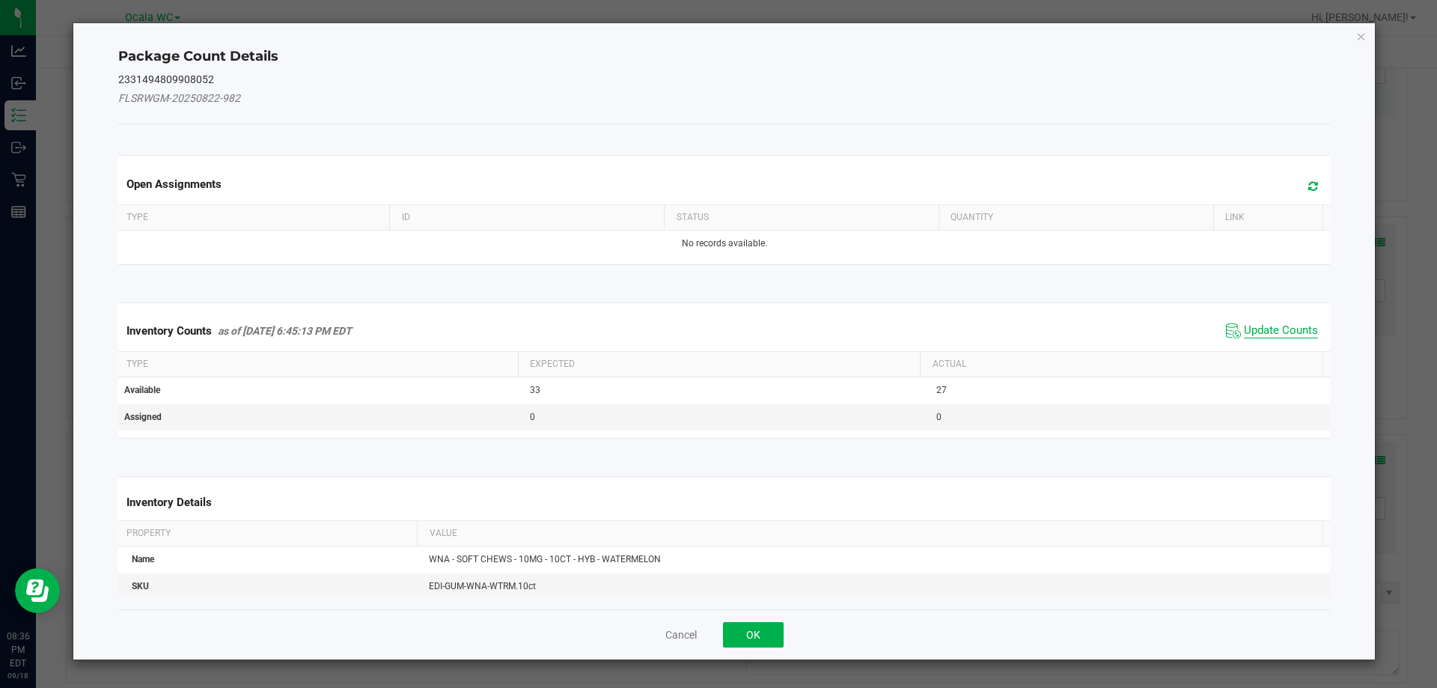
click at [1258, 332] on span "Update Counts" at bounding box center [1281, 330] width 74 height 15
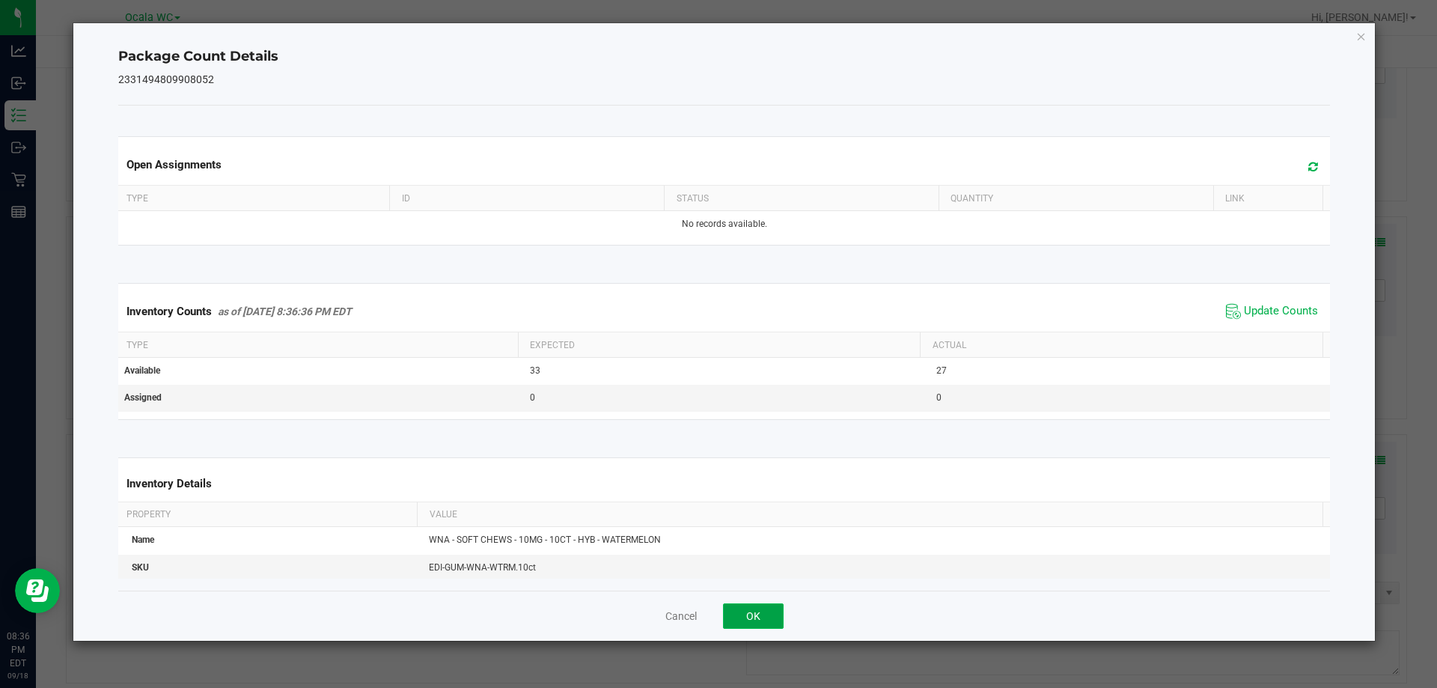
click at [739, 611] on button "OK" at bounding box center [753, 615] width 61 height 25
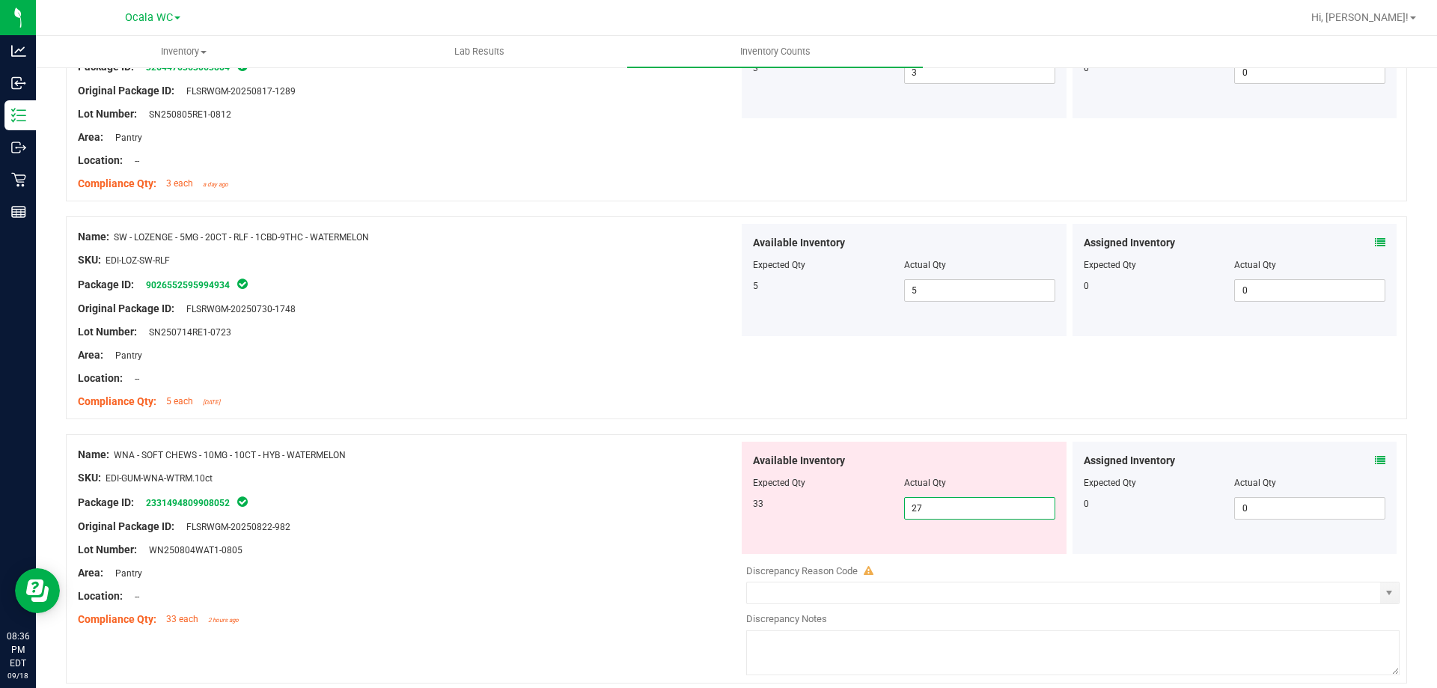
click at [933, 505] on span "27 27" at bounding box center [979, 508] width 151 height 22
click at [933, 505] on input "27" at bounding box center [980, 508] width 150 height 21
type input "33"
click at [532, 531] on div "Original Package ID: FLSRWGM-20250822-982" at bounding box center [408, 527] width 661 height 16
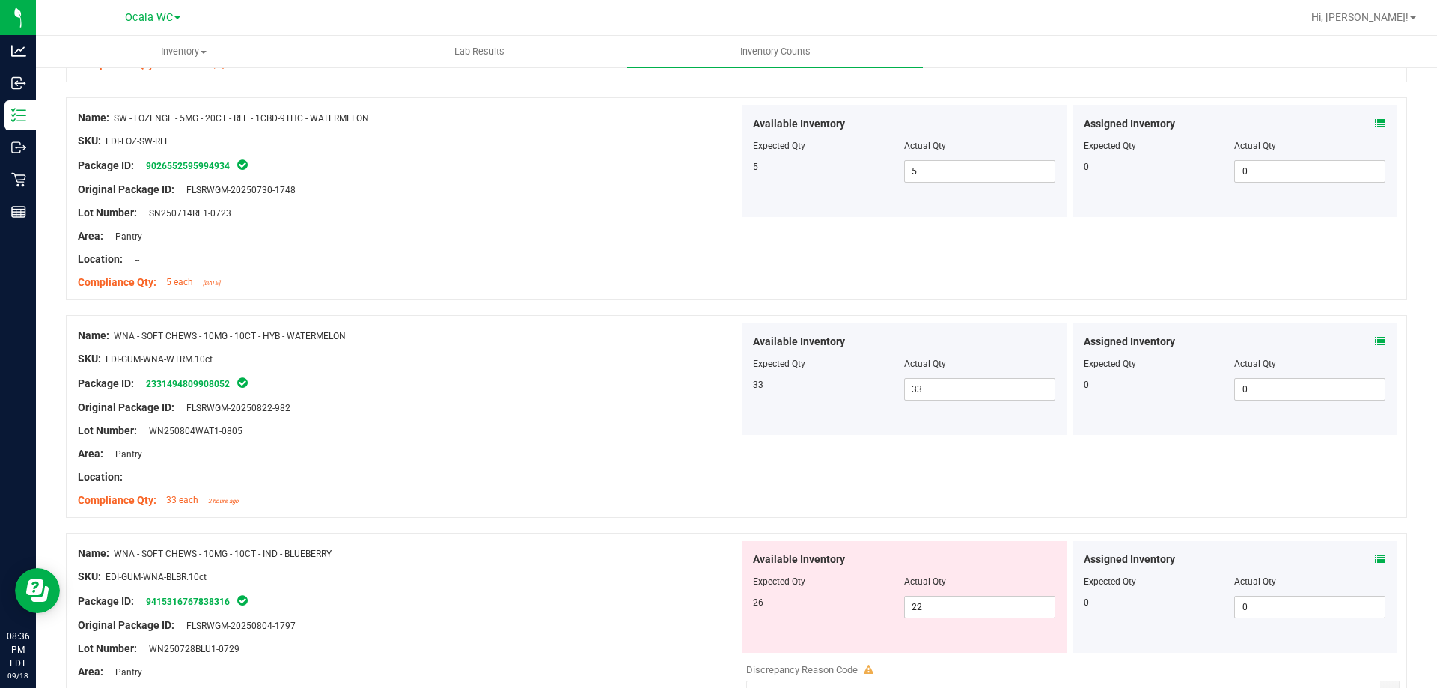
scroll to position [1197, 0]
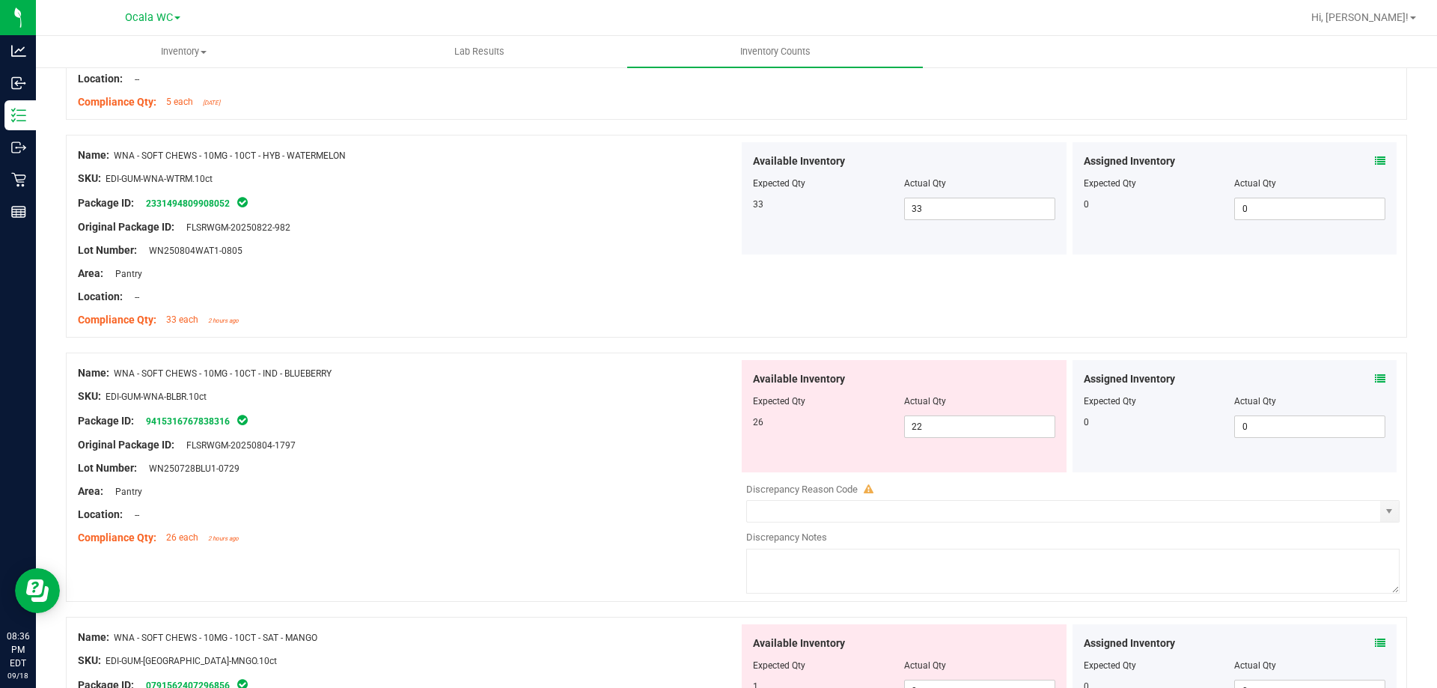
click at [1375, 373] on icon at bounding box center [1380, 378] width 10 height 10
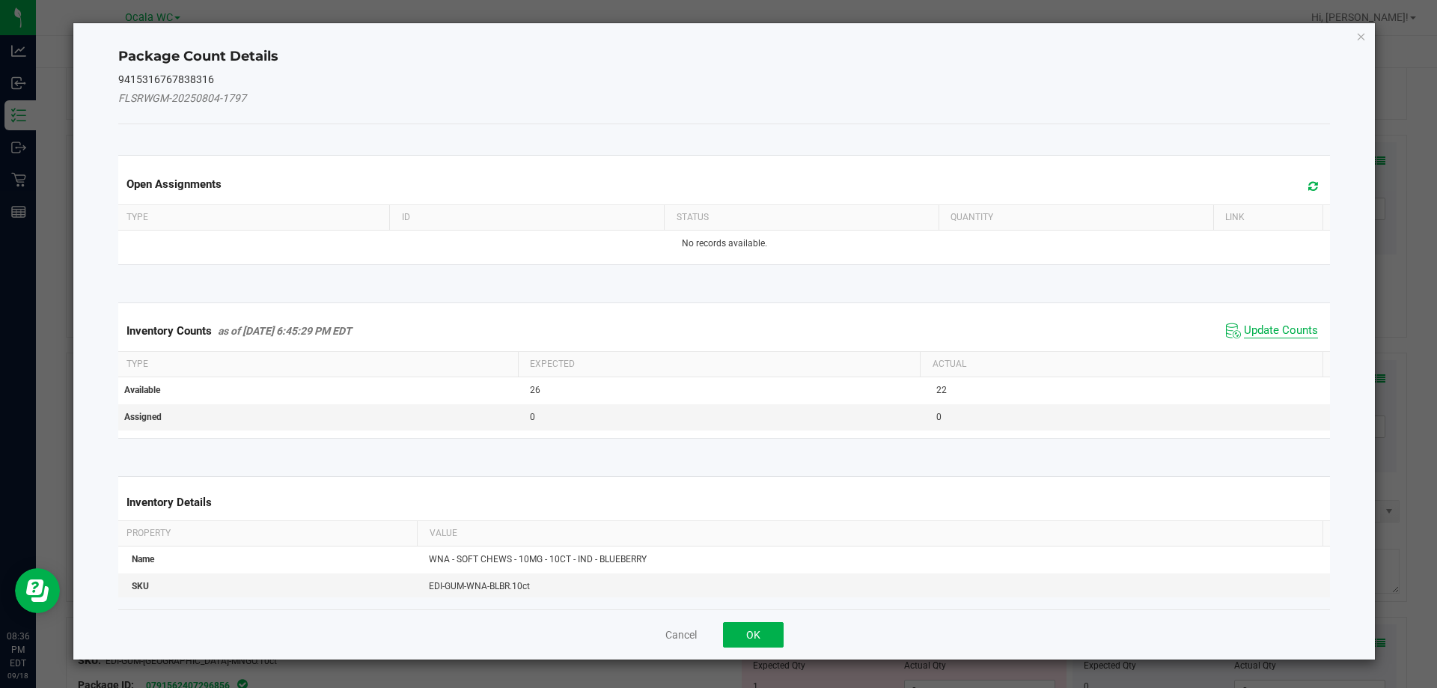
click at [1283, 327] on span "Update Counts" at bounding box center [1281, 330] width 74 height 15
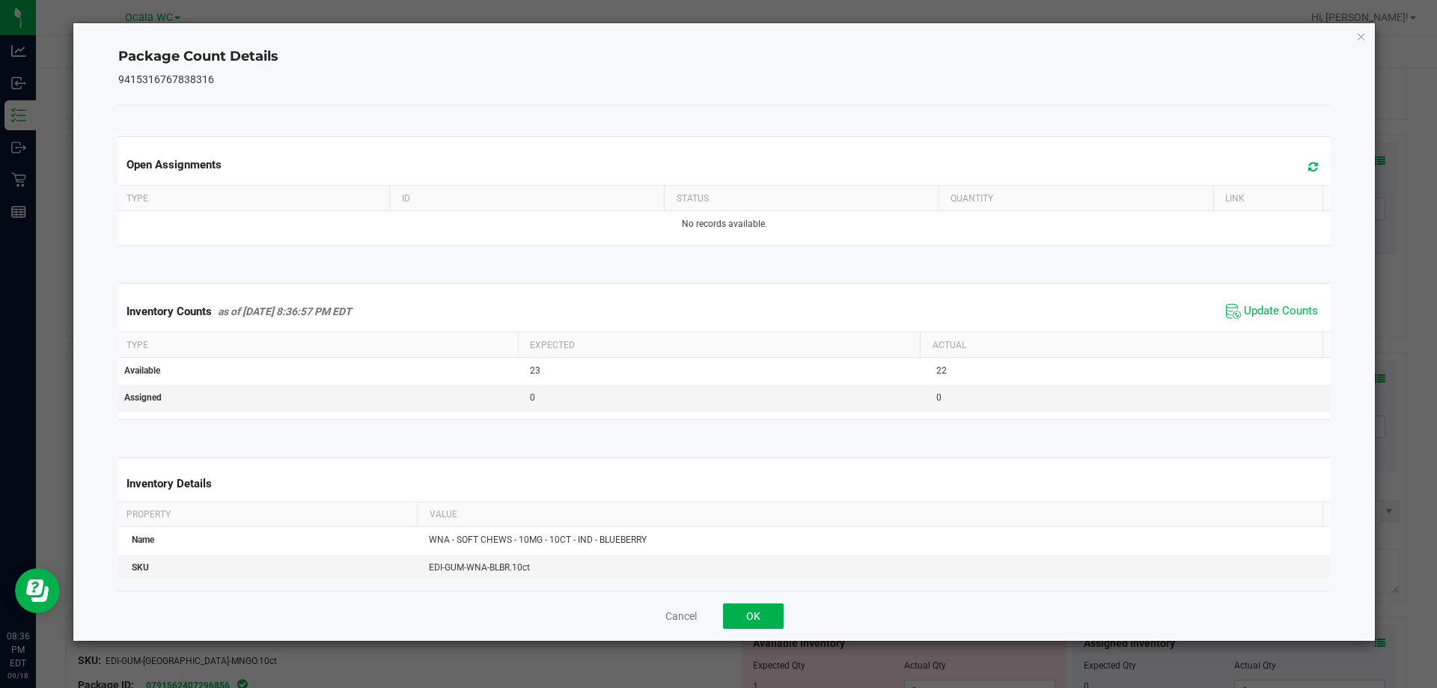
click at [716, 616] on div "Cancel OK" at bounding box center [724, 615] width 1212 height 50
click at [739, 608] on button "OK" at bounding box center [753, 615] width 61 height 25
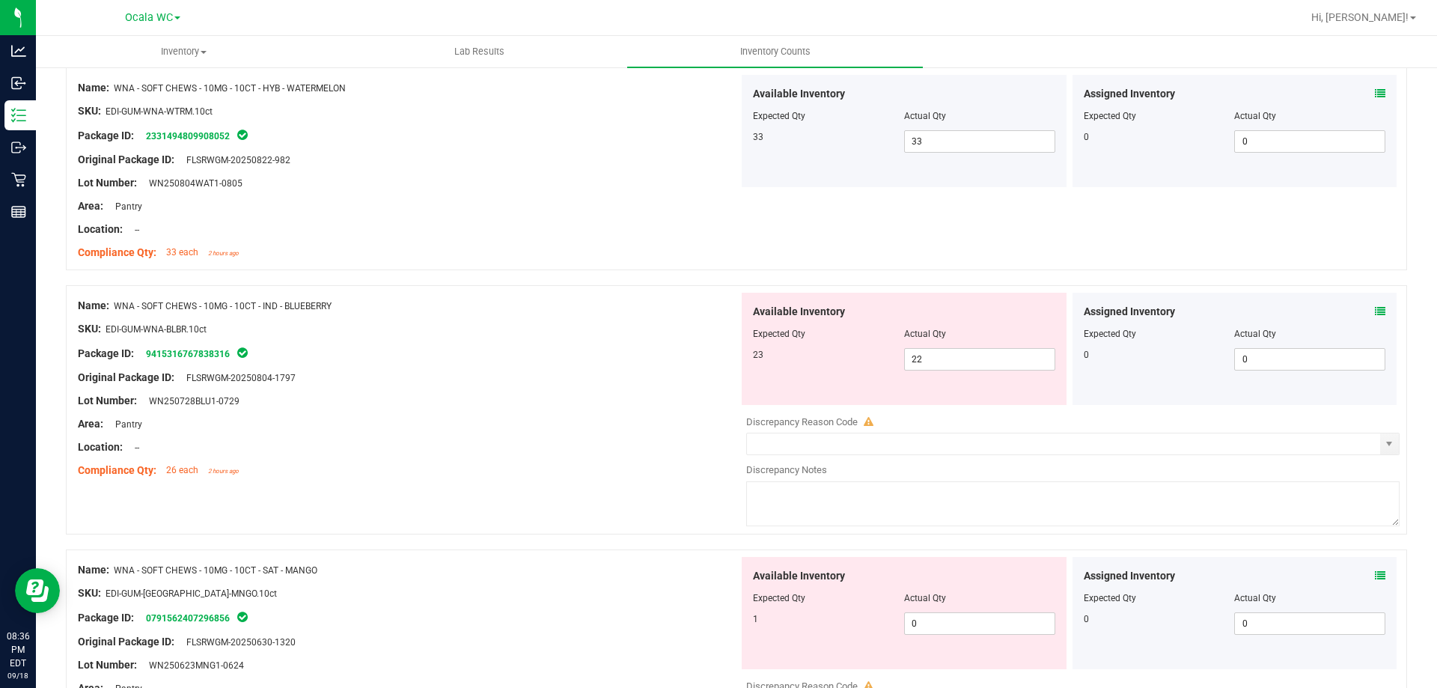
scroll to position [1347, 0]
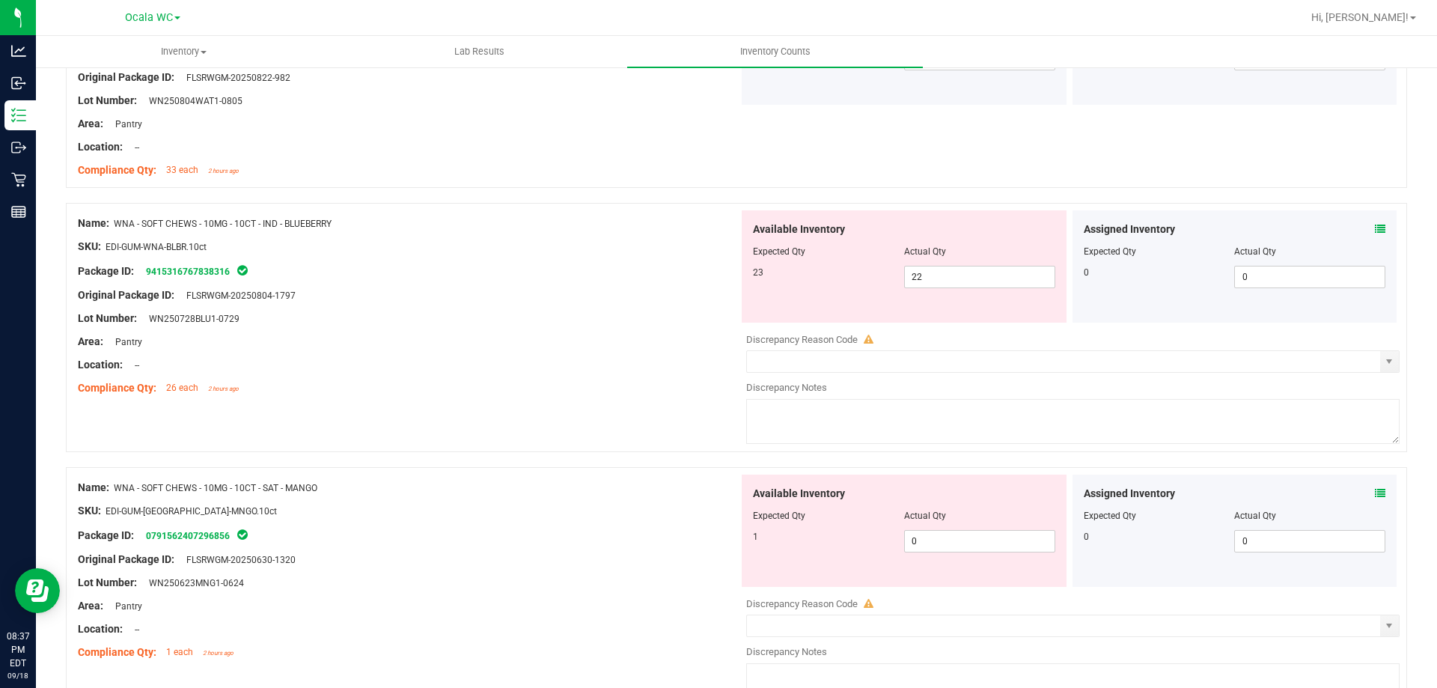
click at [1375, 489] on icon at bounding box center [1380, 493] width 10 height 10
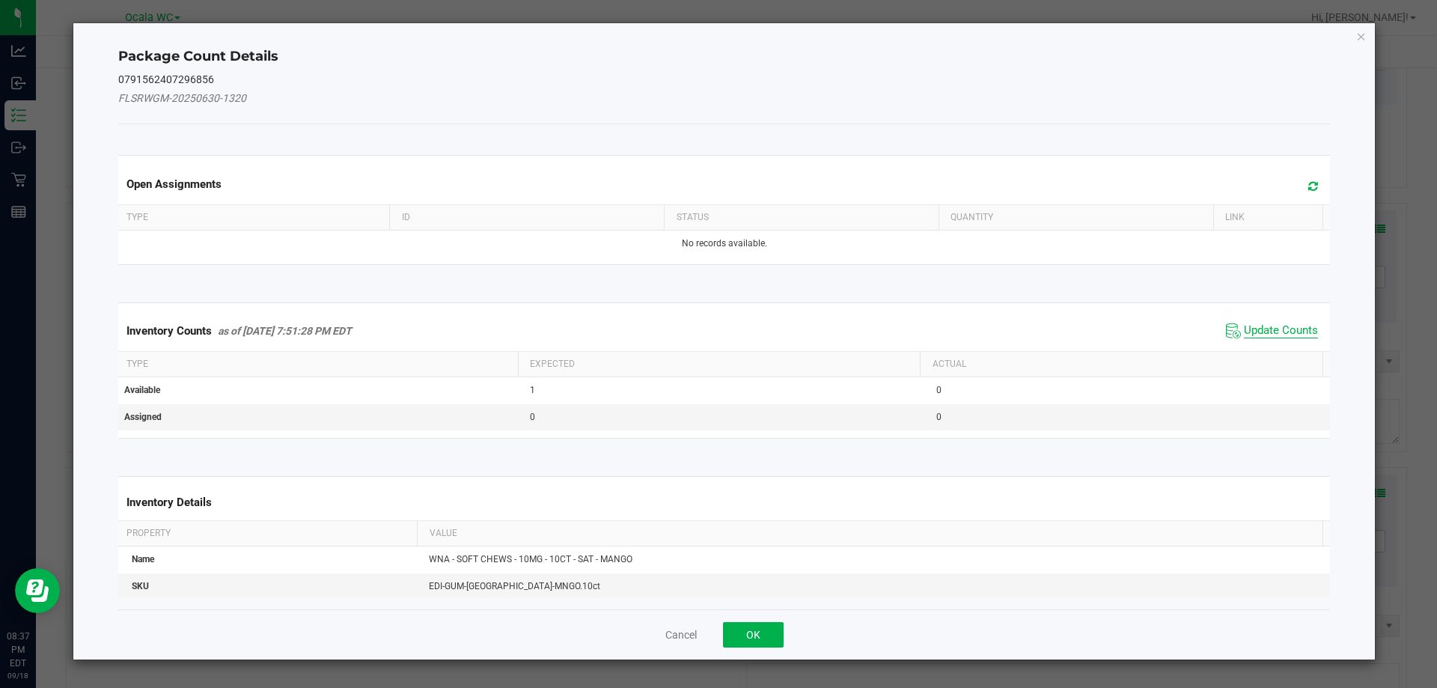
click at [1276, 331] on span "Update Counts" at bounding box center [1281, 330] width 74 height 15
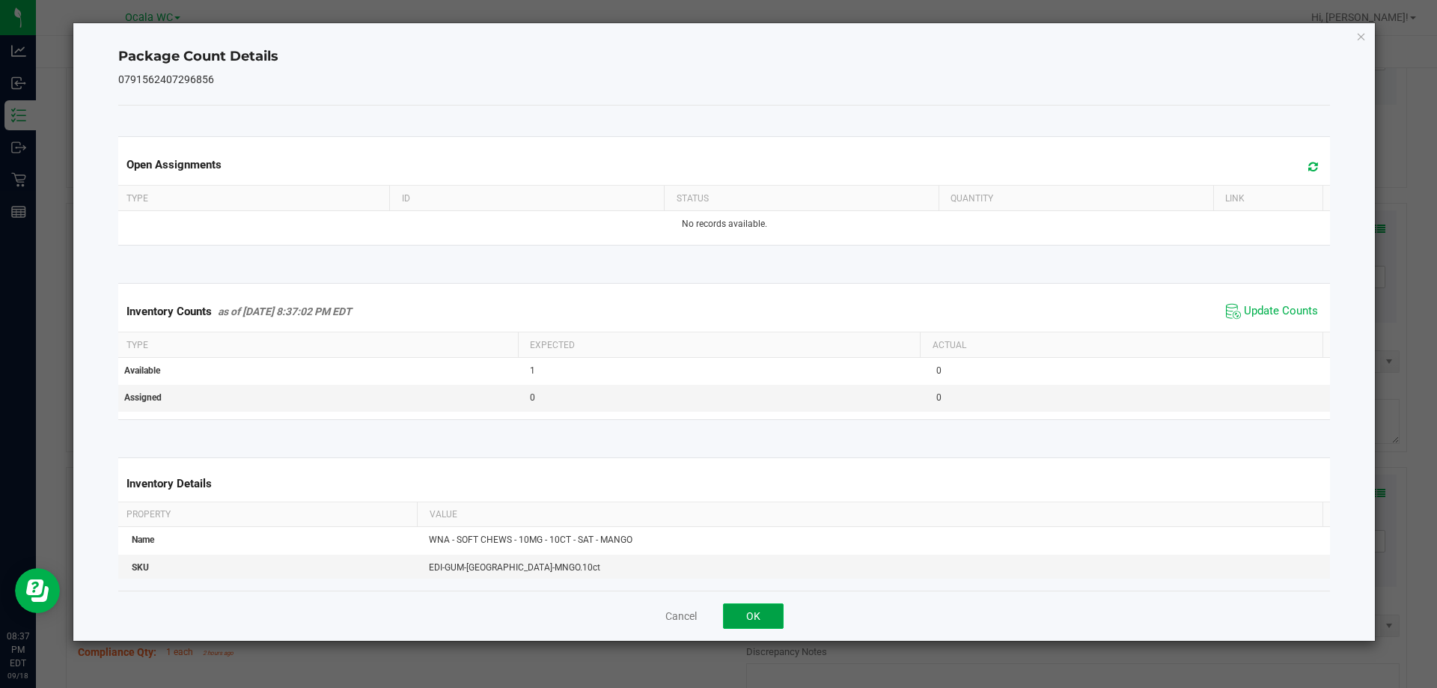
click at [752, 605] on button "OK" at bounding box center [753, 615] width 61 height 25
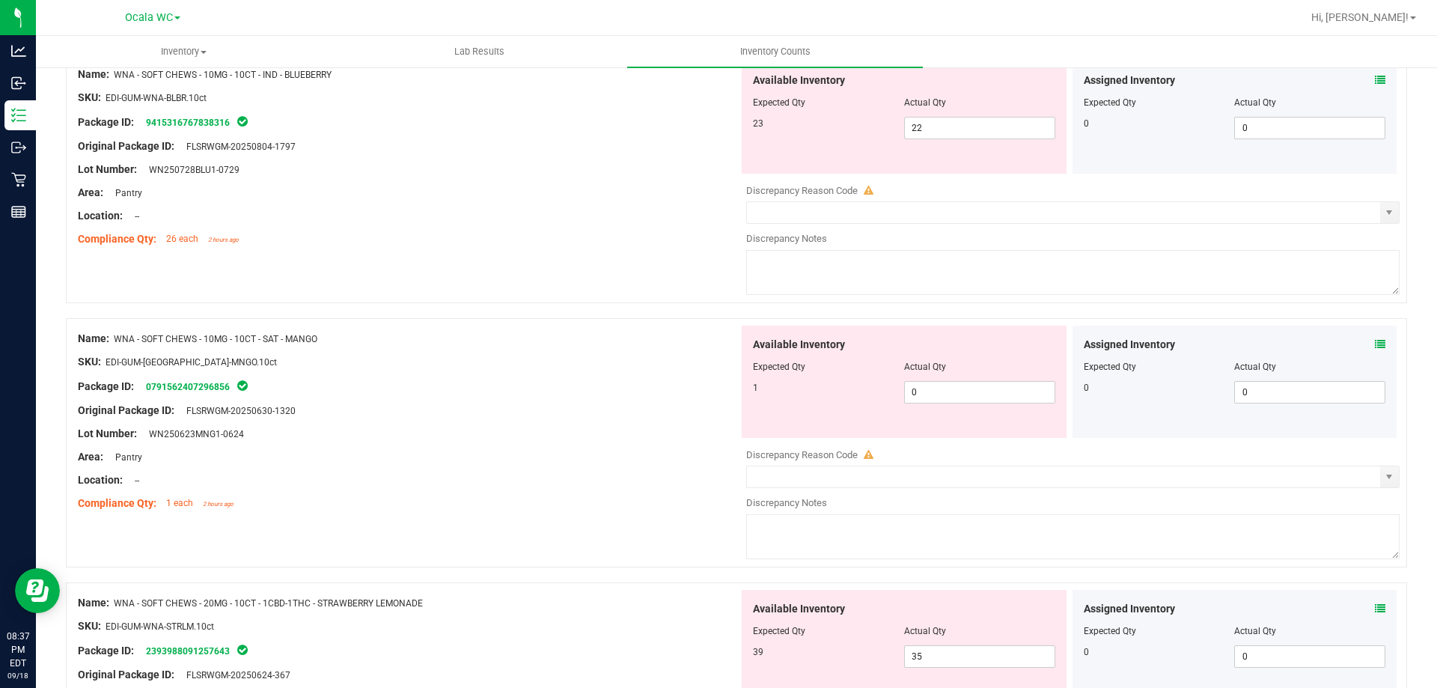
scroll to position [1497, 0]
click at [958, 126] on span "22 22" at bounding box center [979, 127] width 151 height 22
click at [958, 126] on input "22" at bounding box center [980, 127] width 150 height 21
type input "23"
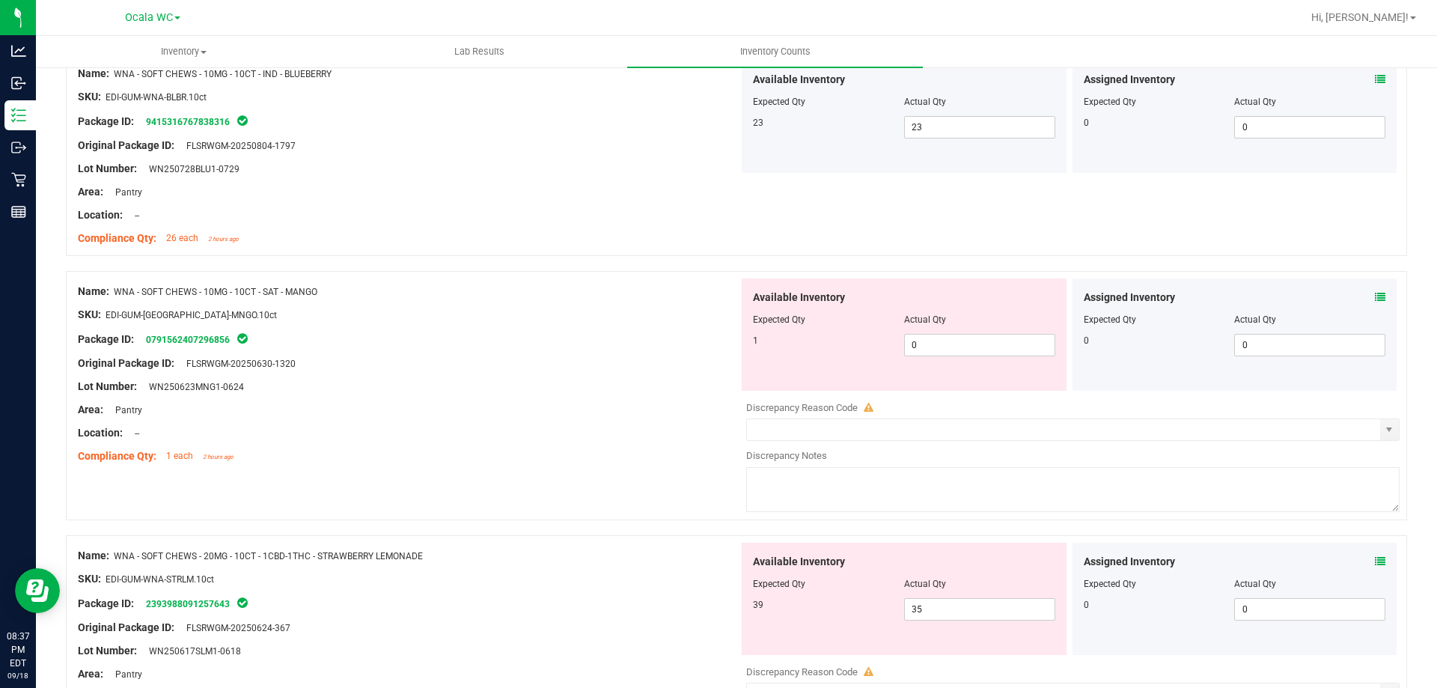
click at [1375, 290] on span at bounding box center [1380, 298] width 10 height 16
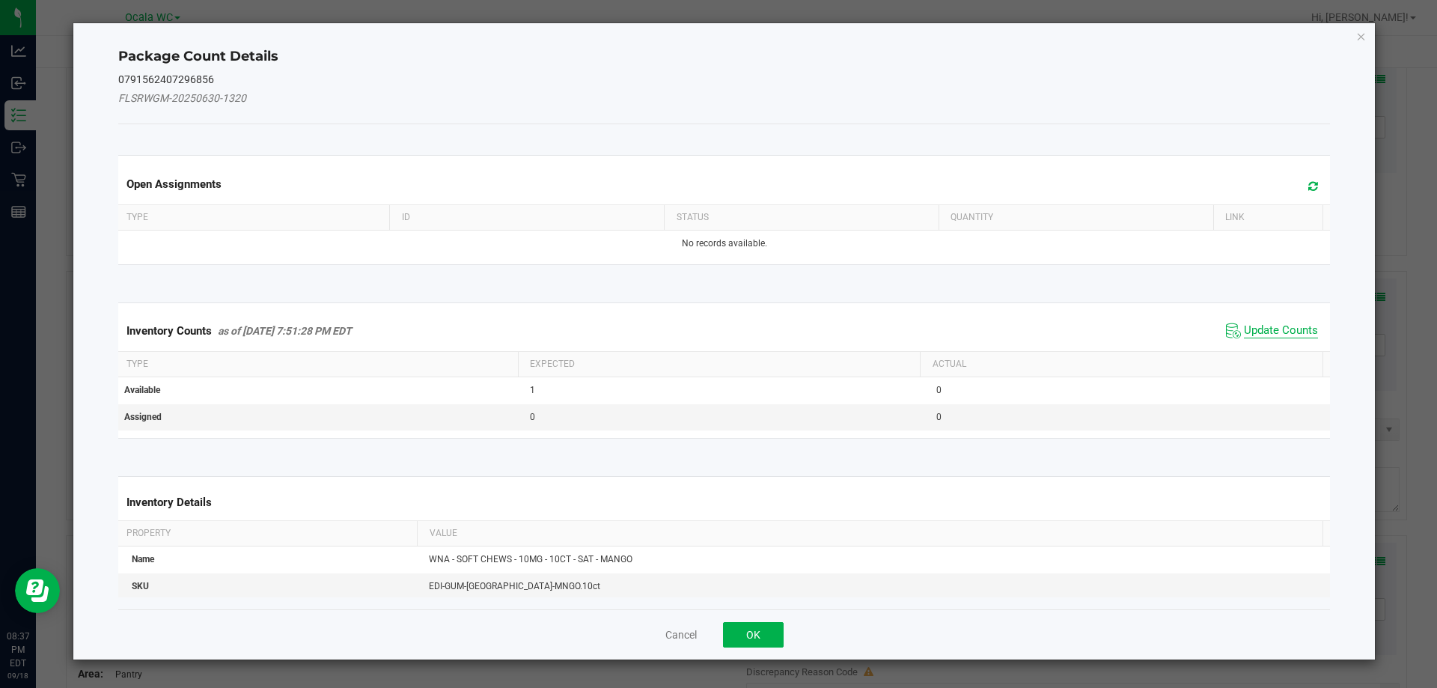
click at [1273, 324] on span "Update Counts" at bounding box center [1281, 330] width 74 height 15
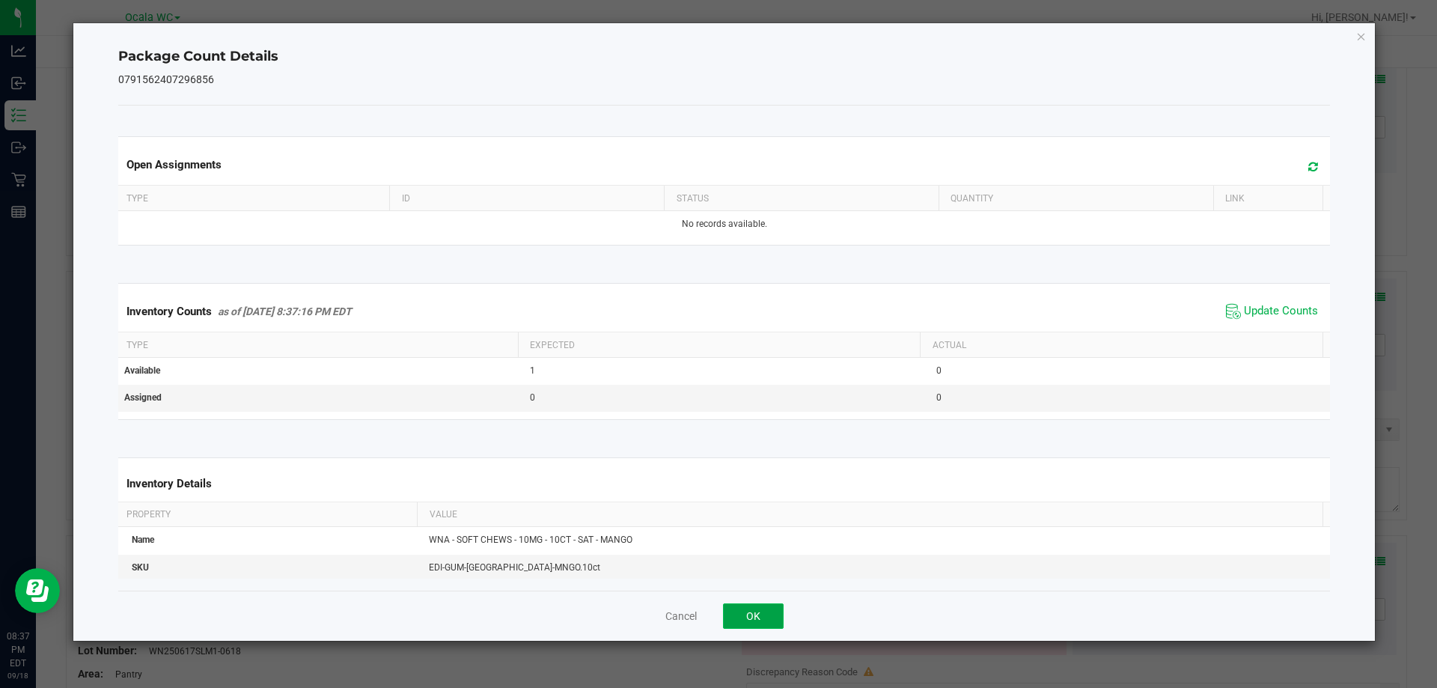
click at [770, 609] on button "OK" at bounding box center [753, 615] width 61 height 25
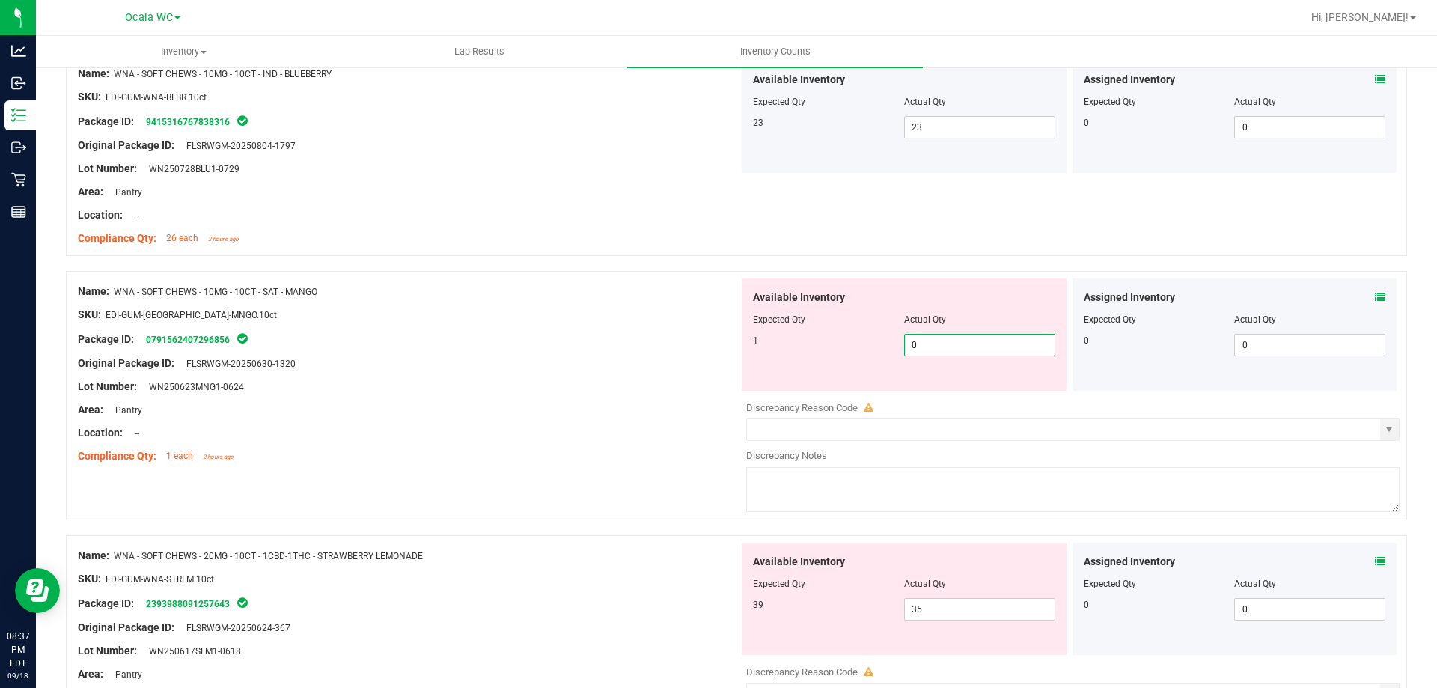
click at [950, 346] on span "0 0" at bounding box center [979, 345] width 151 height 22
click at [950, 346] on input "0" at bounding box center [980, 344] width 150 height 21
type input "1"
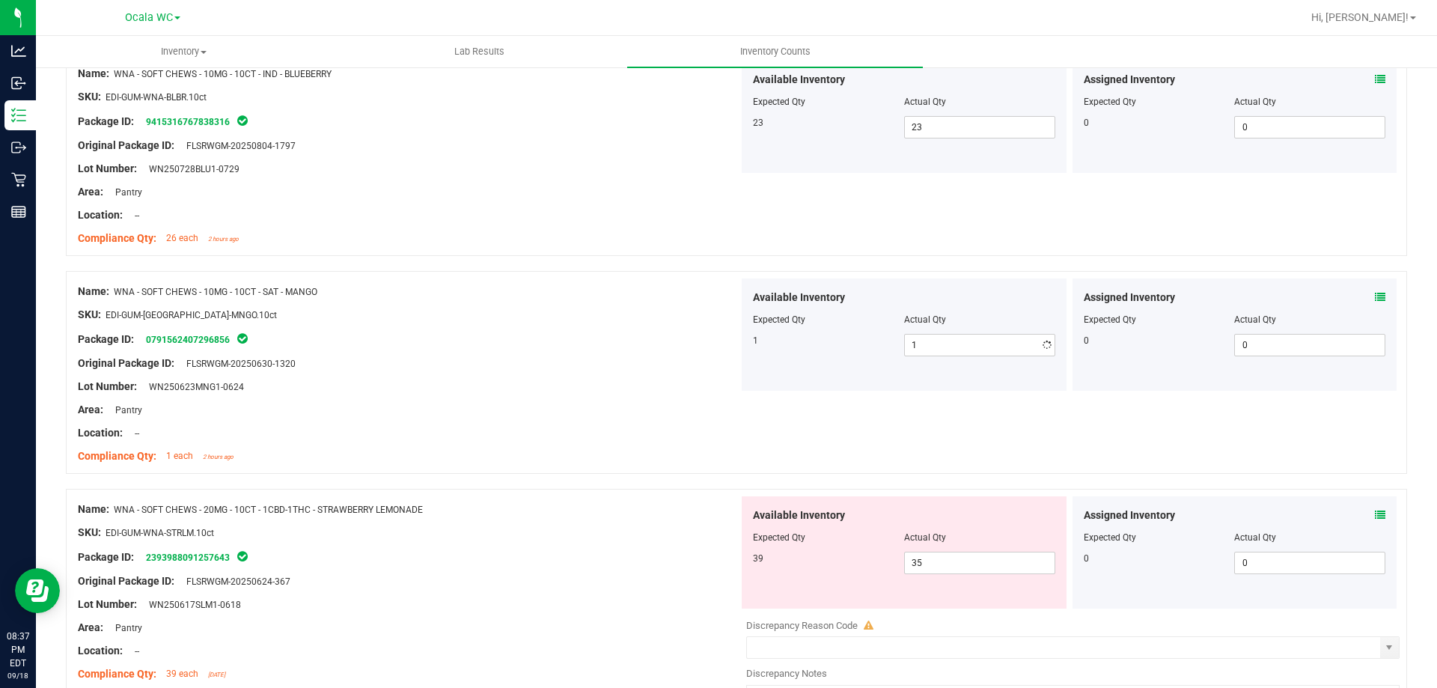
click at [596, 425] on div "Location: --" at bounding box center [408, 433] width 661 height 16
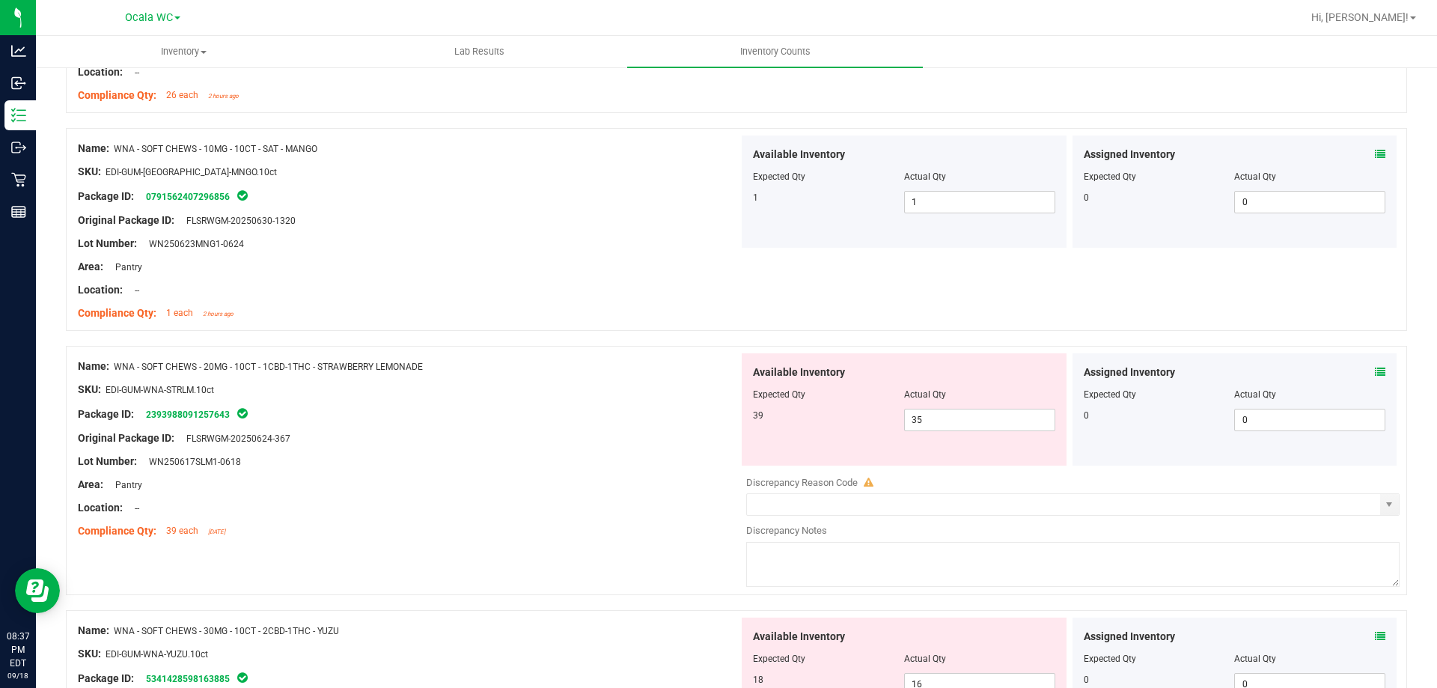
scroll to position [1646, 0]
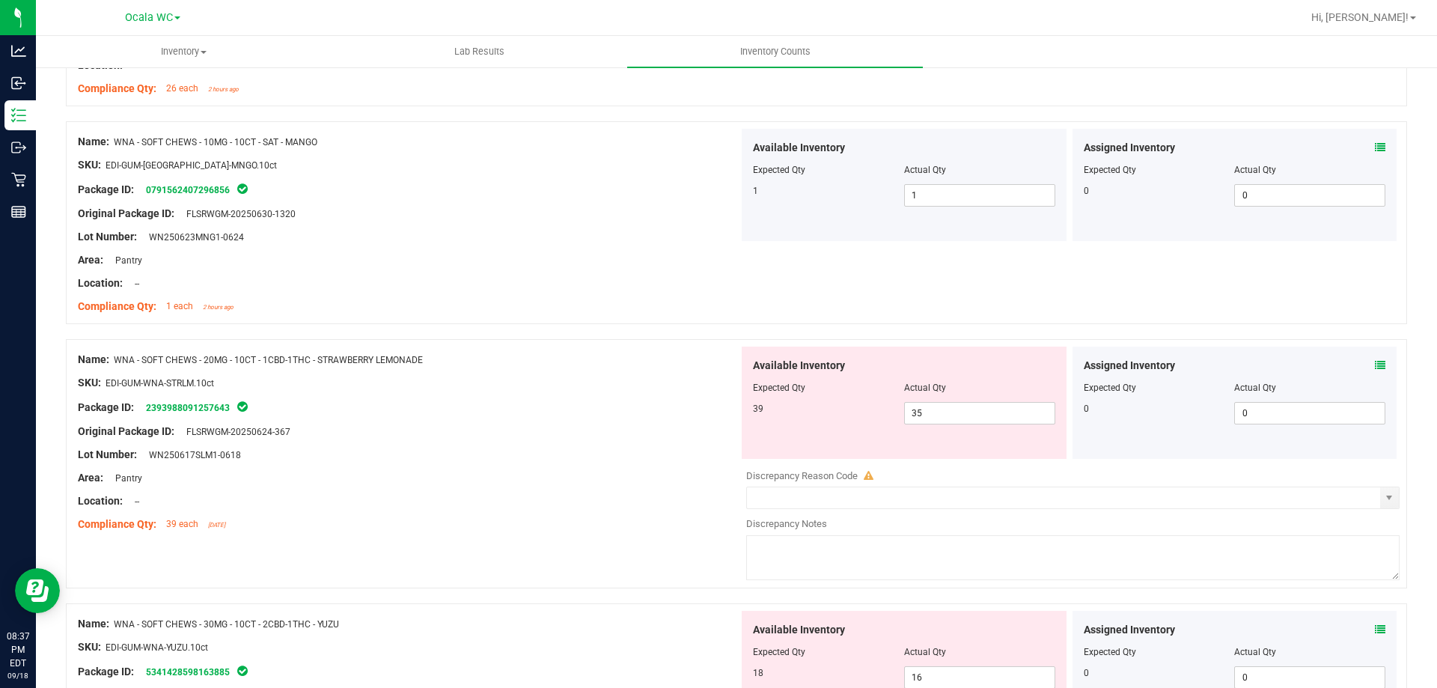
click at [1375, 358] on span at bounding box center [1380, 366] width 10 height 16
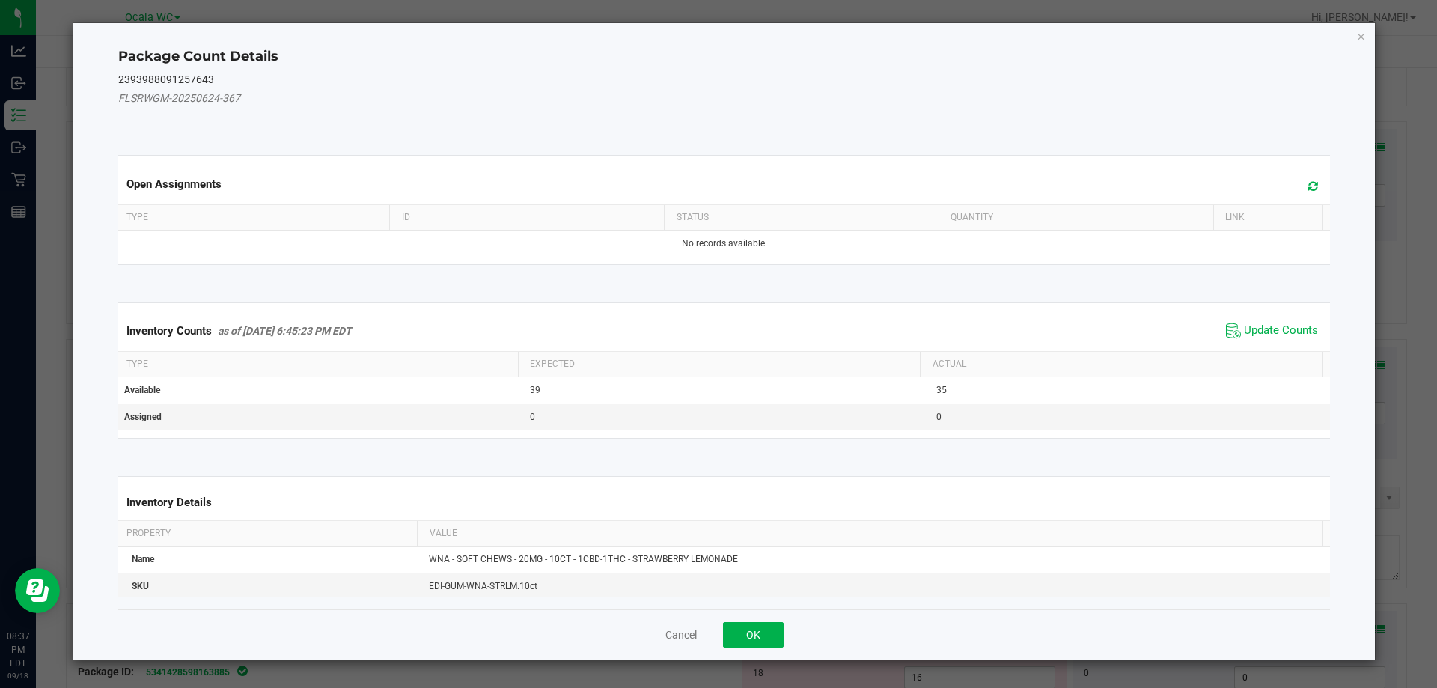
click at [1300, 331] on span "Update Counts" at bounding box center [1281, 330] width 74 height 15
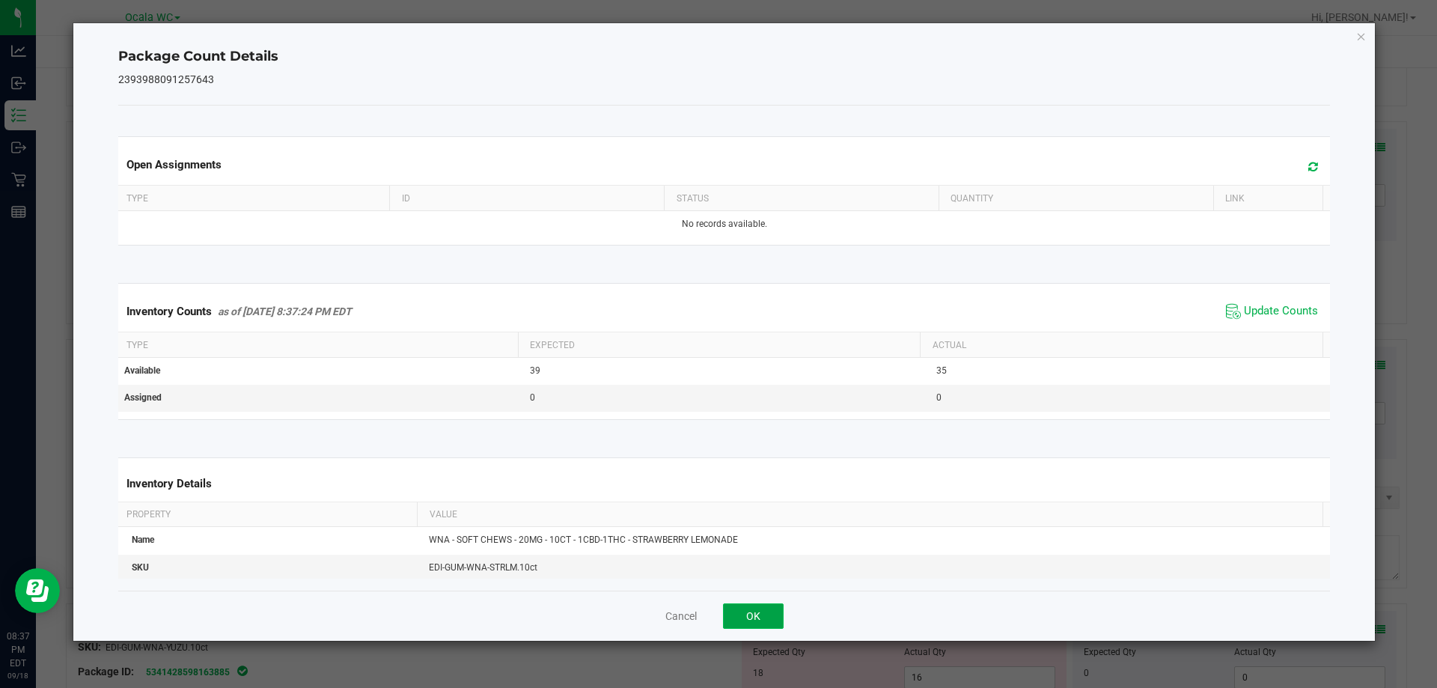
click at [740, 613] on button "OK" at bounding box center [753, 615] width 61 height 25
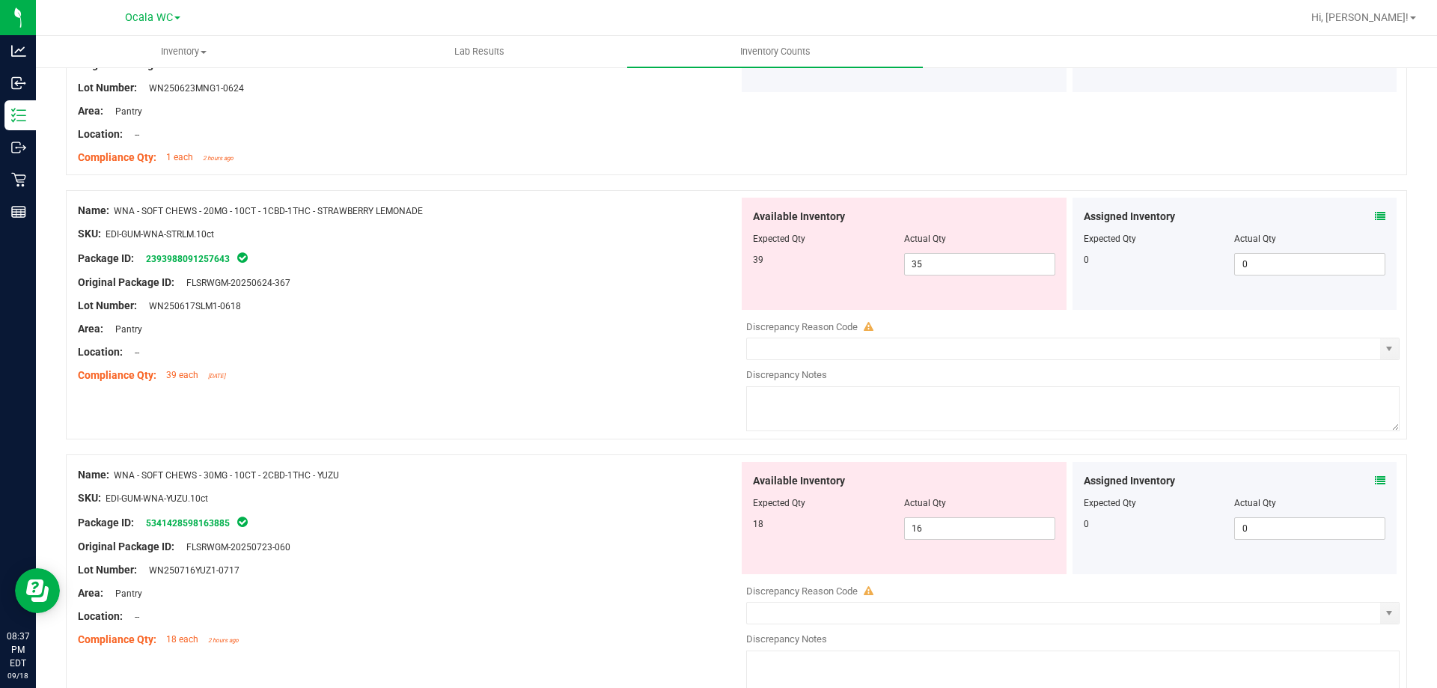
scroll to position [1796, 0]
click at [1375, 480] on icon at bounding box center [1380, 479] width 10 height 10
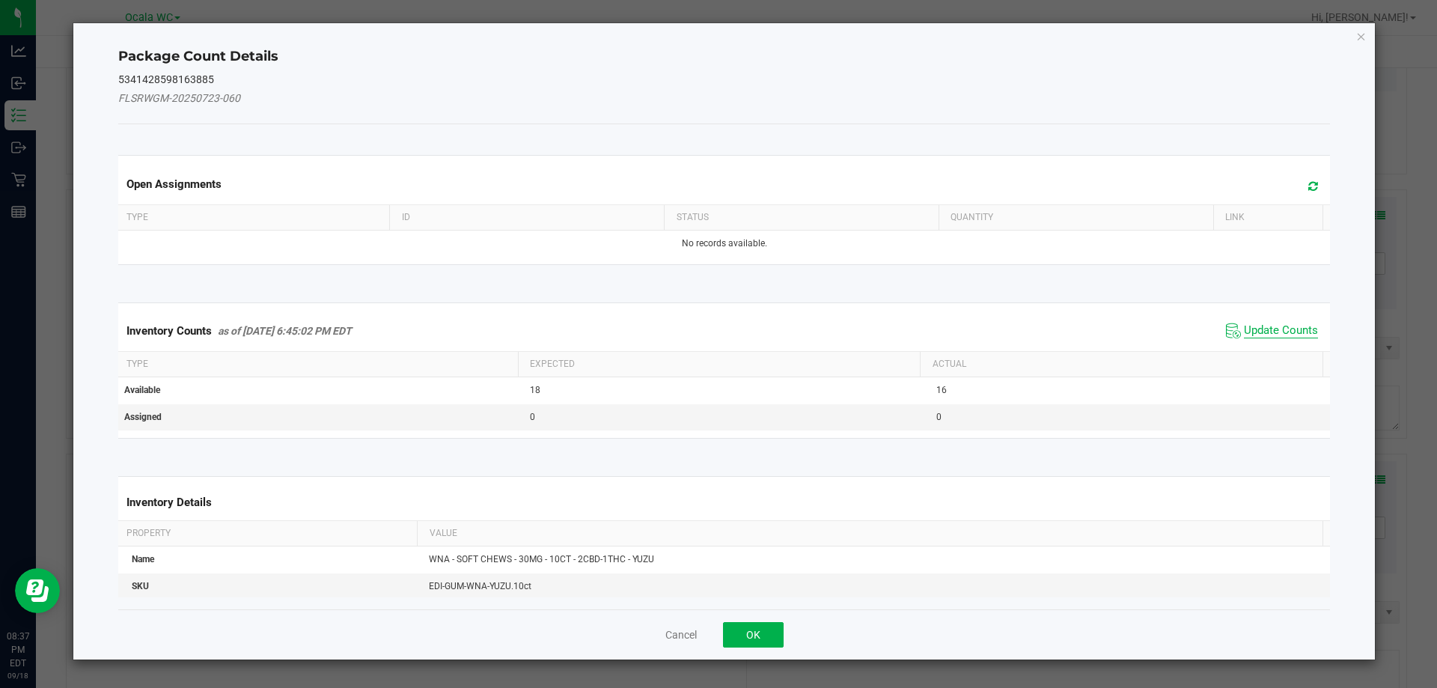
click at [1291, 331] on span "Update Counts" at bounding box center [1281, 330] width 74 height 15
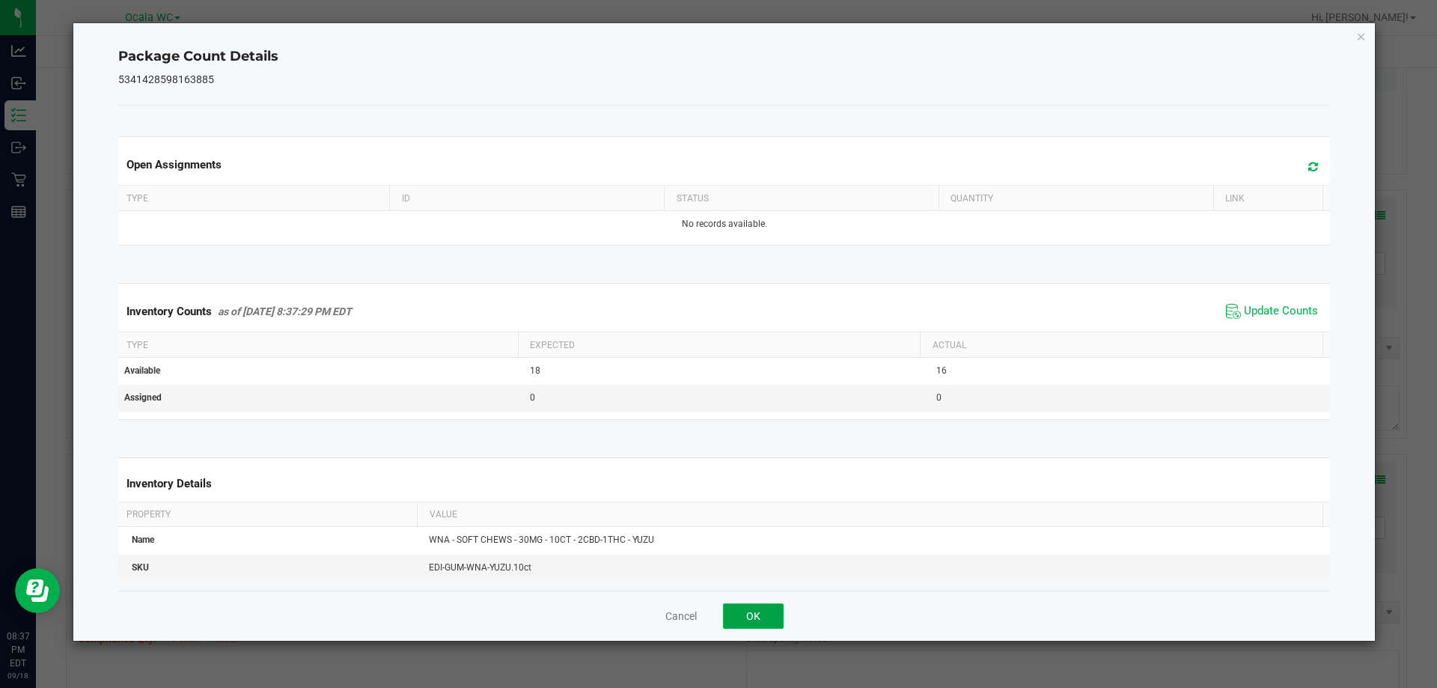
click at [758, 626] on button "OK" at bounding box center [753, 615] width 61 height 25
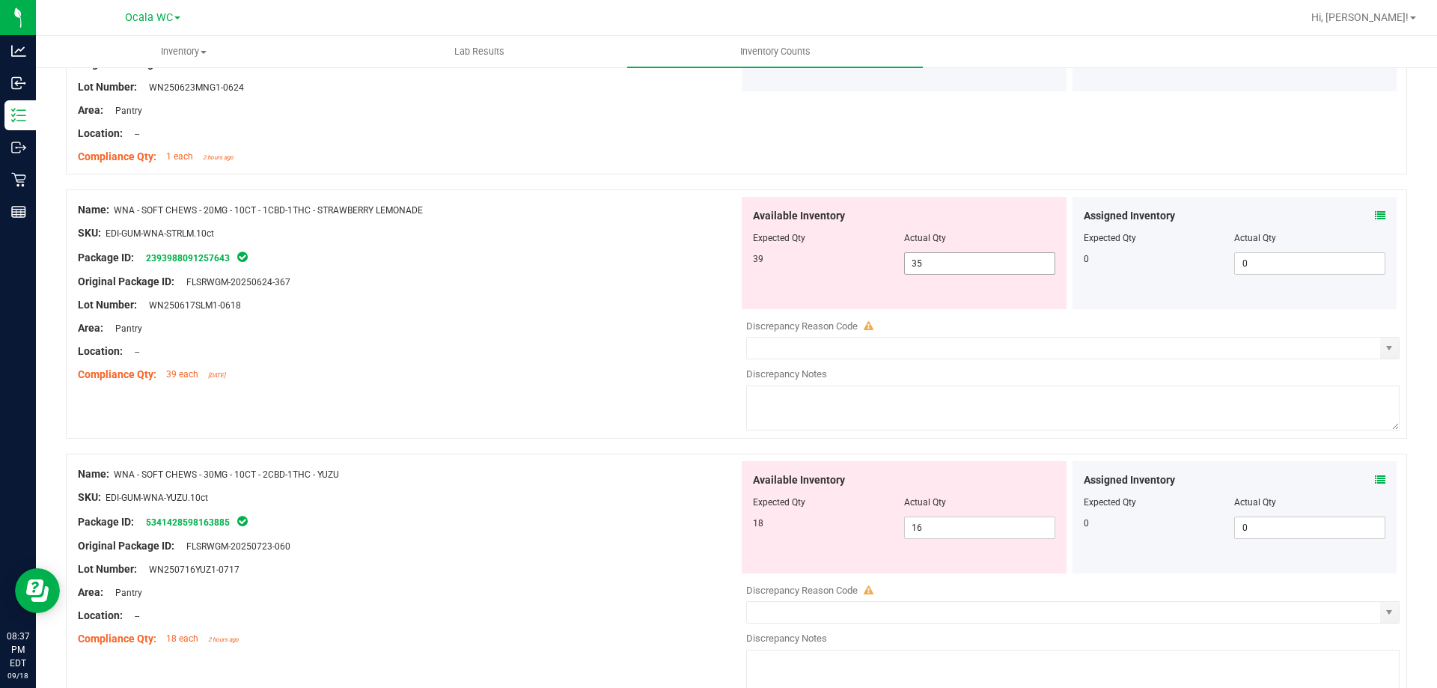
click at [946, 269] on span "35 35" at bounding box center [979, 263] width 151 height 22
click at [946, 269] on input "35" at bounding box center [980, 263] width 150 height 21
type input "39"
click at [612, 334] on div "Area: Pantry" at bounding box center [408, 328] width 661 height 16
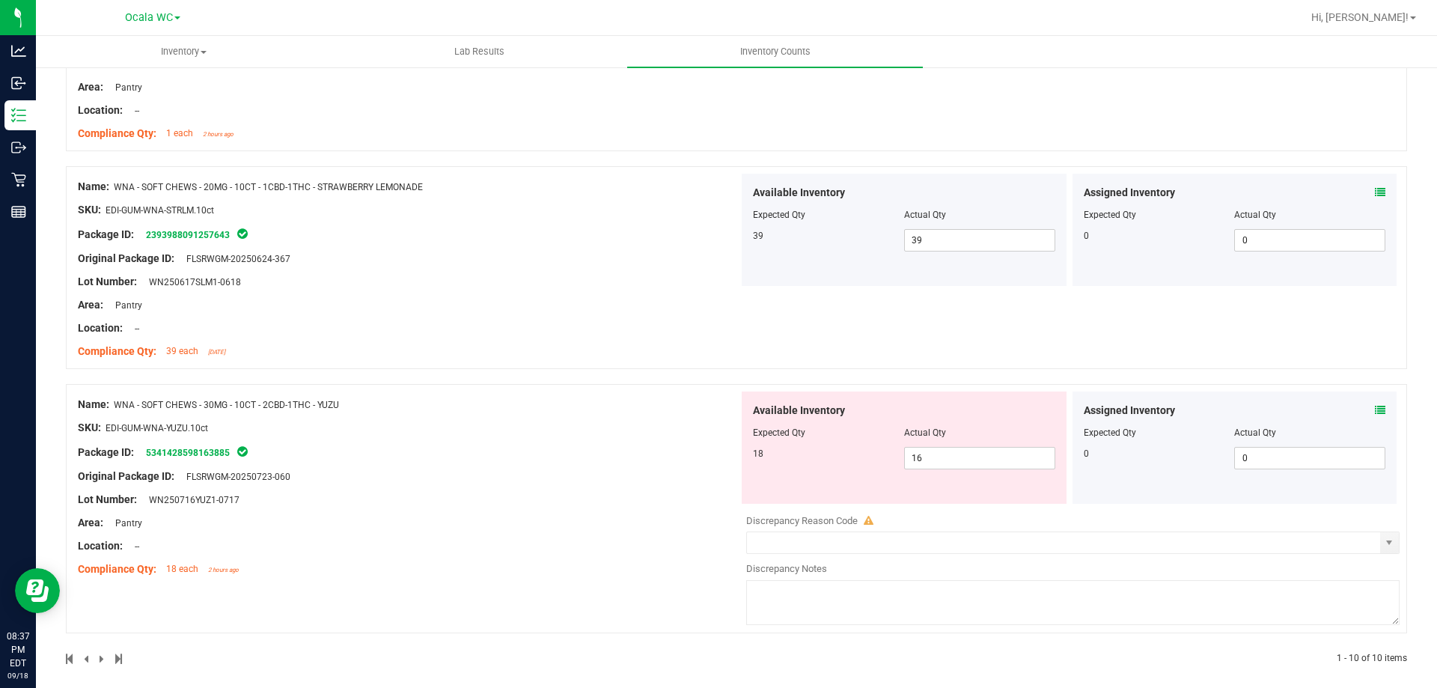
scroll to position [1830, 0]
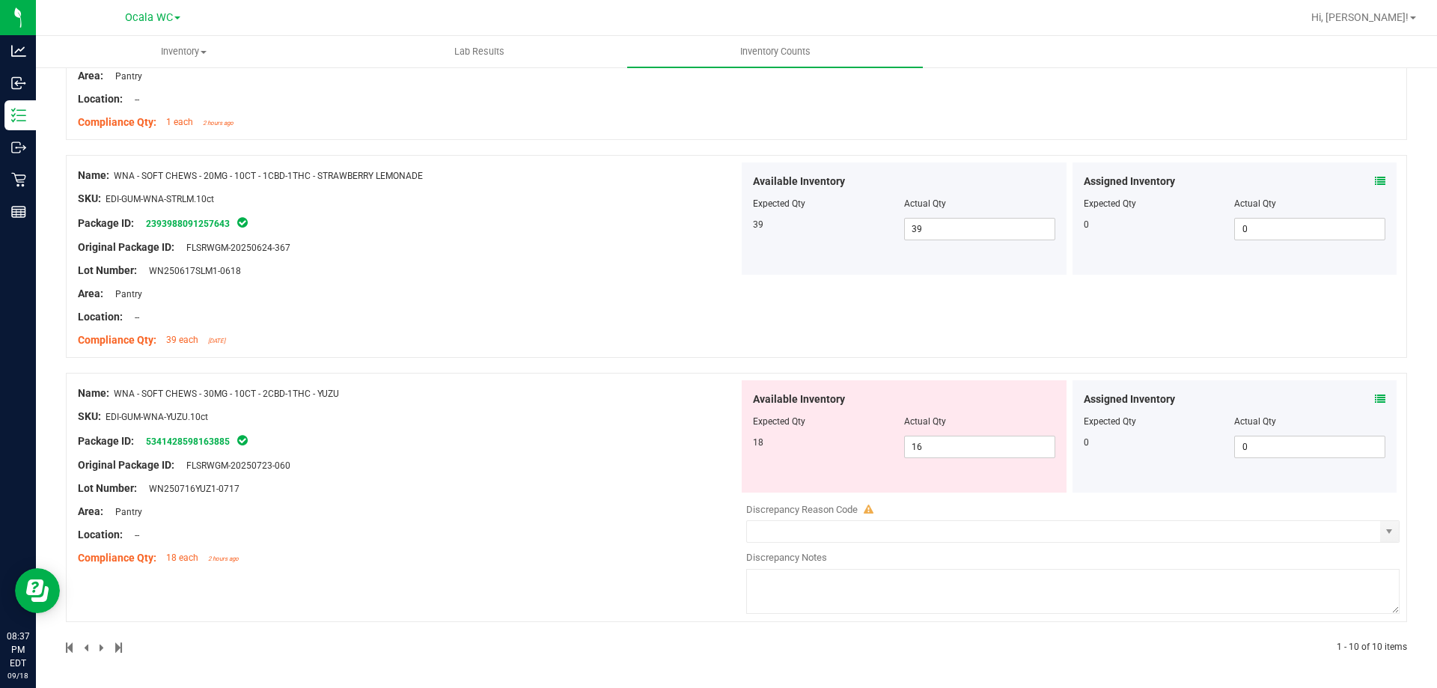
click at [1375, 397] on icon at bounding box center [1380, 399] width 10 height 10
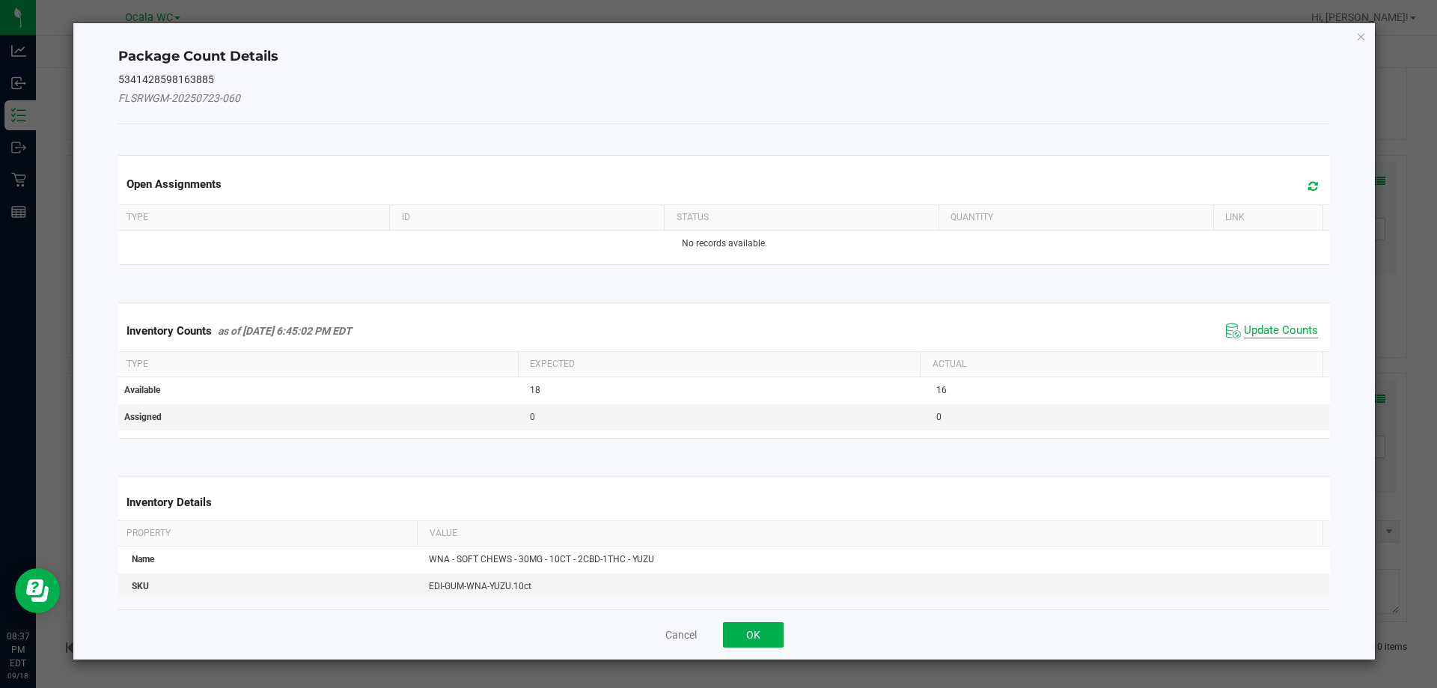
click at [1256, 330] on span "Update Counts" at bounding box center [1281, 330] width 74 height 15
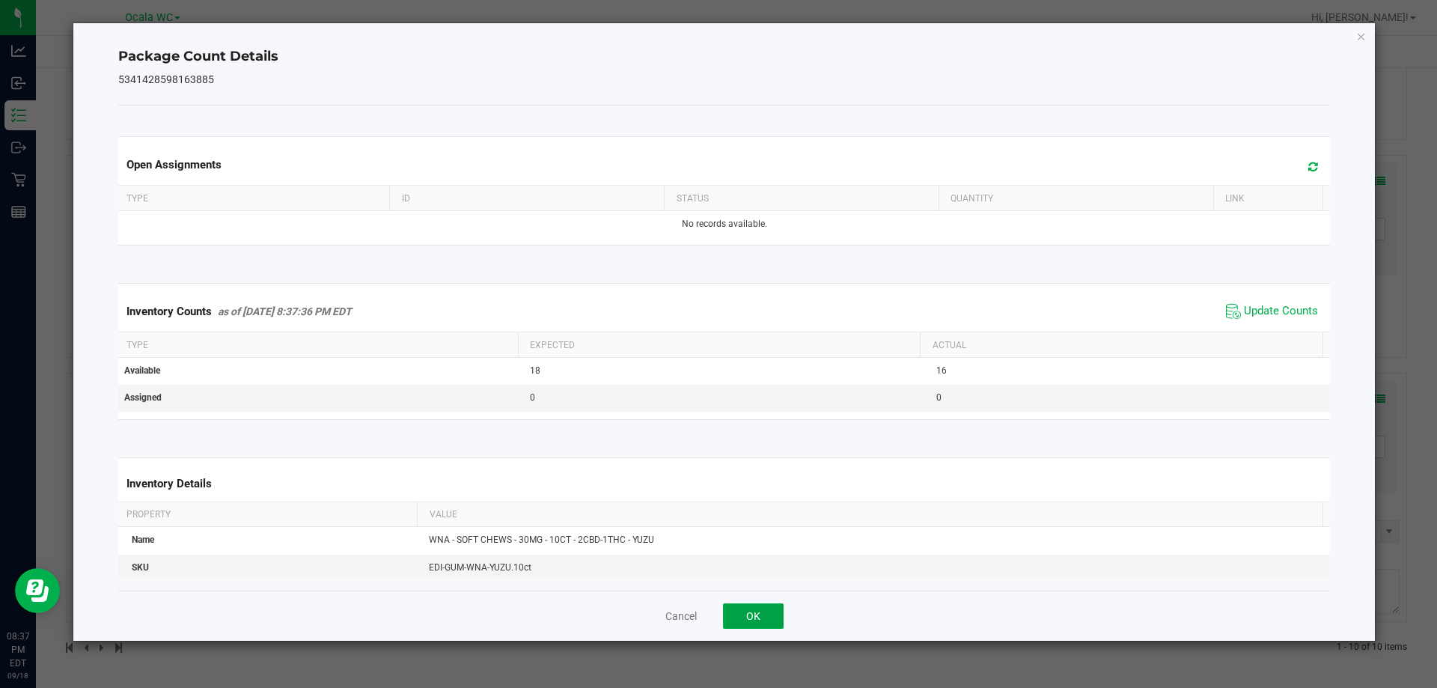
click at [777, 611] on button "OK" at bounding box center [753, 615] width 61 height 25
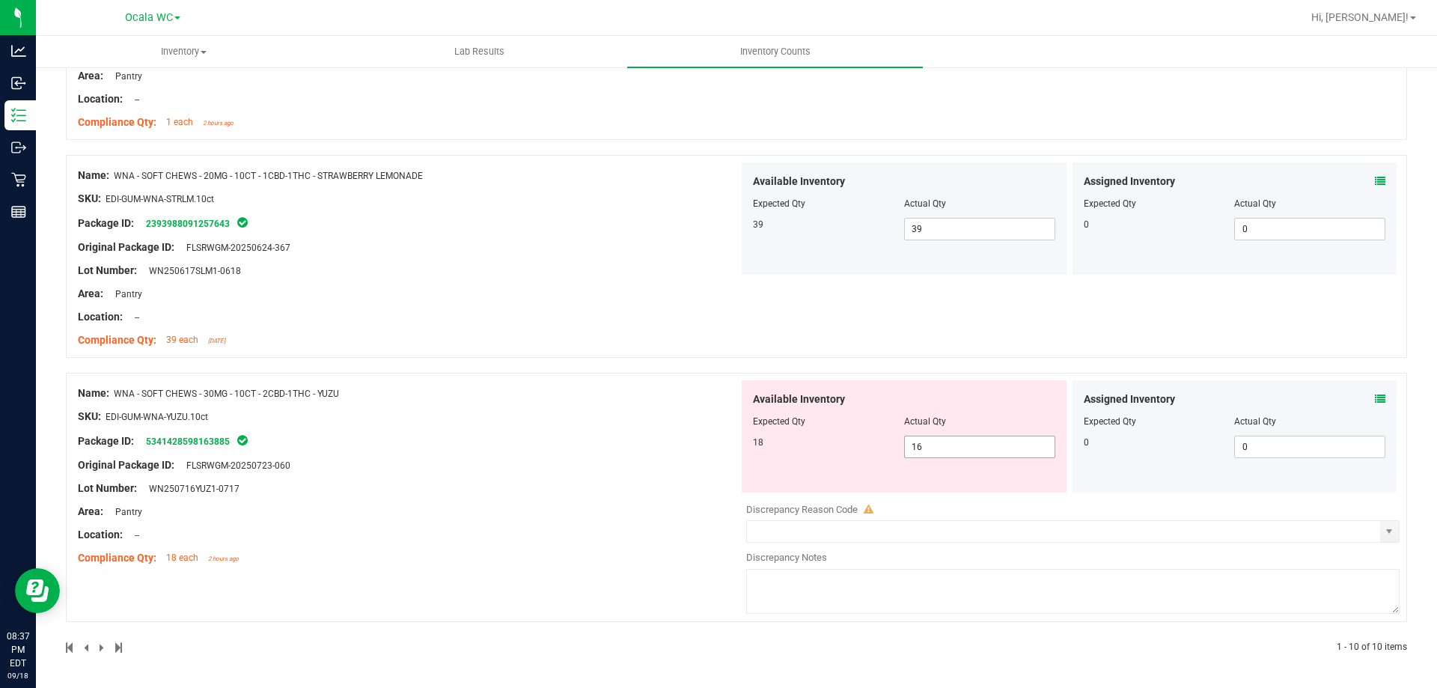
click at [944, 448] on span "16 16" at bounding box center [979, 446] width 151 height 22
click at [944, 448] on input "16" at bounding box center [980, 446] width 150 height 21
type input "18"
click at [654, 439] on div "Name: WNA - SOFT CHEWS - 30MG - 10CT - 2CBD-1THC - YUZU SKU: EDI-GUM-WNA-YUZU.1…" at bounding box center [408, 475] width 661 height 191
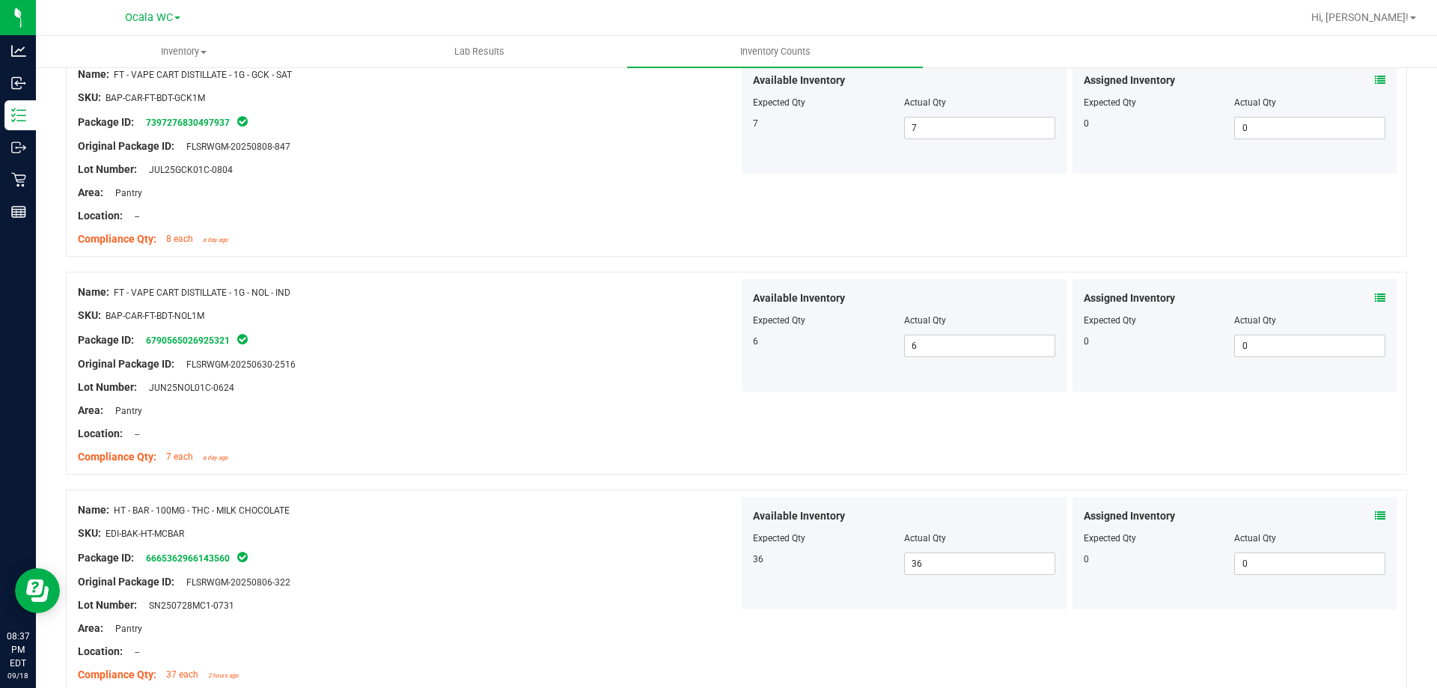
scroll to position [0, 0]
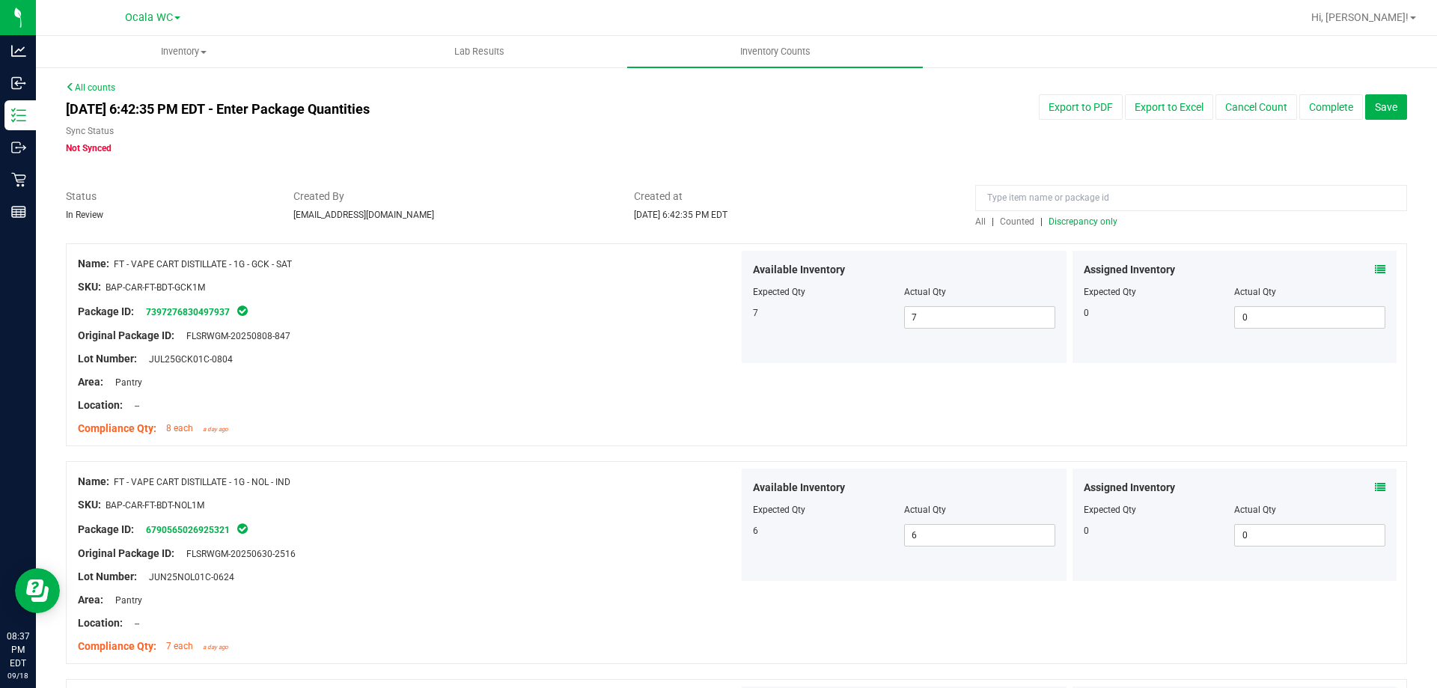
click at [1080, 226] on span "Discrepancy only" at bounding box center [1082, 221] width 69 height 10
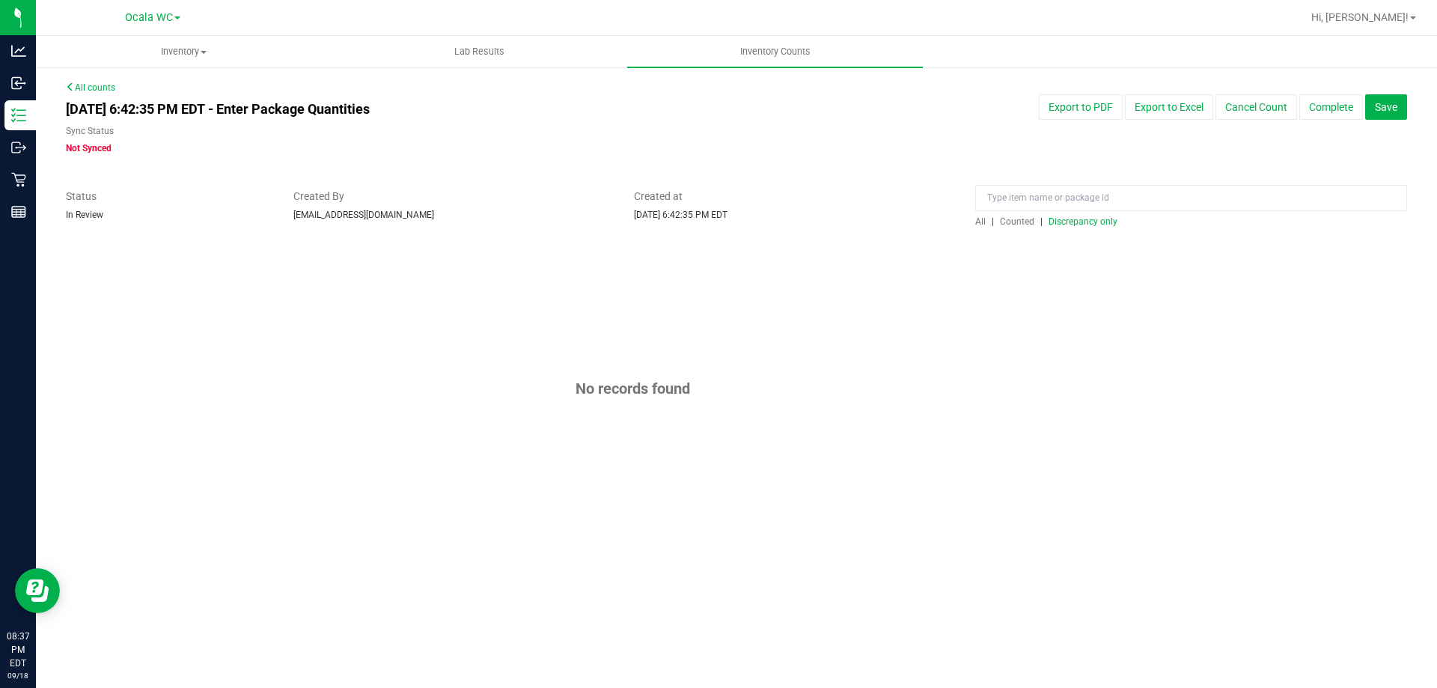
click at [920, 296] on div "No records found" at bounding box center [736, 388] width 1341 height 290
click at [1090, 219] on span "Discrepancy only" at bounding box center [1082, 221] width 69 height 10
click at [1324, 110] on button "Complete" at bounding box center [1331, 106] width 64 height 25
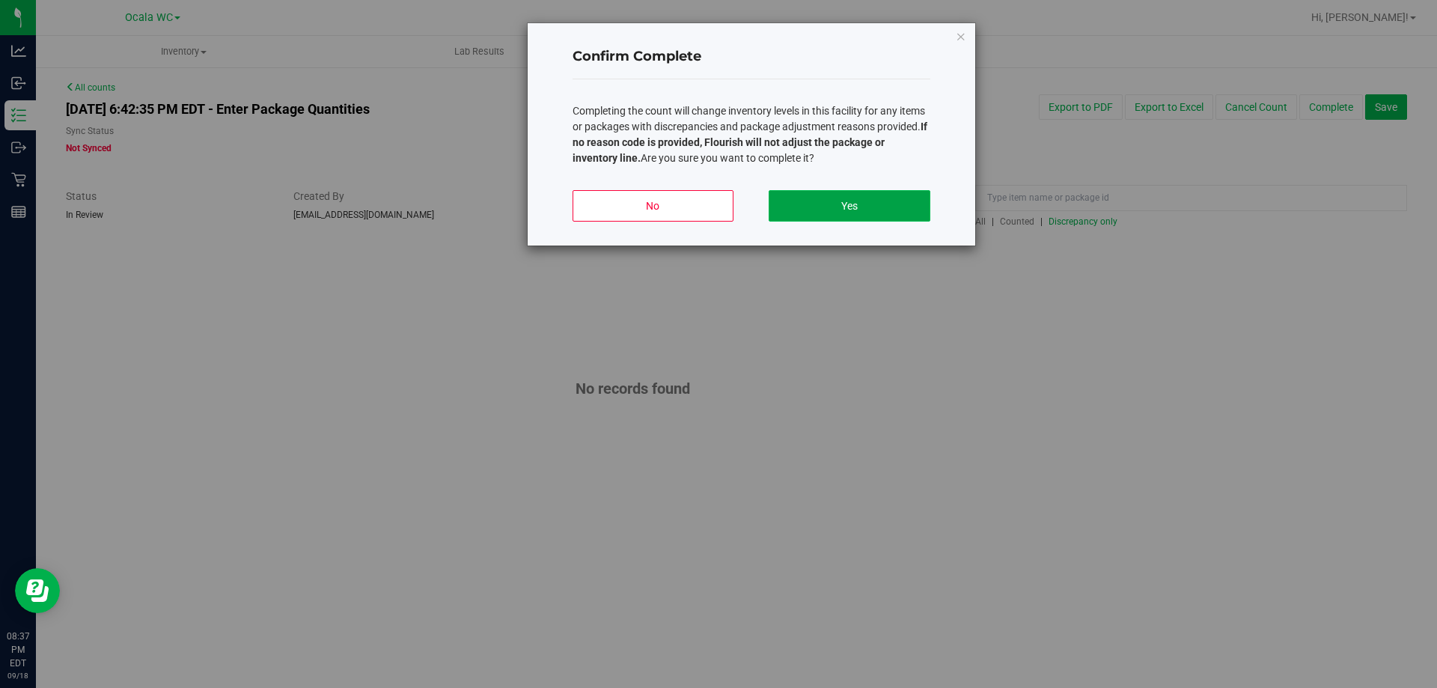
click at [867, 201] on button "Yes" at bounding box center [848, 205] width 161 height 31
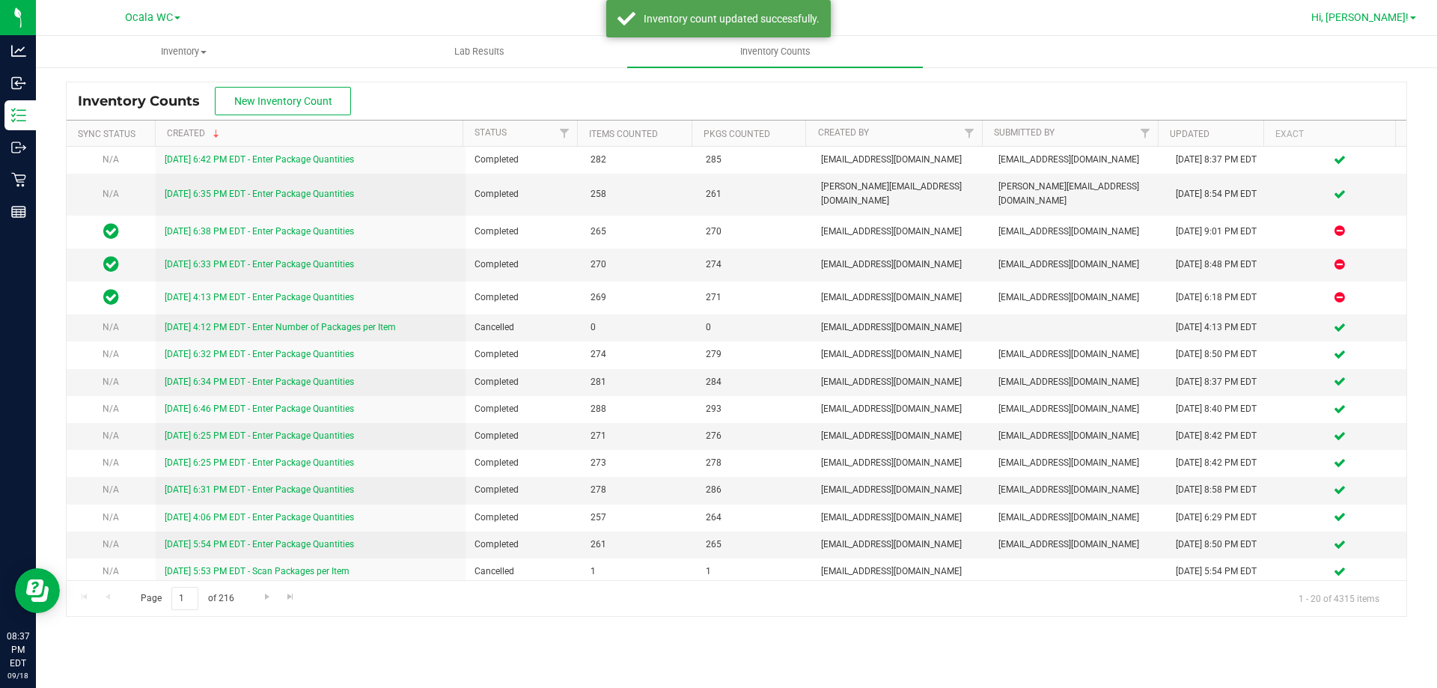
click at [1382, 18] on span "Hi, [PERSON_NAME]!" at bounding box center [1359, 17] width 97 height 12
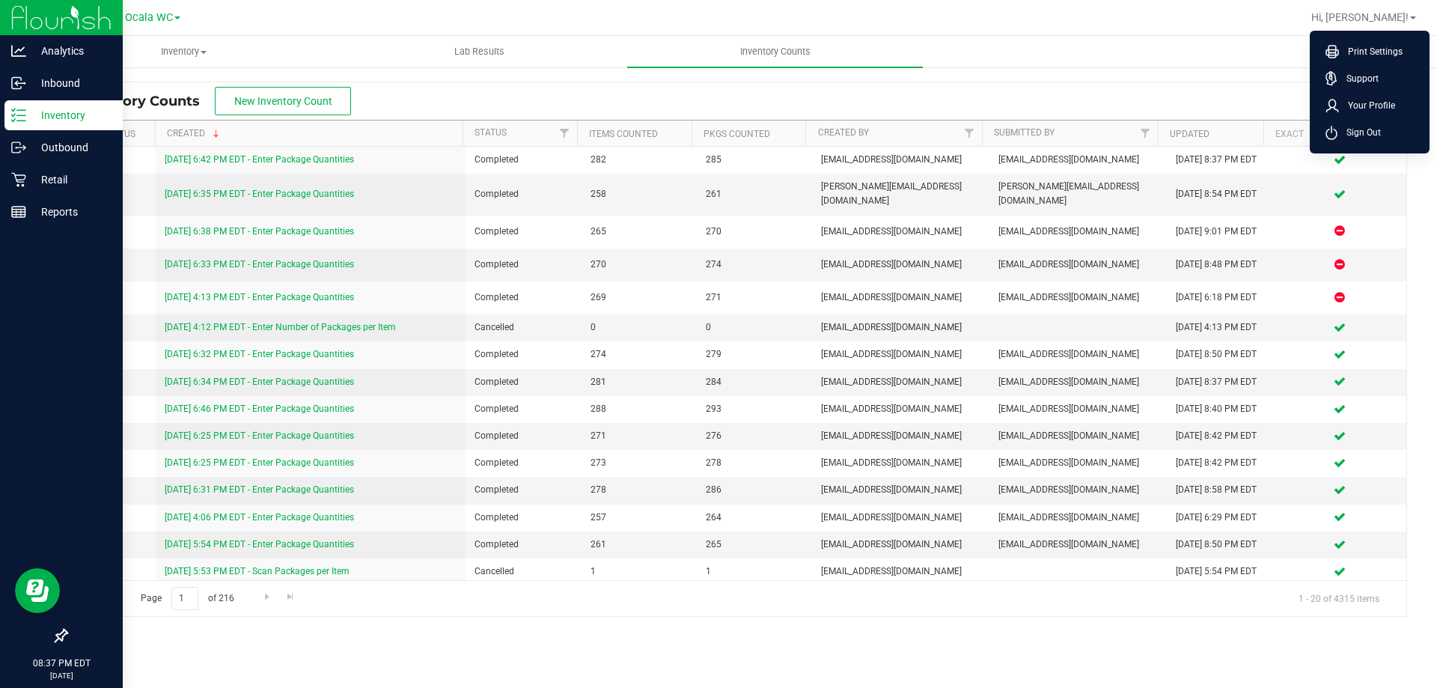
click at [72, 110] on p "Inventory" at bounding box center [71, 115] width 90 height 18
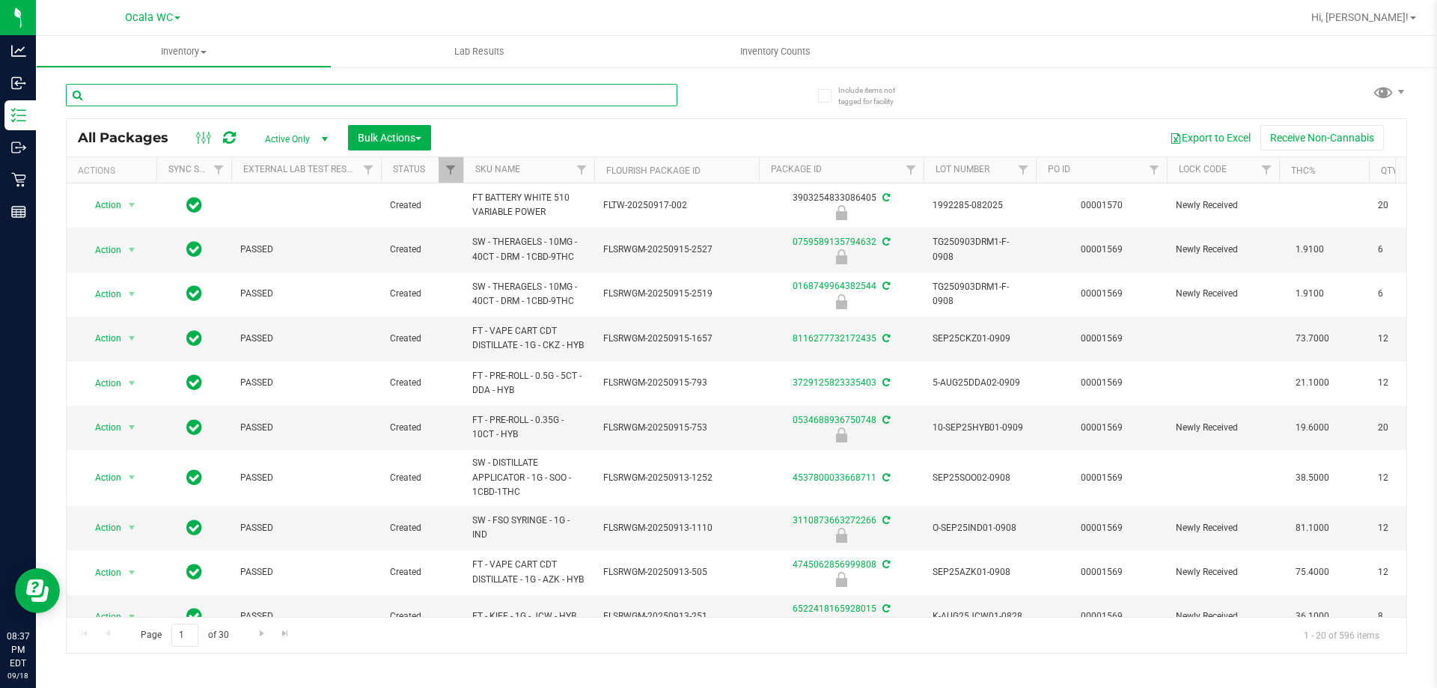
click at [318, 91] on input "text" at bounding box center [371, 95] width 611 height 22
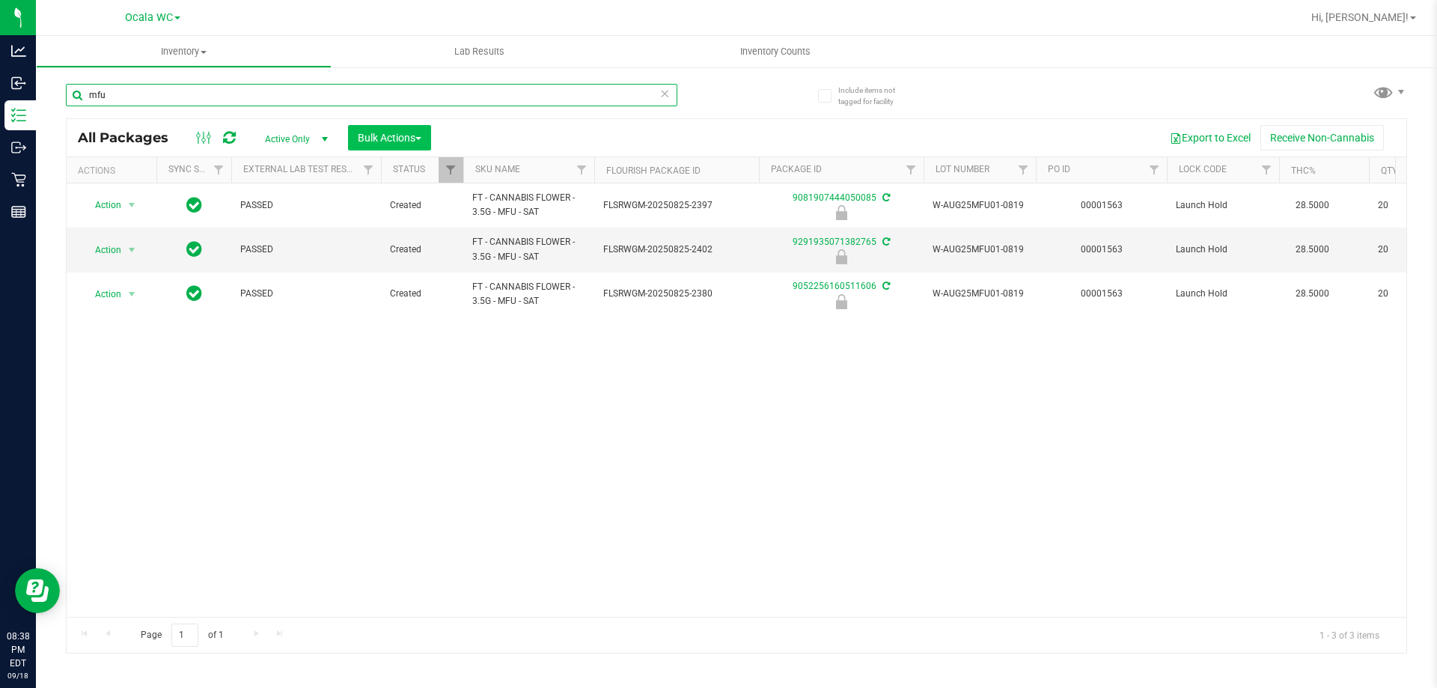
type input "mfu"
click at [358, 137] on span "Bulk Actions" at bounding box center [390, 138] width 64 height 12
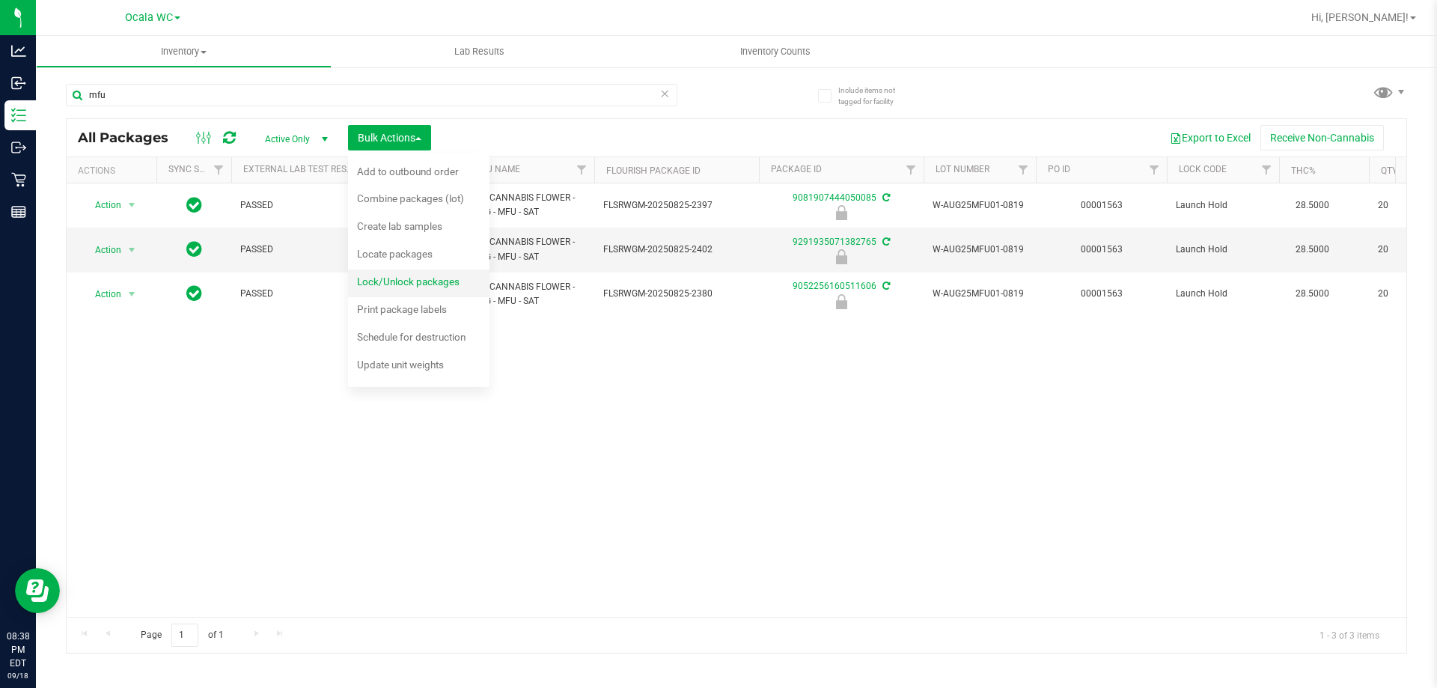
click at [394, 278] on span "Lock/Unlock packages" at bounding box center [408, 281] width 103 height 12
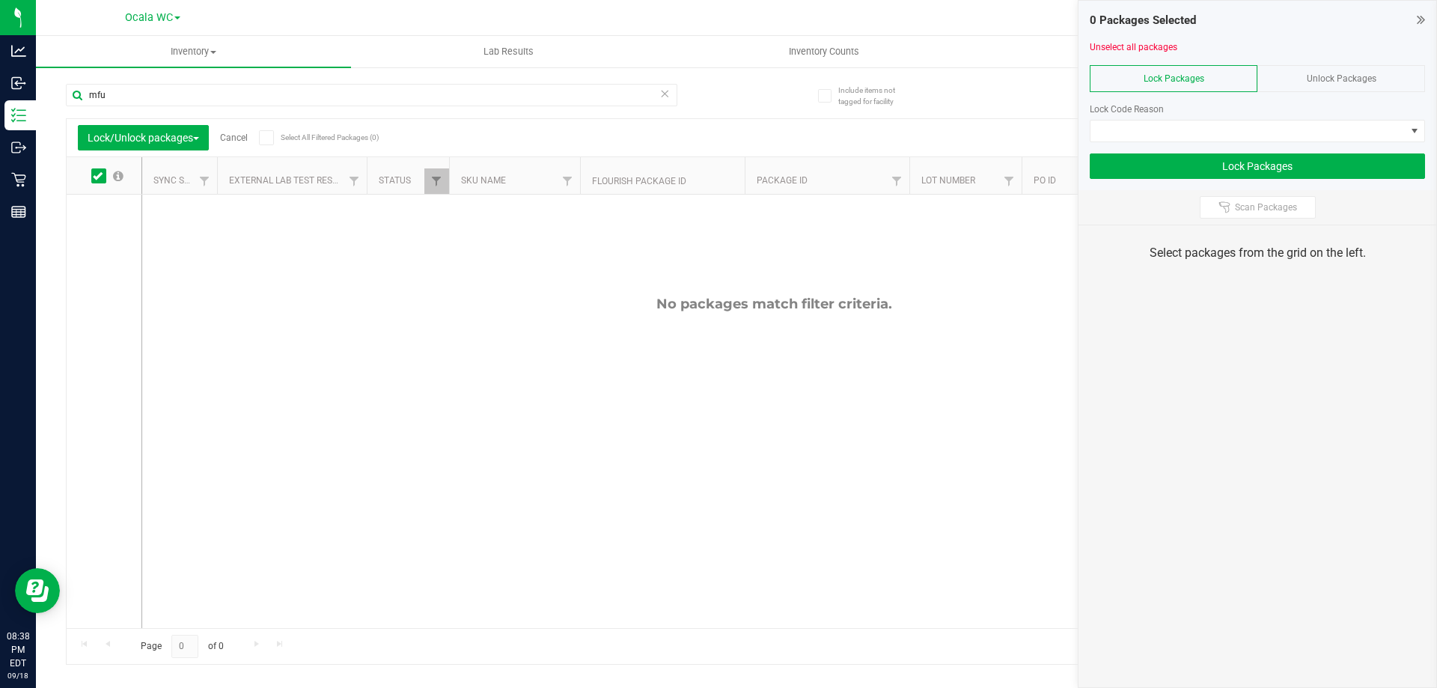
click at [271, 138] on icon at bounding box center [266, 138] width 10 height 0
click at [0, 0] on input "Select All Filtered Packages (0)" at bounding box center [0, 0] width 0 height 0
click at [1122, 129] on span at bounding box center [1247, 130] width 315 height 21
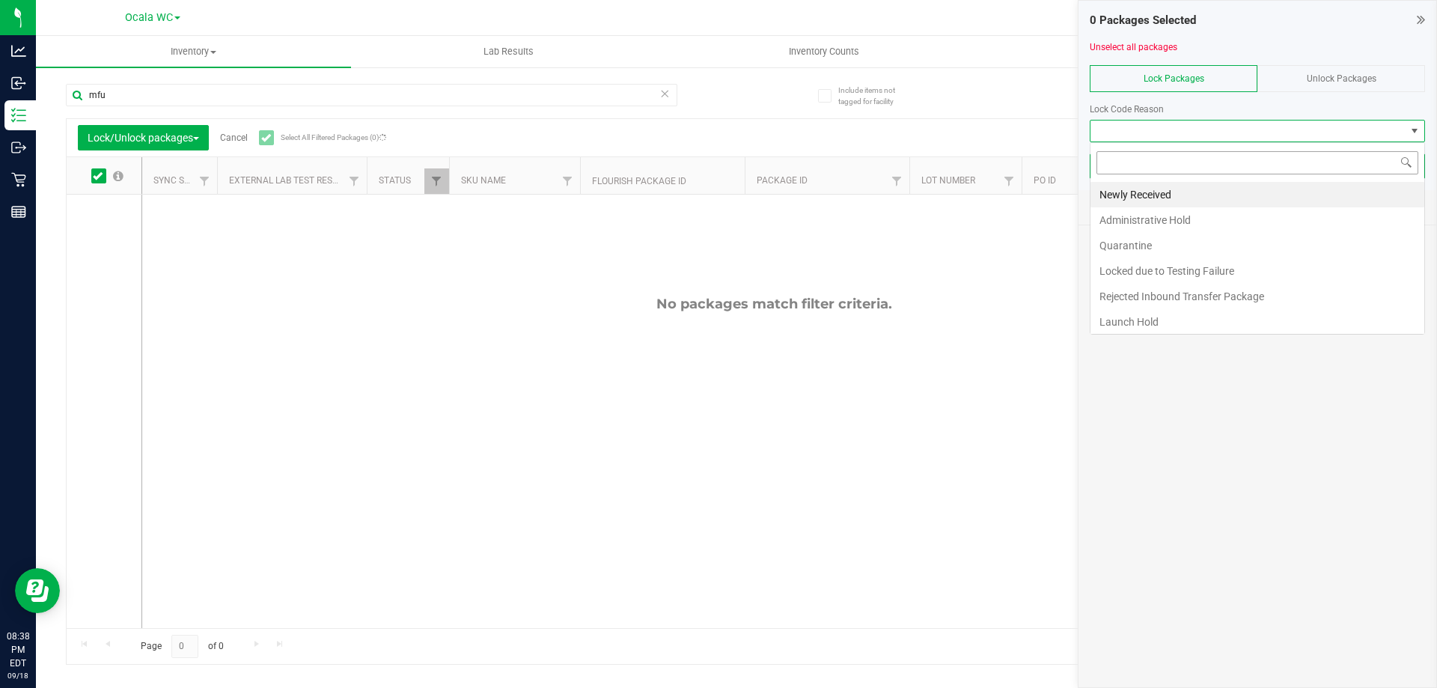
scroll to position [22, 335]
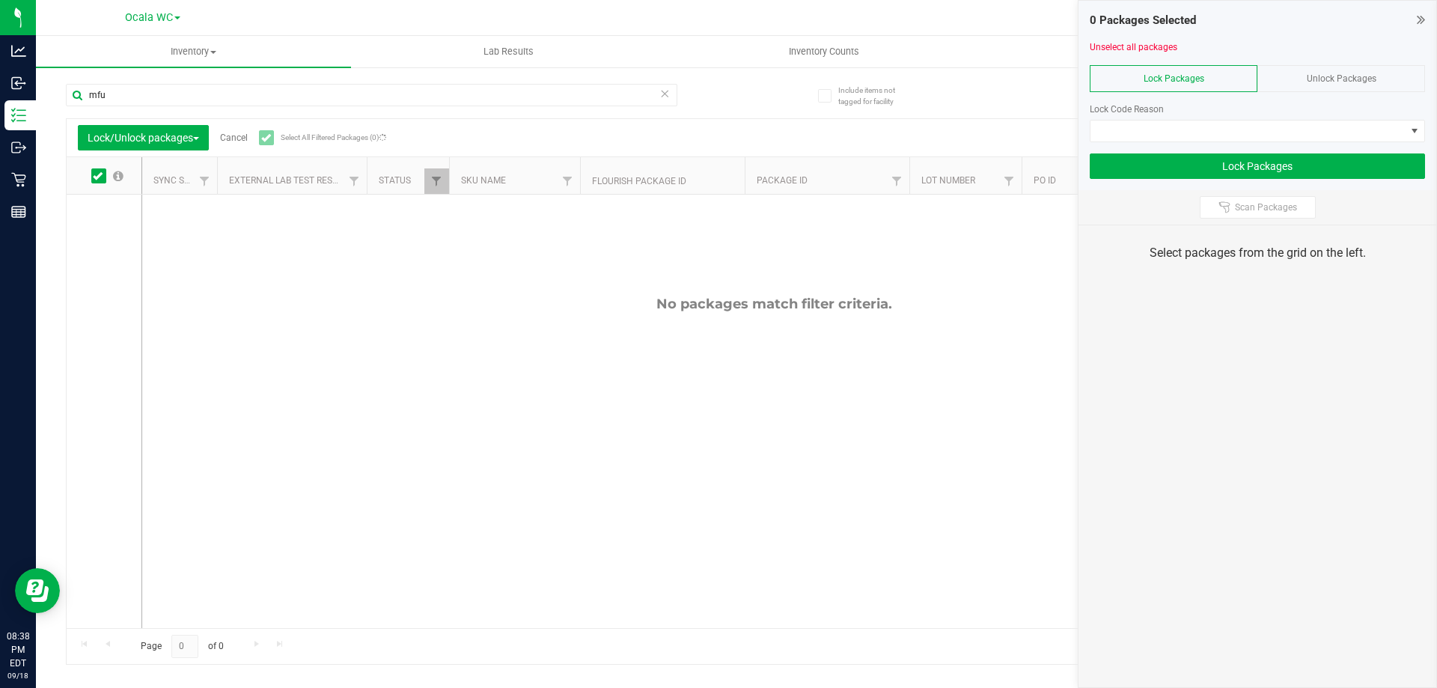
click at [1292, 73] on div "Unlock Packages" at bounding box center [1341, 78] width 168 height 27
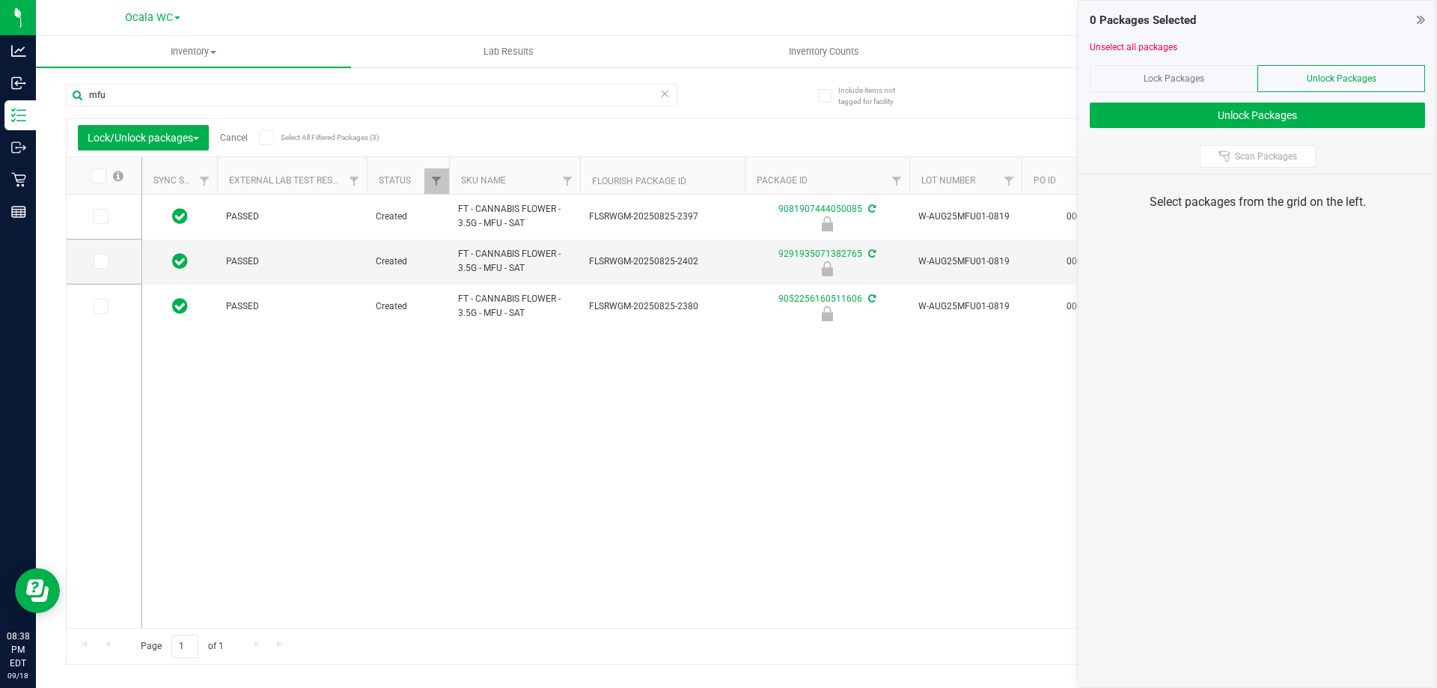
click at [274, 131] on span at bounding box center [266, 137] width 15 height 15
click at [0, 0] on input "Select All Filtered Packages (3)" at bounding box center [0, 0] width 0 height 0
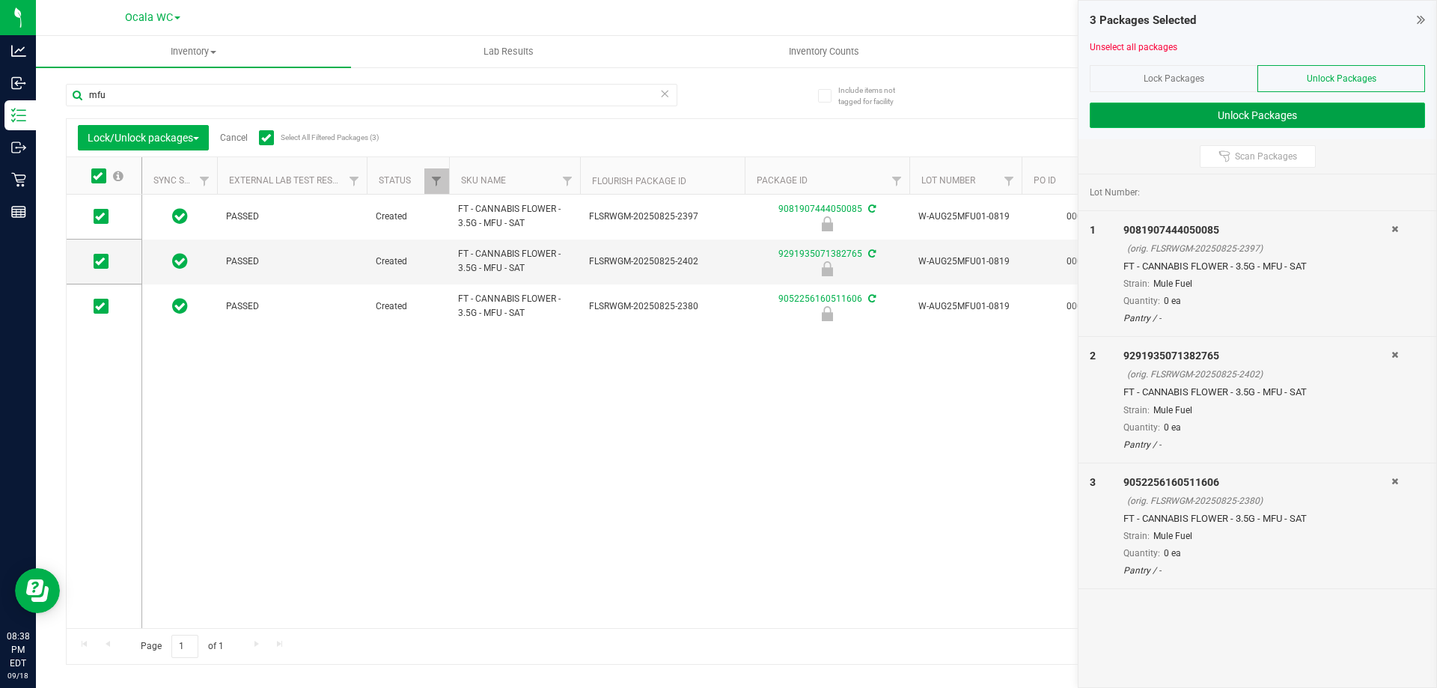
click at [1152, 103] on button "Unlock Packages" at bounding box center [1256, 115] width 335 height 25
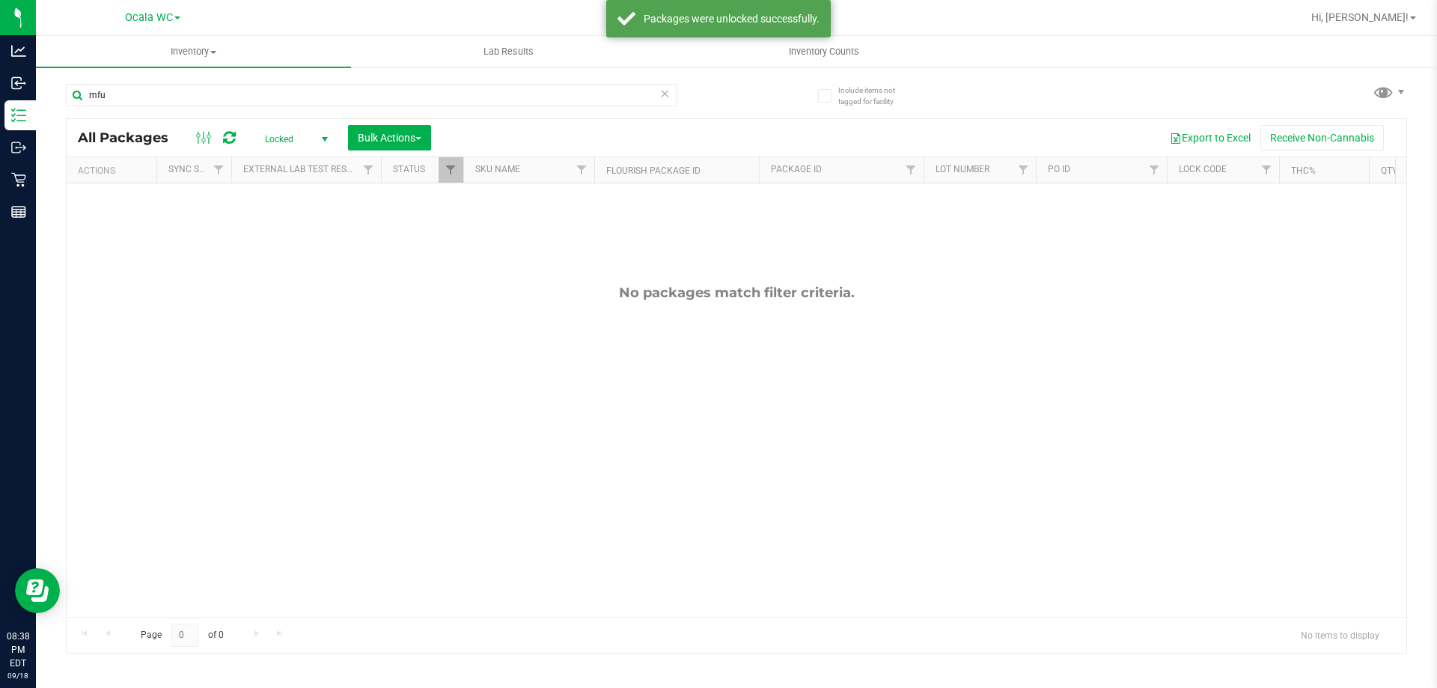
click at [294, 140] on span "Locked" at bounding box center [293, 139] width 82 height 21
click at [297, 157] on li "Active Only" at bounding box center [292, 163] width 81 height 22
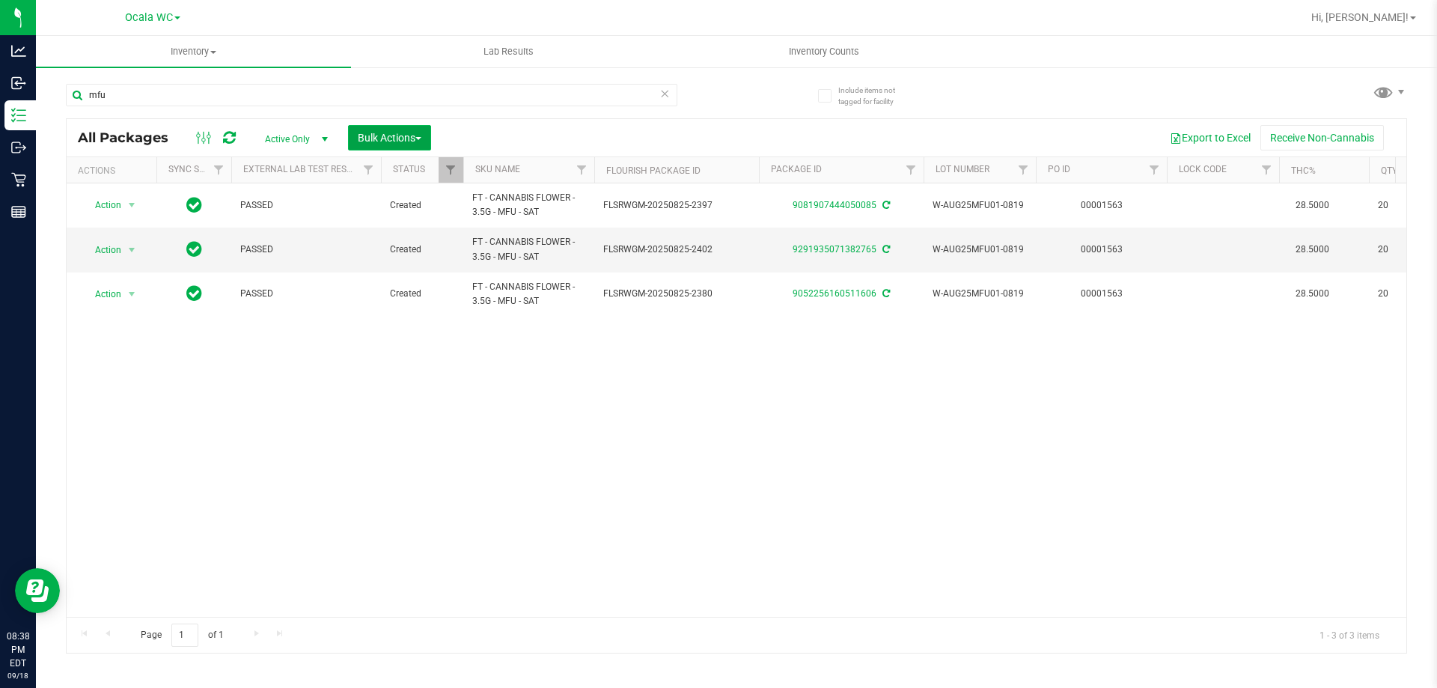
click at [385, 141] on span "Bulk Actions" at bounding box center [390, 138] width 64 height 12
click at [404, 278] on span "Lock/Unlock packages" at bounding box center [408, 281] width 103 height 12
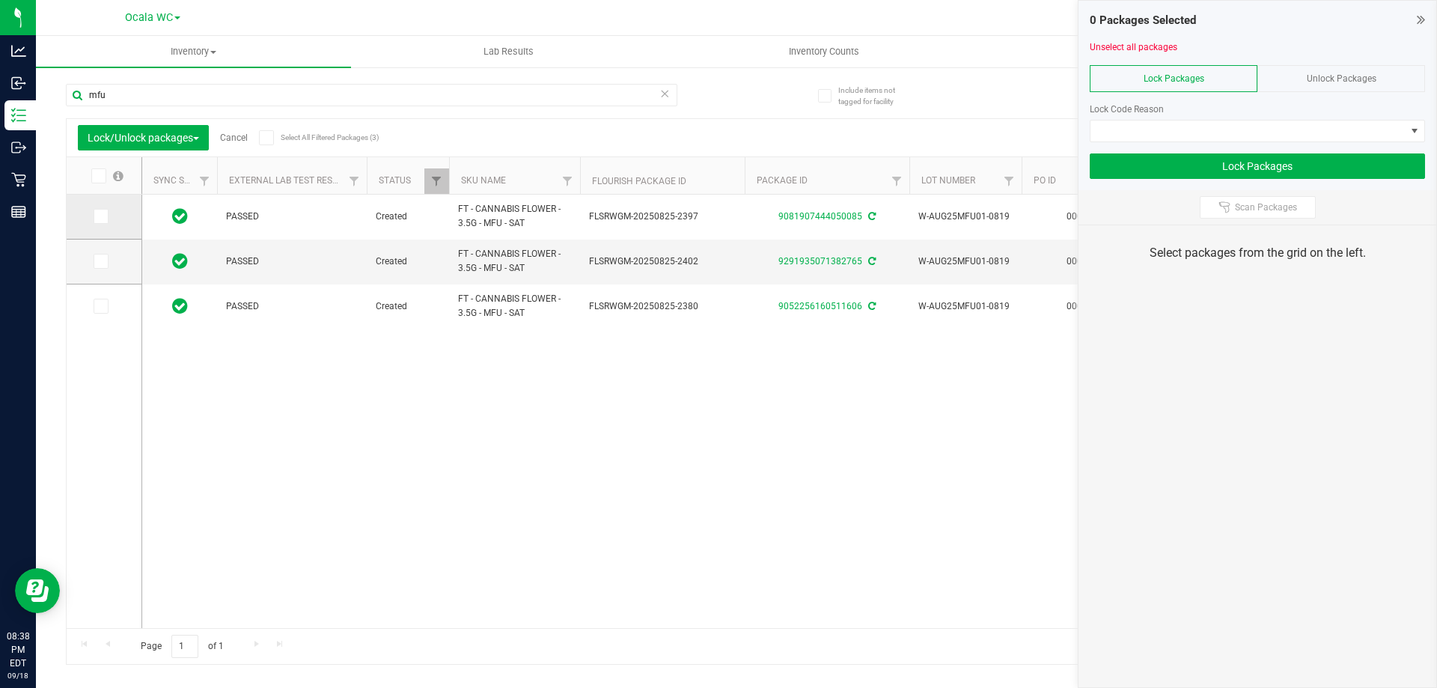
click at [100, 216] on icon at bounding box center [100, 216] width 10 height 0
click at [0, 0] on input "checkbox" at bounding box center [0, 0] width 0 height 0
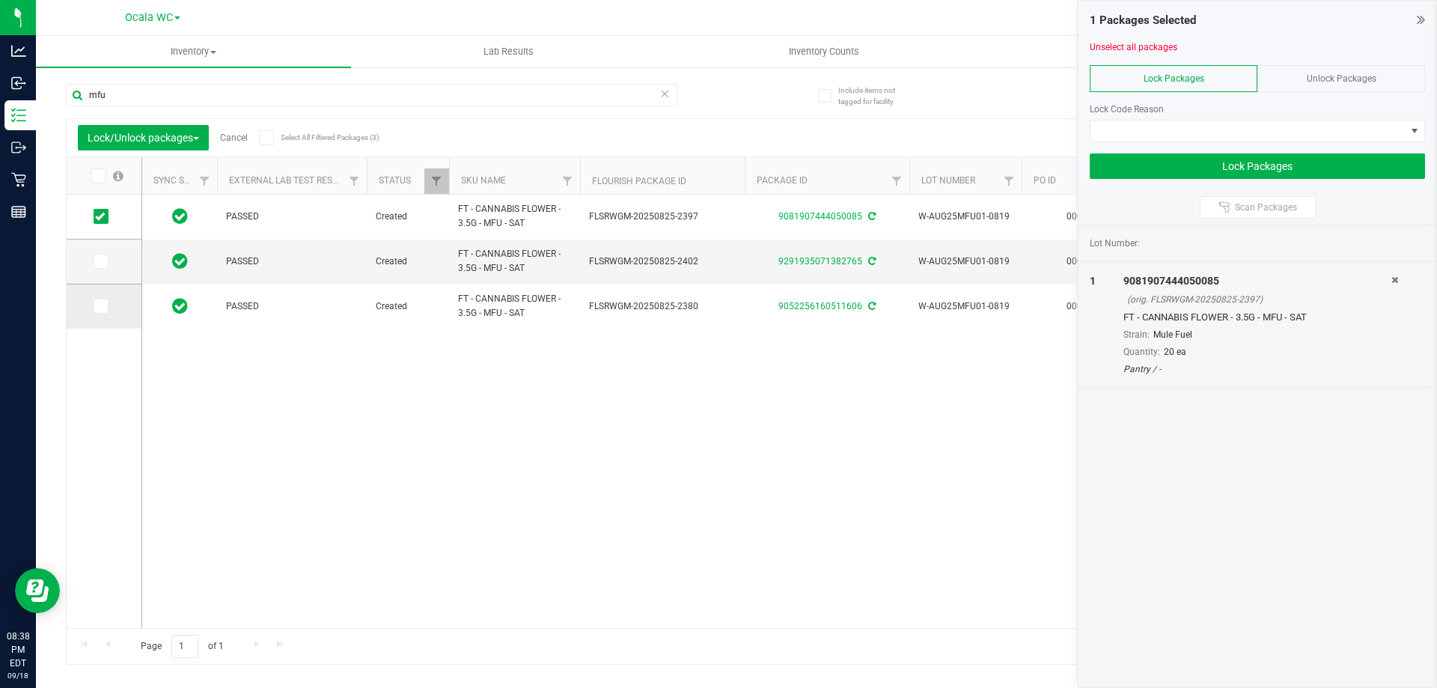
click at [94, 301] on span at bounding box center [101, 306] width 15 height 15
click at [0, 0] on input "checkbox" at bounding box center [0, 0] width 0 height 0
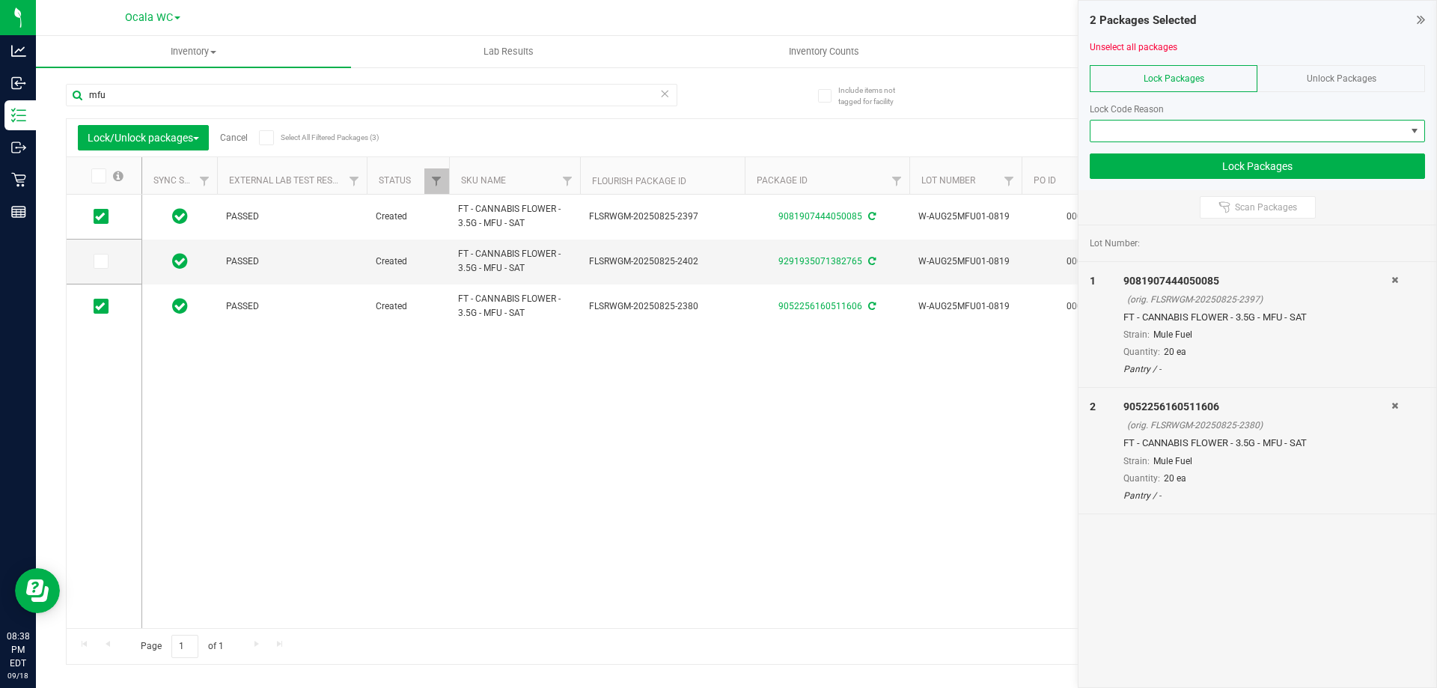
click at [1175, 138] on span at bounding box center [1247, 130] width 315 height 21
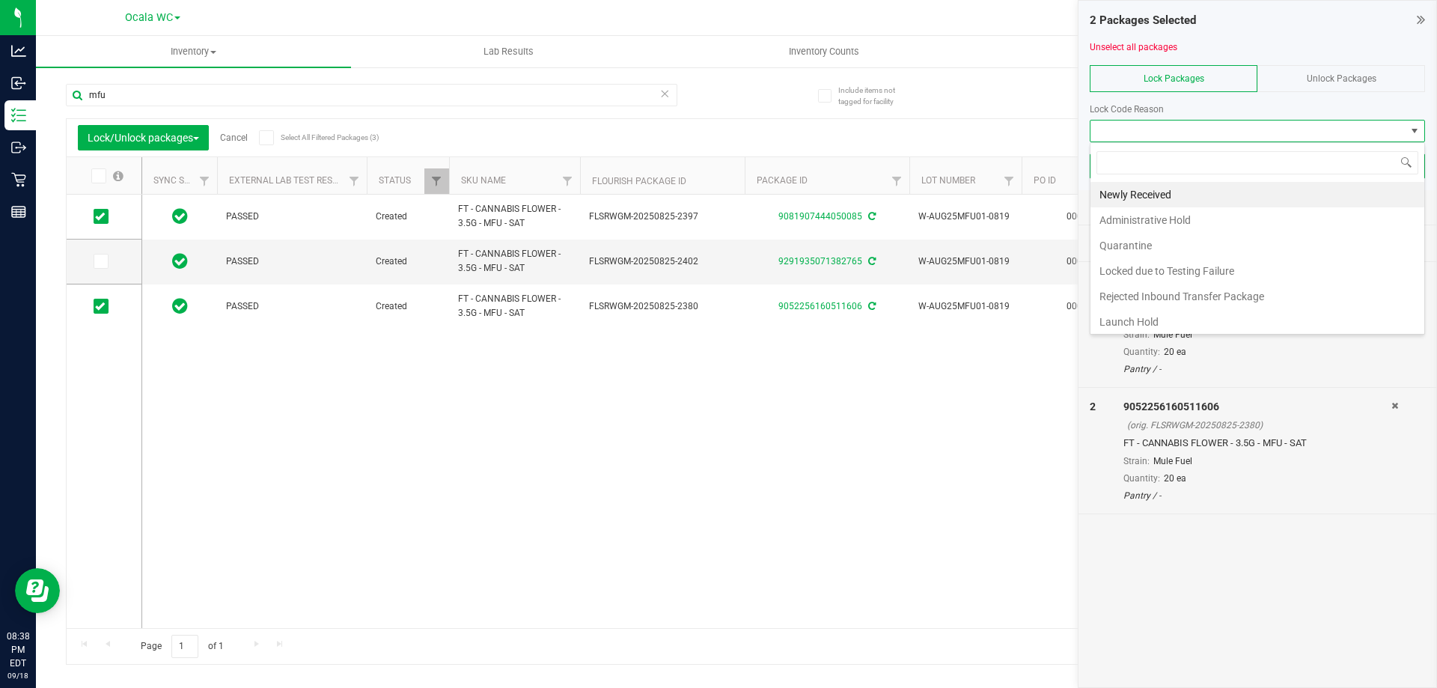
scroll to position [22, 335]
click at [1119, 193] on li "Newly Received" at bounding box center [1257, 194] width 334 height 25
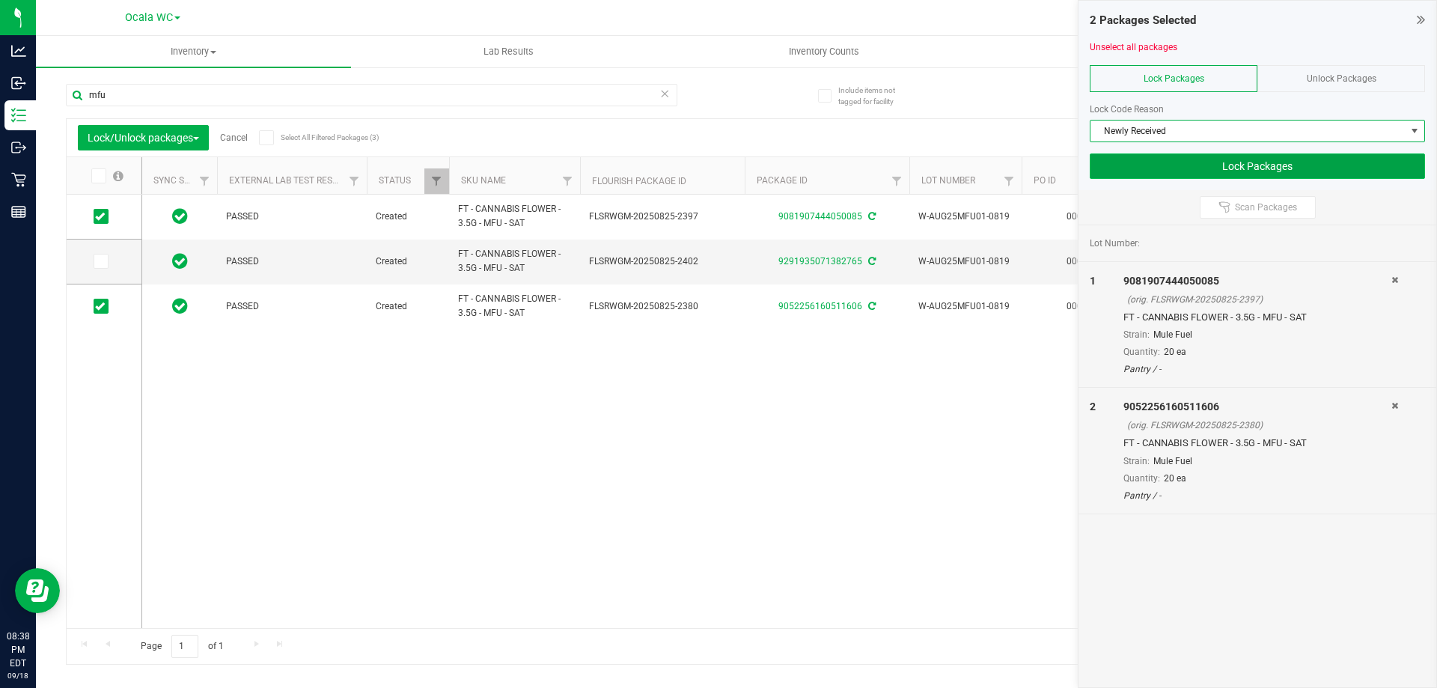
click at [1171, 165] on button "Lock Packages" at bounding box center [1256, 165] width 335 height 25
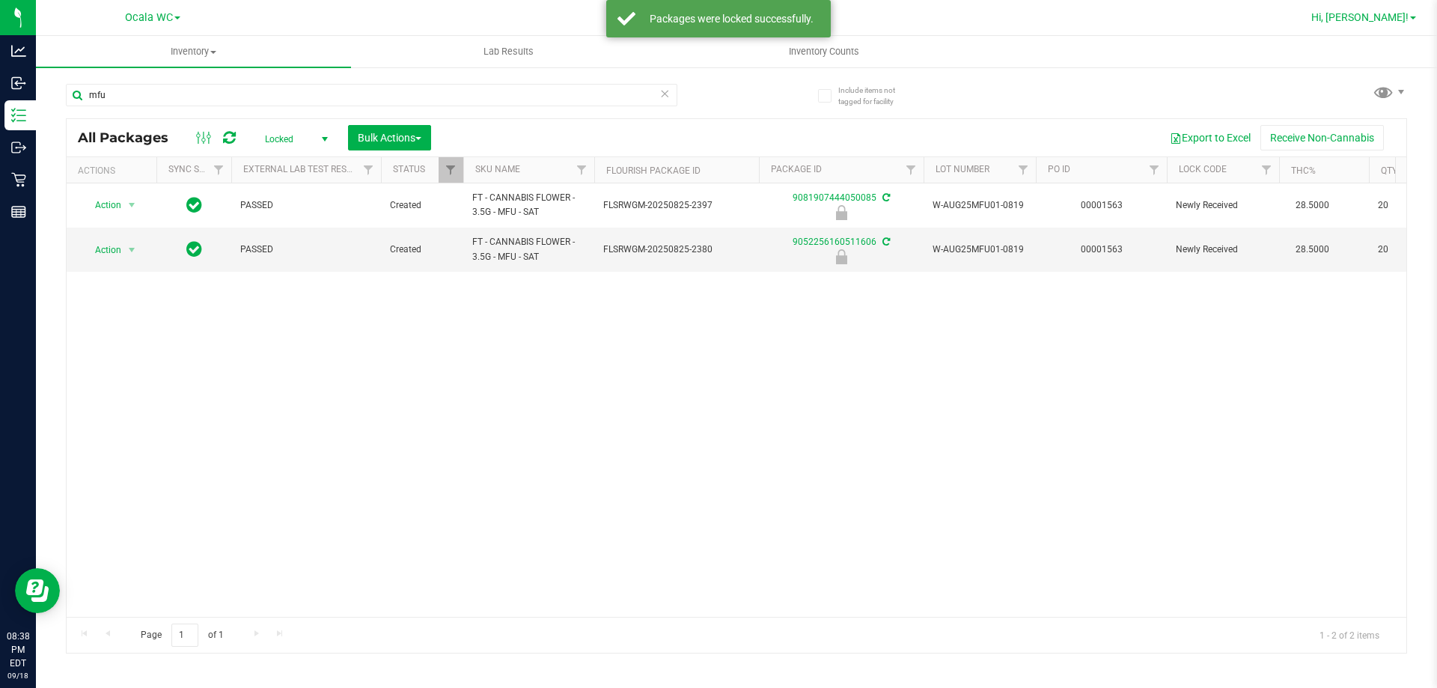
click at [1390, 21] on span "Hi, [PERSON_NAME]!" at bounding box center [1359, 17] width 97 height 12
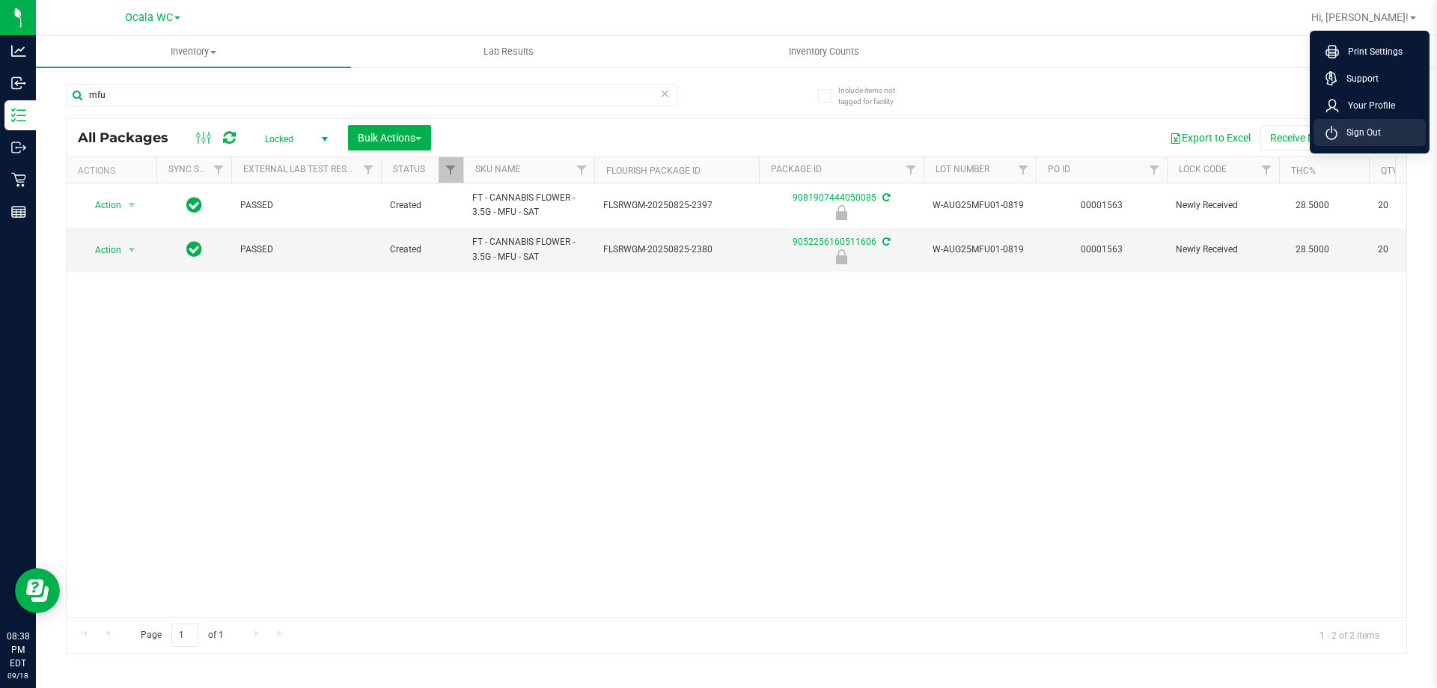
click at [1374, 132] on span "Sign Out" at bounding box center [1358, 132] width 43 height 15
